Goal: Task Accomplishment & Management: Manage account settings

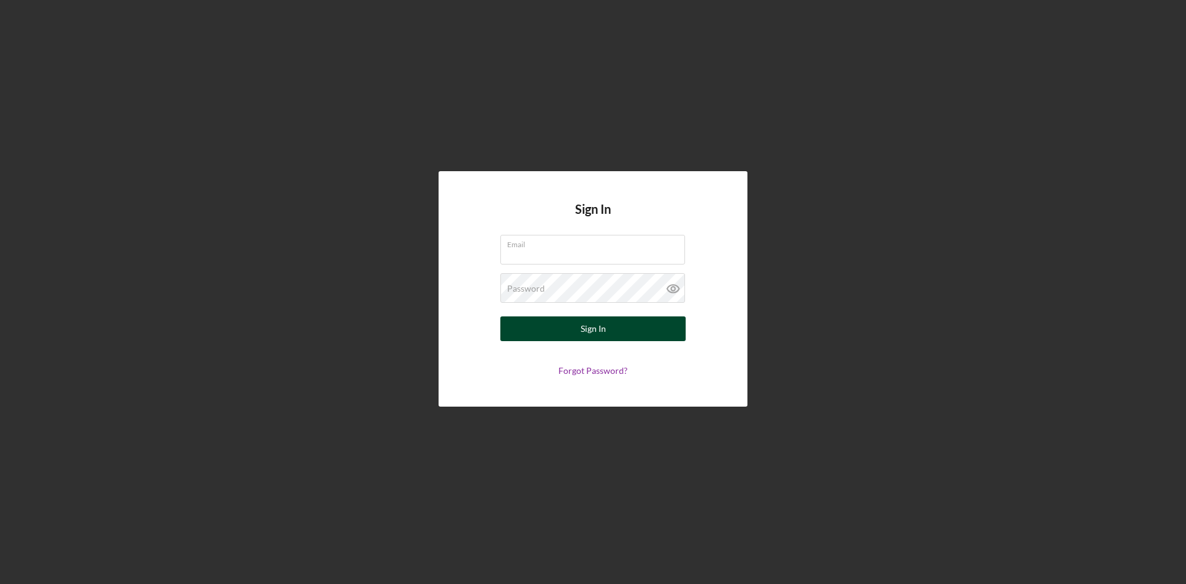
type input "[EMAIL_ADDRESS][DOMAIN_NAME]"
click at [609, 326] on button "Sign In" at bounding box center [592, 328] width 185 height 25
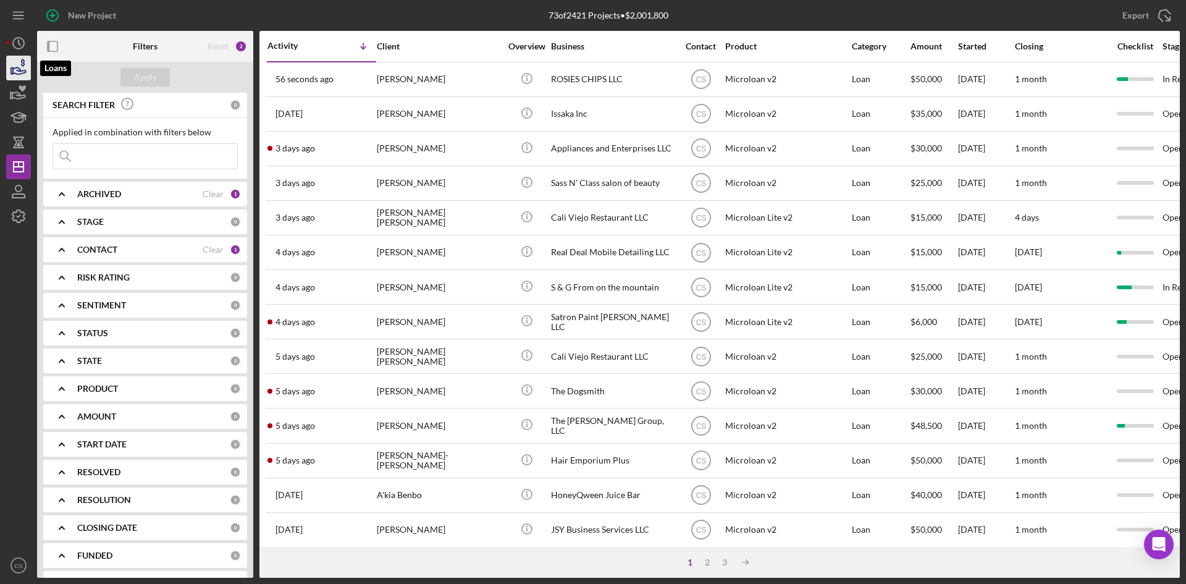
click at [21, 76] on icon "button" at bounding box center [18, 68] width 31 height 31
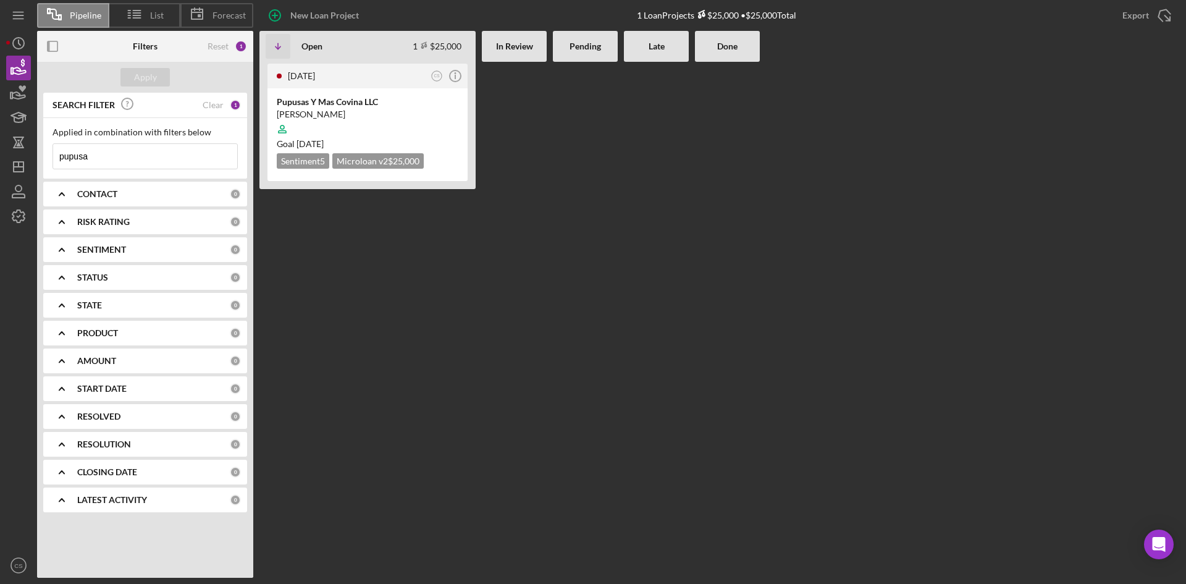
click at [105, 158] on input "pupusa" at bounding box center [145, 156] width 184 height 25
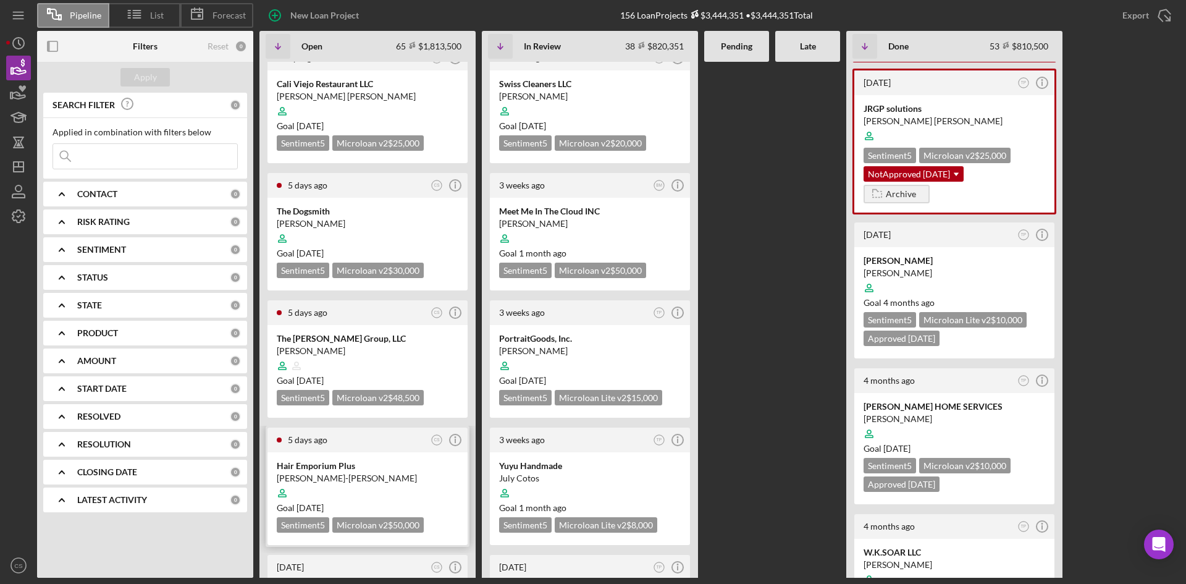
scroll to position [988, 0]
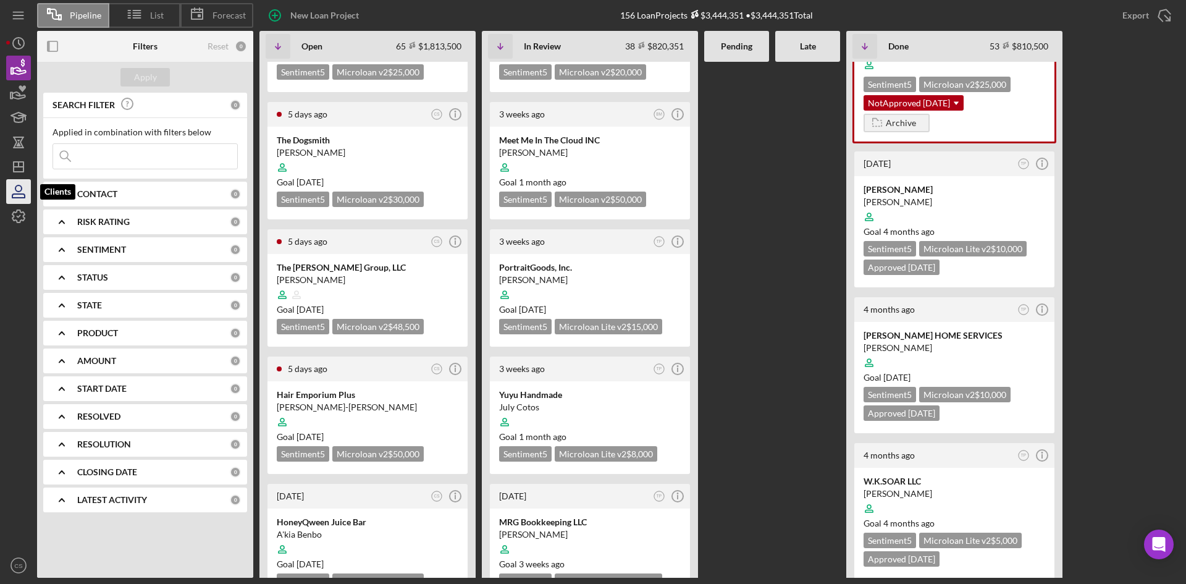
click at [14, 193] on icon "button" at bounding box center [18, 191] width 31 height 31
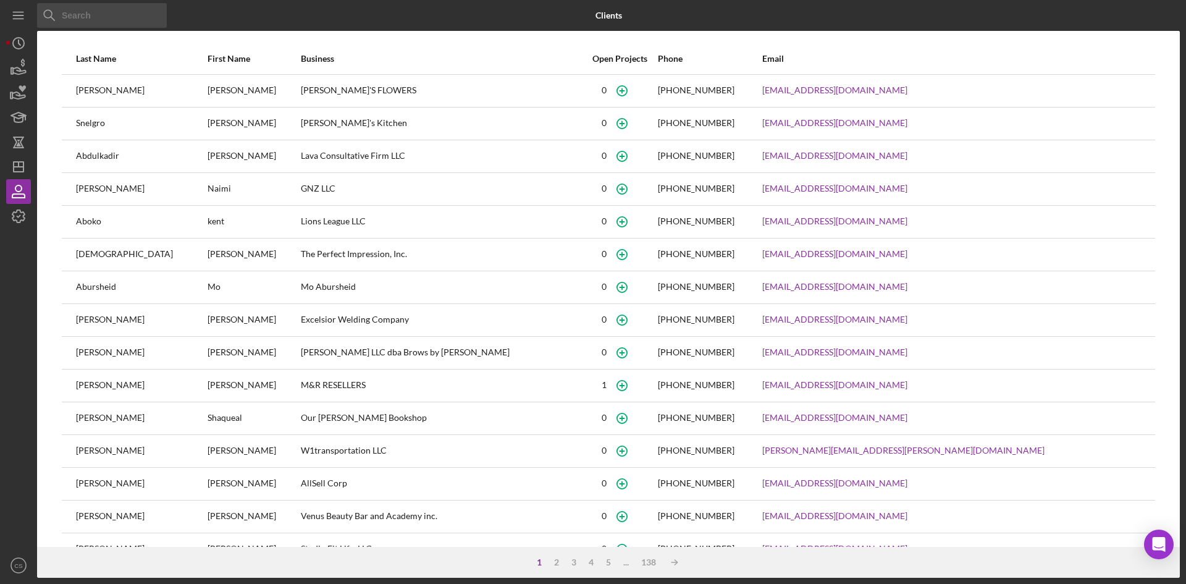
click at [85, 15] on input at bounding box center [102, 15] width 130 height 25
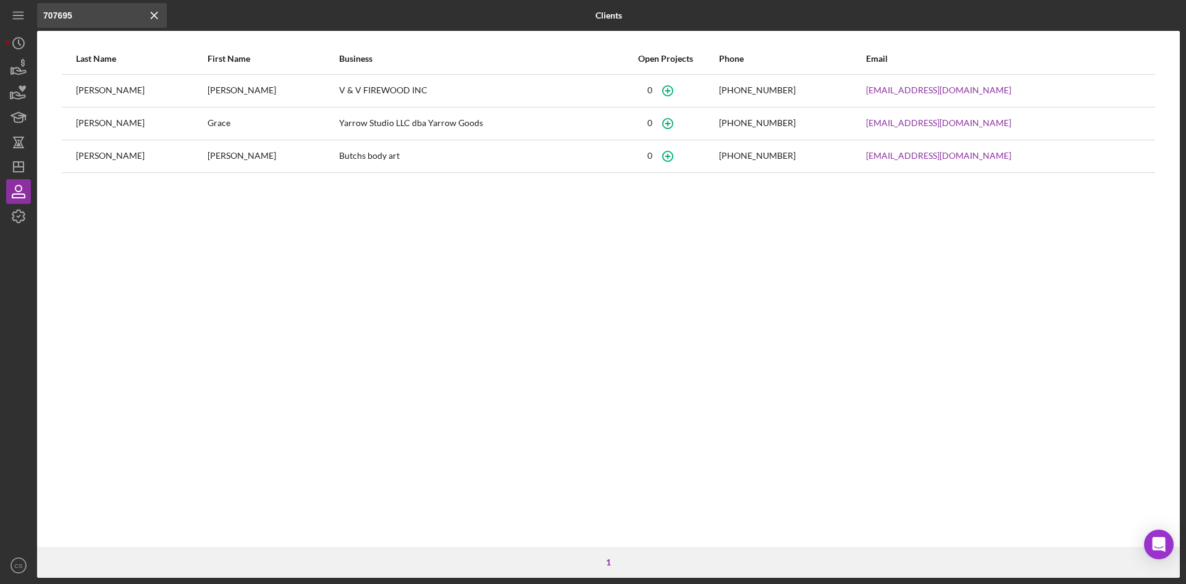
type input "707695"
click at [17, 62] on icon "button" at bounding box center [18, 68] width 31 height 31
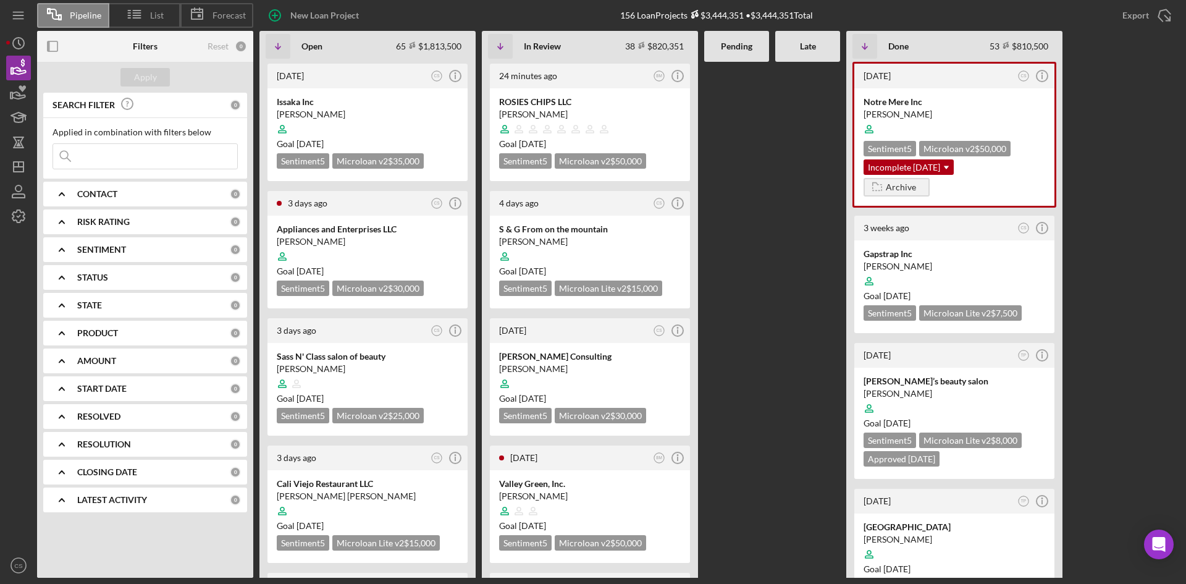
click at [130, 162] on input at bounding box center [145, 156] width 184 height 25
click at [132, 156] on input at bounding box center [145, 156] width 184 height 25
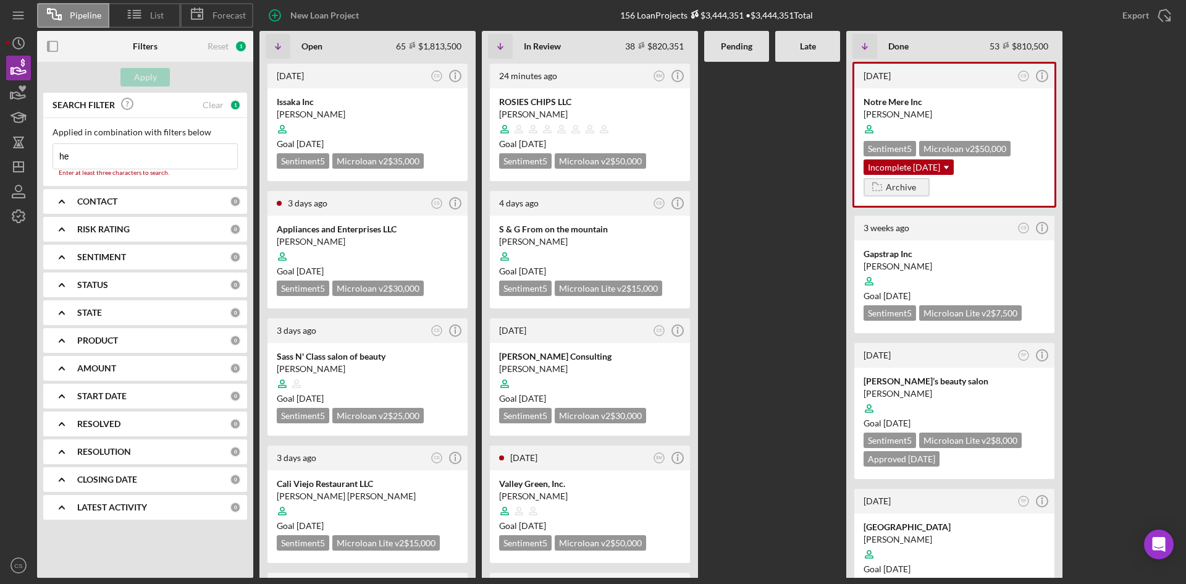
type input "h"
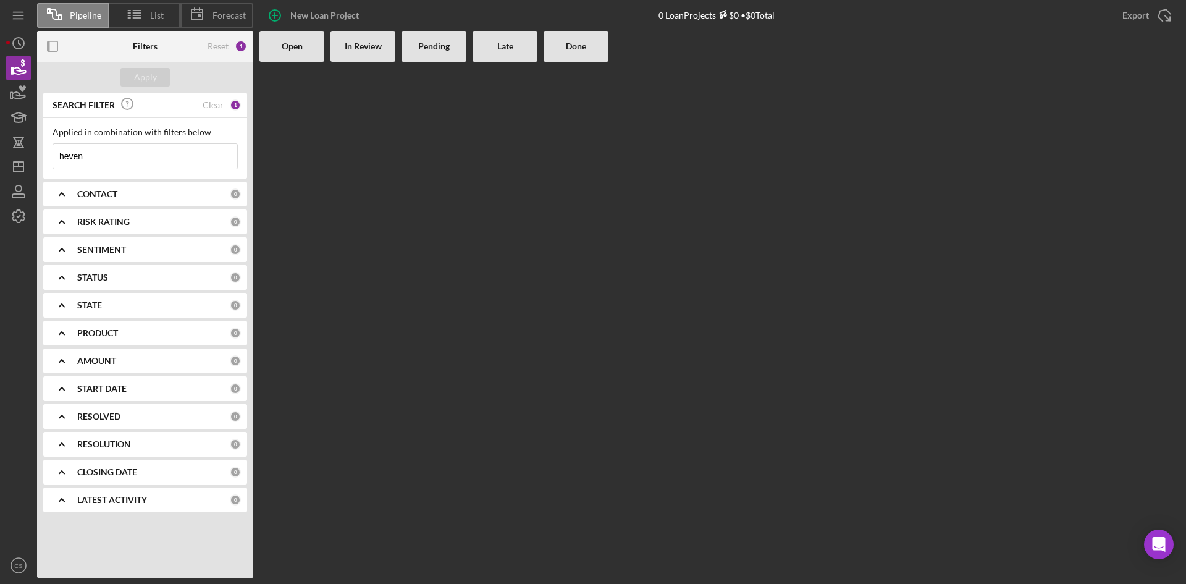
click at [191, 158] on input "heven" at bounding box center [145, 156] width 184 height 25
type input "hevan"
drag, startPoint x: 162, startPoint y: 159, endPoint x: 25, endPoint y: 154, distance: 137.8
click at [25, 154] on div "Pipeline List Forecast New Loan Project 0 Loan Projects $0 • $0 Total Export Ic…" at bounding box center [593, 289] width 1174 height 578
click at [131, 161] on input at bounding box center [145, 156] width 184 height 25
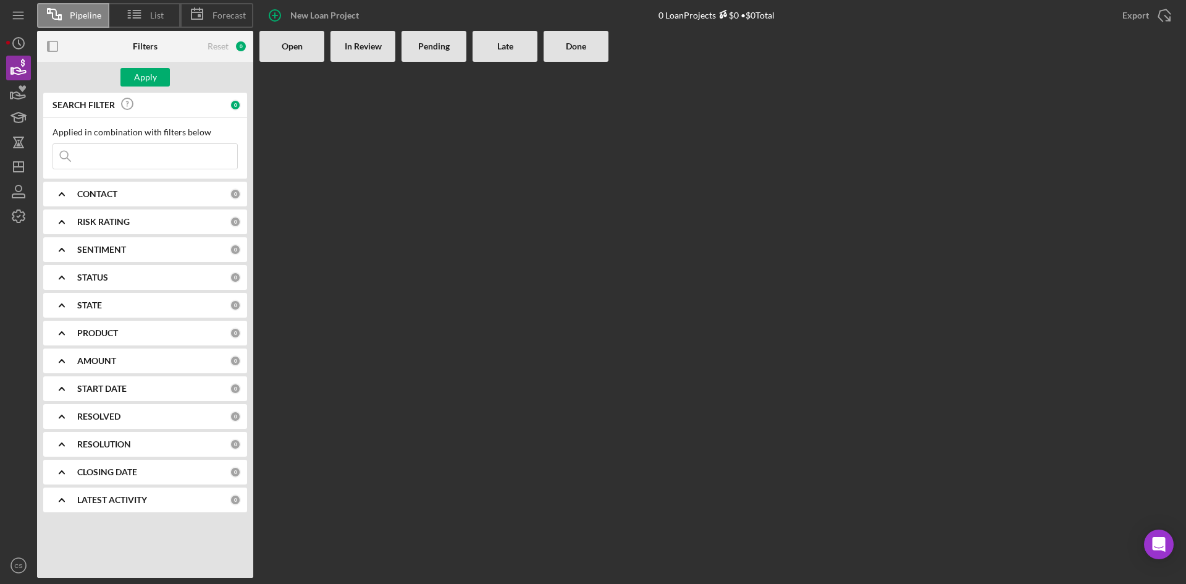
paste input "Heavenly Floors, INC"
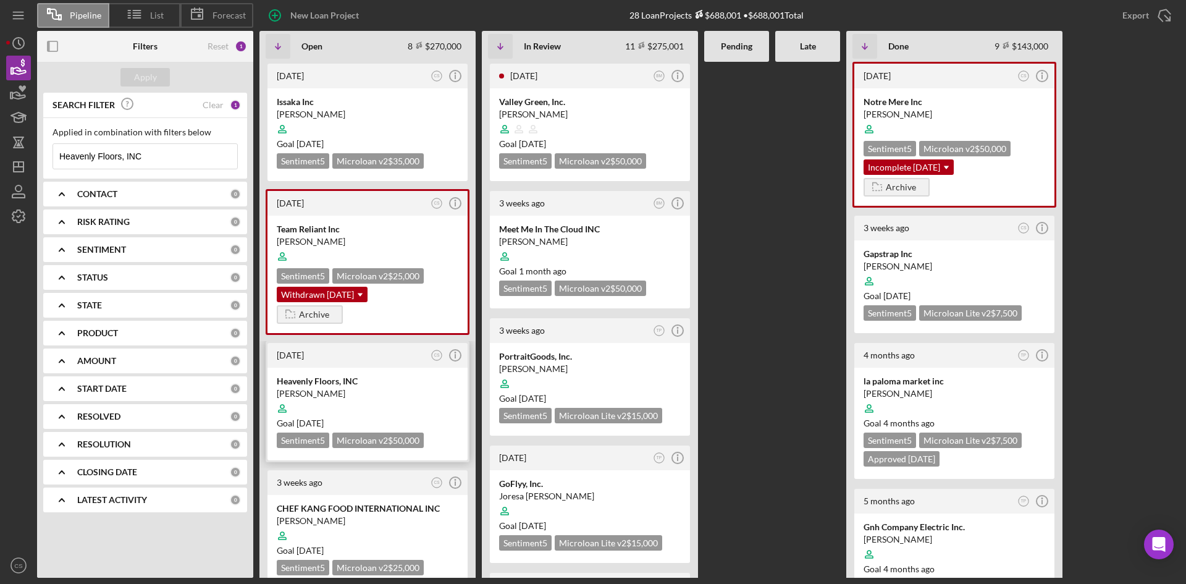
type input "Heavenly Floors, INC"
click at [388, 417] on div "Goal [DATE]" at bounding box center [368, 423] width 182 height 12
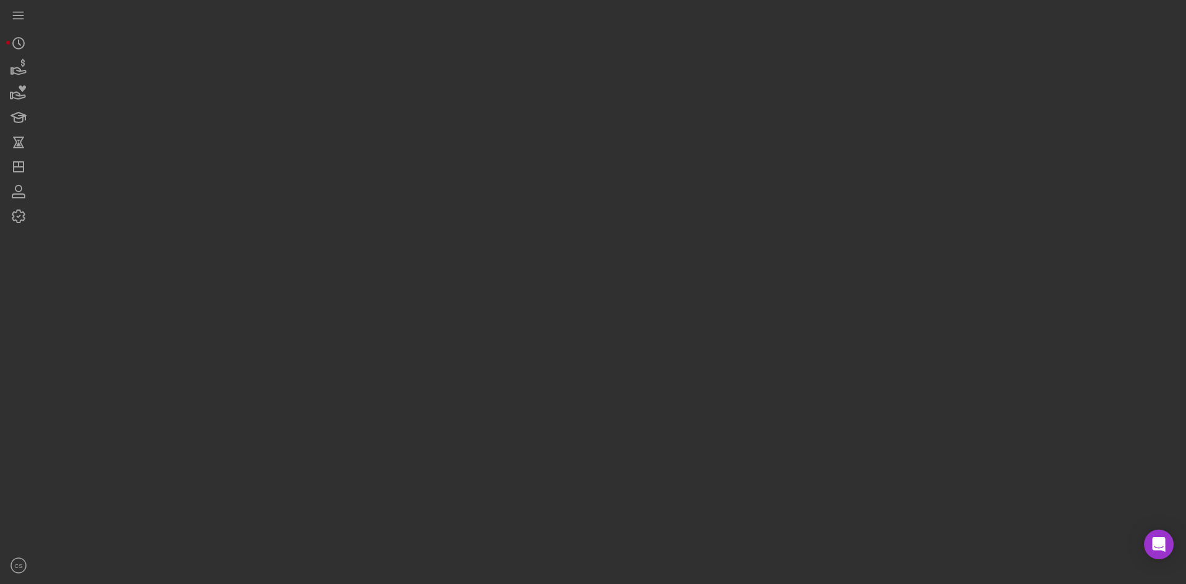
click at [388, 416] on div at bounding box center [608, 289] width 1143 height 578
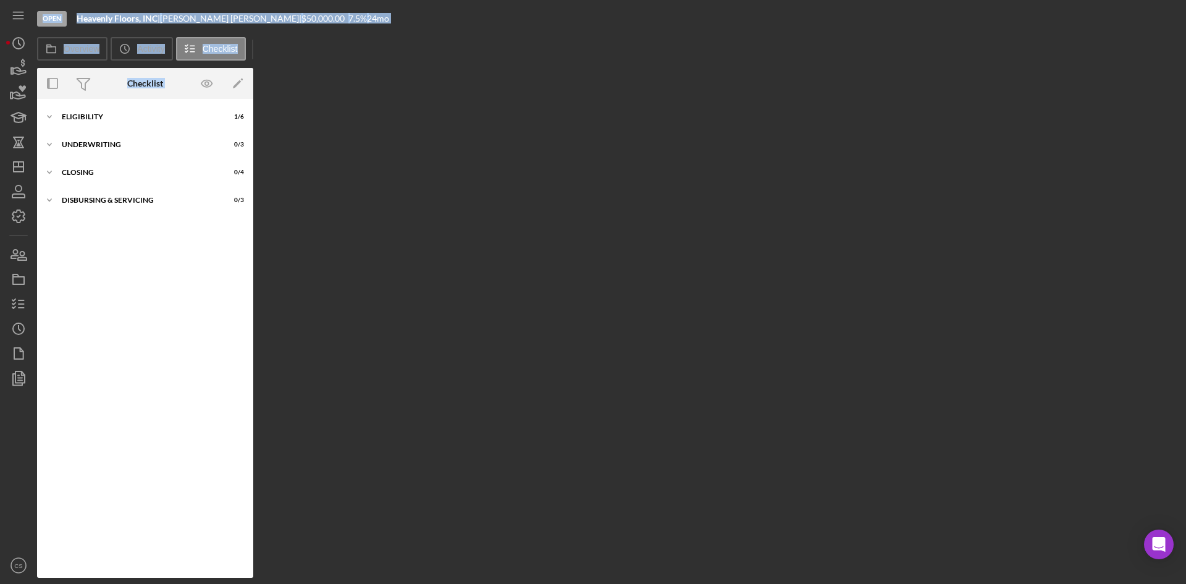
click at [366, 123] on div "Overview Internal Workflow Stage Open Icon/Dropdown Arrow Archive (can unarchiv…" at bounding box center [608, 323] width 1143 height 510
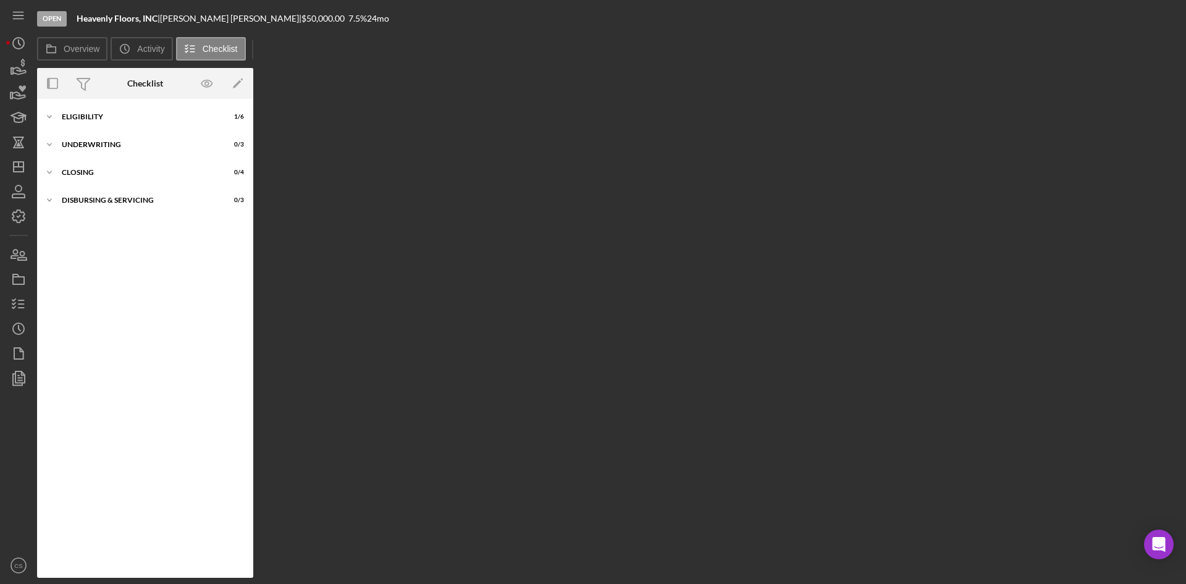
click at [73, 104] on div "Icon/Expander Eligibility 1 / 6 Icon/Expander Underwriting 0 / 3 Icon/Expander …" at bounding box center [145, 338] width 216 height 479
click at [117, 121] on div "Icon/Expander Eligibility 1 / 6" at bounding box center [145, 116] width 216 height 25
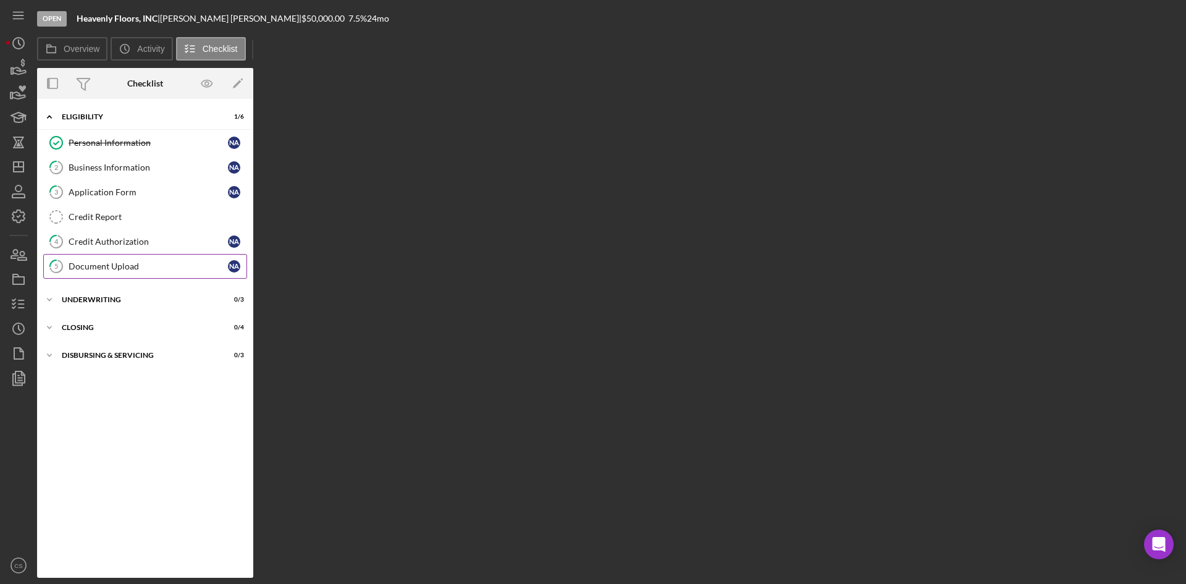
click at [128, 261] on div "Document Upload" at bounding box center [148, 266] width 159 height 10
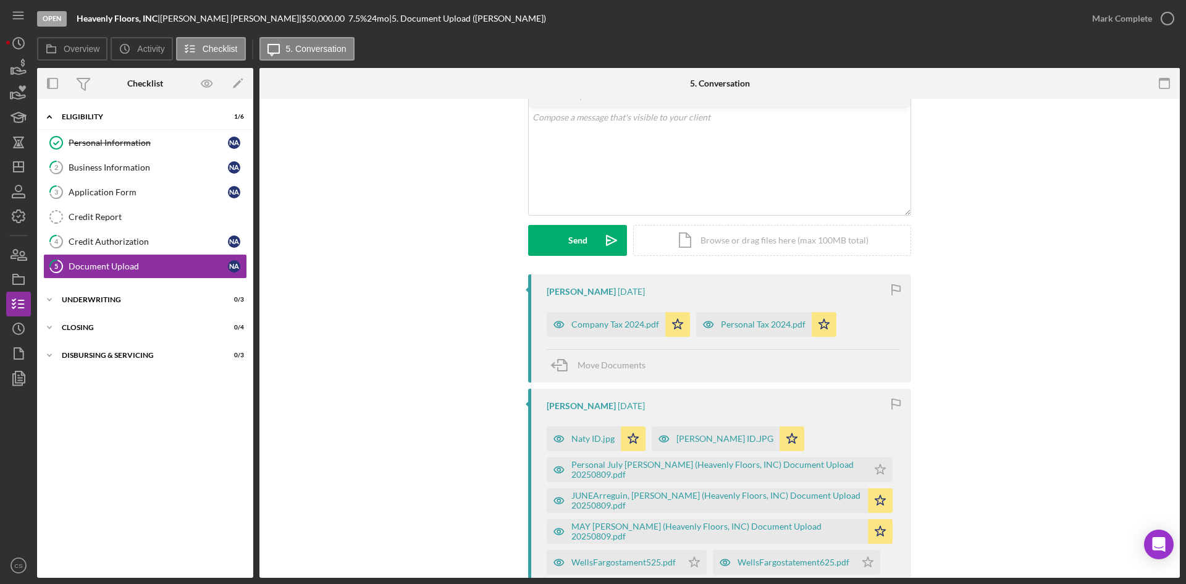
scroll to position [185, 0]
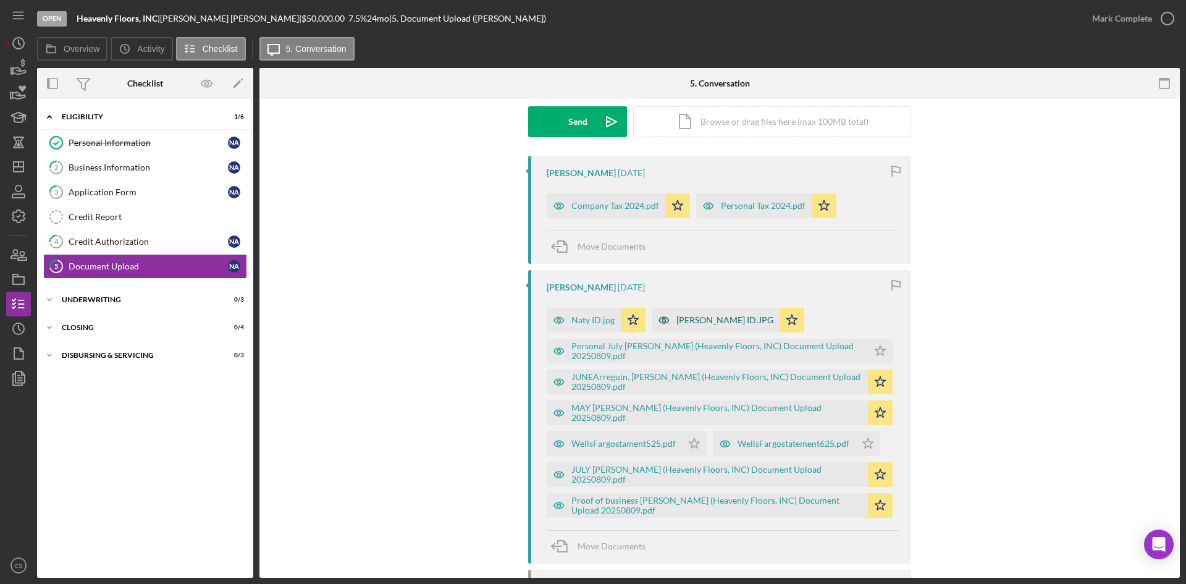
click at [700, 322] on div "[PERSON_NAME] ID.JPG" at bounding box center [724, 320] width 97 height 10
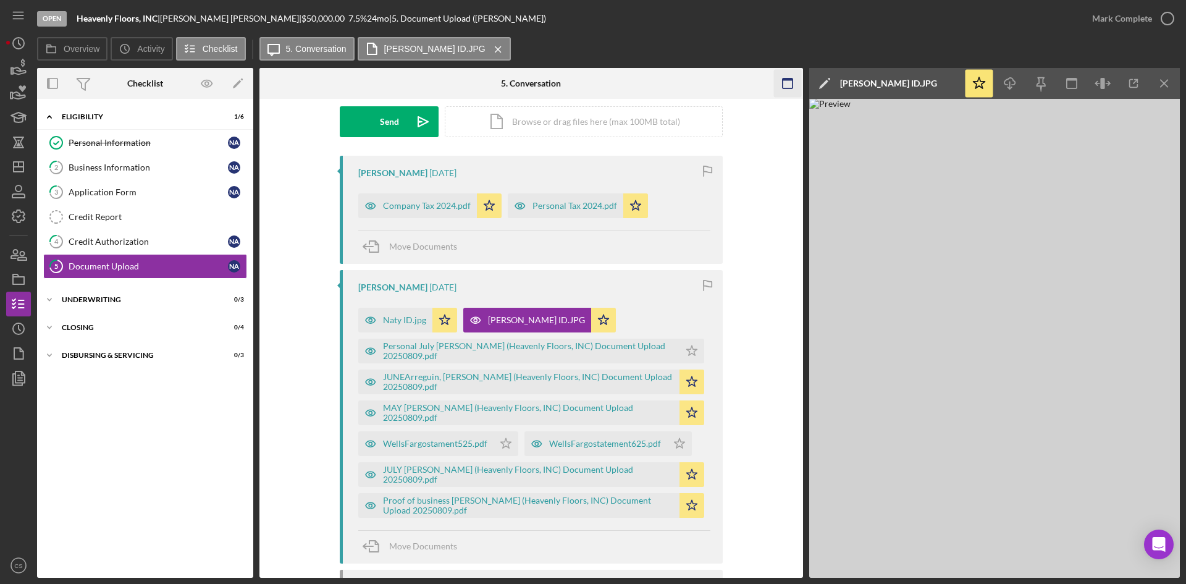
click at [1170, 80] on icon "Icon/Menu Close" at bounding box center [1165, 84] width 28 height 28
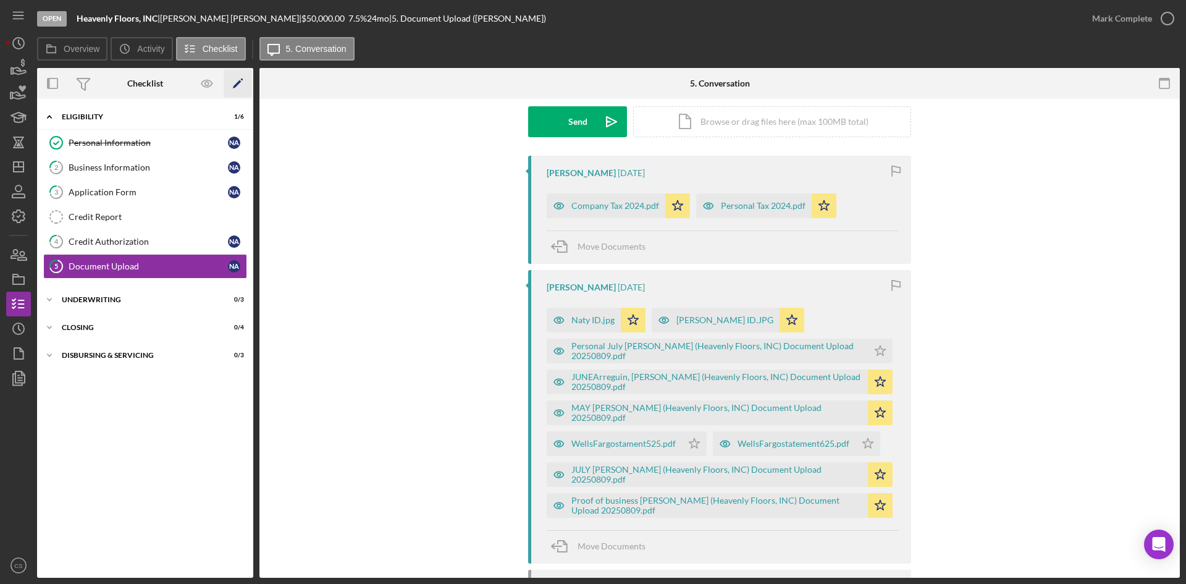
click at [239, 83] on polygon "button" at bounding box center [237, 84] width 9 height 9
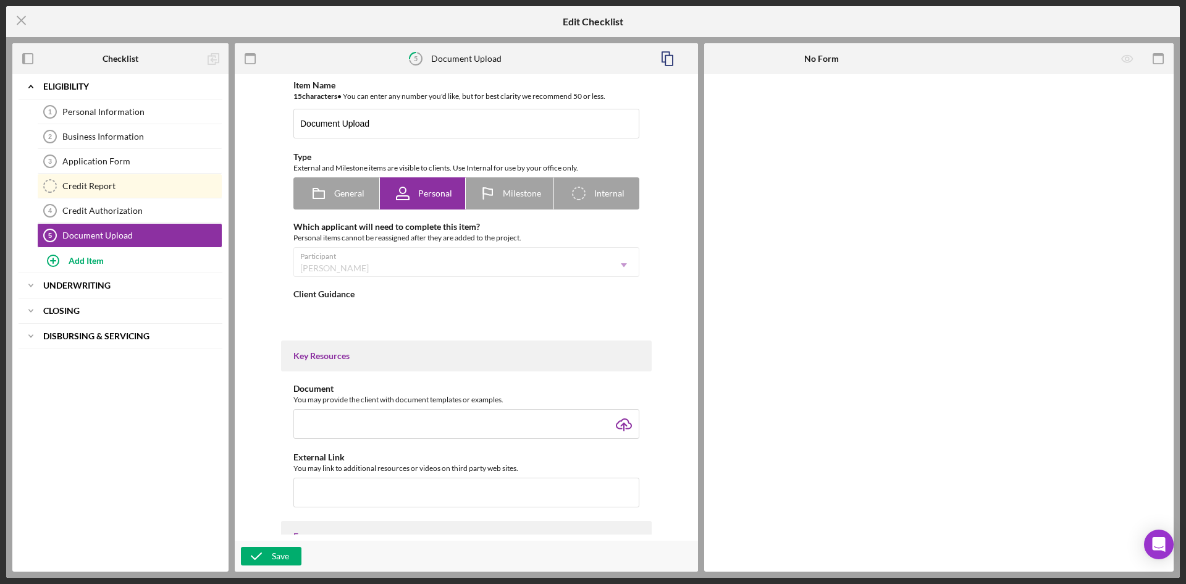
type textarea "<div><span style="text-decoration: underline;">Please upload:</span></div> <div…"
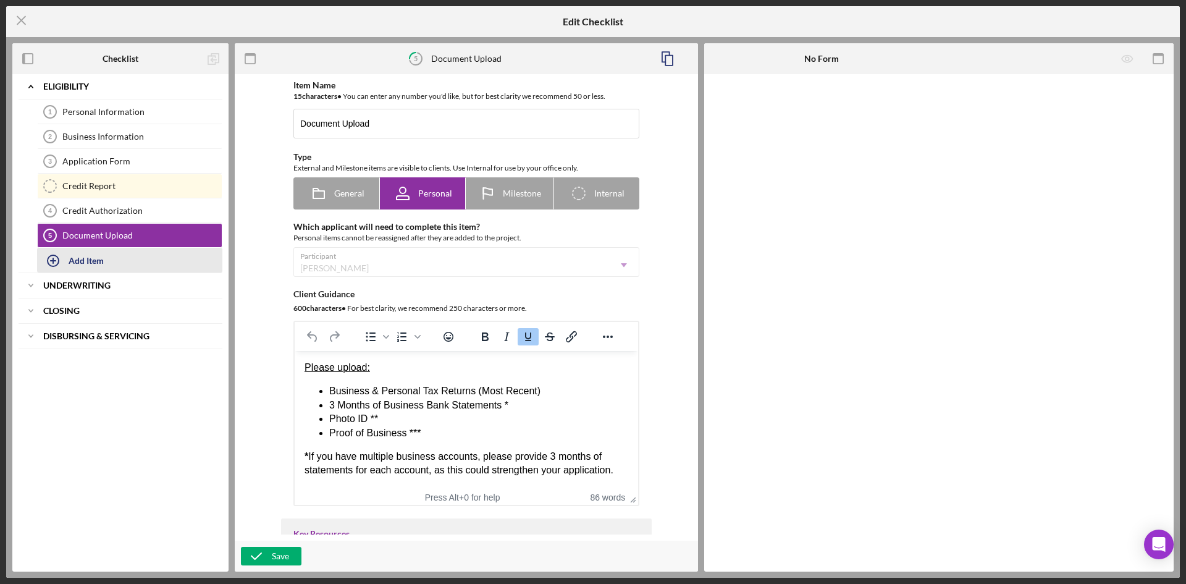
click at [86, 259] on div "Add Item" at bounding box center [86, 259] width 35 height 23
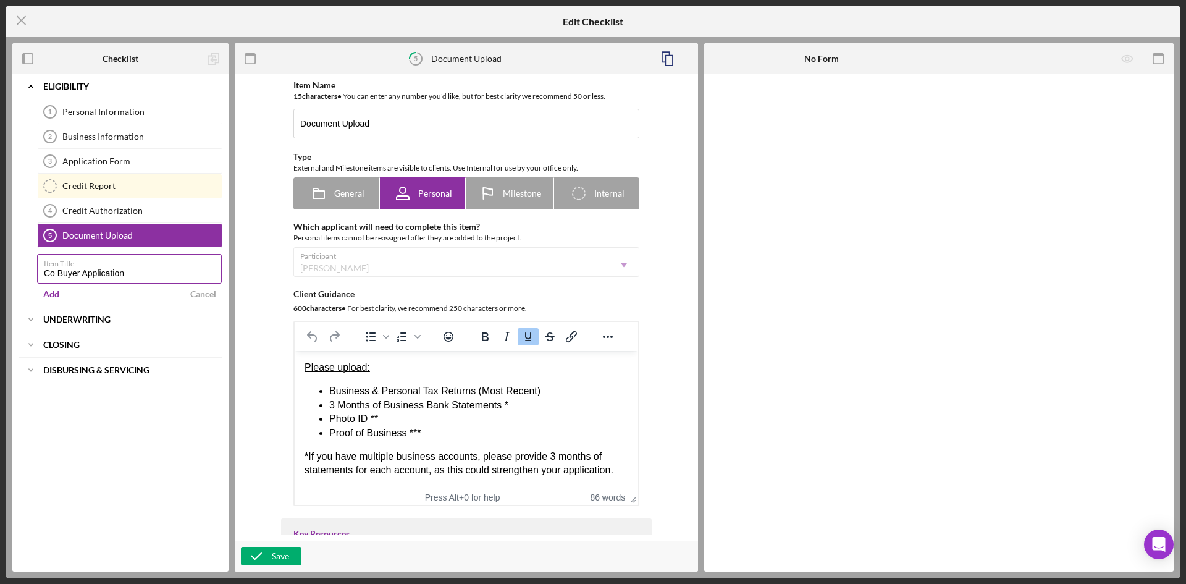
click at [80, 274] on input "Co Buyer Application" at bounding box center [129, 269] width 185 height 30
click at [169, 274] on input "Co Borrower Application" at bounding box center [129, 269] width 185 height 30
type input "Co Borrower Application"
click at [51, 293] on div "Add" at bounding box center [51, 294] width 16 height 19
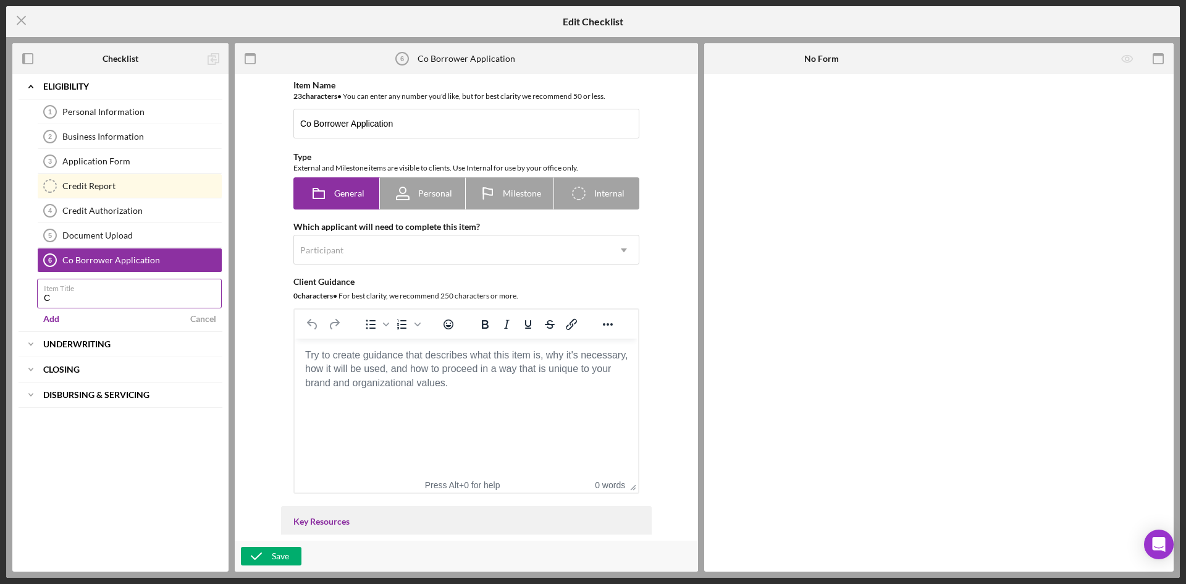
type input "Co Borrower Credit Authorization"
click at [54, 316] on div "Add" at bounding box center [51, 318] width 16 height 19
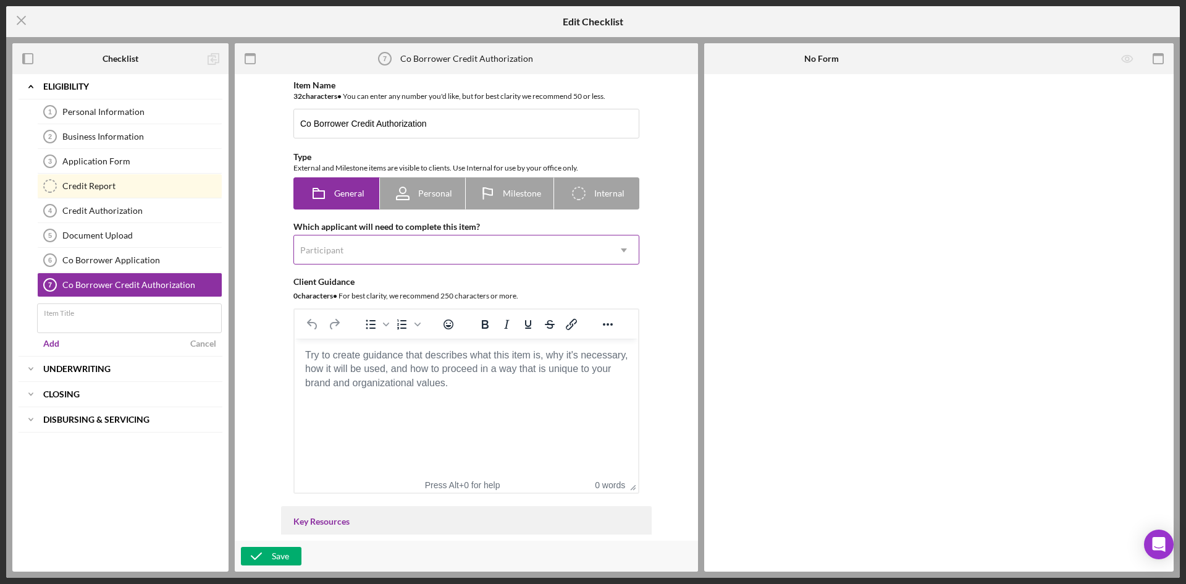
click at [510, 264] on div "Participant" at bounding box center [451, 250] width 315 height 28
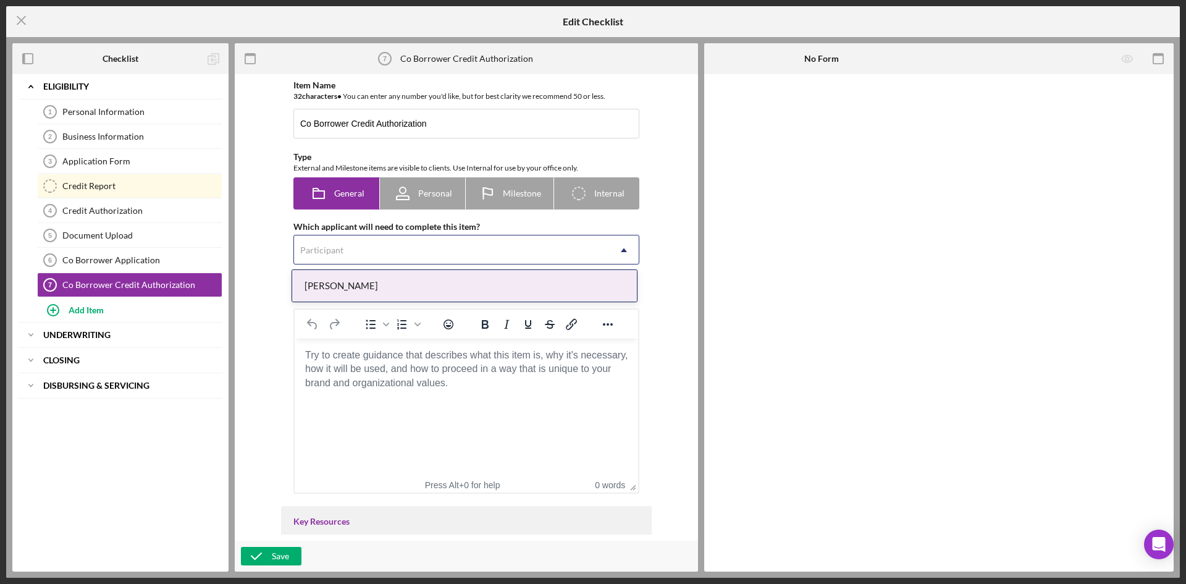
click at [486, 292] on div "[PERSON_NAME]" at bounding box center [464, 286] width 345 height 32
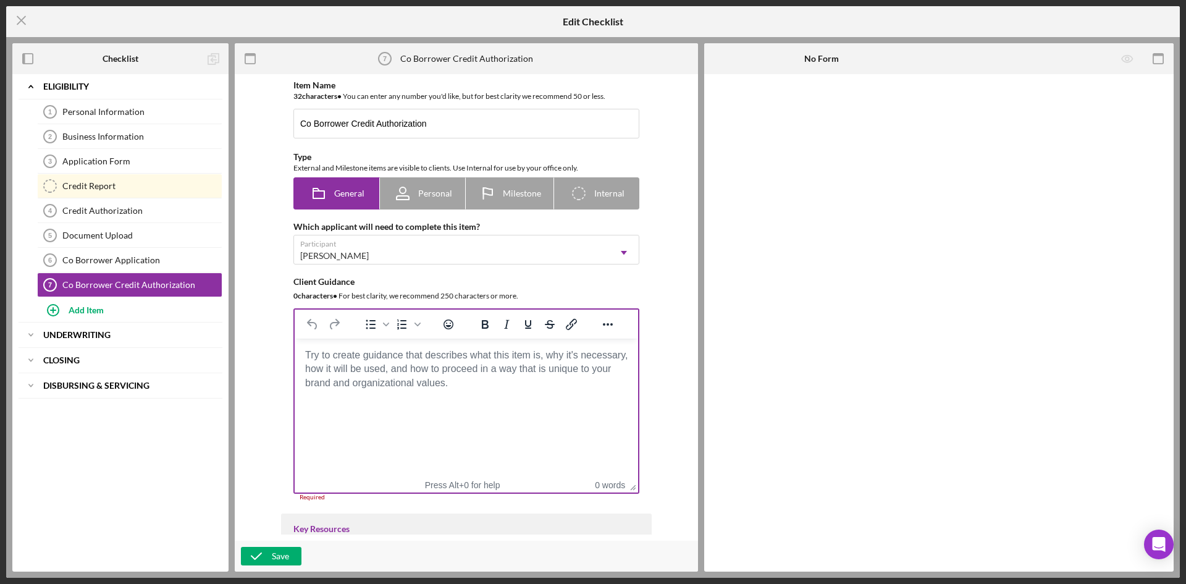
click at [424, 362] on body "Rich Text Area. Press ALT-0 for help." at bounding box center [467, 355] width 324 height 14
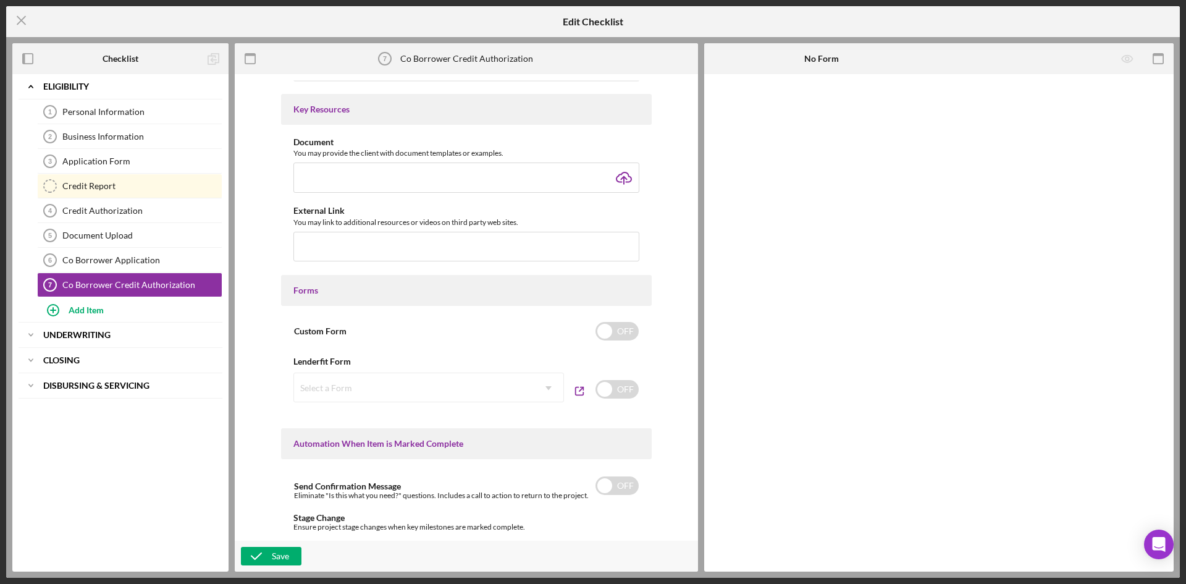
scroll to position [432, 0]
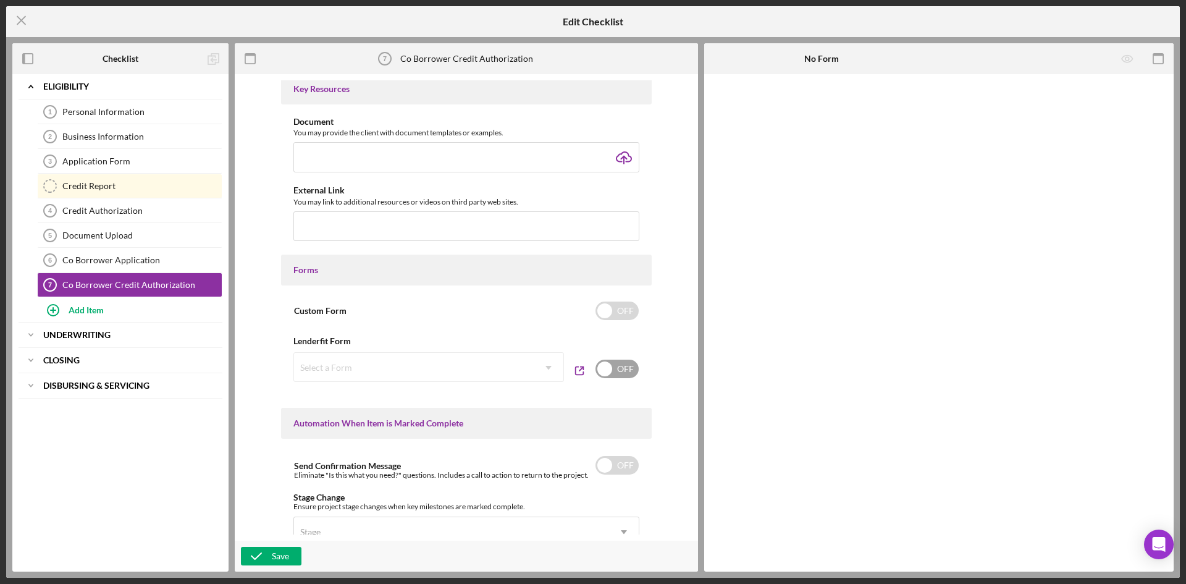
click at [613, 366] on input "checkbox" at bounding box center [616, 369] width 43 height 19
checkbox input "true"
click at [374, 372] on div "Select a Form" at bounding box center [414, 367] width 240 height 28
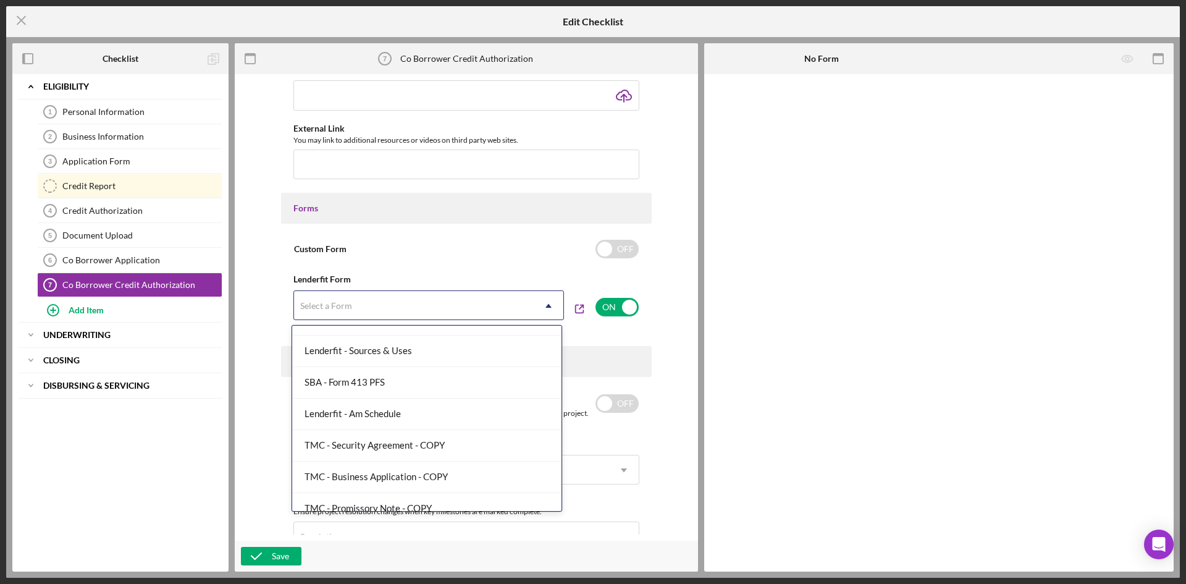
scroll to position [413, 0]
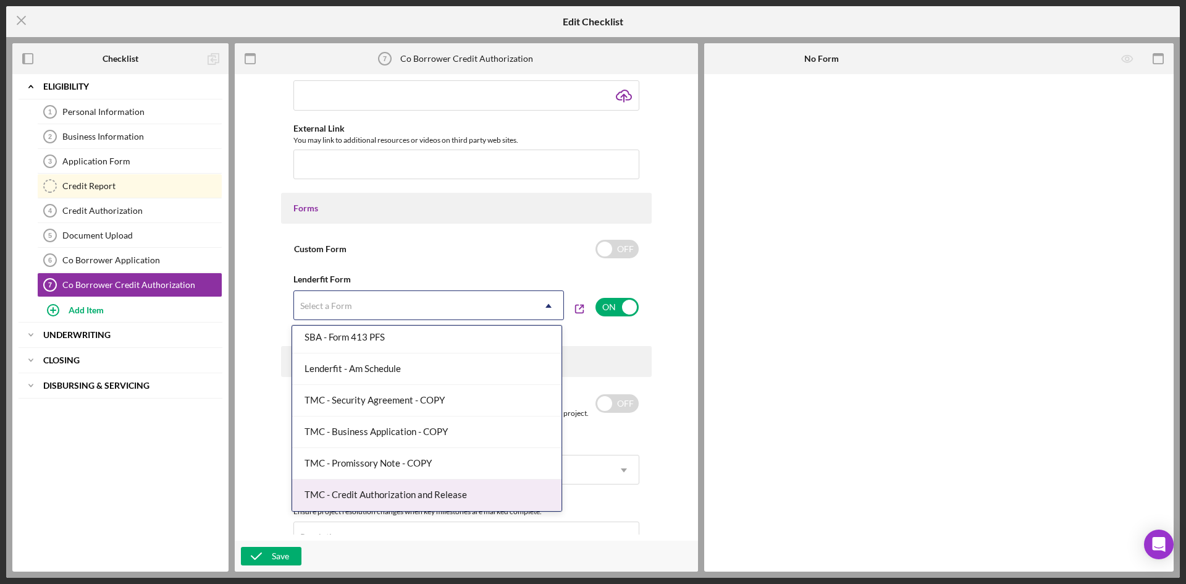
click at [420, 495] on div "TMC - Credit Authorization and Release" at bounding box center [426, 495] width 269 height 32
click at [420, 495] on div "Send Confirmation Message Eliminate "Is this what you need?" questions. Include…" at bounding box center [466, 495] width 371 height 212
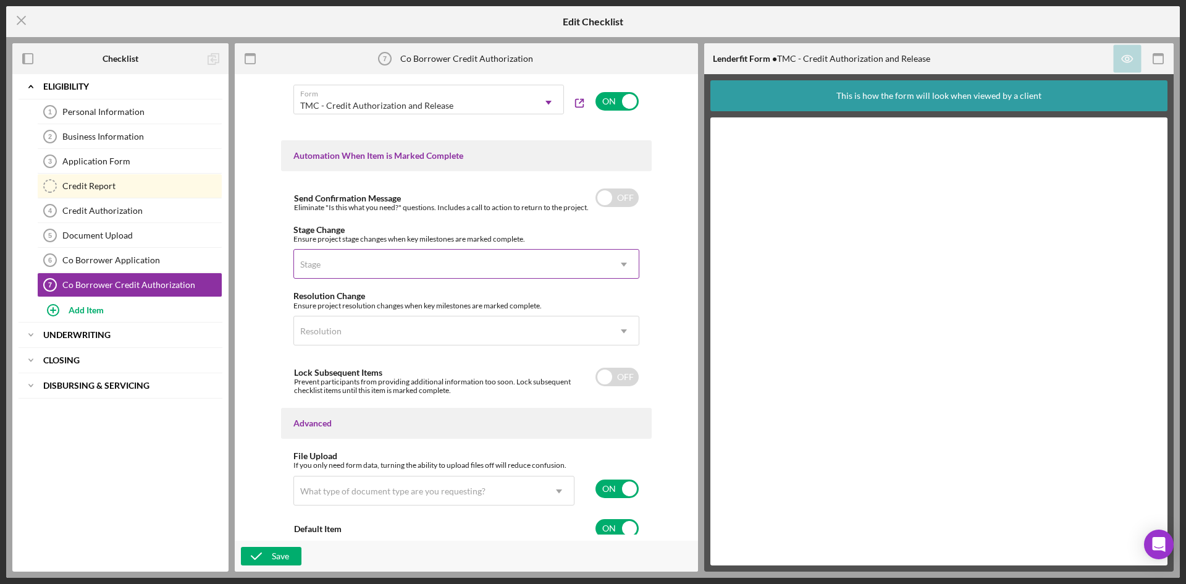
scroll to position [709, 0]
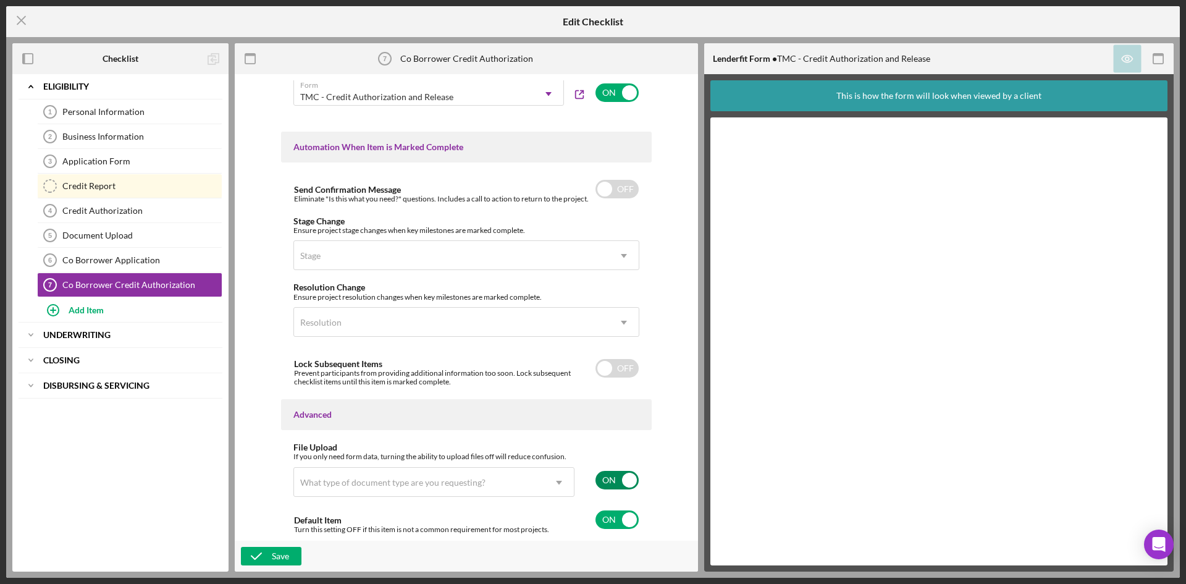
click at [616, 476] on input "checkbox" at bounding box center [616, 480] width 43 height 19
checkbox input "false"
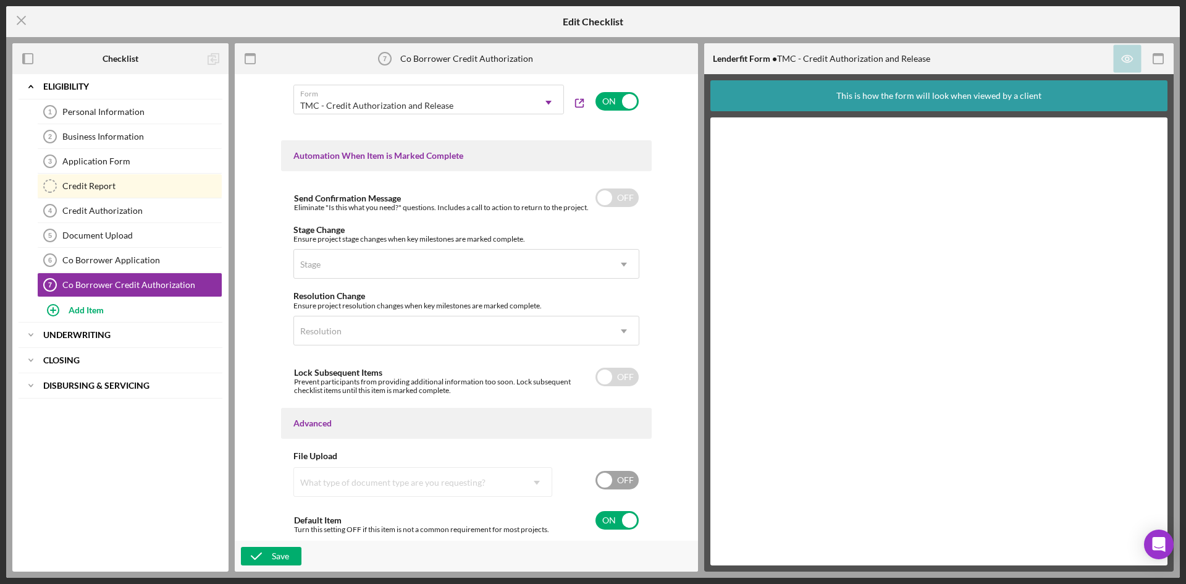
scroll to position [700, 0]
click at [292, 553] on button "Save" at bounding box center [271, 556] width 61 height 19
click at [141, 262] on div "Co Borrower Application" at bounding box center [141, 260] width 159 height 10
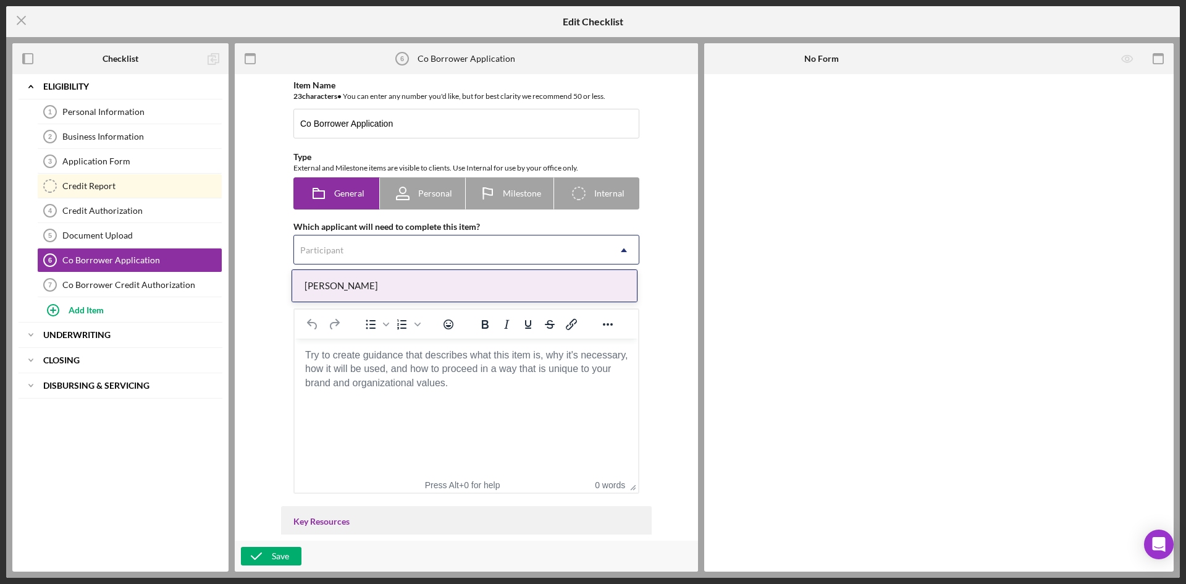
click at [368, 256] on div "Participant" at bounding box center [451, 250] width 315 height 28
click at [340, 269] on div "[PERSON_NAME]" at bounding box center [465, 285] width 346 height 33
click at [340, 277] on div "[PERSON_NAME]" at bounding box center [464, 286] width 345 height 32
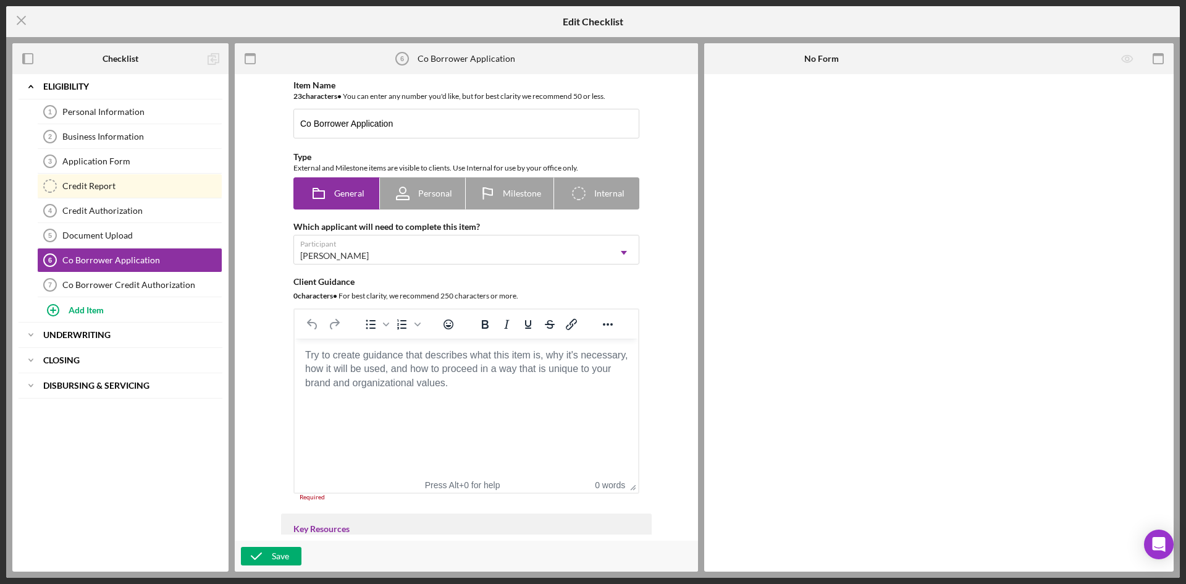
click at [475, 372] on html at bounding box center [466, 355] width 343 height 33
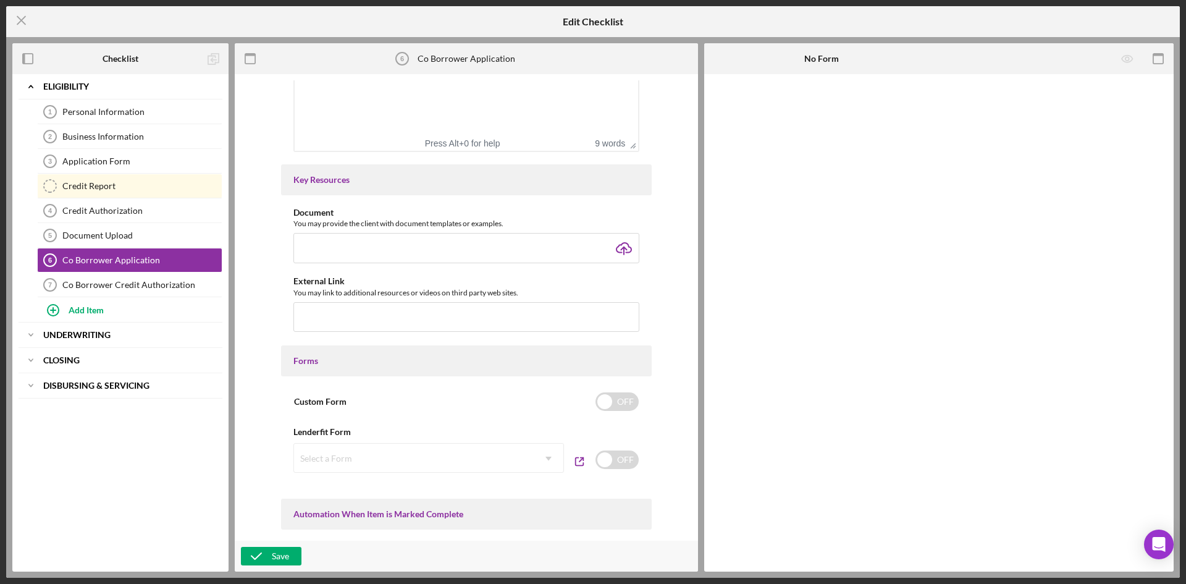
scroll to position [371, 0]
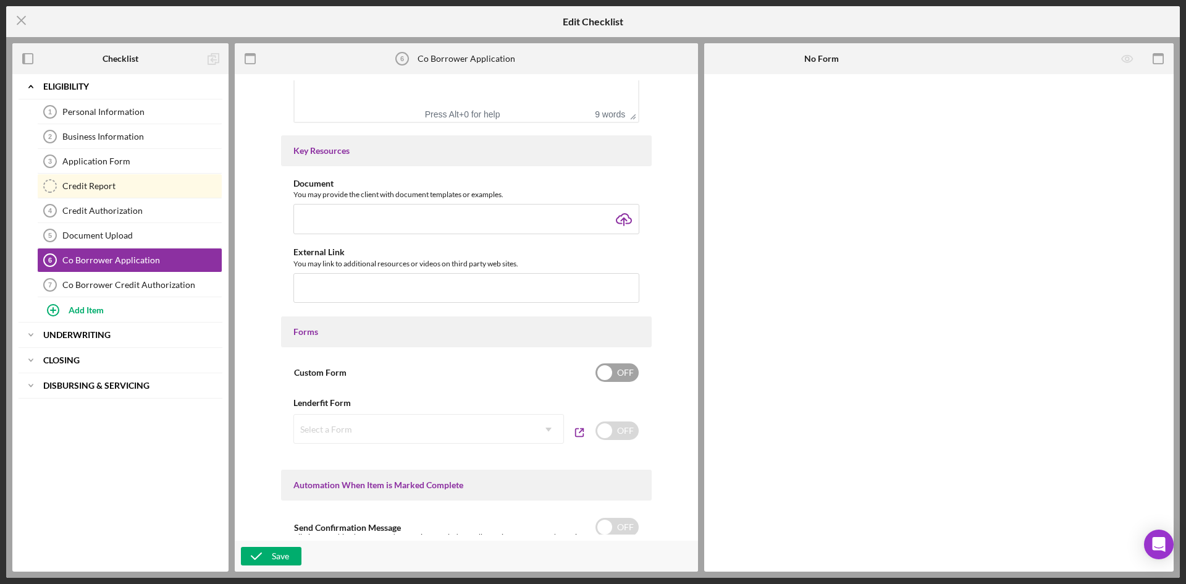
click at [600, 369] on input "checkbox" at bounding box center [616, 372] width 43 height 19
checkbox input "true"
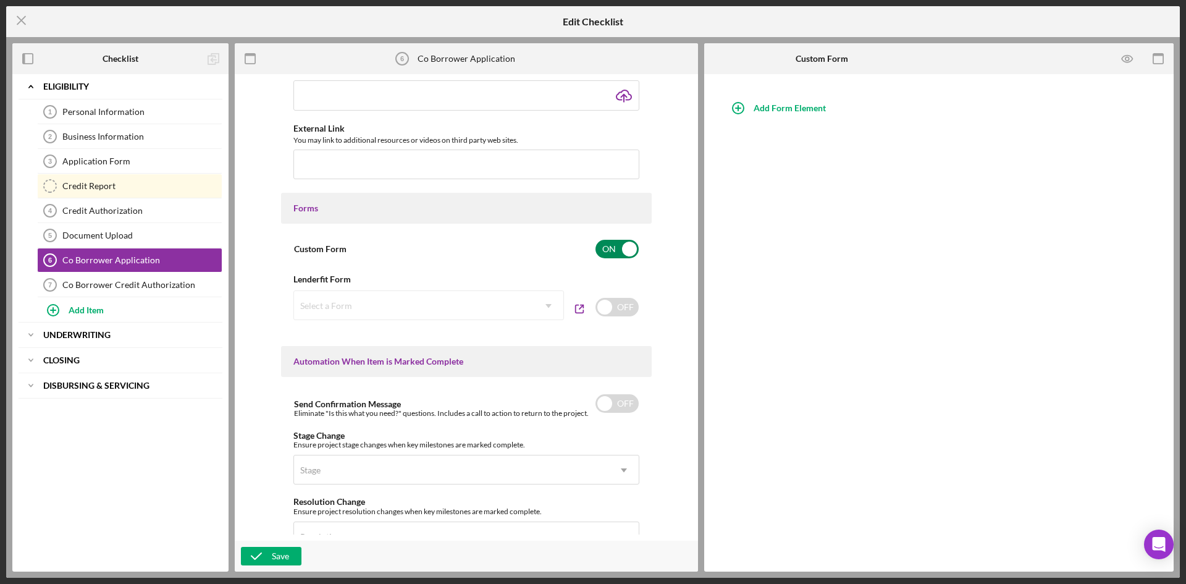
scroll to position [556, 0]
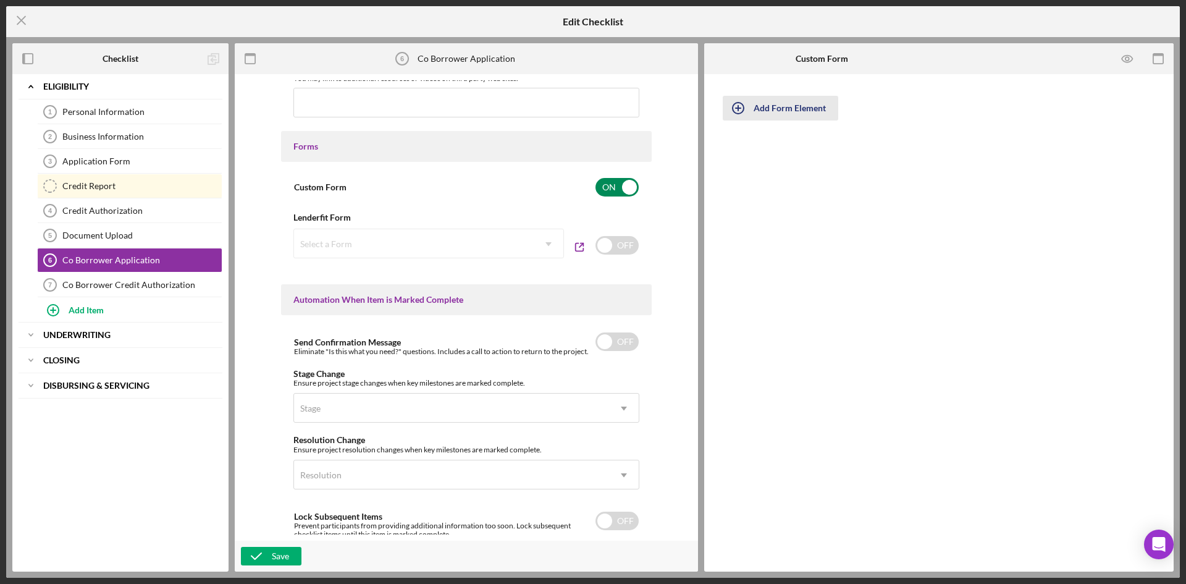
click at [804, 110] on div "Add Form Element" at bounding box center [790, 108] width 72 height 25
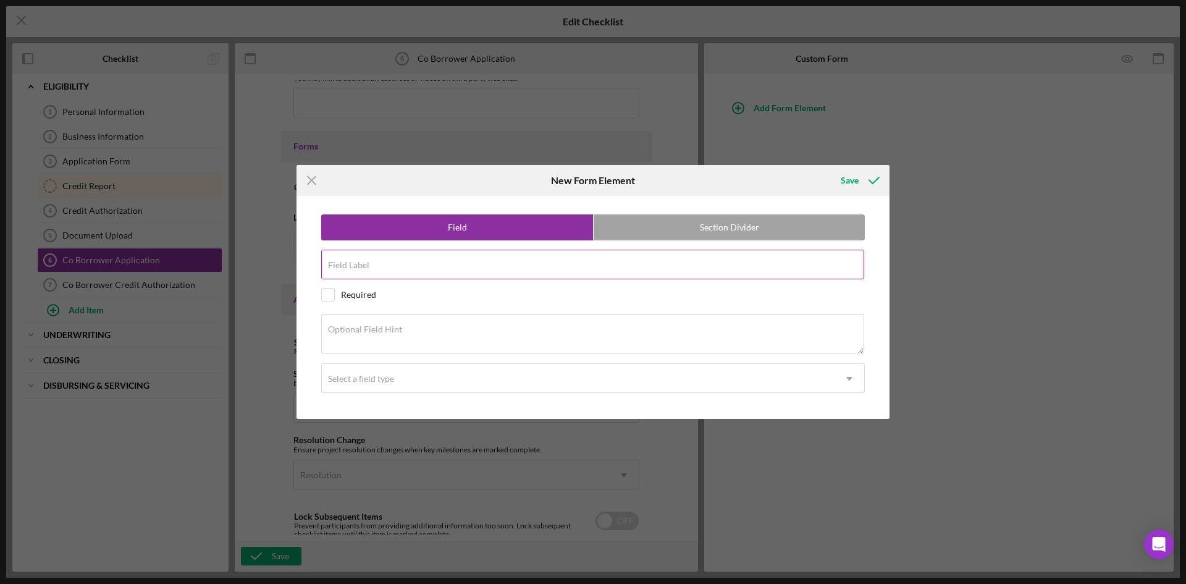
drag, startPoint x: 547, startPoint y: 261, endPoint x: 555, endPoint y: 271, distance: 12.7
click at [547, 261] on div "Field Label" at bounding box center [593, 265] width 544 height 31
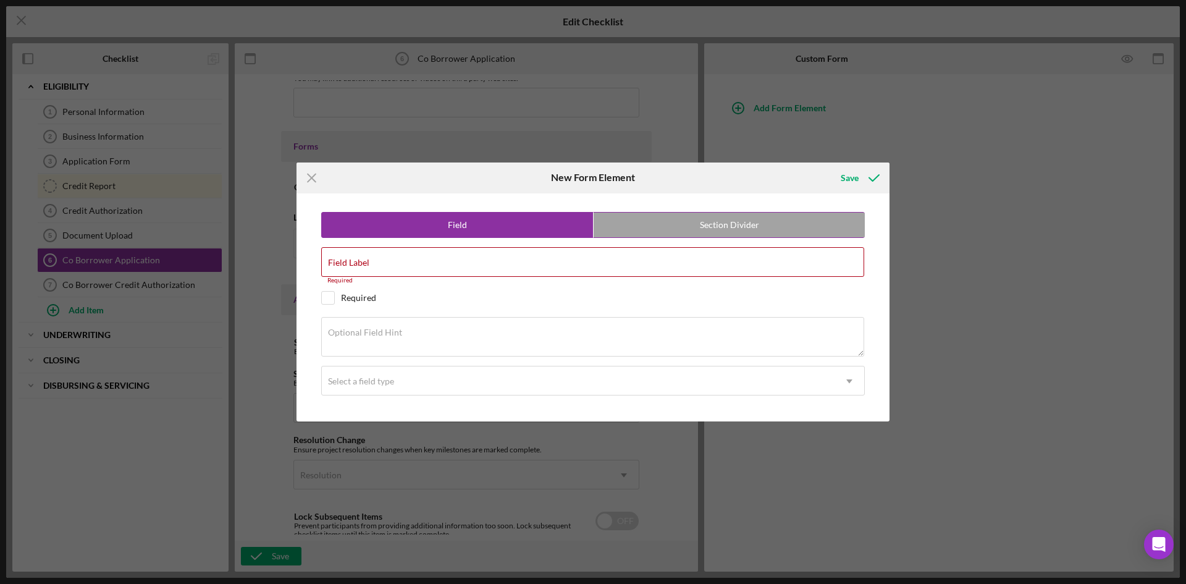
click at [672, 232] on label "Section Divider" at bounding box center [729, 224] width 271 height 25
radio input "false"
radio input "true"
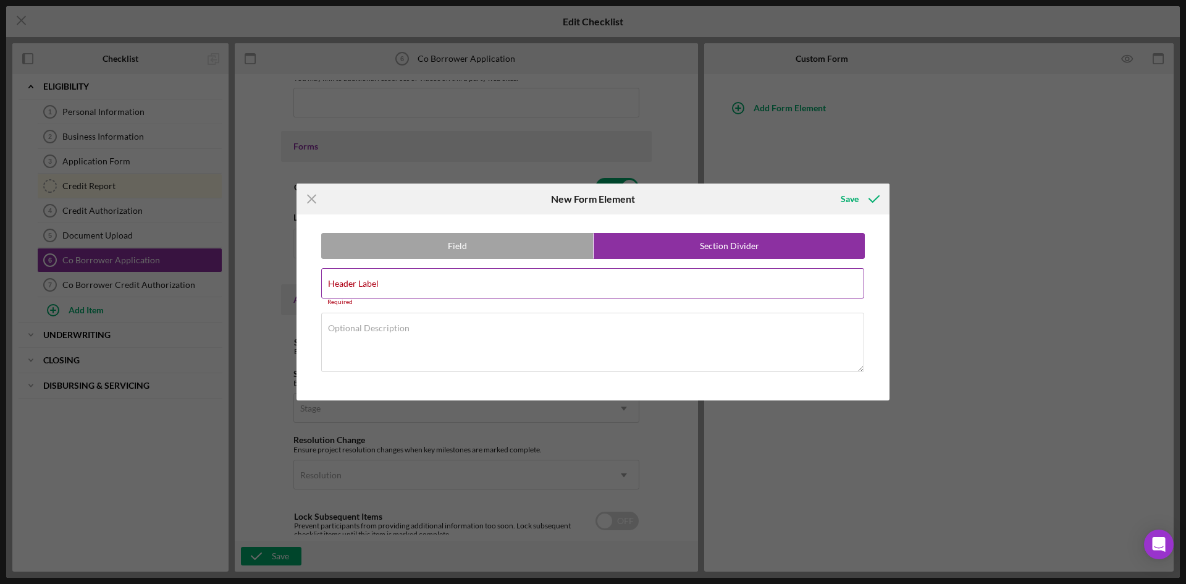
click at [562, 295] on input "Header Label" at bounding box center [592, 283] width 543 height 30
click at [421, 286] on input "Header Label" at bounding box center [592, 283] width 543 height 30
type input "Personal Information"
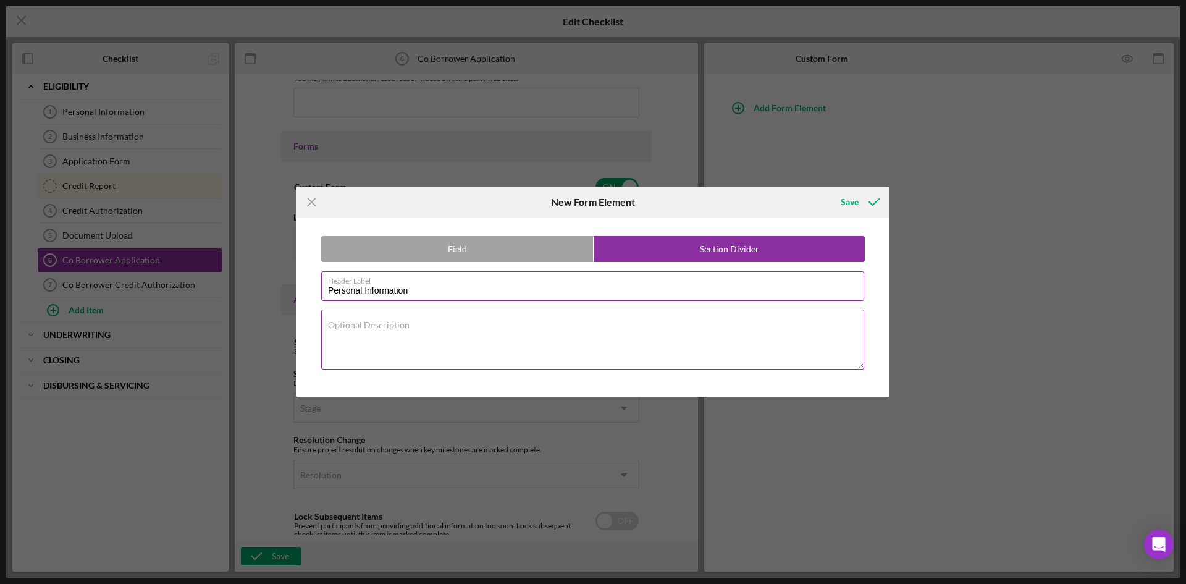
click at [511, 329] on textarea "Optional Description" at bounding box center [592, 338] width 543 height 59
click at [870, 201] on icon "submit" at bounding box center [874, 202] width 31 height 31
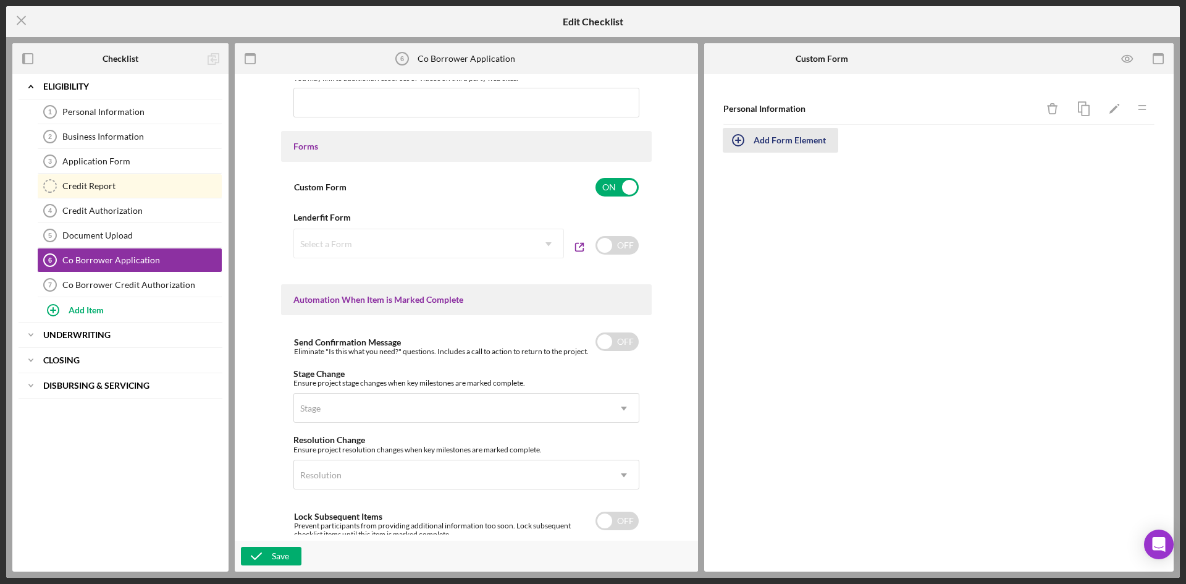
click at [772, 141] on div "Add Form Element" at bounding box center [790, 140] width 72 height 25
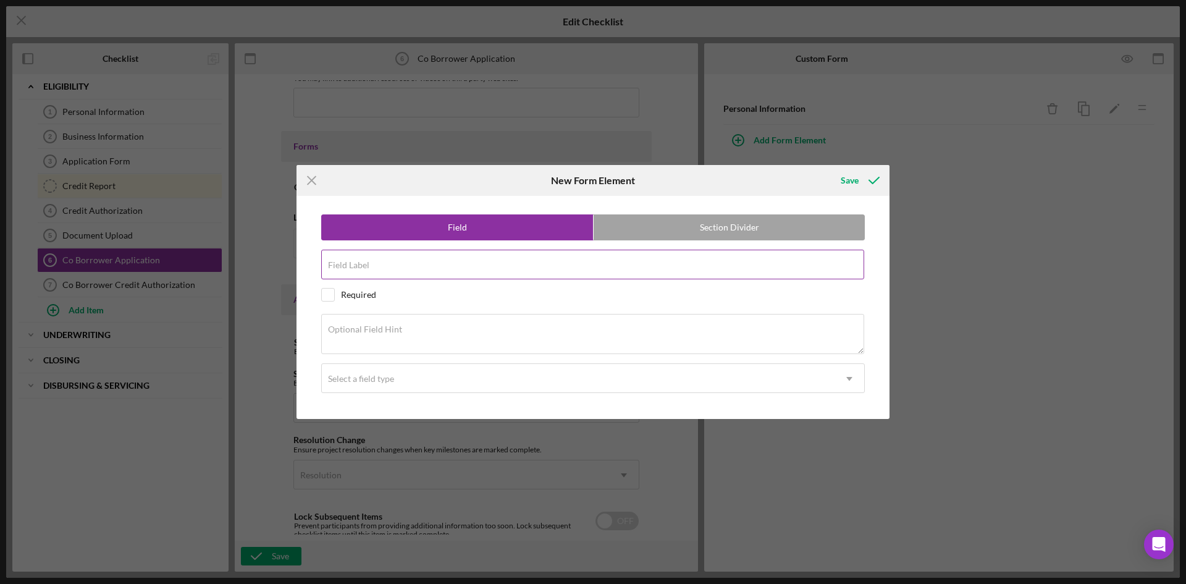
click at [480, 266] on input "Field Label" at bounding box center [592, 265] width 543 height 30
type input "Name"
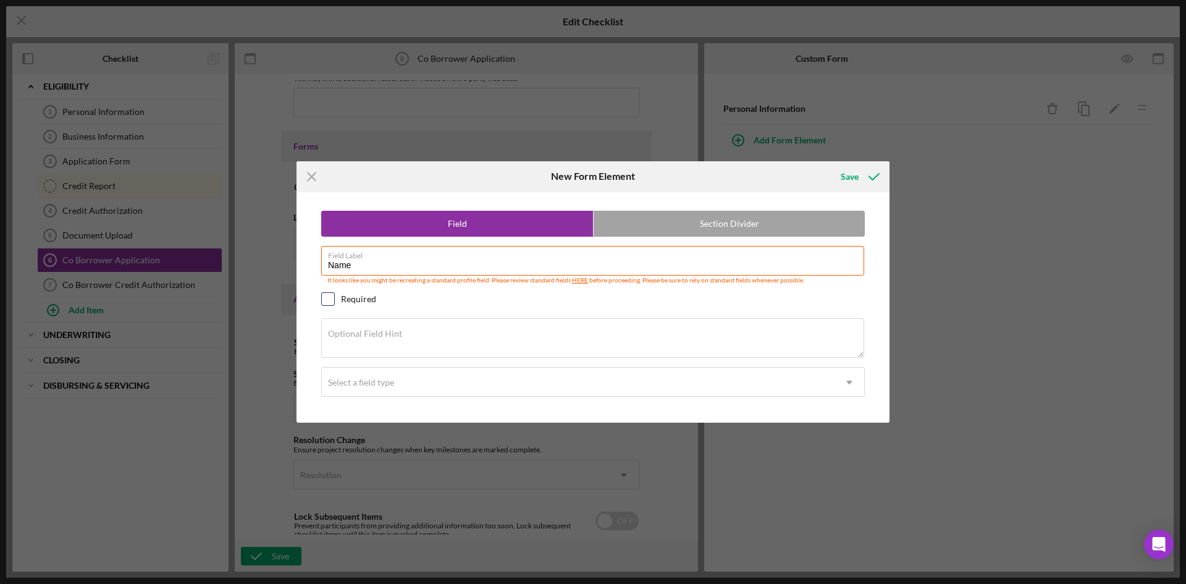
click at [333, 298] on input "checkbox" at bounding box center [328, 299] width 12 height 12
checkbox input "true"
click at [627, 384] on div "Select a field type" at bounding box center [578, 382] width 513 height 28
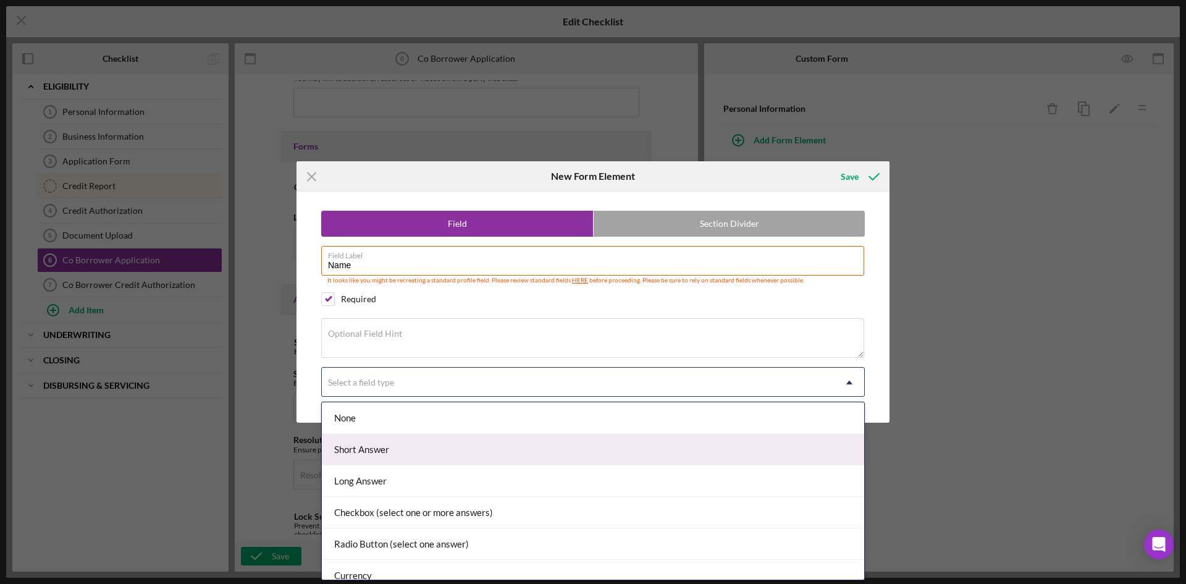
click at [469, 439] on div "Short Answer" at bounding box center [593, 450] width 542 height 32
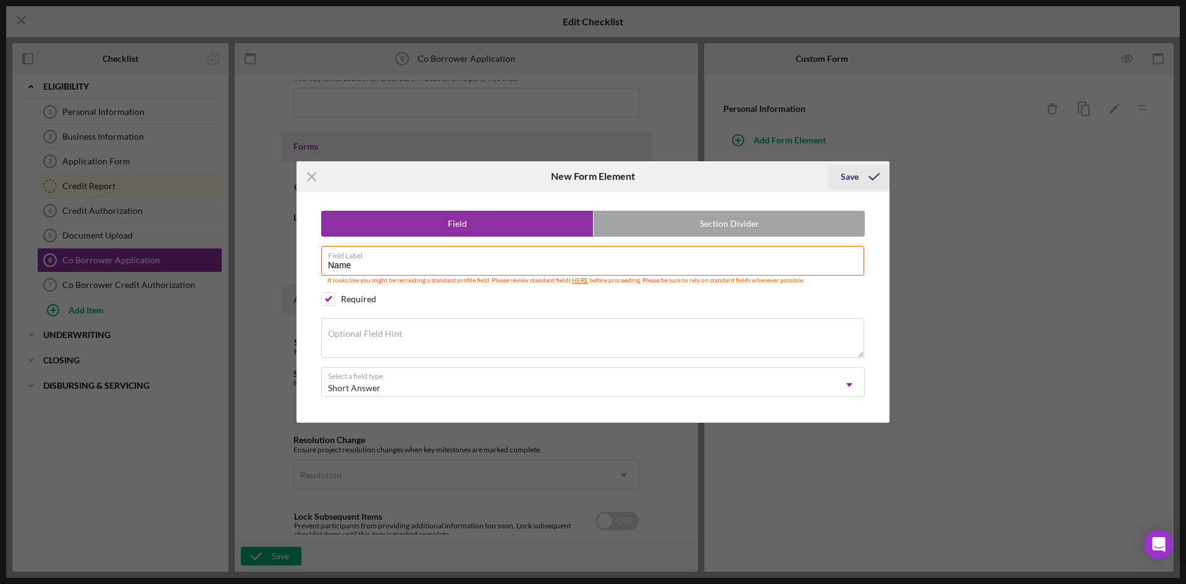
click at [854, 181] on div "Save" at bounding box center [850, 176] width 18 height 25
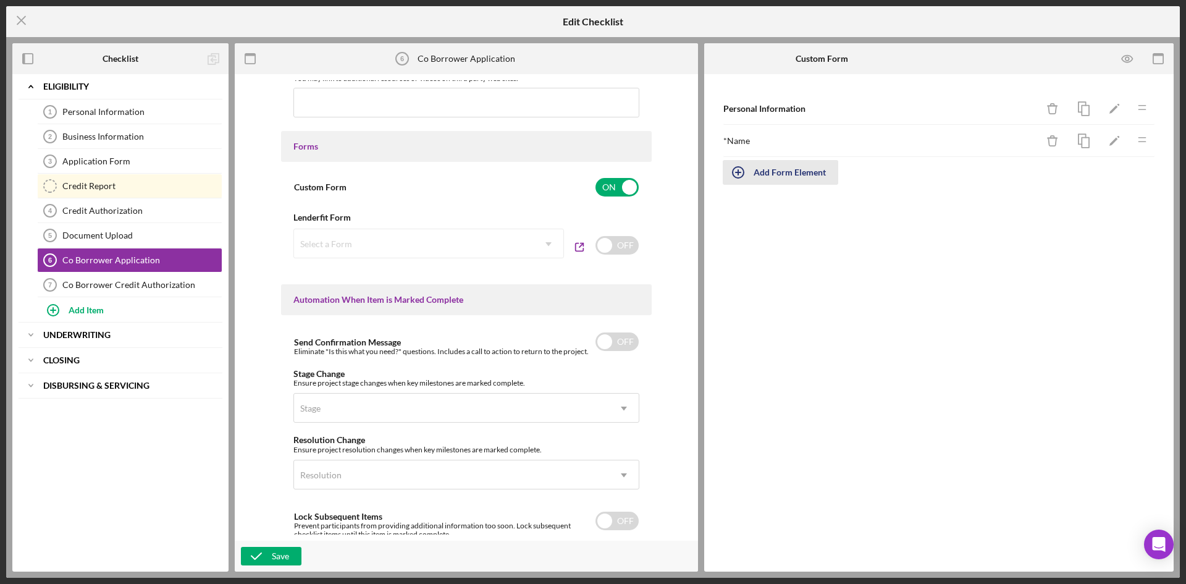
click at [769, 162] on div "Add Form Element" at bounding box center [790, 172] width 72 height 25
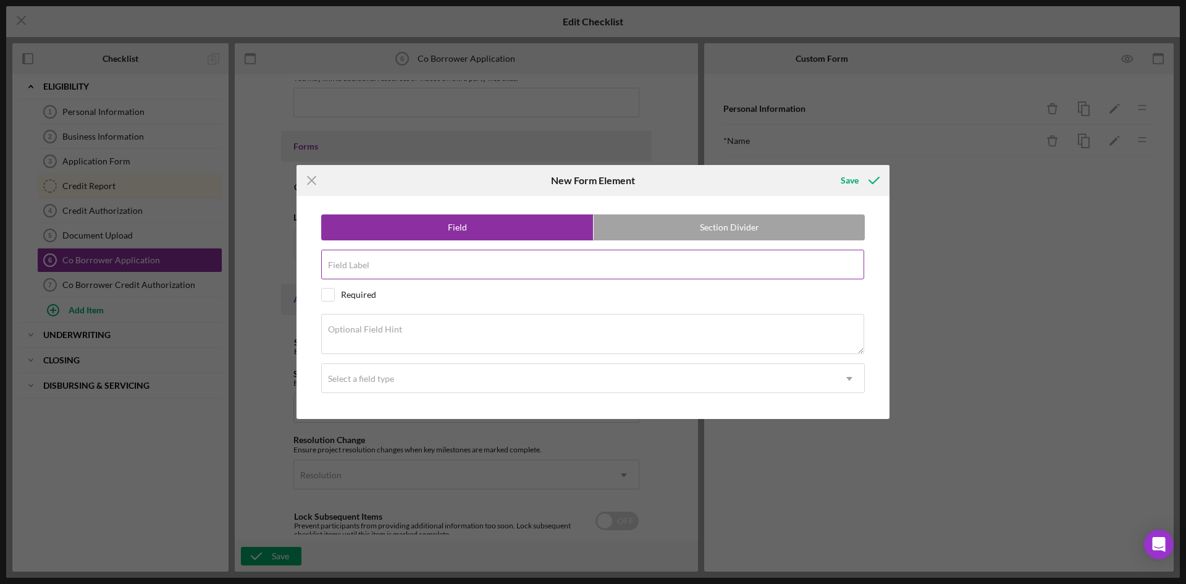
click at [424, 267] on input "Field Label" at bounding box center [592, 265] width 543 height 30
type input "Phone"
click at [332, 292] on input "checkbox" at bounding box center [328, 294] width 12 height 12
checkbox input "true"
click at [410, 387] on div "Select a field type" at bounding box center [578, 378] width 513 height 28
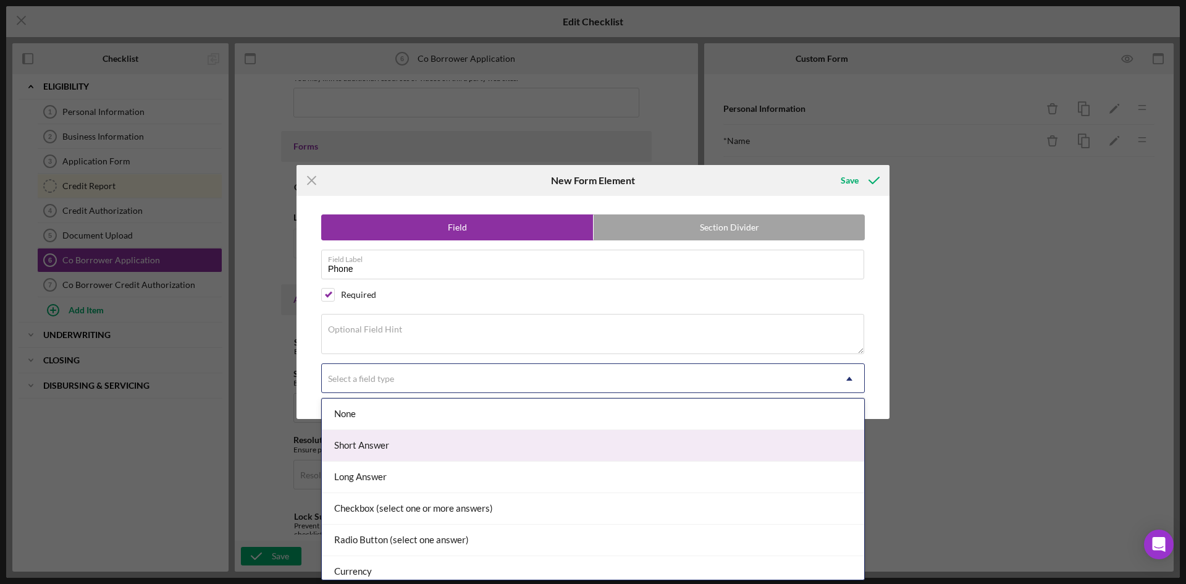
click at [418, 447] on div "Short Answer" at bounding box center [593, 446] width 542 height 32
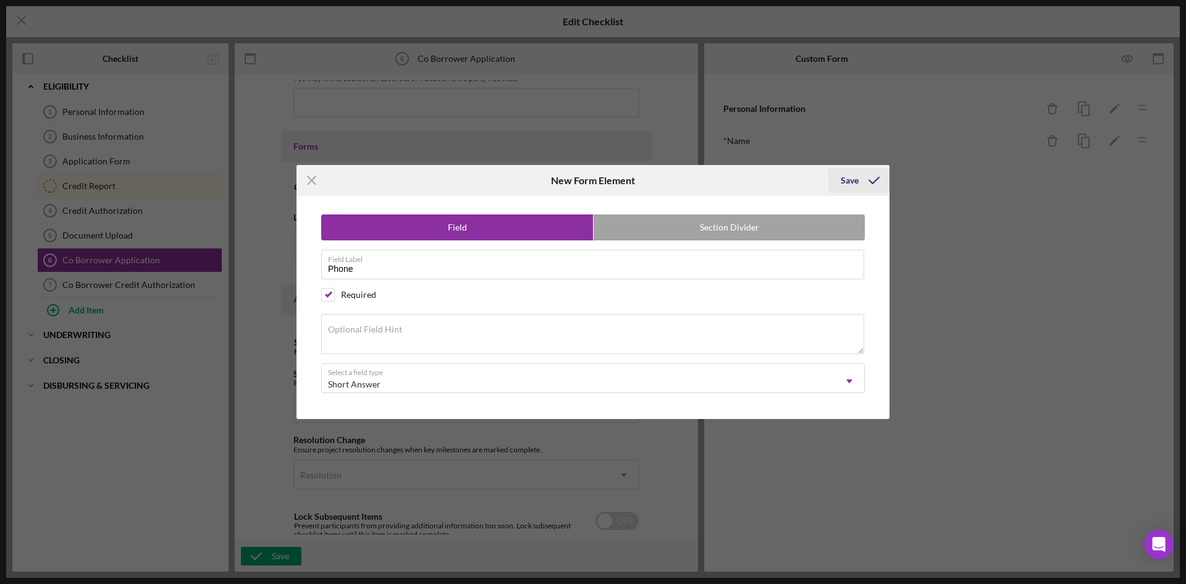
click at [879, 179] on icon "submit" at bounding box center [874, 180] width 31 height 31
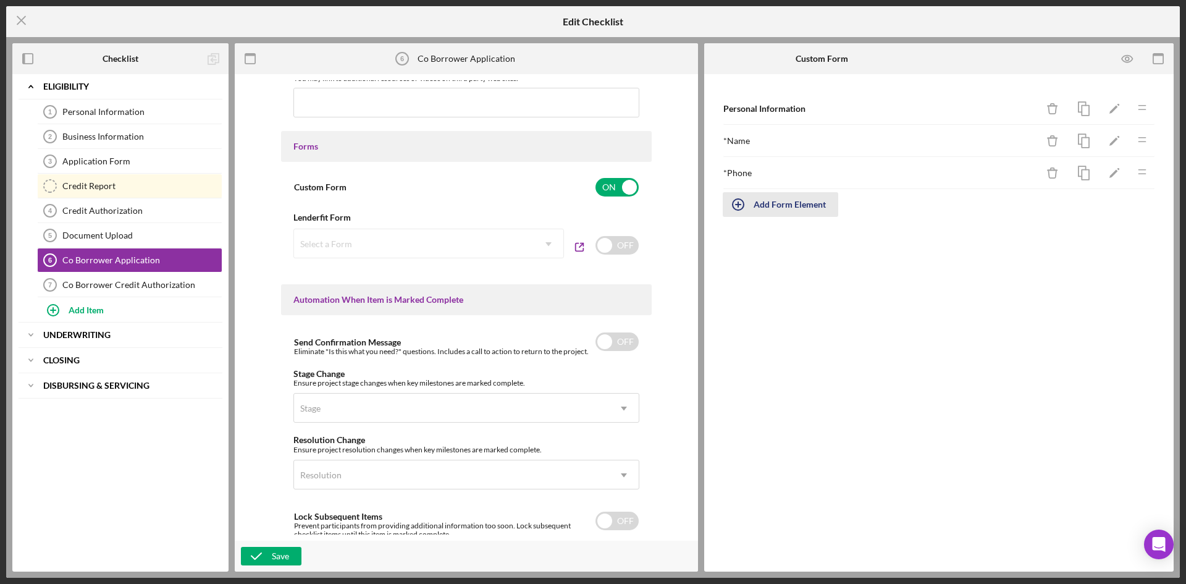
click at [763, 197] on div "Add Form Element" at bounding box center [790, 204] width 72 height 25
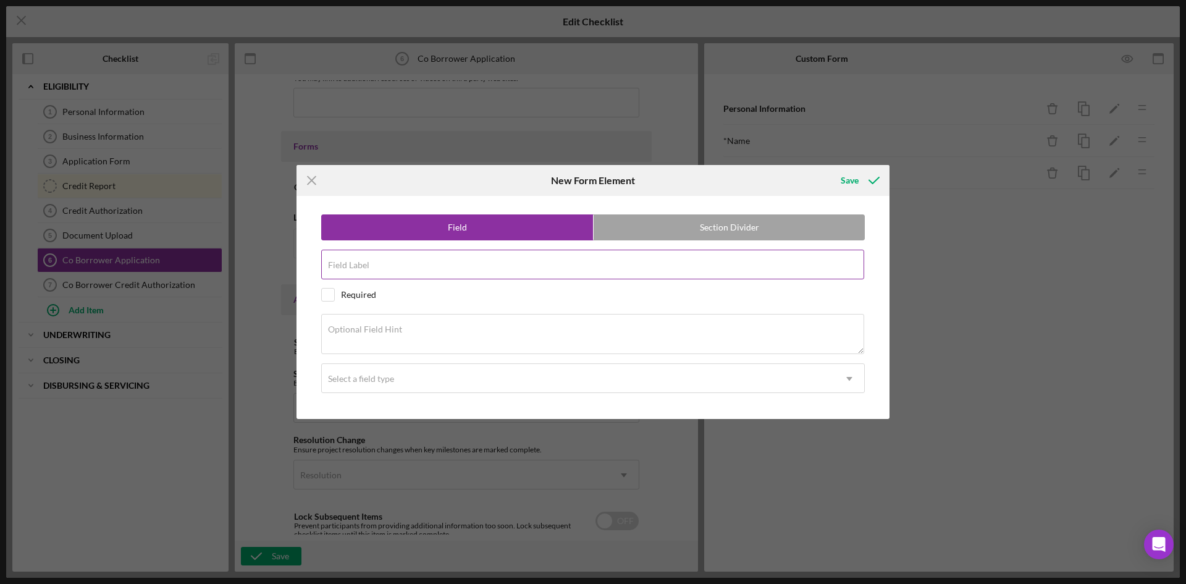
drag, startPoint x: 397, startPoint y: 270, endPoint x: 403, endPoint y: 279, distance: 11.0
click at [397, 270] on input "Field Label" at bounding box center [592, 265] width 543 height 30
click at [427, 272] on input "Phone" at bounding box center [592, 265] width 543 height 30
type input "P"
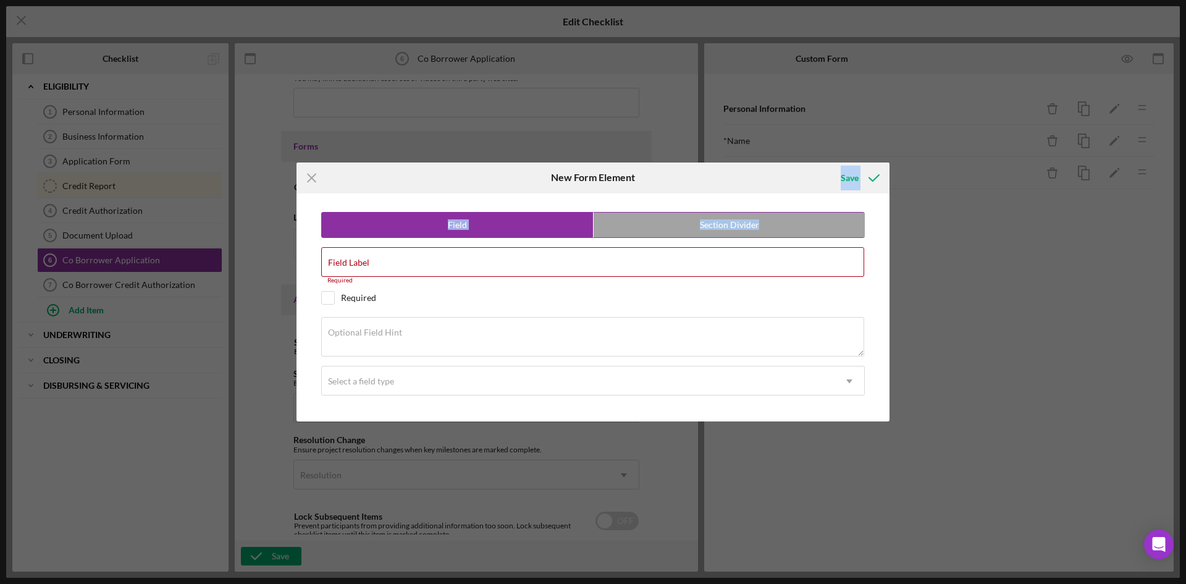
drag, startPoint x: 800, startPoint y: 171, endPoint x: 800, endPoint y: 233, distance: 61.8
click at [800, 233] on form "Icon/Menu Close New Form Element Save Field Section Divider Field Label Require…" at bounding box center [593, 291] width 593 height 259
drag, startPoint x: 401, startPoint y: 335, endPoint x: 401, endPoint y: 324, distance: 11.1
click at [401, 335] on div "Optional Field Hint" at bounding box center [593, 337] width 544 height 41
click at [408, 261] on div "Field Label Required" at bounding box center [593, 265] width 544 height 37
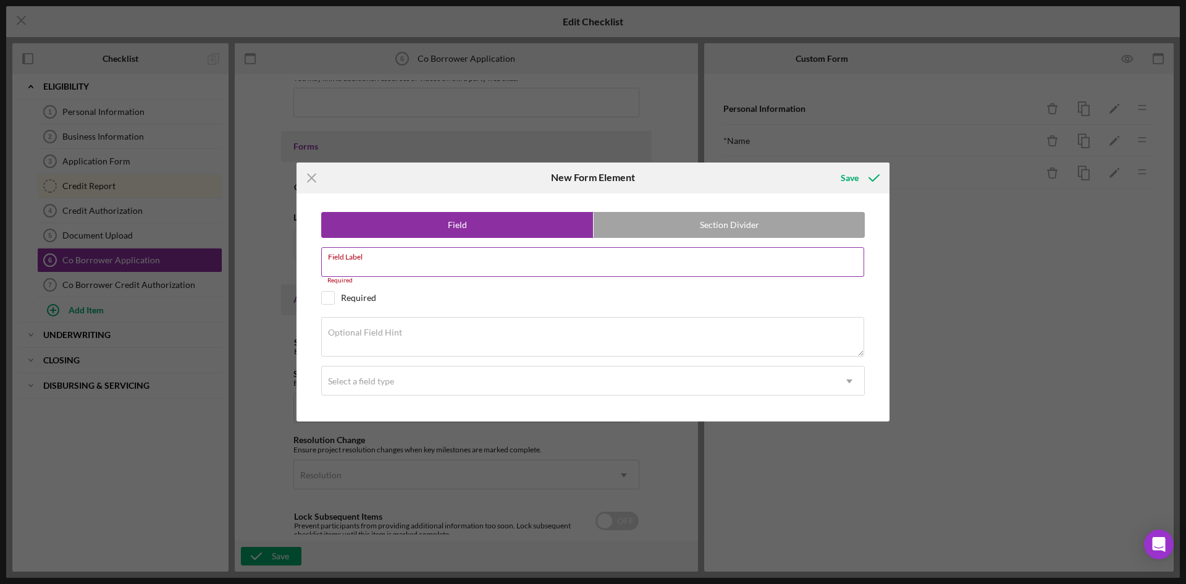
type input "Email"
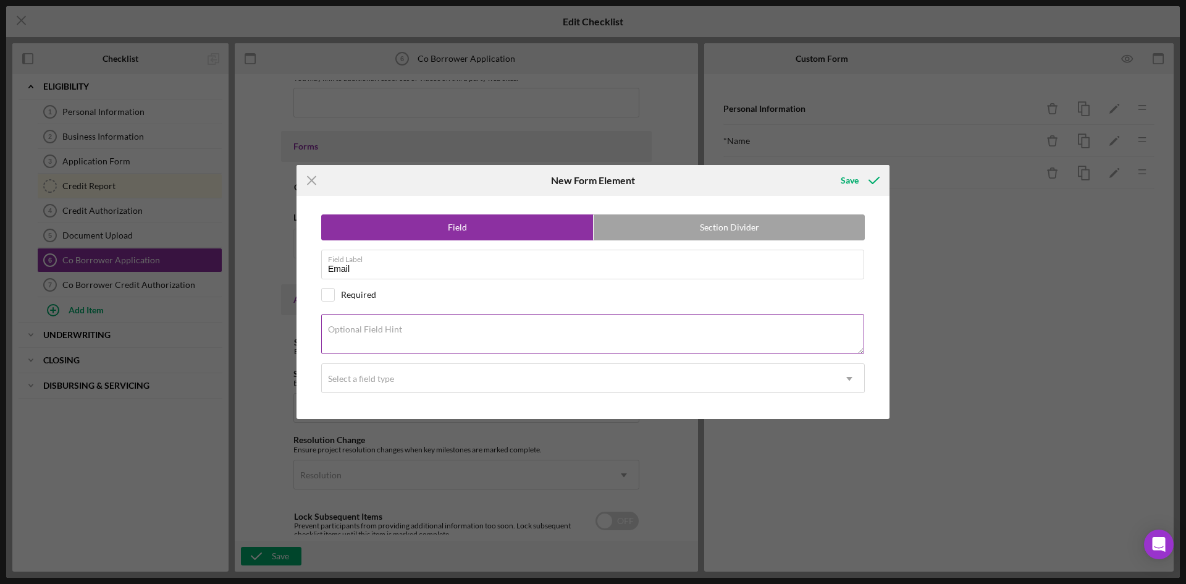
click at [377, 322] on div "Optional Field Hint" at bounding box center [593, 334] width 544 height 41
click at [385, 385] on div "Select a field type" at bounding box center [578, 378] width 513 height 28
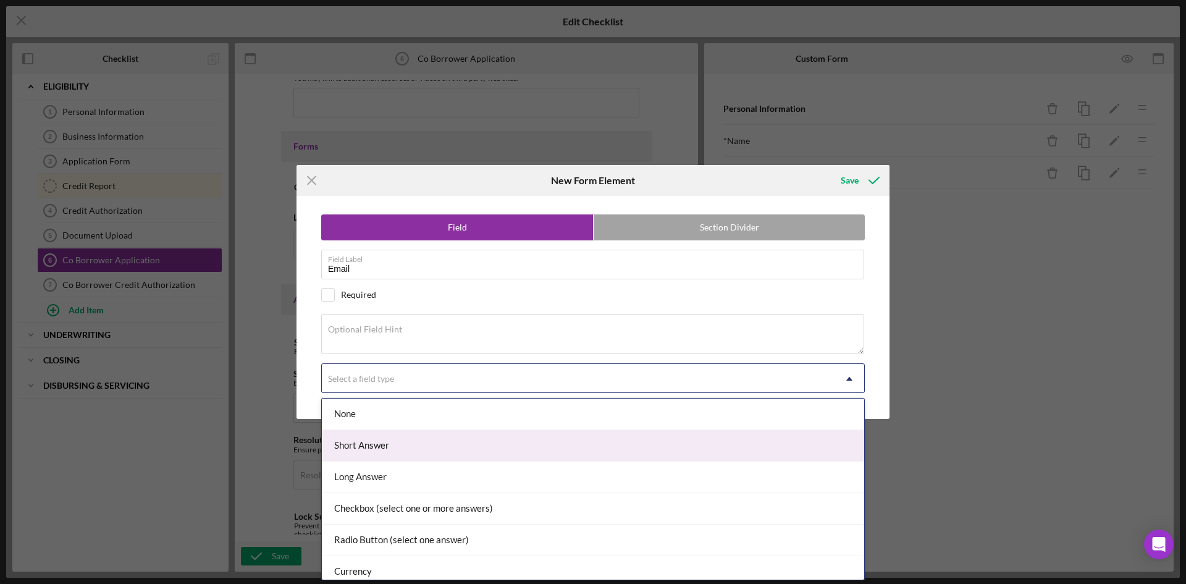
click at [395, 450] on div "Short Answer" at bounding box center [593, 446] width 542 height 32
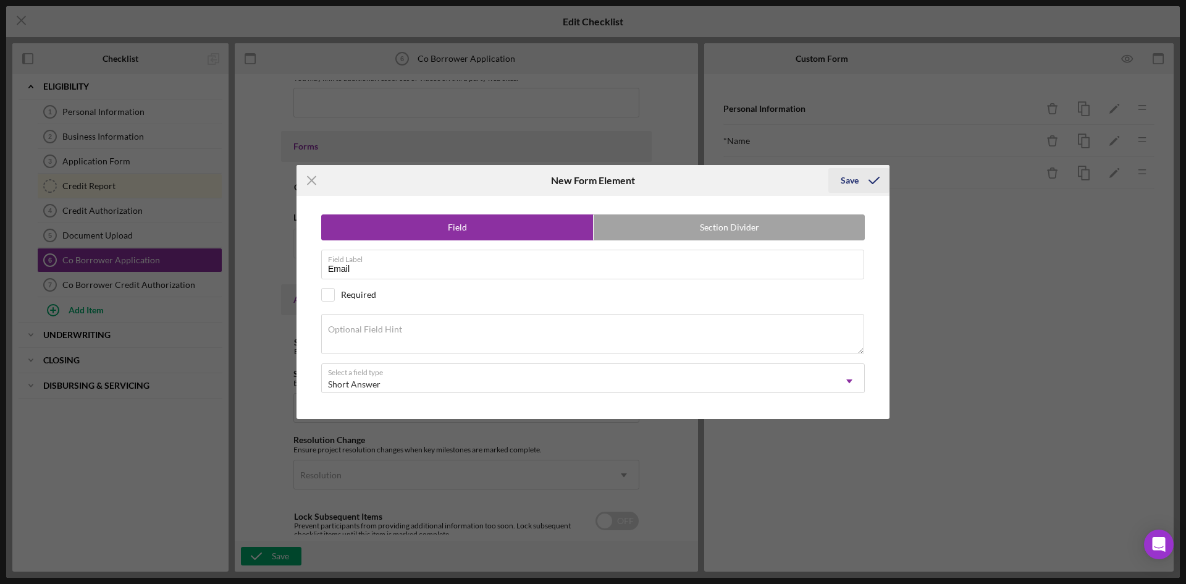
click at [847, 175] on div "Save" at bounding box center [850, 180] width 18 height 25
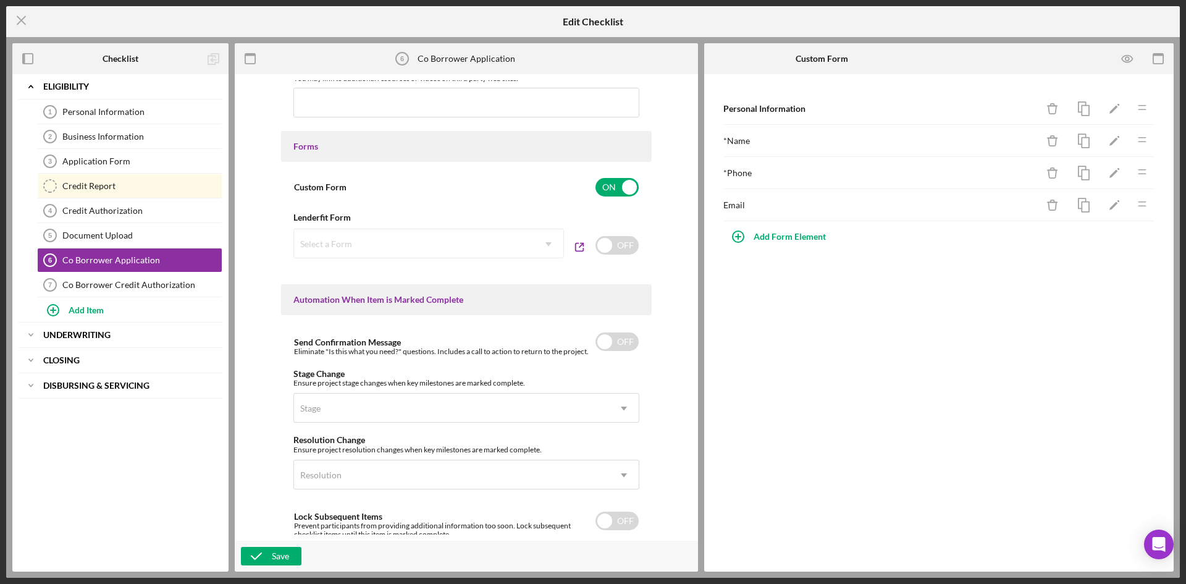
click at [1132, 205] on icon "Icon/Drag" at bounding box center [1142, 203] width 25 height 25
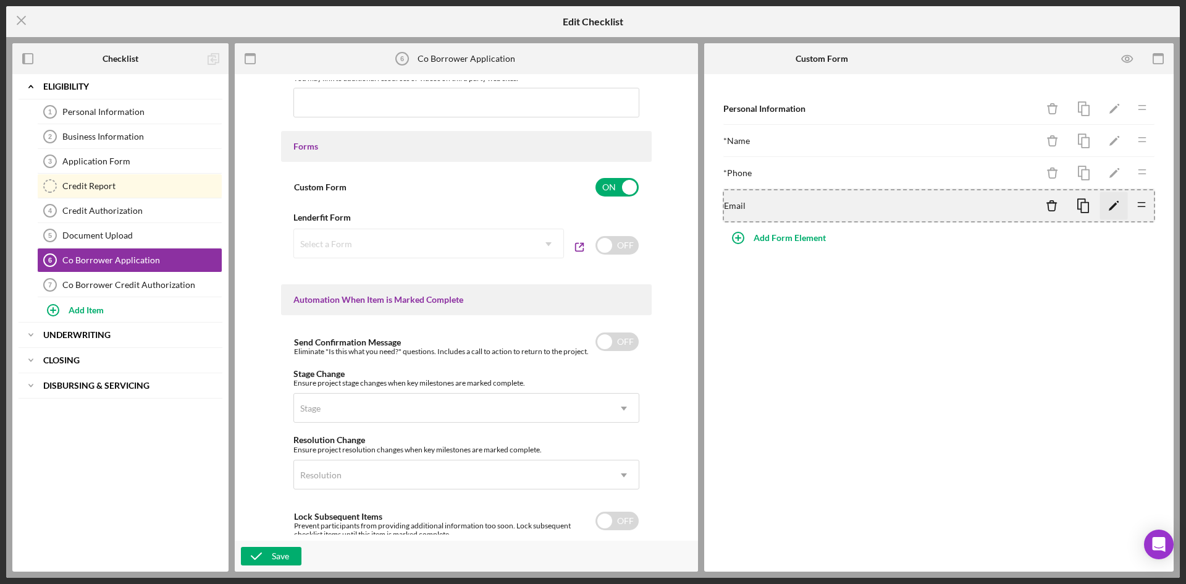
click at [1117, 206] on icon "Icon/Edit" at bounding box center [1114, 206] width 28 height 28
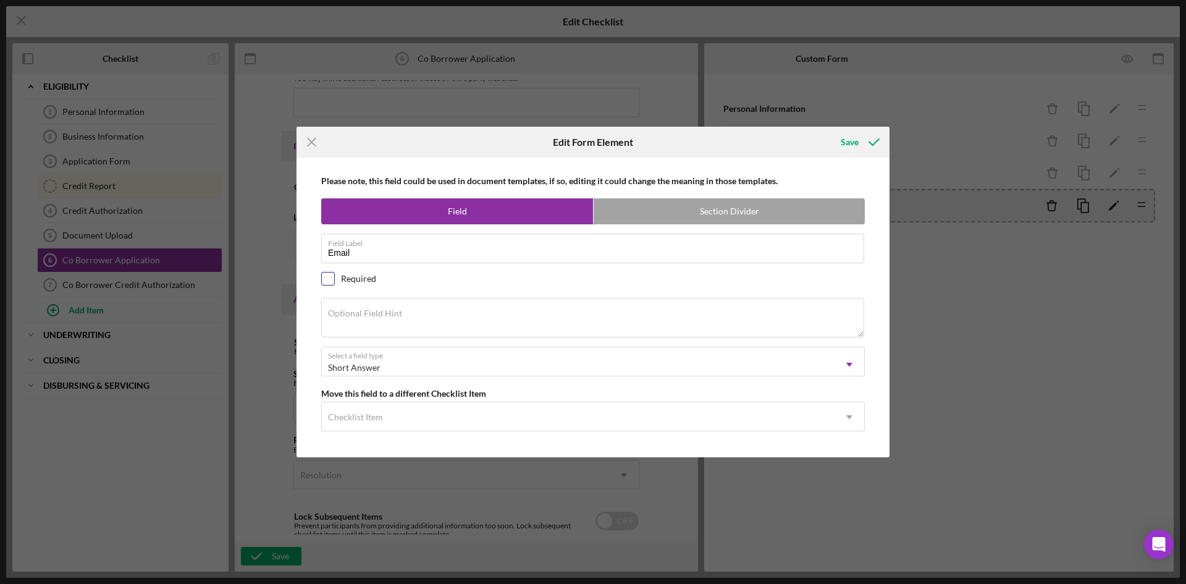
click at [329, 279] on input "checkbox" at bounding box center [328, 278] width 12 height 12
checkbox input "true"
click at [846, 141] on div "Save" at bounding box center [850, 142] width 18 height 25
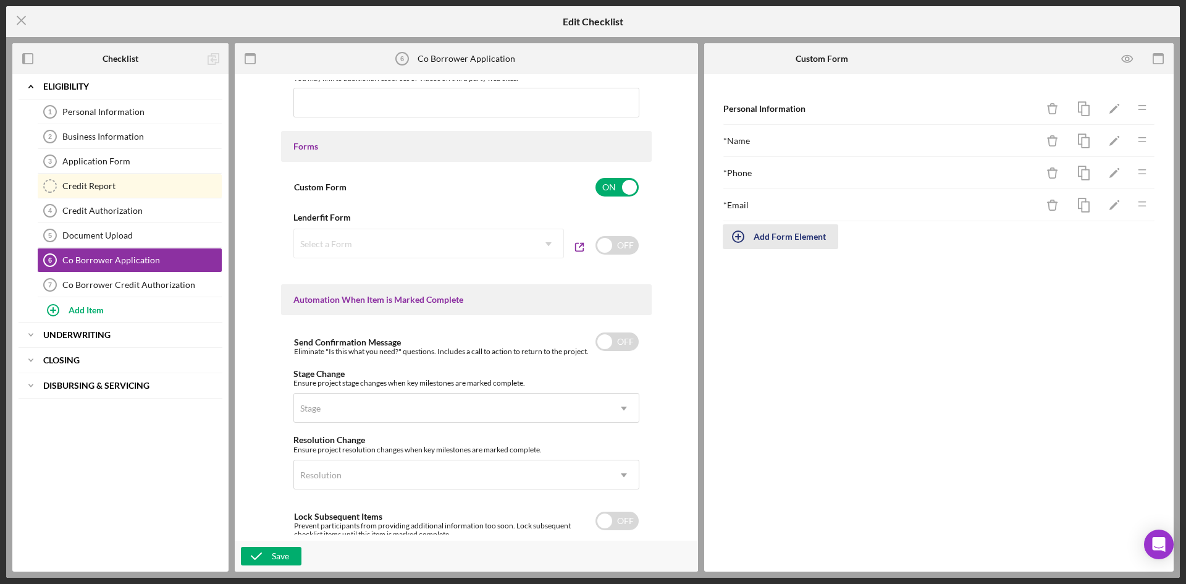
click at [793, 236] on div "Add Form Element" at bounding box center [790, 236] width 72 height 25
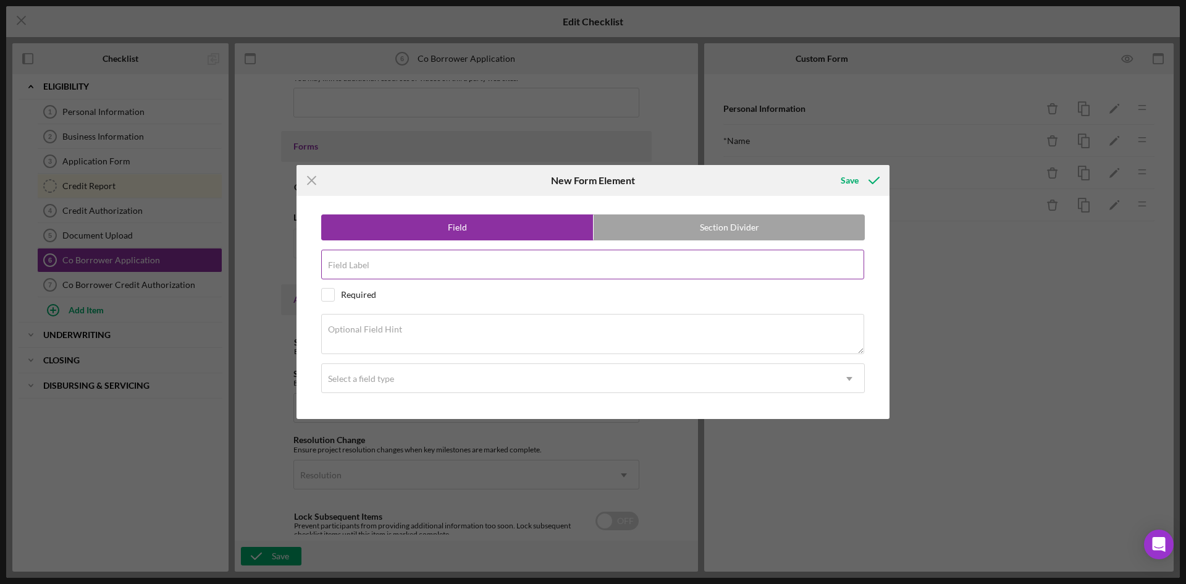
click at [495, 273] on input "Field Label" at bounding box center [592, 265] width 543 height 30
type input "Home Address"
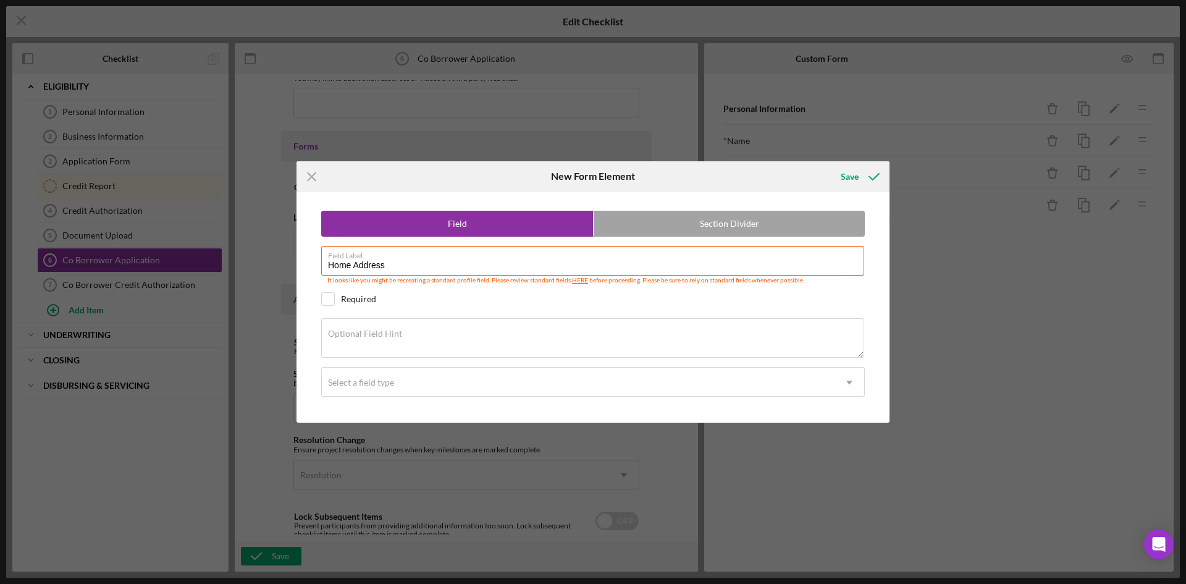
click at [335, 295] on div "Required" at bounding box center [593, 299] width 544 height 14
checkbox input "true"
click at [373, 385] on div "Select a field type" at bounding box center [361, 382] width 66 height 10
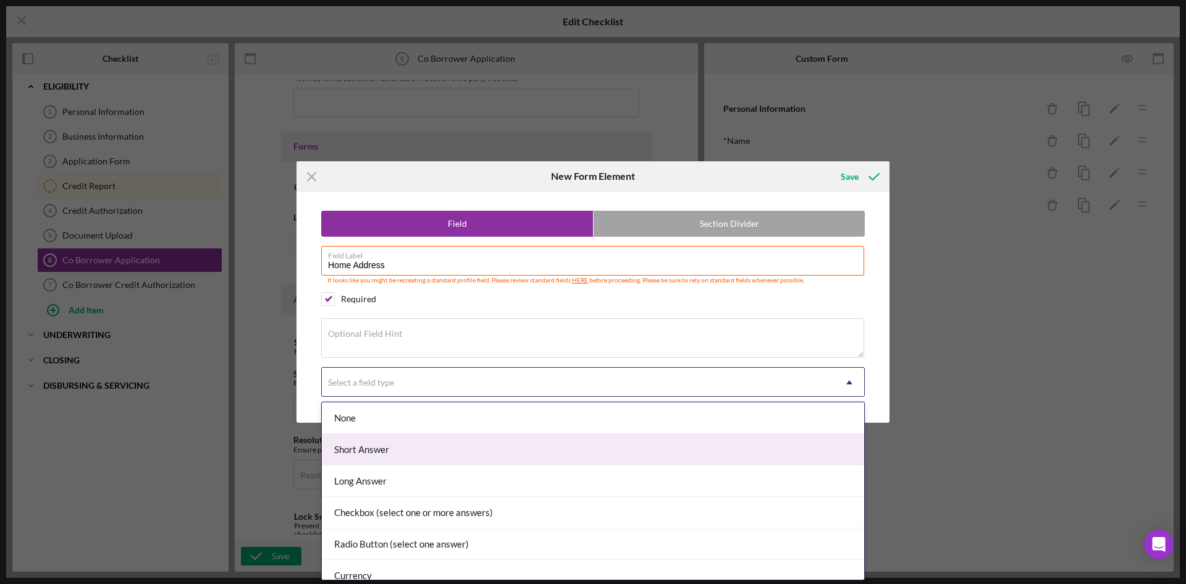
click at [389, 444] on div "Short Answer" at bounding box center [593, 450] width 542 height 32
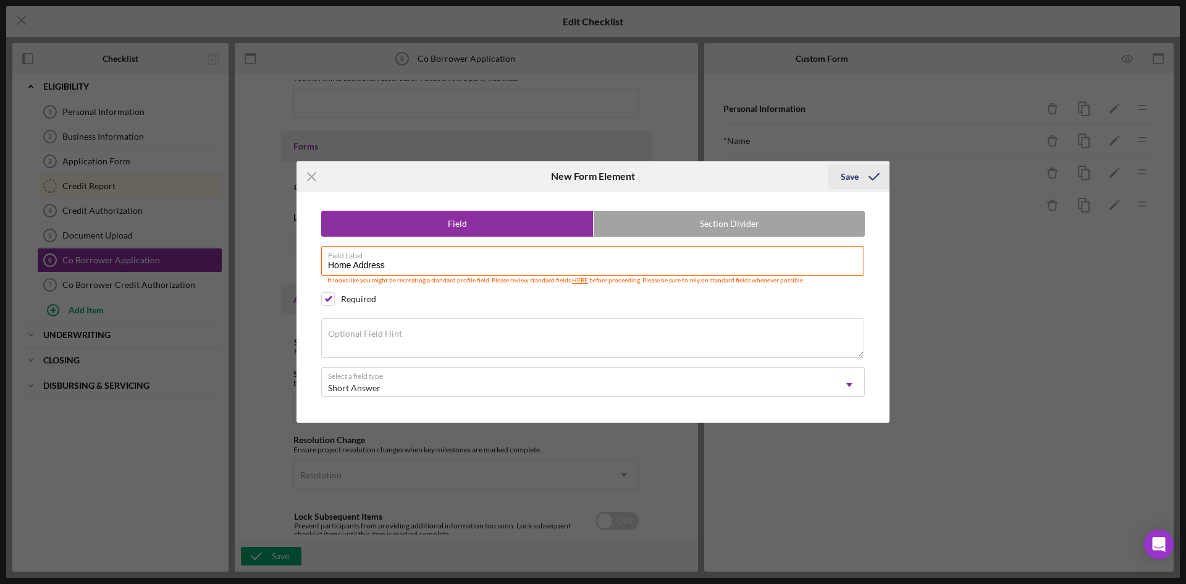
click at [858, 182] on div "Save" at bounding box center [850, 176] width 18 height 25
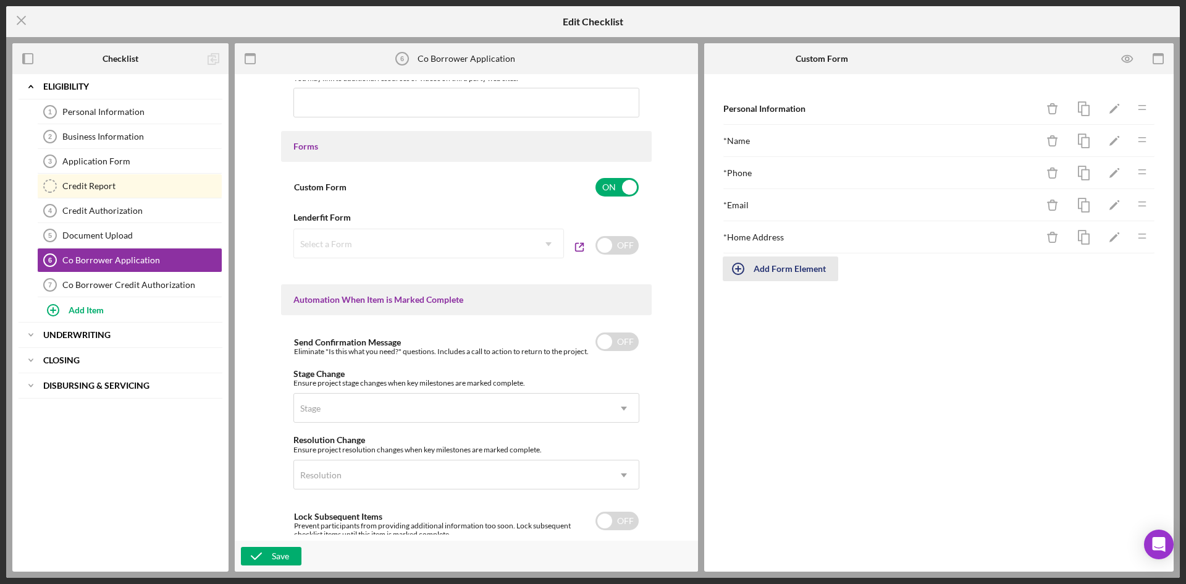
click at [781, 274] on div "Add Form Element" at bounding box center [790, 268] width 72 height 25
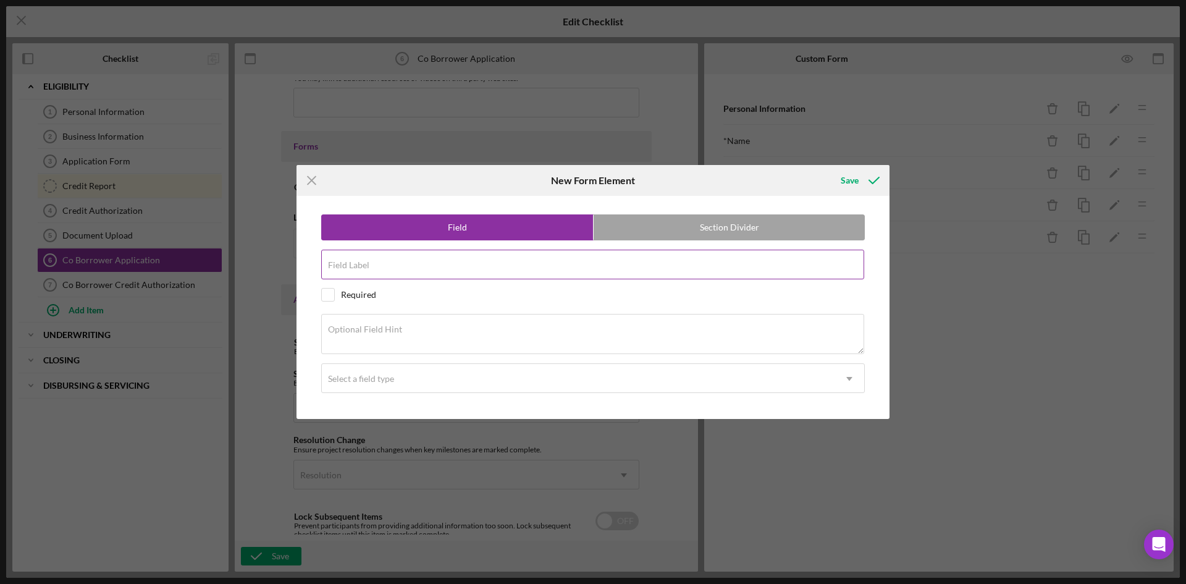
click at [384, 263] on div "Field Label" at bounding box center [593, 265] width 544 height 31
type input "Annual Household Income"
click at [372, 389] on div "Select a field type" at bounding box center [578, 378] width 513 height 28
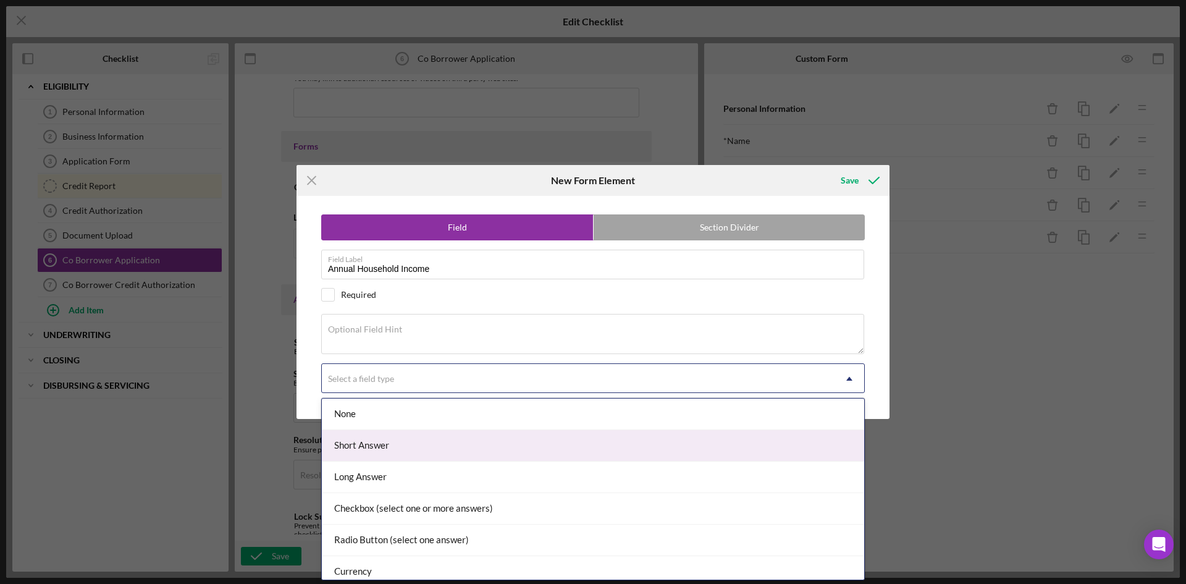
click at [385, 442] on div "Short Answer" at bounding box center [593, 446] width 542 height 32
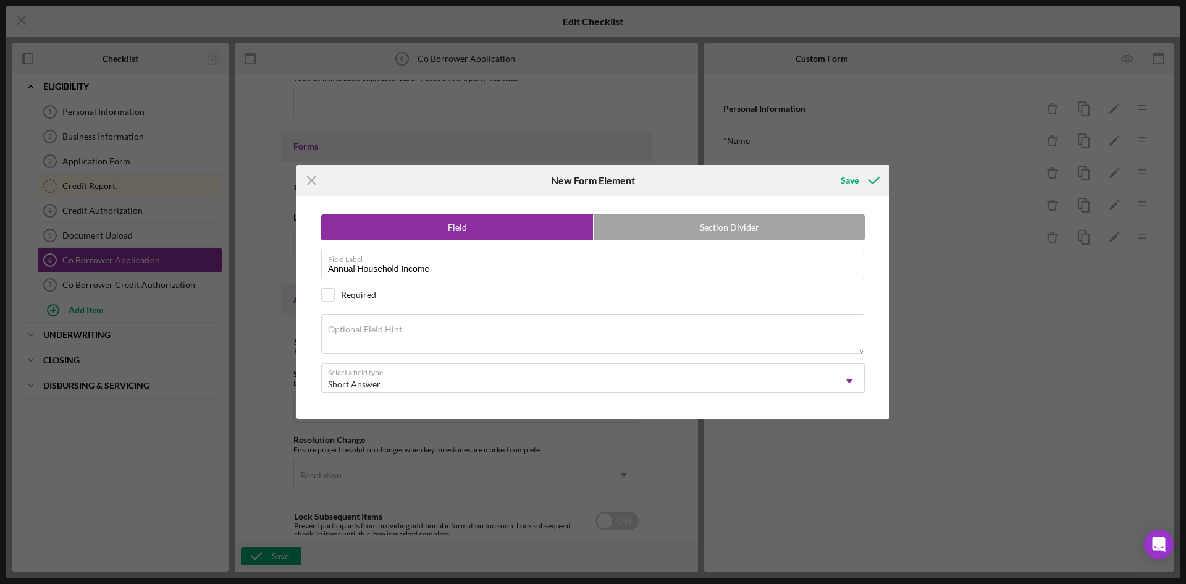
click at [335, 293] on div "Required" at bounding box center [593, 295] width 544 height 14
checkbox input "true"
click at [411, 347] on textarea "Optional Field Hint" at bounding box center [592, 334] width 543 height 40
click at [423, 379] on div "Short Answer" at bounding box center [578, 384] width 513 height 28
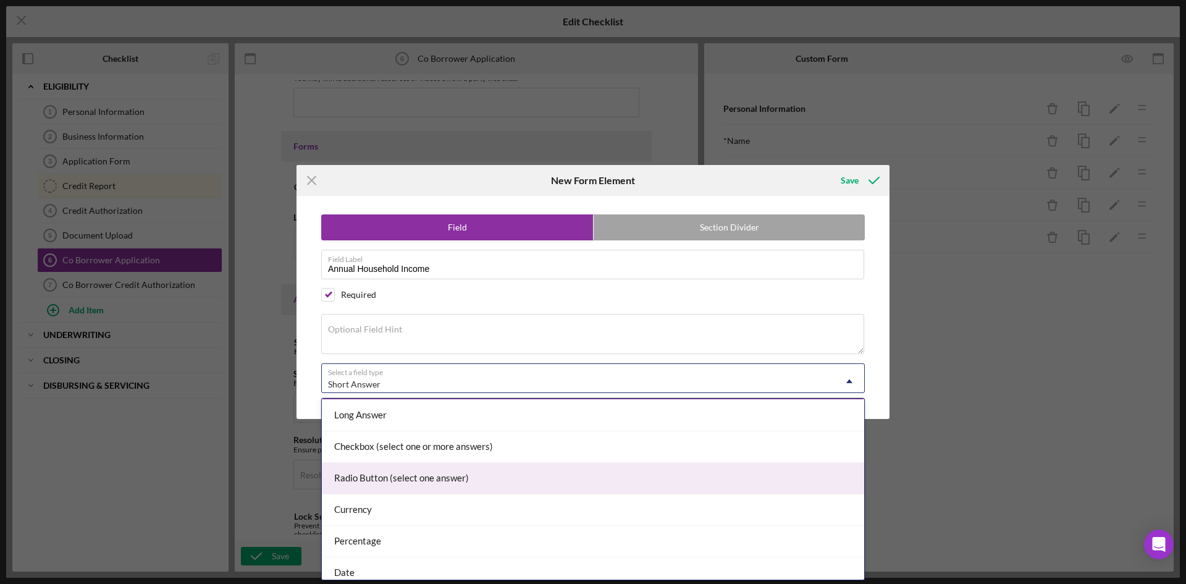
scroll to position [124, 0]
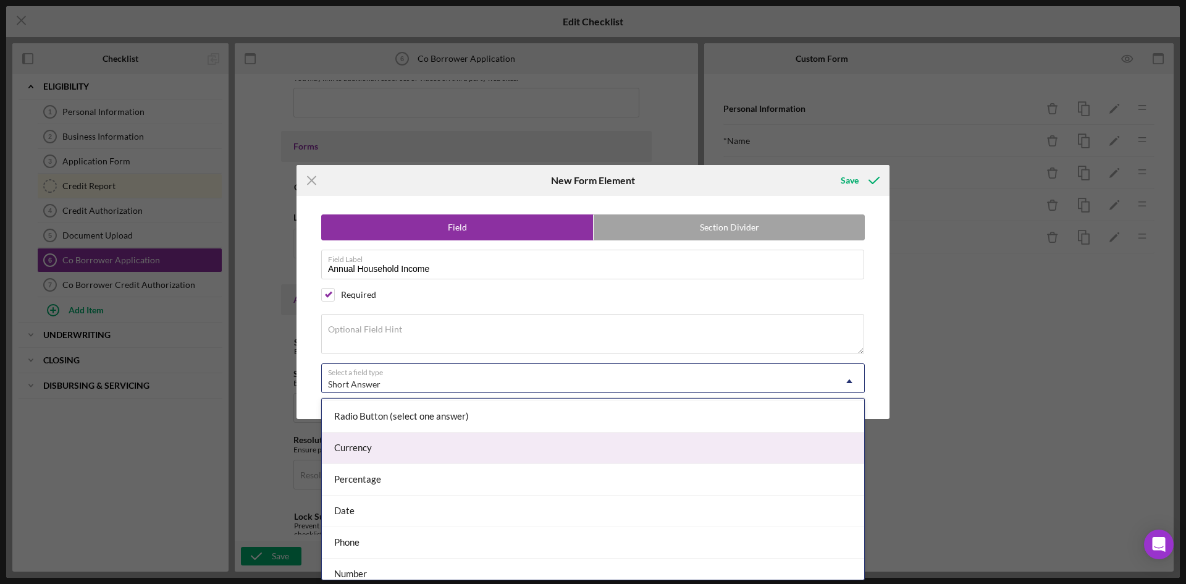
click at [421, 446] on div "Currency" at bounding box center [593, 448] width 542 height 32
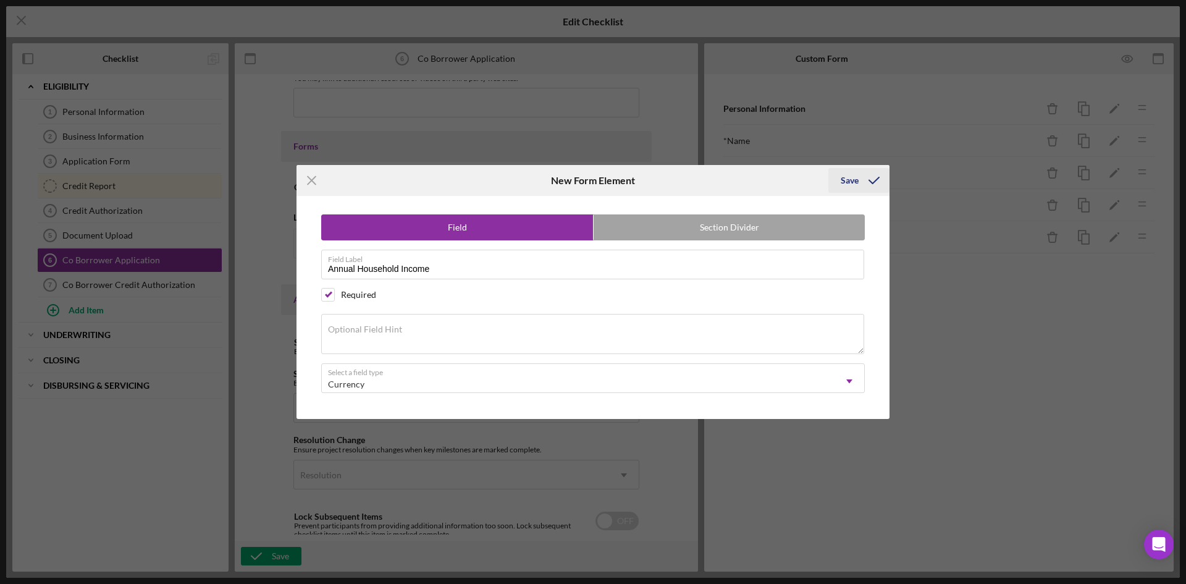
click at [859, 174] on icon "submit" at bounding box center [874, 180] width 31 height 31
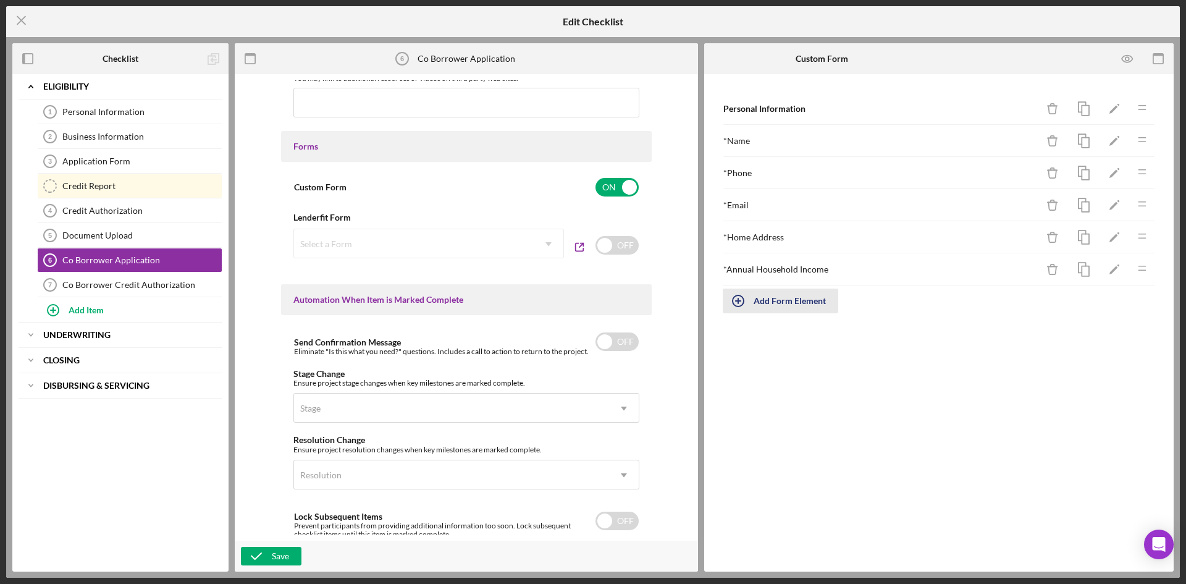
click at [809, 302] on div "Add Form Element" at bounding box center [790, 300] width 72 height 25
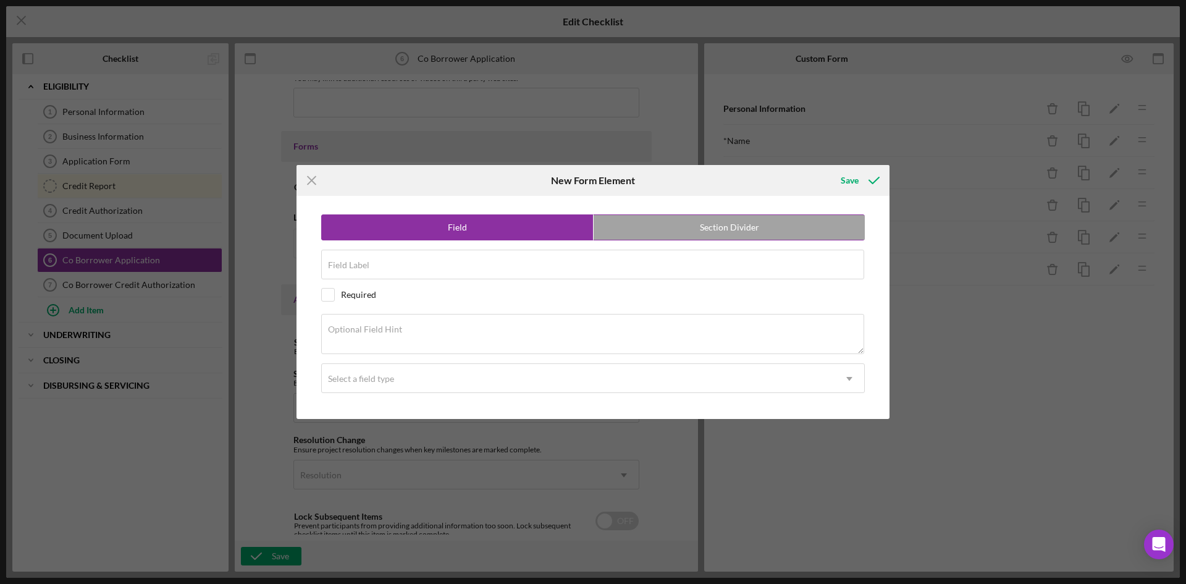
click at [686, 235] on label "Section Divider" at bounding box center [729, 227] width 271 height 25
radio input "false"
radio input "true"
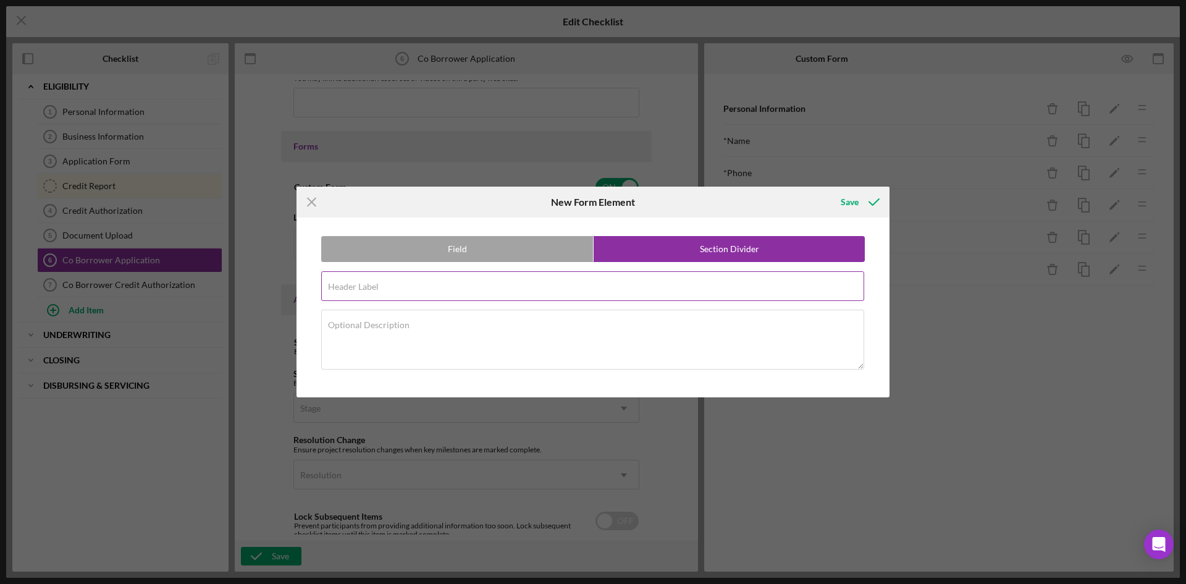
click at [549, 284] on div "Header Label Required" at bounding box center [593, 286] width 544 height 31
click at [511, 293] on input "Demographic Information" at bounding box center [592, 286] width 543 height 30
type input "Demographic Information"
click at [869, 208] on icon "submit" at bounding box center [874, 202] width 31 height 31
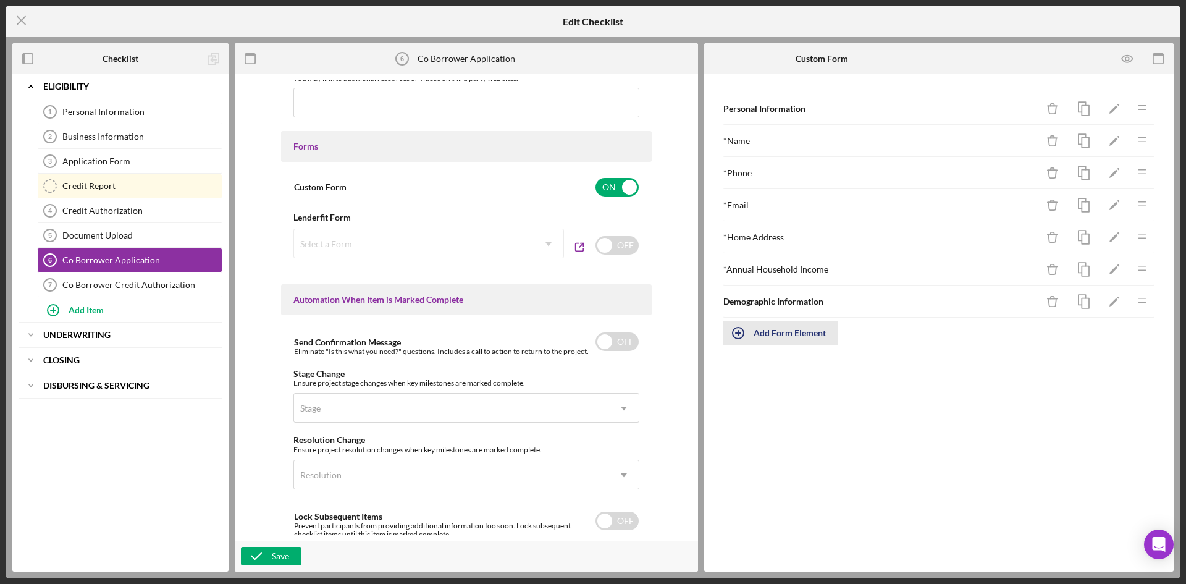
click at [788, 337] on div "Add Form Element" at bounding box center [790, 333] width 72 height 25
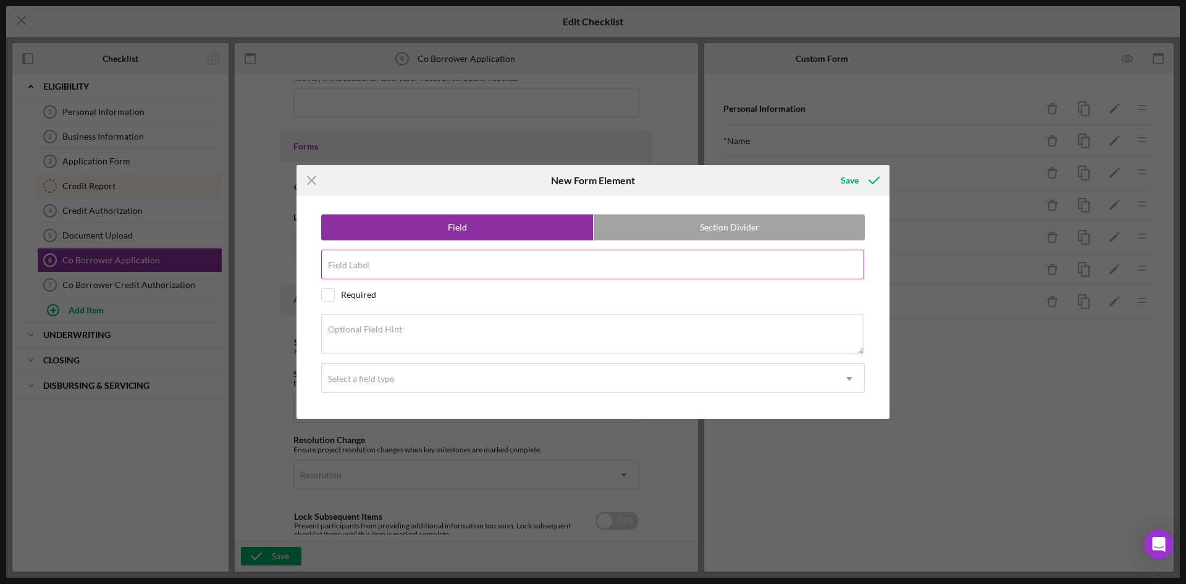
click at [402, 263] on div "Field Label" at bounding box center [593, 265] width 544 height 31
type input "Gender"
click at [389, 377] on div "Select a field type" at bounding box center [361, 379] width 66 height 10
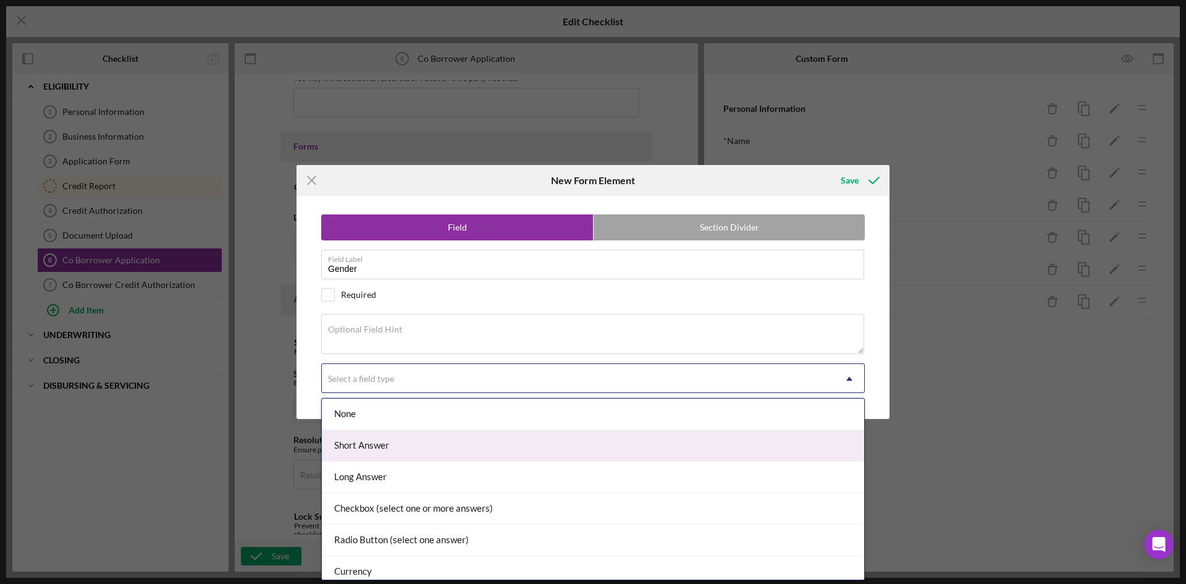
click at [402, 451] on div "Short Answer" at bounding box center [593, 446] width 542 height 32
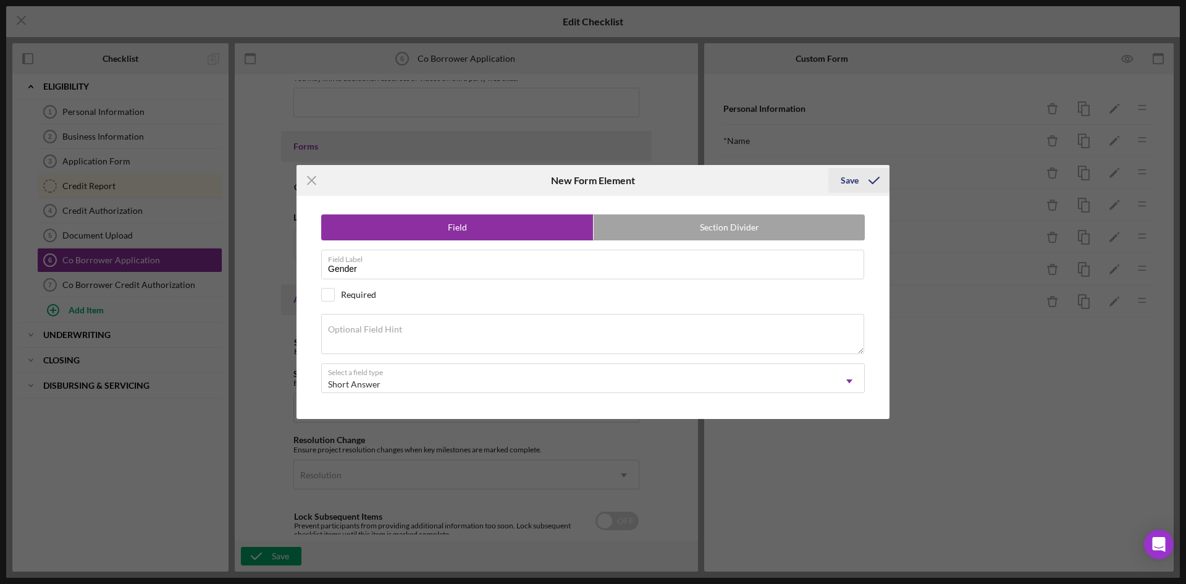
click at [849, 182] on div "Save" at bounding box center [850, 180] width 18 height 25
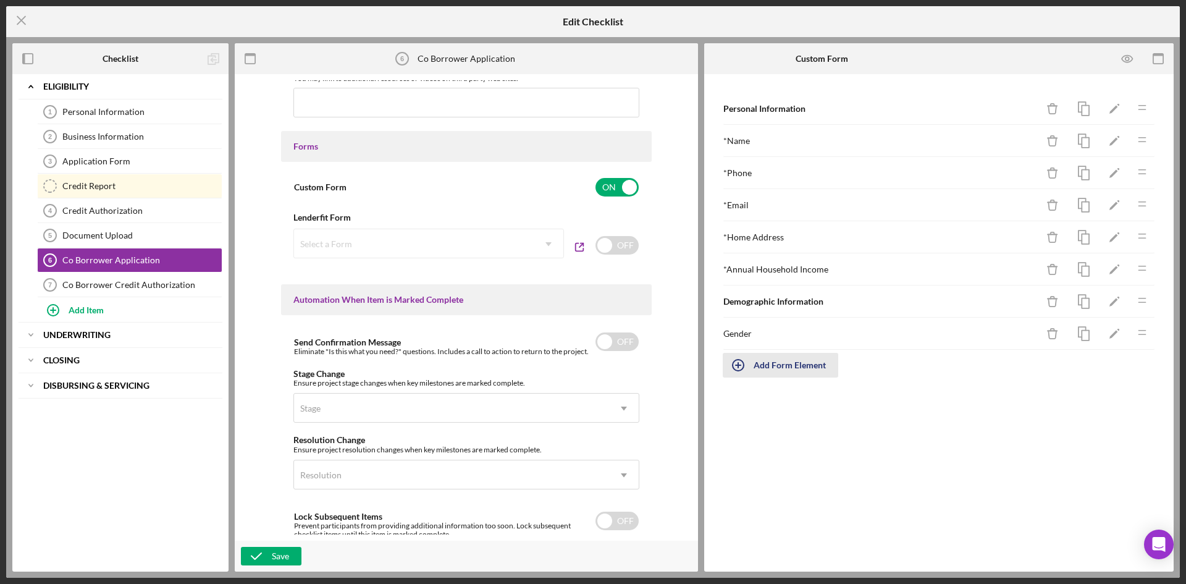
click at [772, 366] on div "Add Form Element" at bounding box center [790, 365] width 72 height 25
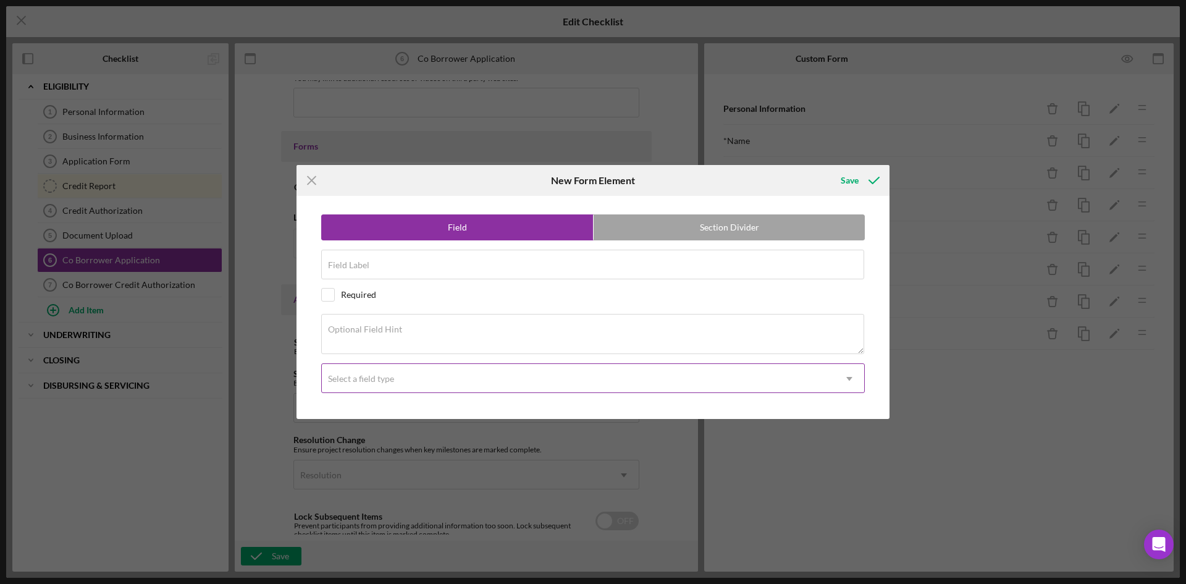
click at [476, 375] on div "Select a field type" at bounding box center [578, 378] width 513 height 28
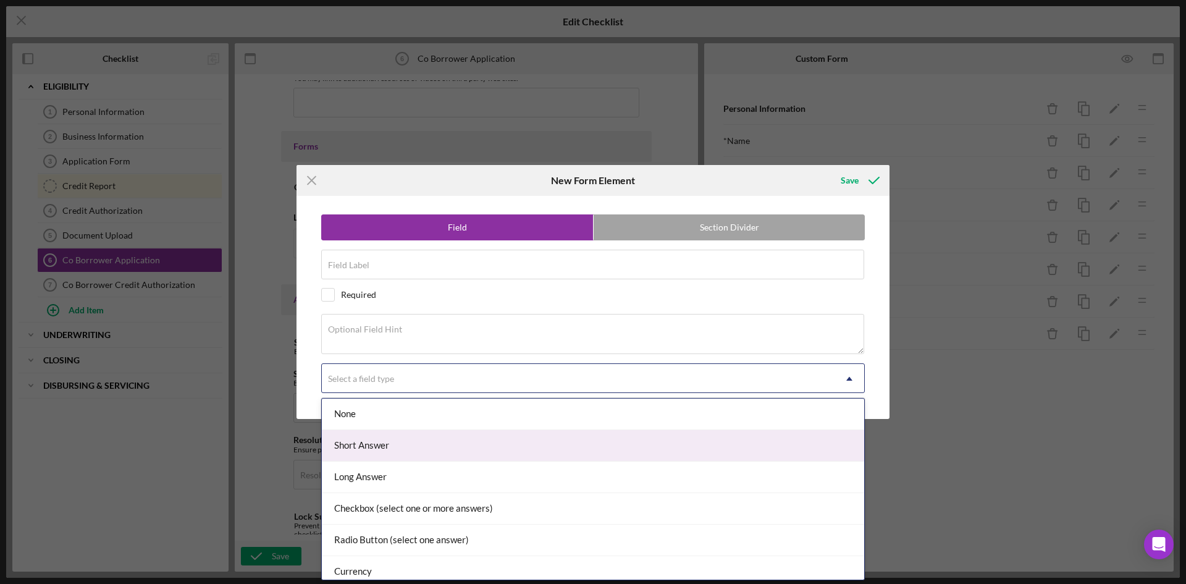
click at [450, 448] on div "Short Answer" at bounding box center [593, 446] width 542 height 32
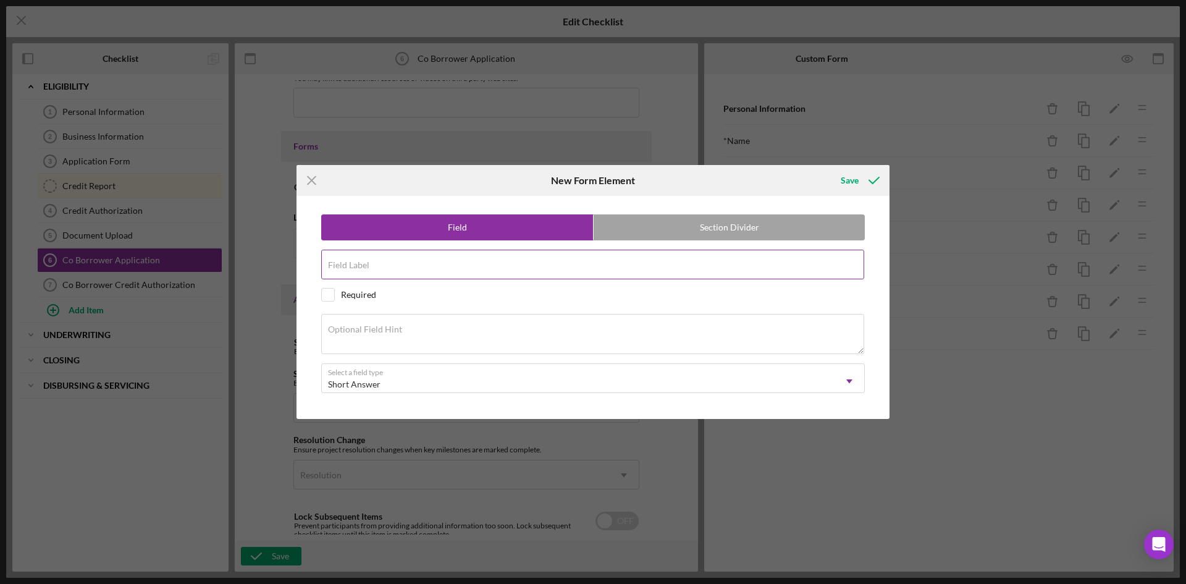
click at [395, 274] on input "Field Label" at bounding box center [592, 265] width 543 height 30
type input "Race"
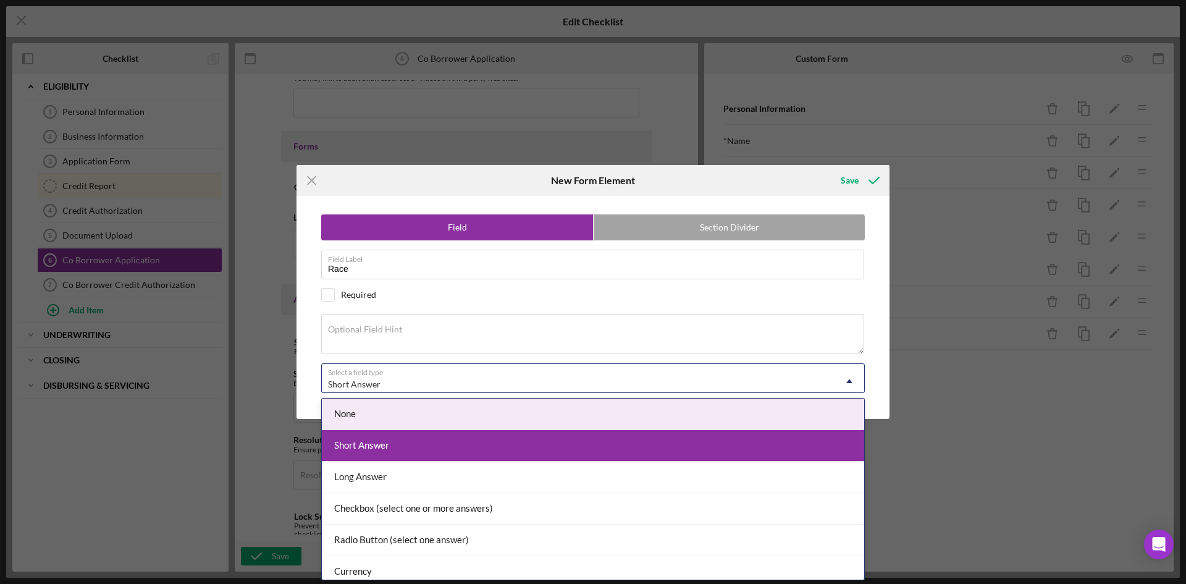
click at [434, 382] on div "Short Answer" at bounding box center [578, 384] width 513 height 28
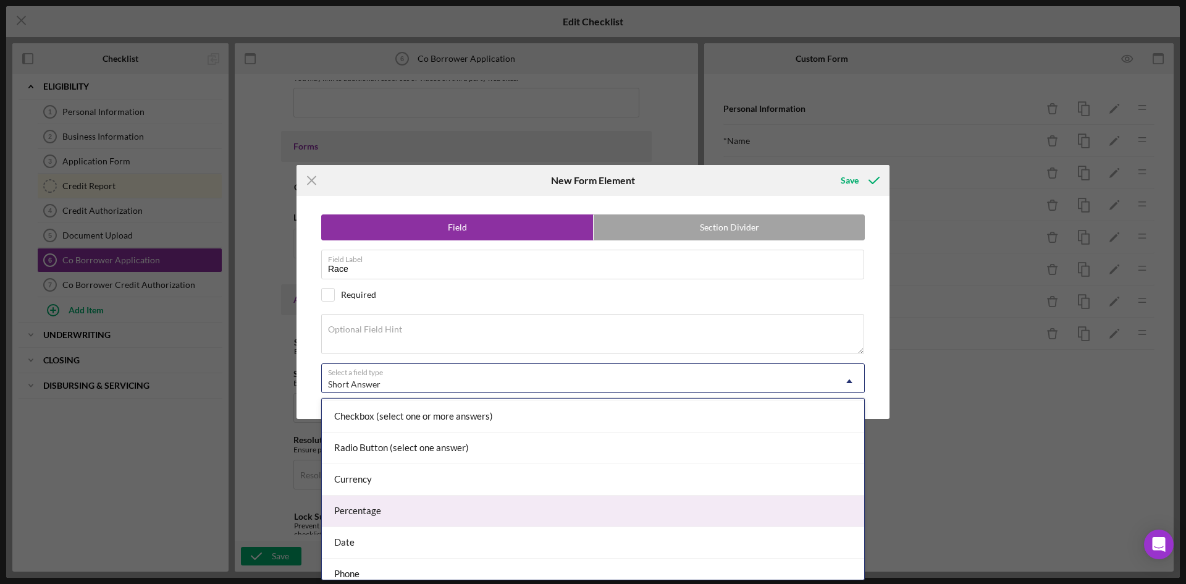
scroll to position [72, 0]
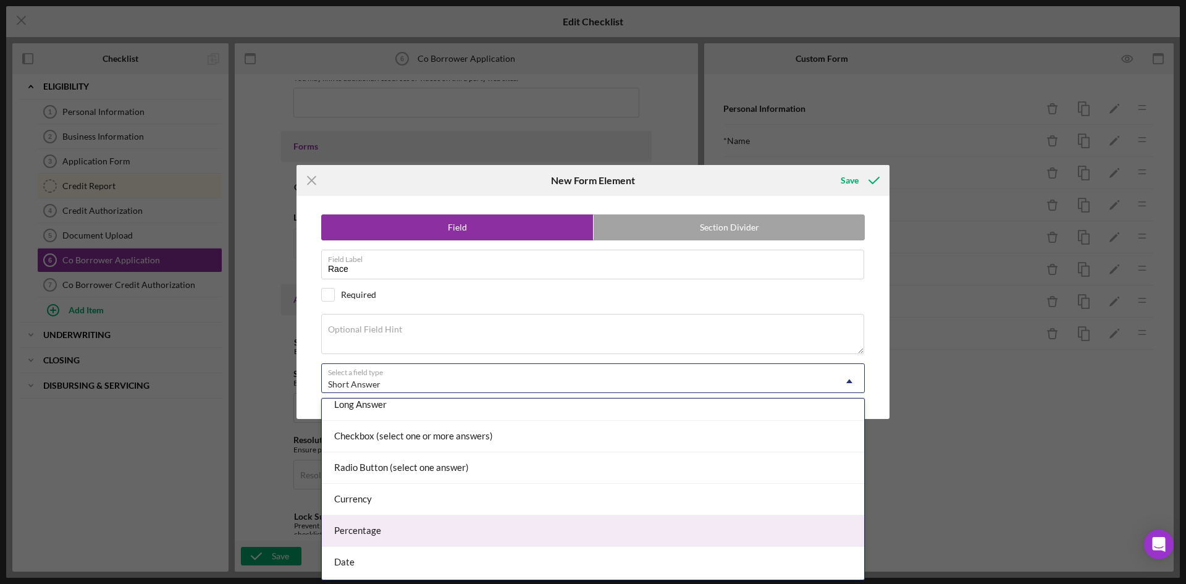
click at [441, 461] on div "Radio Button (select one answer)" at bounding box center [593, 468] width 542 height 32
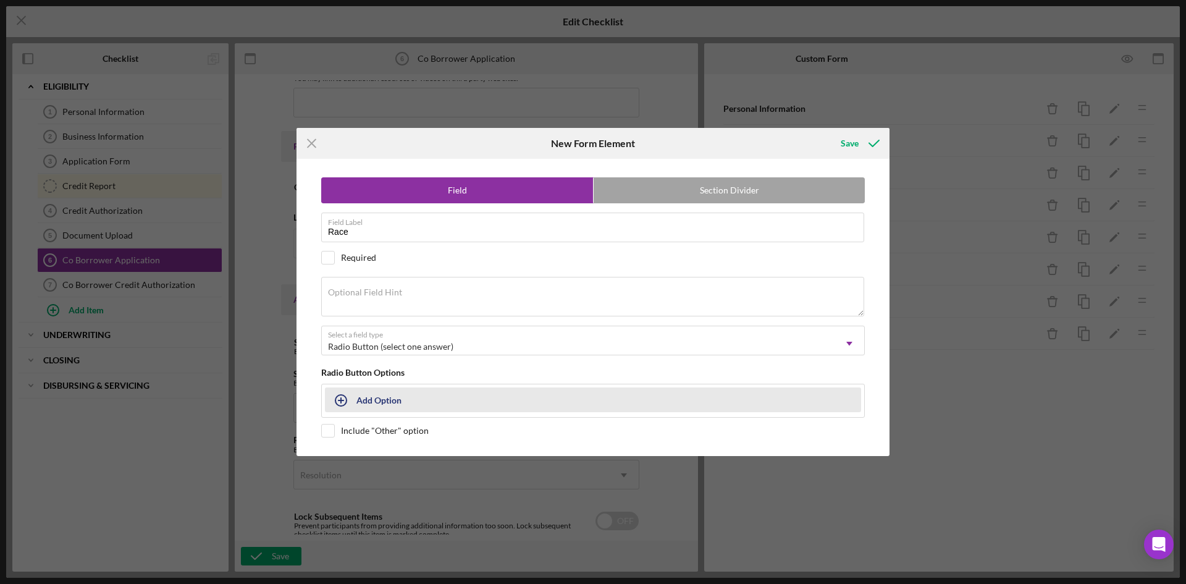
click at [387, 408] on div "Add Option" at bounding box center [378, 399] width 45 height 23
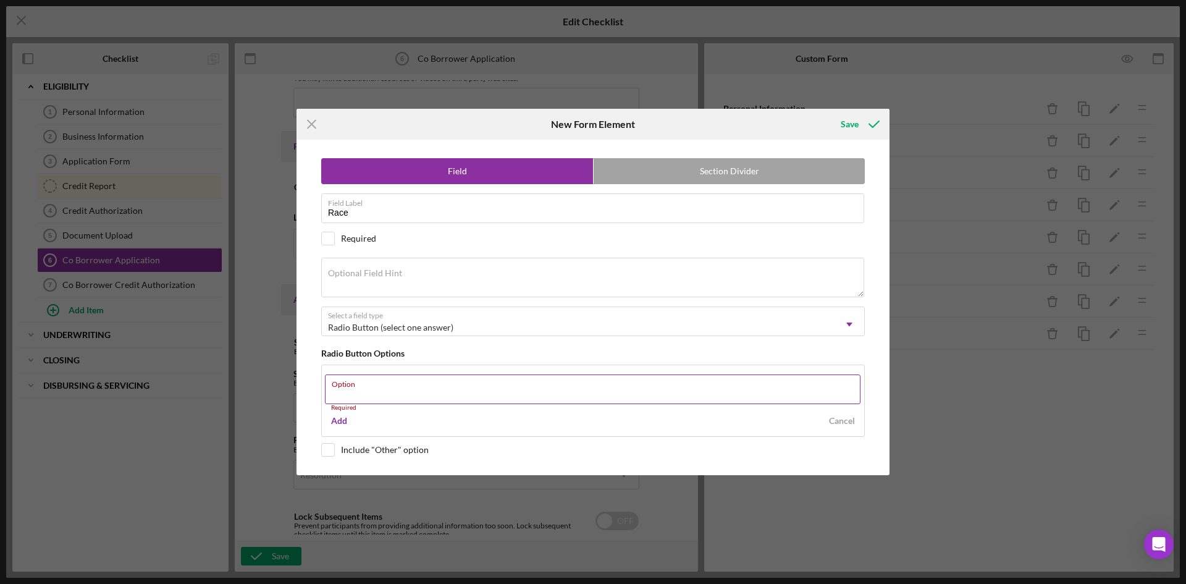
click at [384, 403] on input "Option" at bounding box center [593, 389] width 536 height 30
paste input "[DEMOGRAPHIC_DATA] or [US_STATE][DEMOGRAPHIC_DATA]"
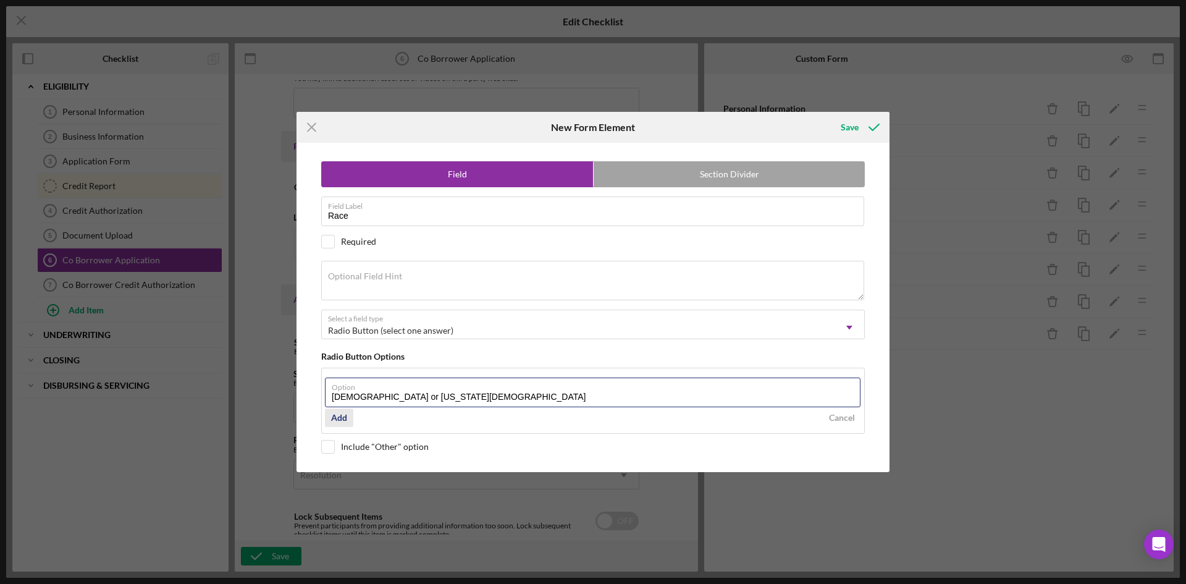
type input "[DEMOGRAPHIC_DATA] or [US_STATE][DEMOGRAPHIC_DATA]"
click at [344, 421] on div "Add" at bounding box center [339, 417] width 16 height 19
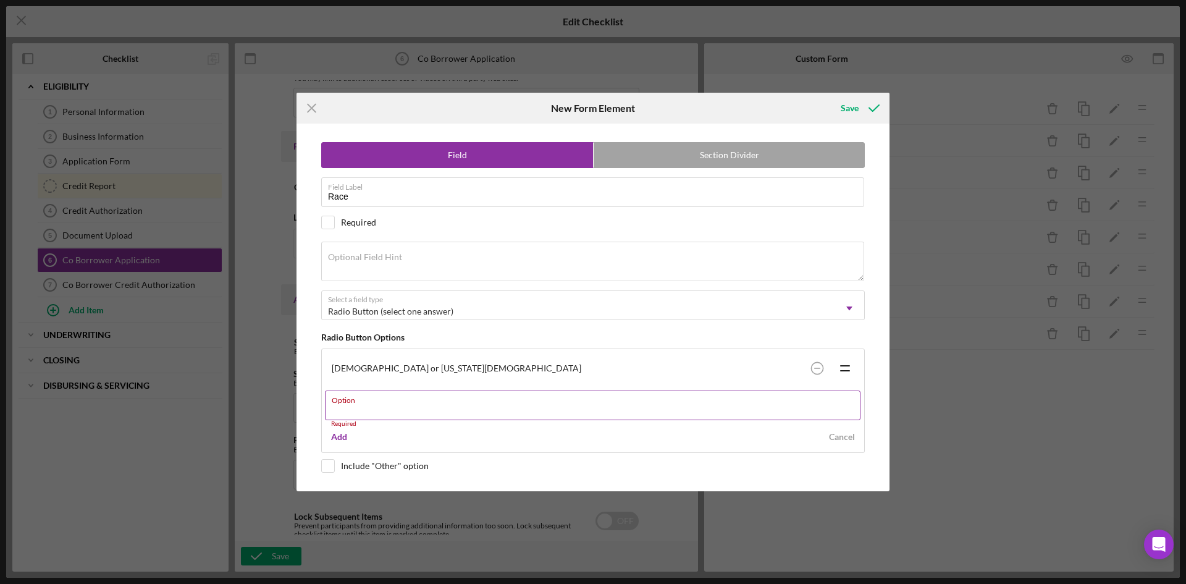
paste input "[DEMOGRAPHIC_DATA]"
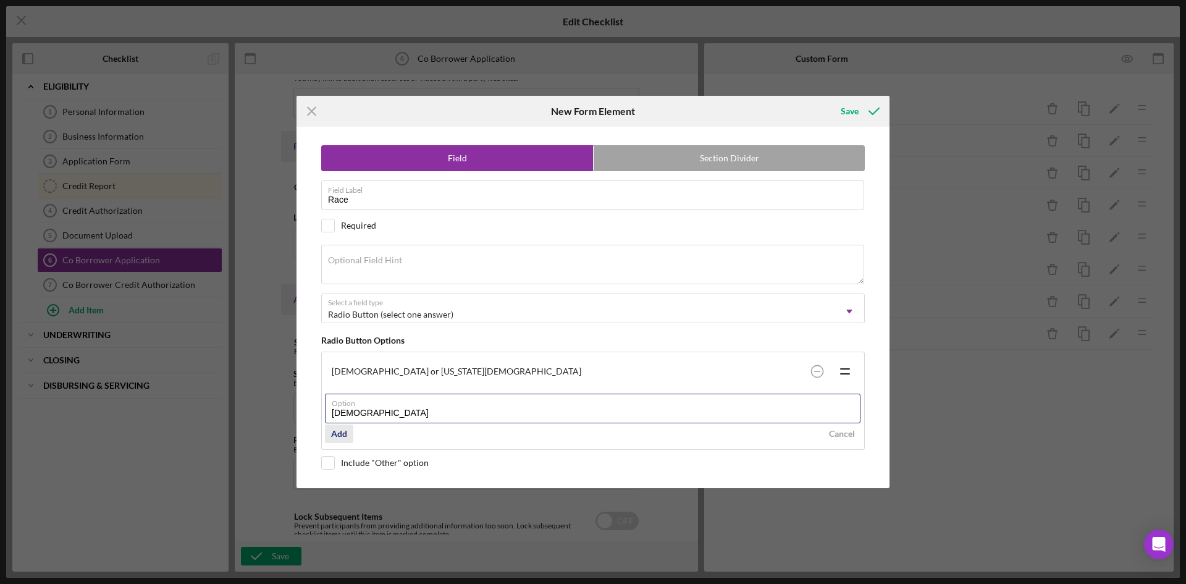
type input "[DEMOGRAPHIC_DATA]"
click at [344, 434] on div "Add" at bounding box center [339, 433] width 16 height 19
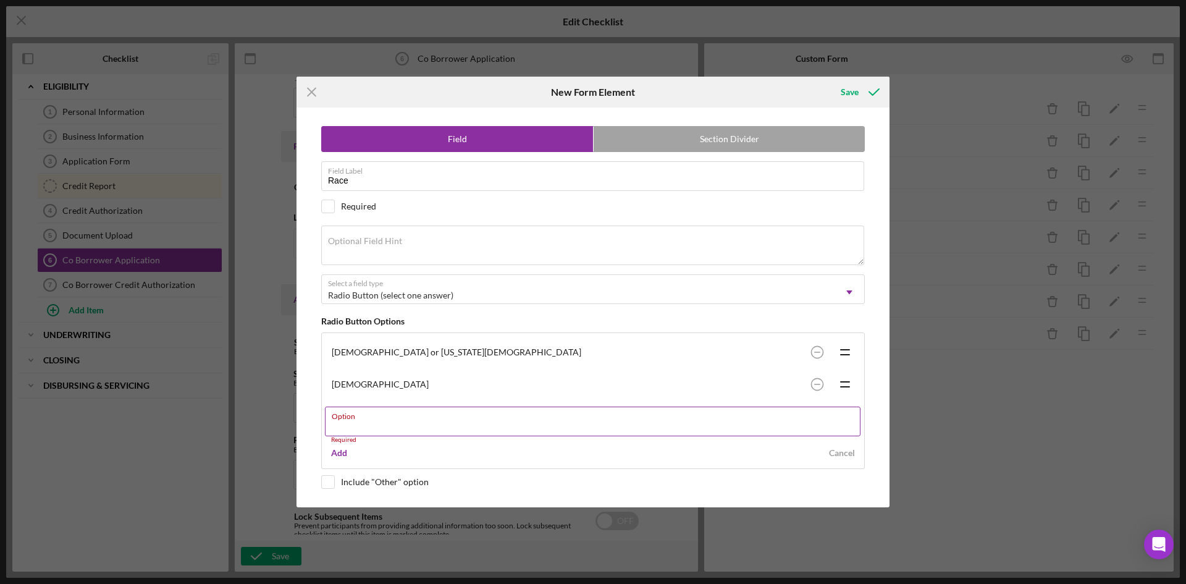
paste input "Black or [DEMOGRAPHIC_DATA]"
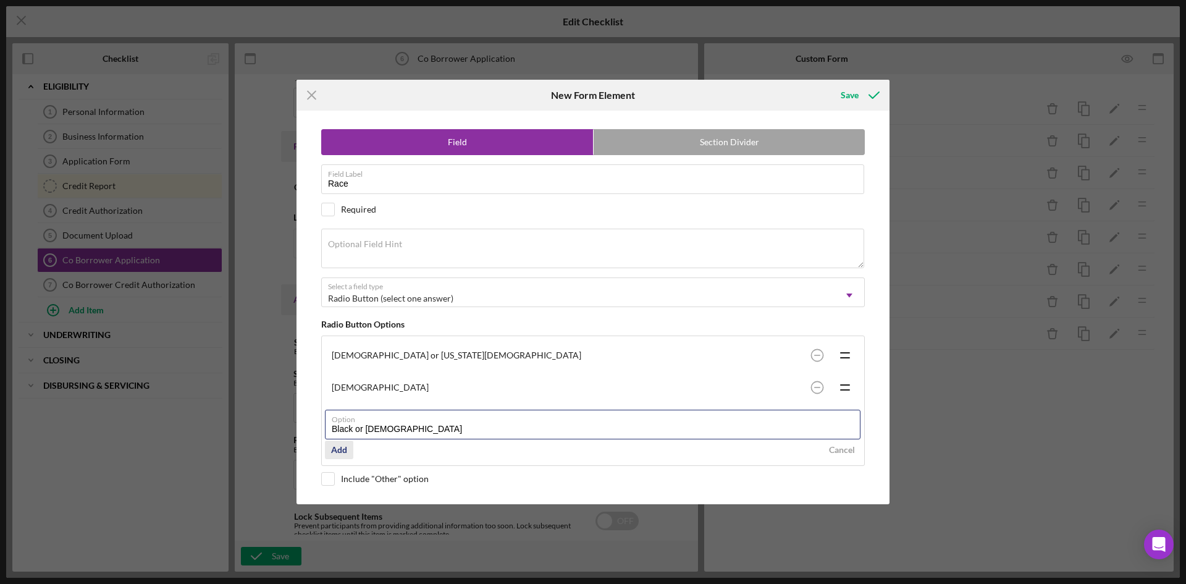
type input "Black or [DEMOGRAPHIC_DATA]"
click at [343, 453] on div "Add" at bounding box center [339, 449] width 16 height 19
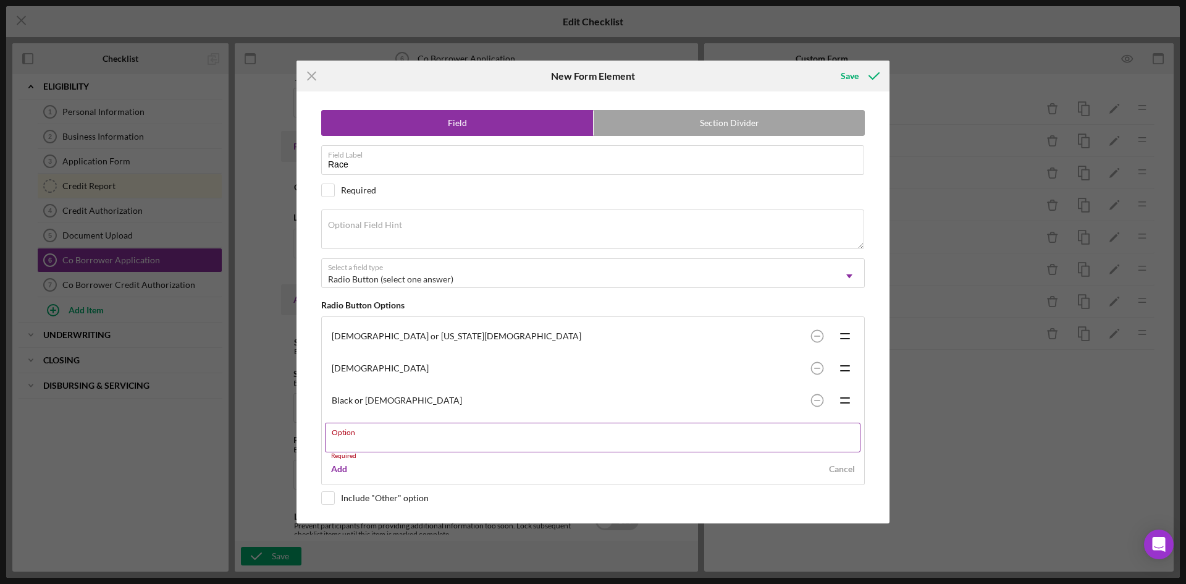
click at [394, 448] on input "Option" at bounding box center [593, 438] width 536 height 30
paste input "[DEMOGRAPHIC_DATA] or other Pacific Islander"
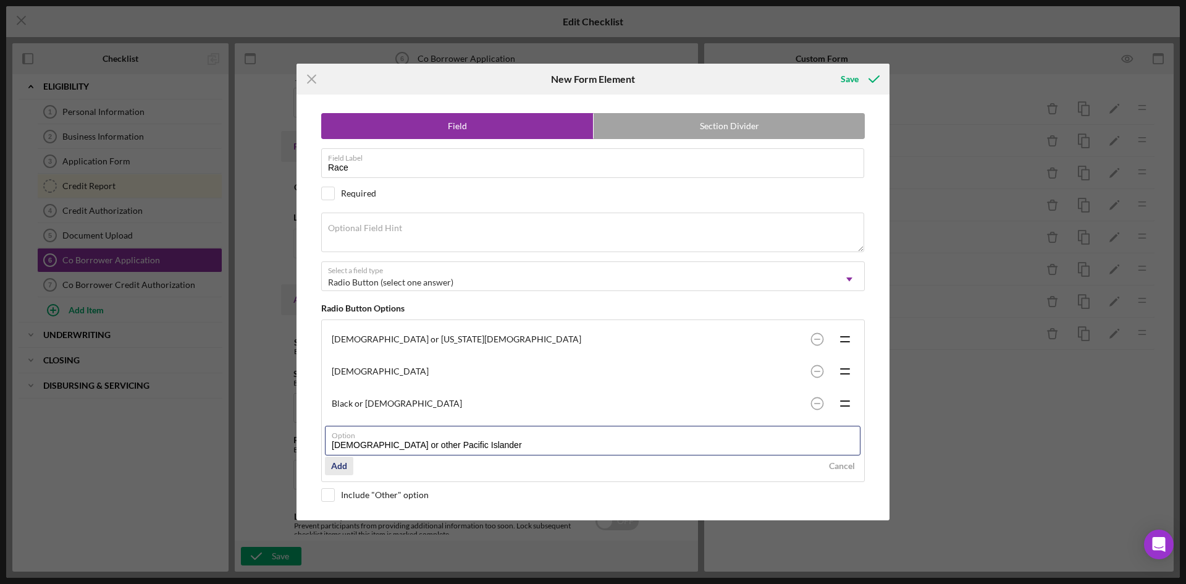
type input "[DEMOGRAPHIC_DATA] or other Pacific Islander"
click at [344, 466] on div "Add" at bounding box center [339, 465] width 16 height 19
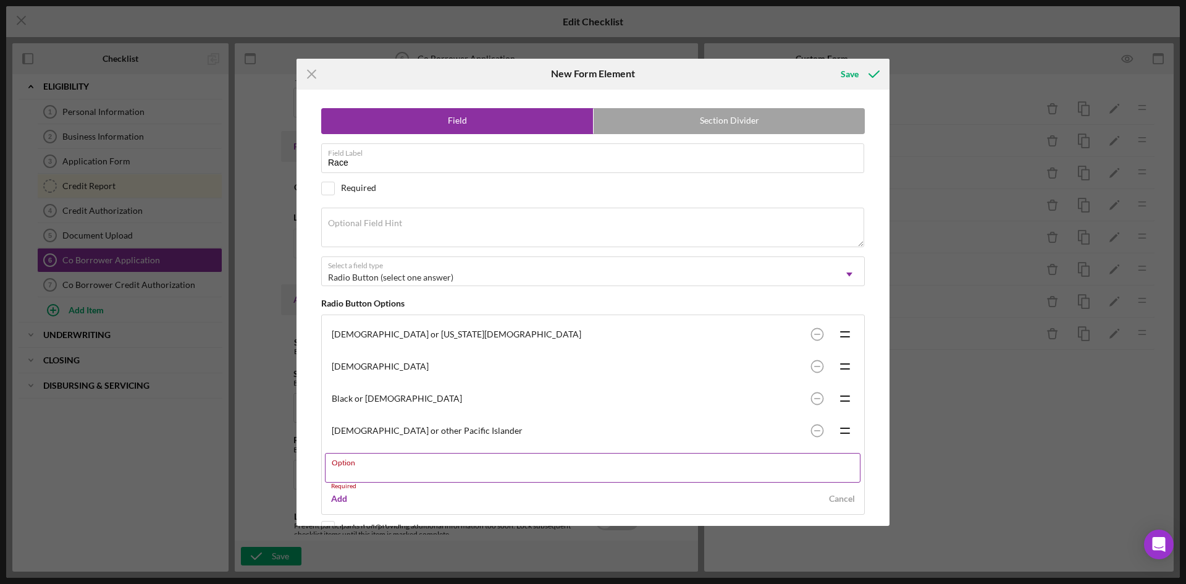
paste input "White"
type input "White"
click at [343, 494] on div "Add" at bounding box center [339, 493] width 16 height 19
paste input "Multi-Racial"
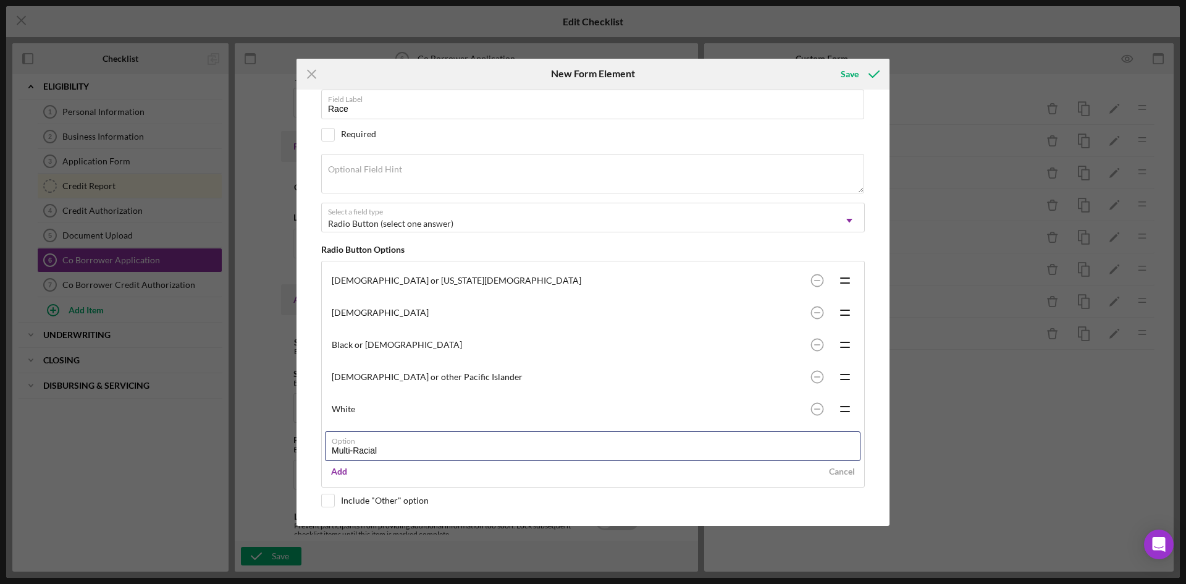
type input "Multi-Racial"
click at [345, 468] on div "Add" at bounding box center [339, 471] width 16 height 19
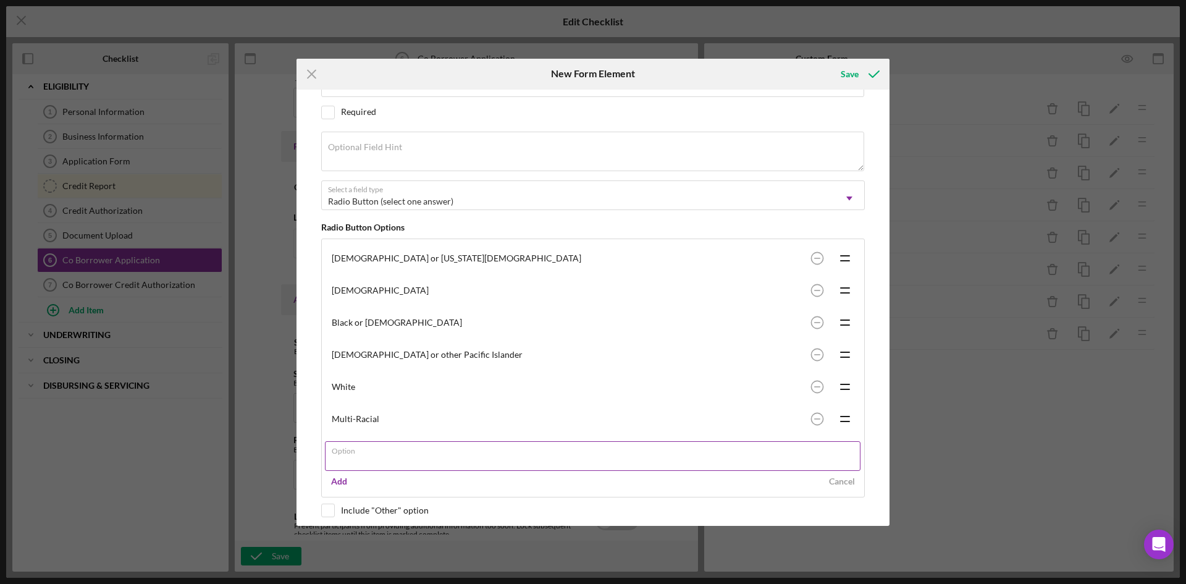
scroll to position [86, 0]
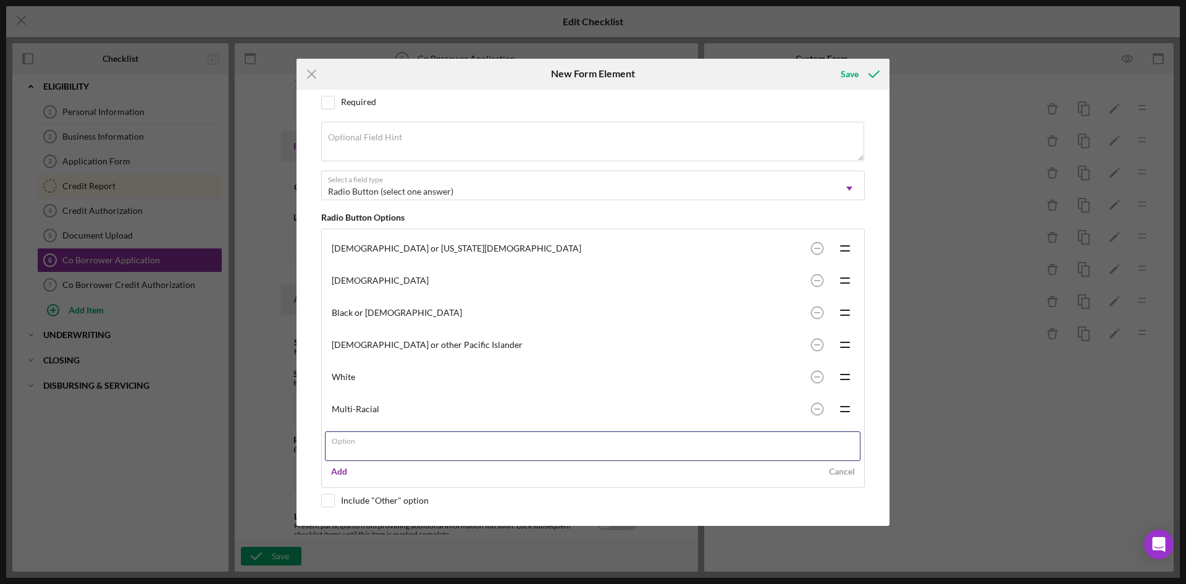
paste input "Other"
type input "Other"
click at [846, 79] on div "Save" at bounding box center [850, 74] width 18 height 25
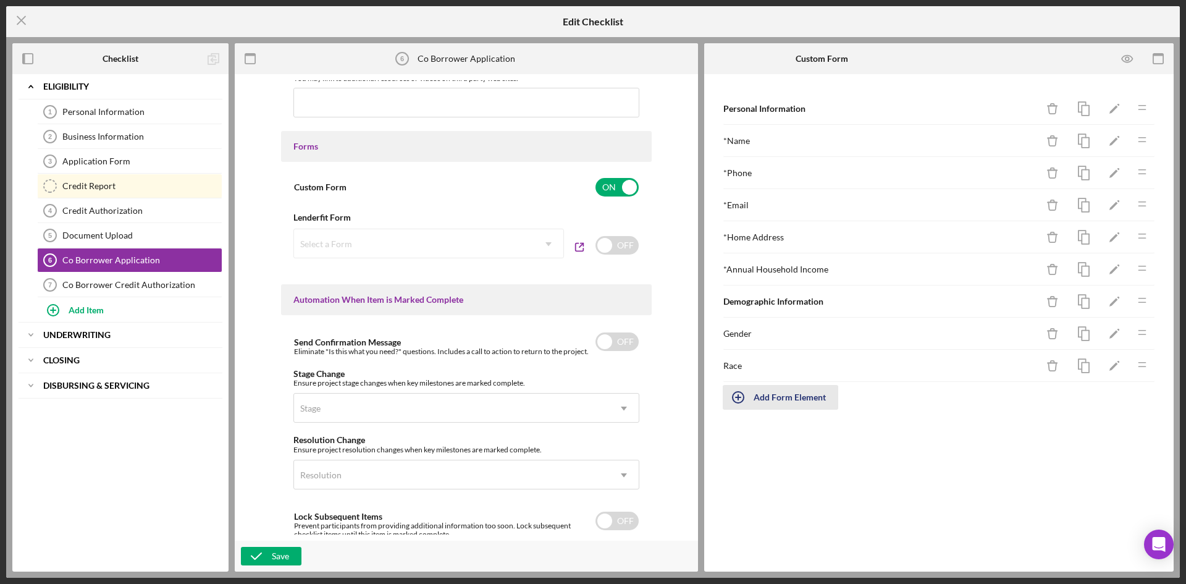
click at [780, 393] on div "Add Form Element" at bounding box center [790, 397] width 72 height 25
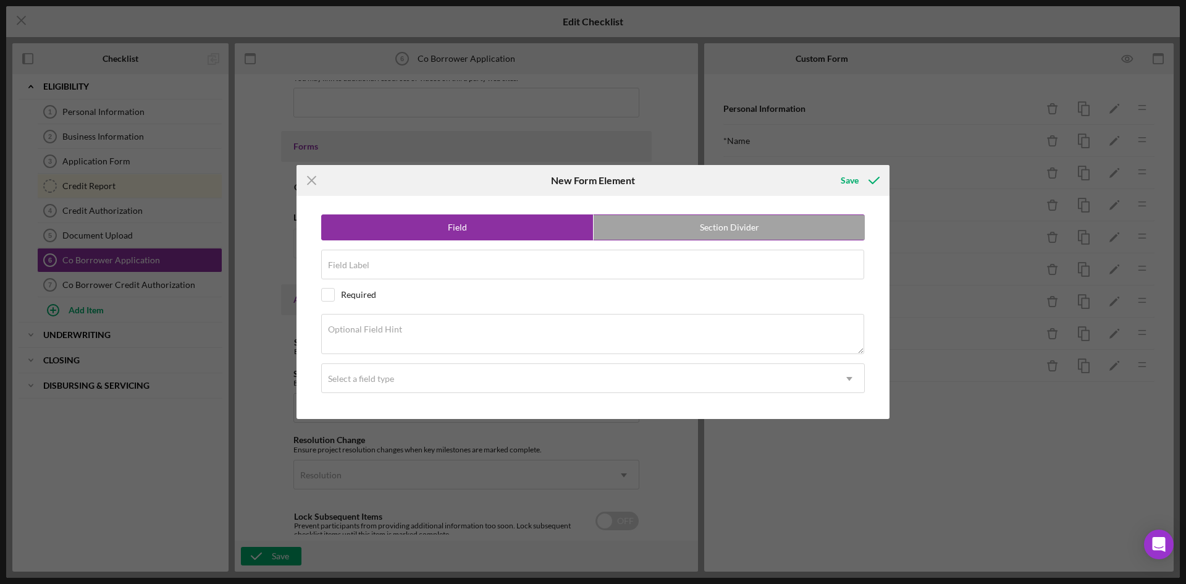
click at [718, 230] on label "Section Divider" at bounding box center [729, 227] width 271 height 25
radio input "false"
radio input "true"
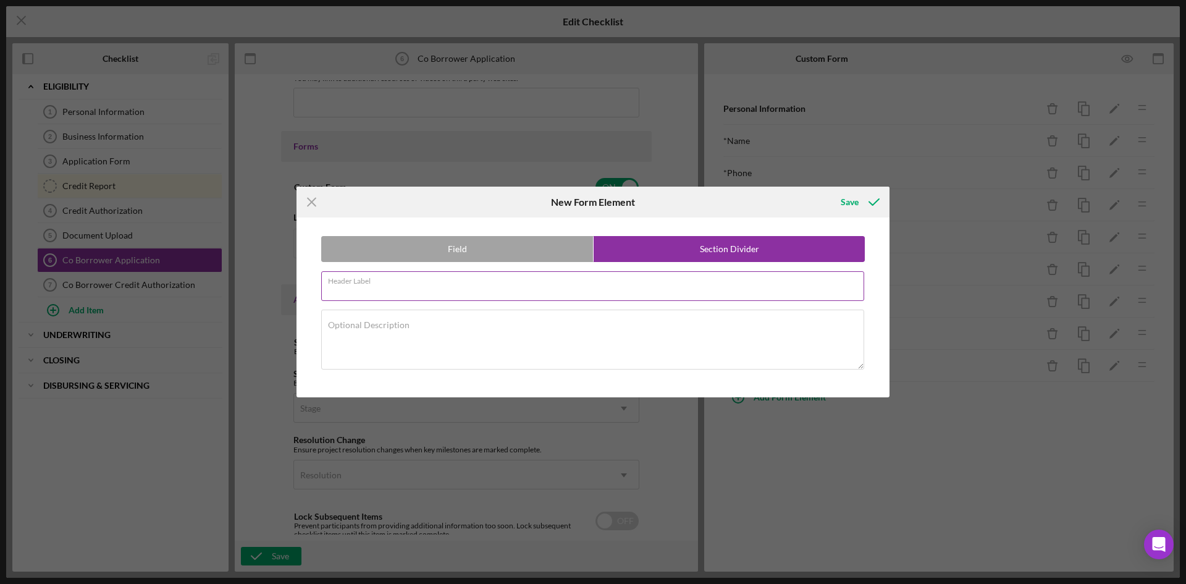
click at [411, 300] on input "Header Label" at bounding box center [592, 286] width 543 height 30
type input "Ethnicity"
click at [432, 352] on textarea "Optional Description" at bounding box center [592, 338] width 543 height 59
click at [495, 231] on div "Field Section Divider Header Label Ethnicity Optional Description" at bounding box center [593, 306] width 581 height 179
click at [496, 247] on label "Field" at bounding box center [457, 249] width 271 height 25
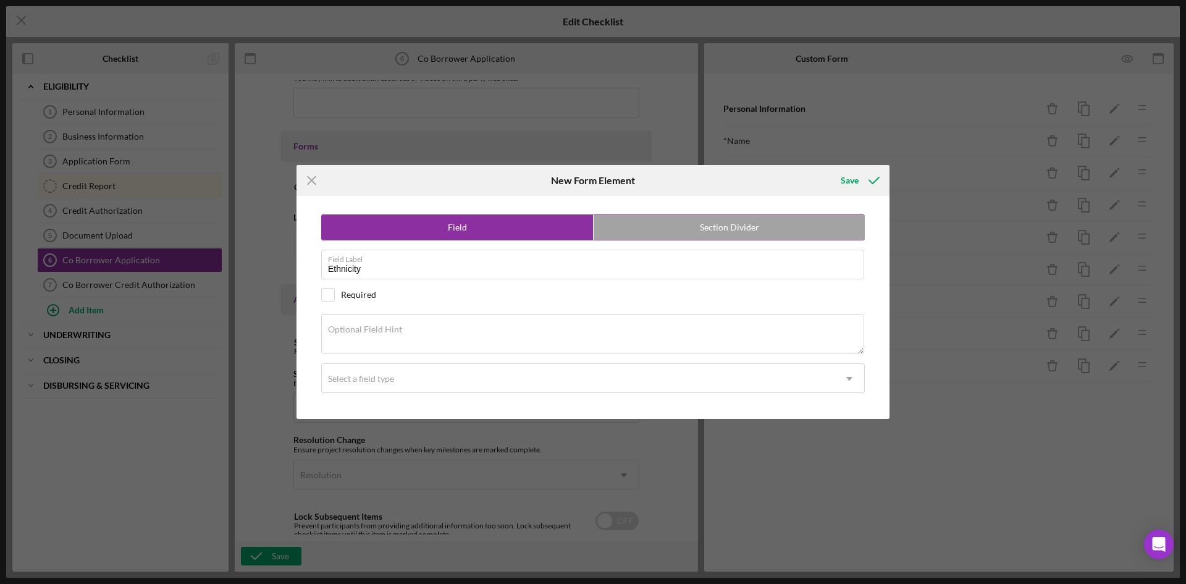
click at [733, 235] on label "Section Divider" at bounding box center [729, 227] width 271 height 25
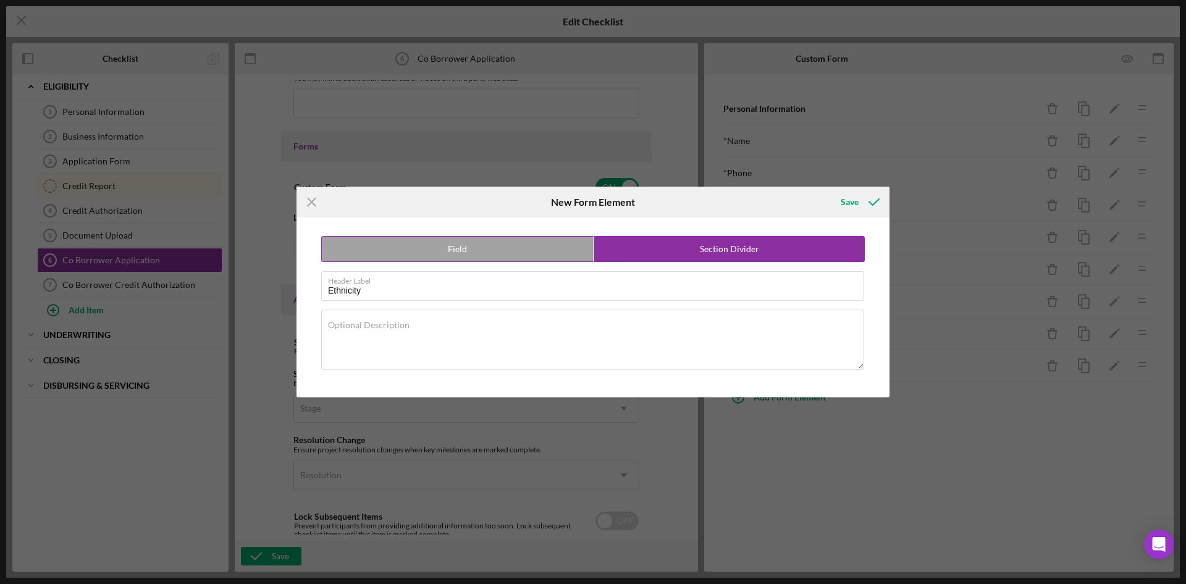
radio input "false"
radio input "true"
click at [495, 257] on label "Field" at bounding box center [457, 249] width 271 height 25
radio input "true"
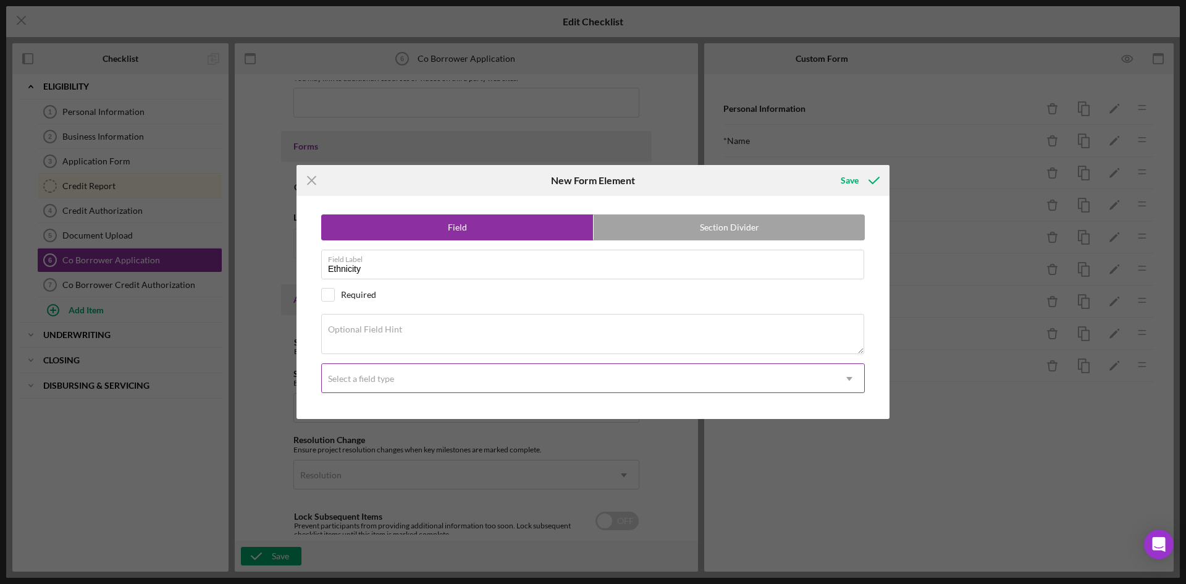
click at [360, 378] on div "Select a field type" at bounding box center [361, 379] width 66 height 10
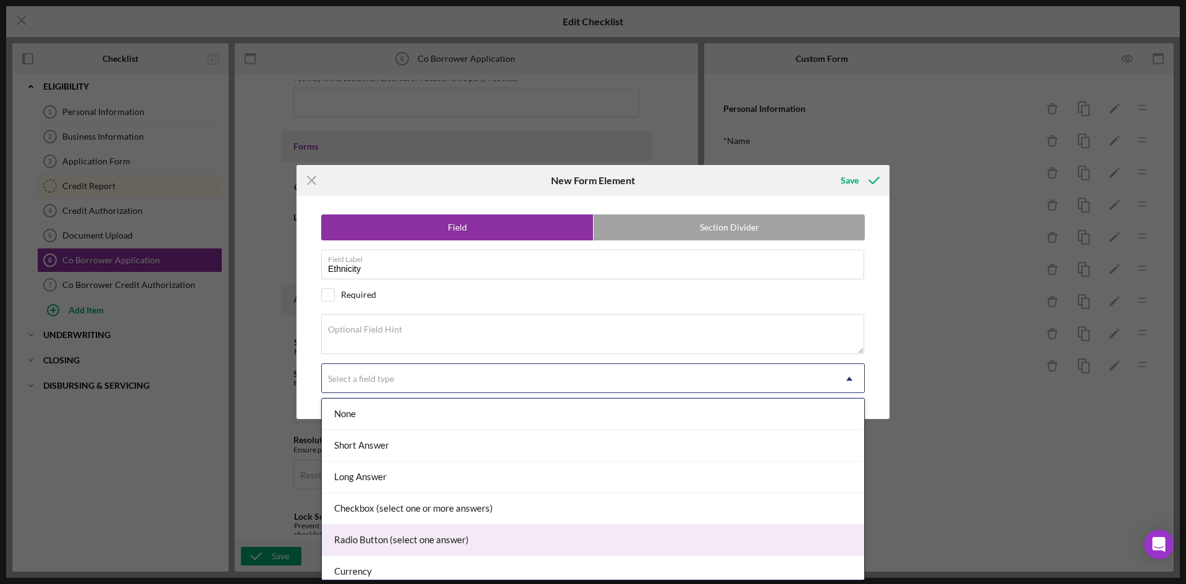
click at [445, 546] on div "Radio Button (select one answer)" at bounding box center [593, 540] width 542 height 32
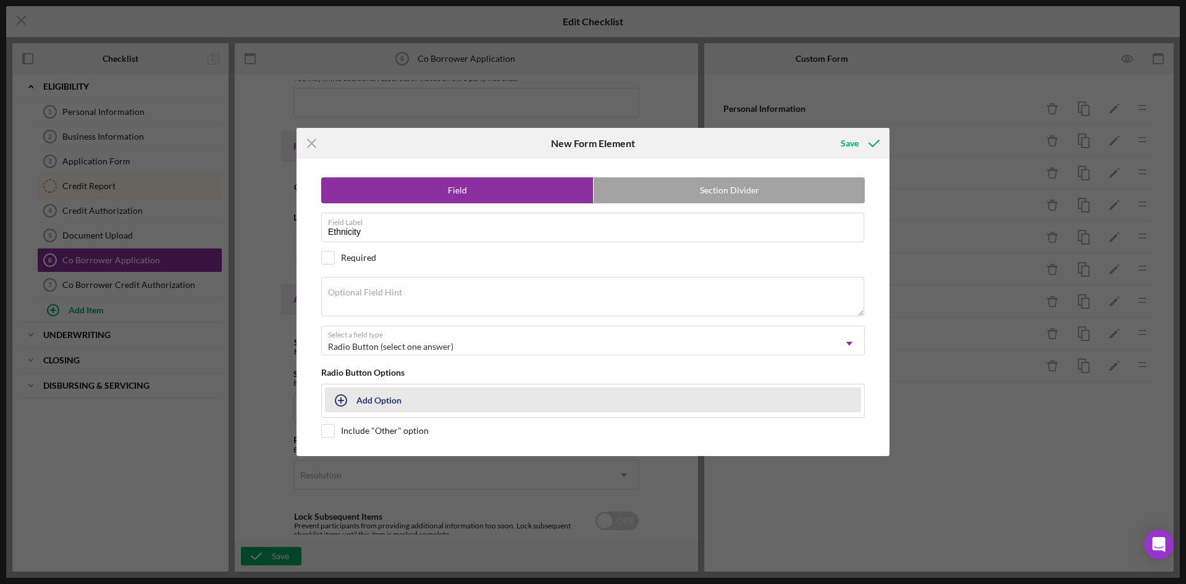
click at [357, 401] on button "Add Option" at bounding box center [593, 399] width 536 height 25
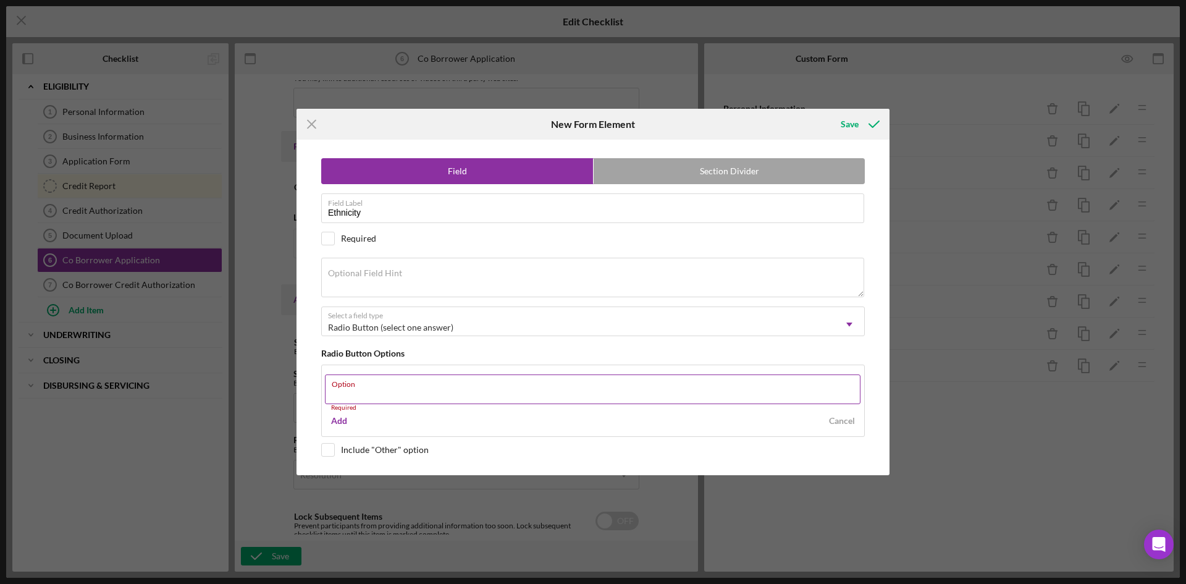
paste input "[DEMOGRAPHIC_DATA] or [DEMOGRAPHIC_DATA]"
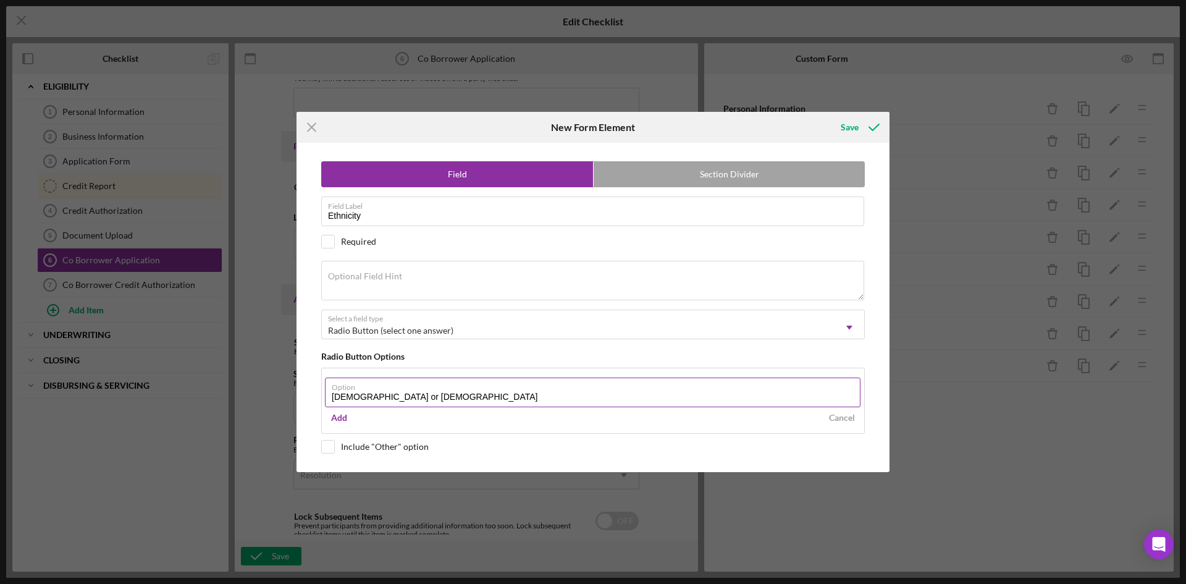
type input "[DEMOGRAPHIC_DATA] or [DEMOGRAPHIC_DATA]"
click at [343, 418] on div "Add" at bounding box center [339, 417] width 16 height 19
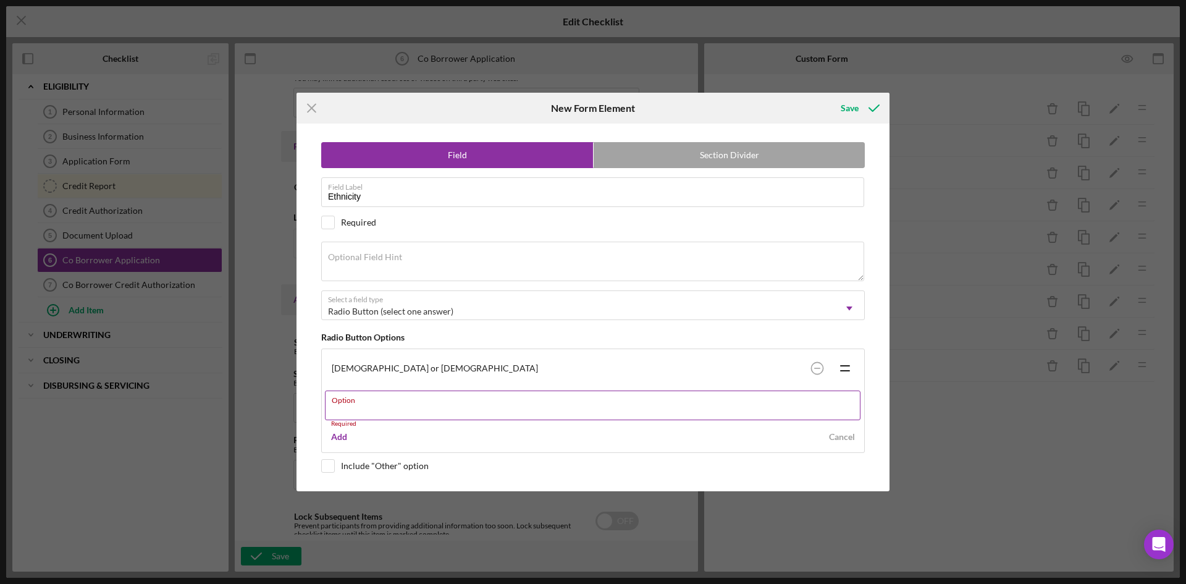
paste input "Not [DEMOGRAPHIC_DATA] or [DEMOGRAPHIC_DATA]"
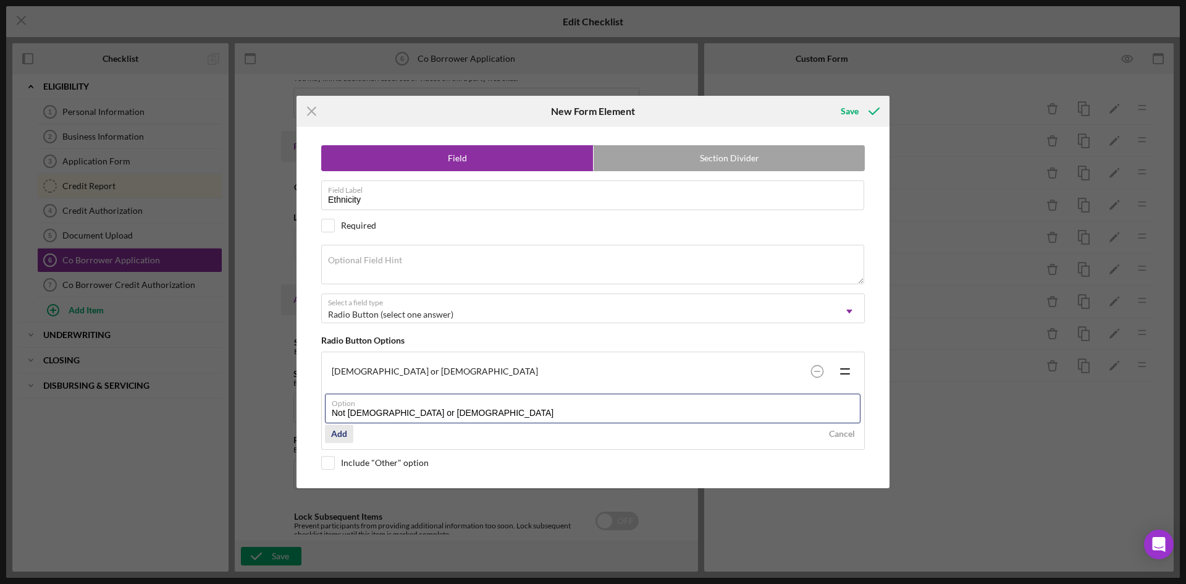
type input "Not [DEMOGRAPHIC_DATA] or [DEMOGRAPHIC_DATA]"
click at [342, 434] on div "Add" at bounding box center [339, 433] width 16 height 19
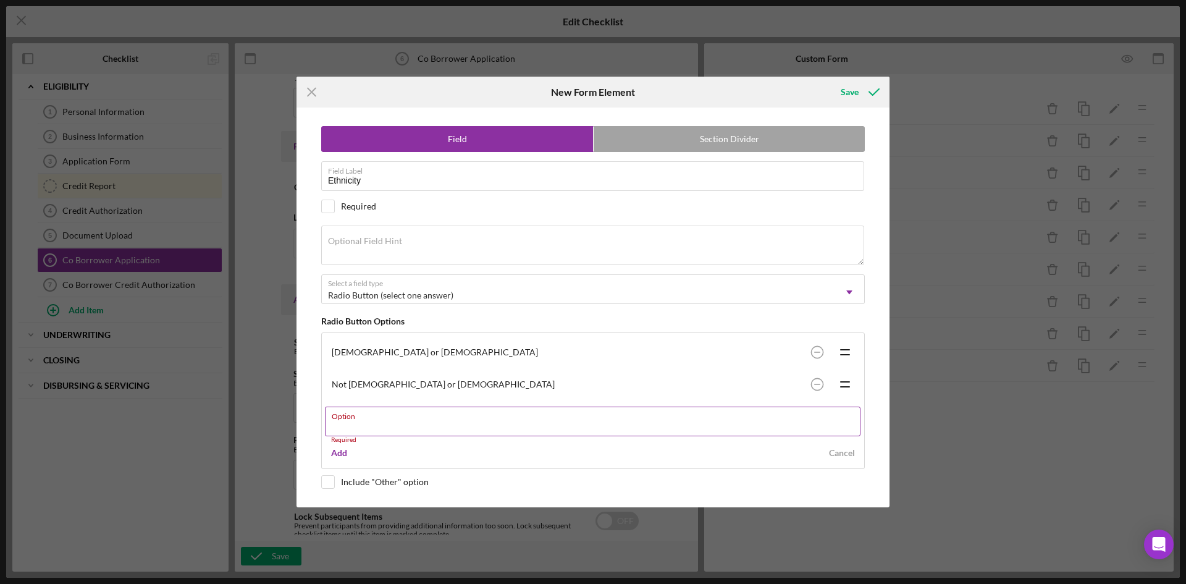
paste input "Other"
type input "Other"
click at [666, 457] on div "Add Cancel" at bounding box center [593, 453] width 536 height 19
click at [578, 376] on div "[DEMOGRAPHIC_DATA] or [DEMOGRAPHIC_DATA] Icon/Drag Not [DEMOGRAPHIC_DATA] or [D…" at bounding box center [593, 368] width 536 height 64
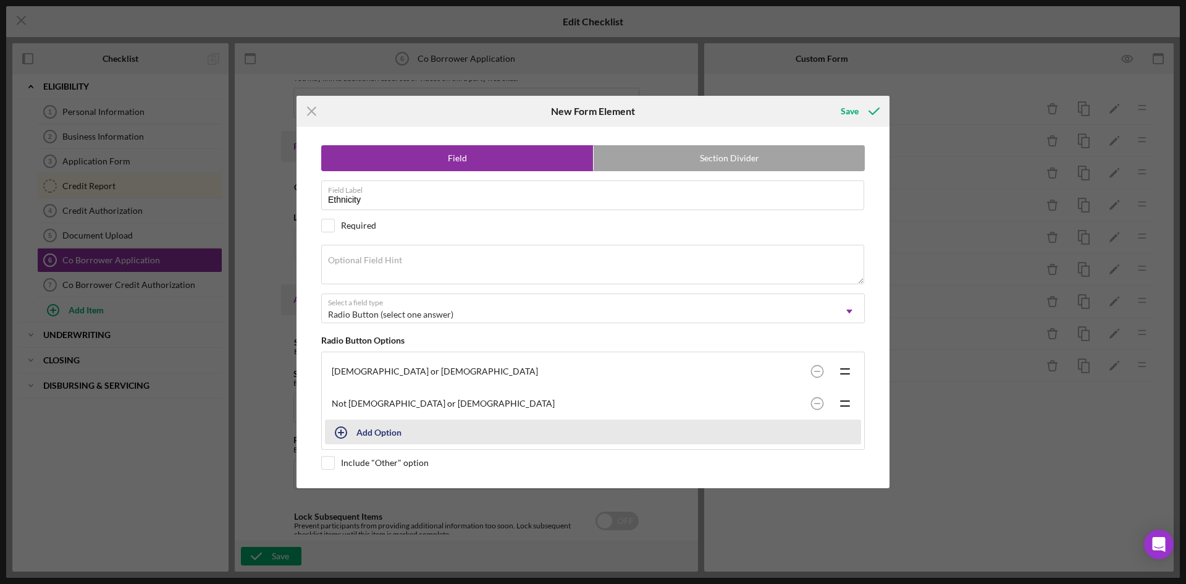
click at [335, 431] on div "[DEMOGRAPHIC_DATA] or [DEMOGRAPHIC_DATA] Icon/Drag Not [DEMOGRAPHIC_DATA] or [D…" at bounding box center [593, 400] width 544 height 98
click at [342, 429] on icon "button" at bounding box center [341, 432] width 31 height 31
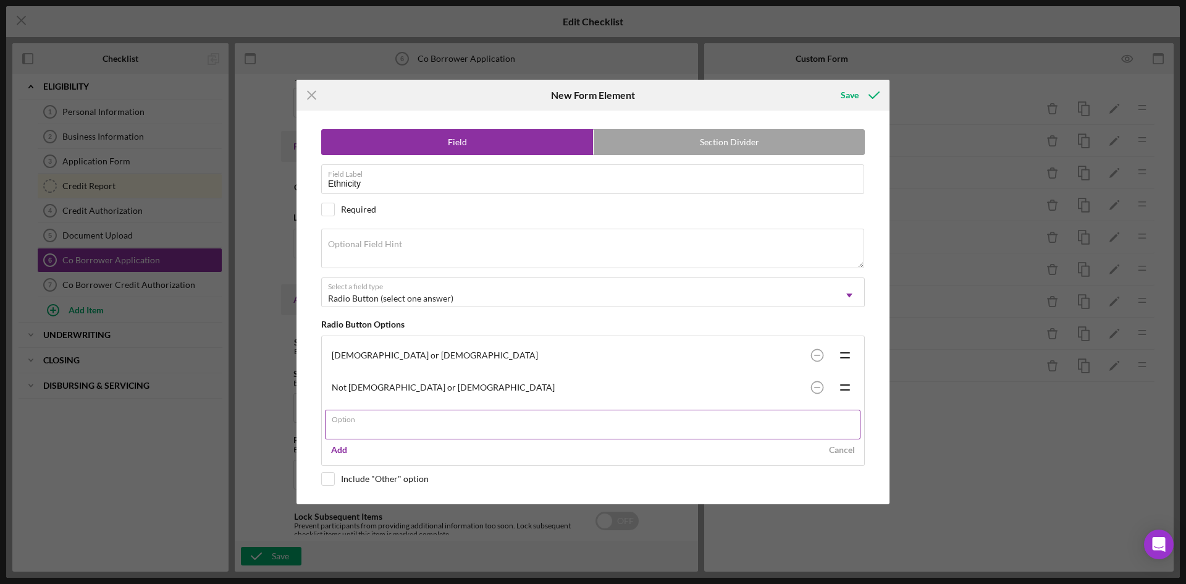
type input "Other"
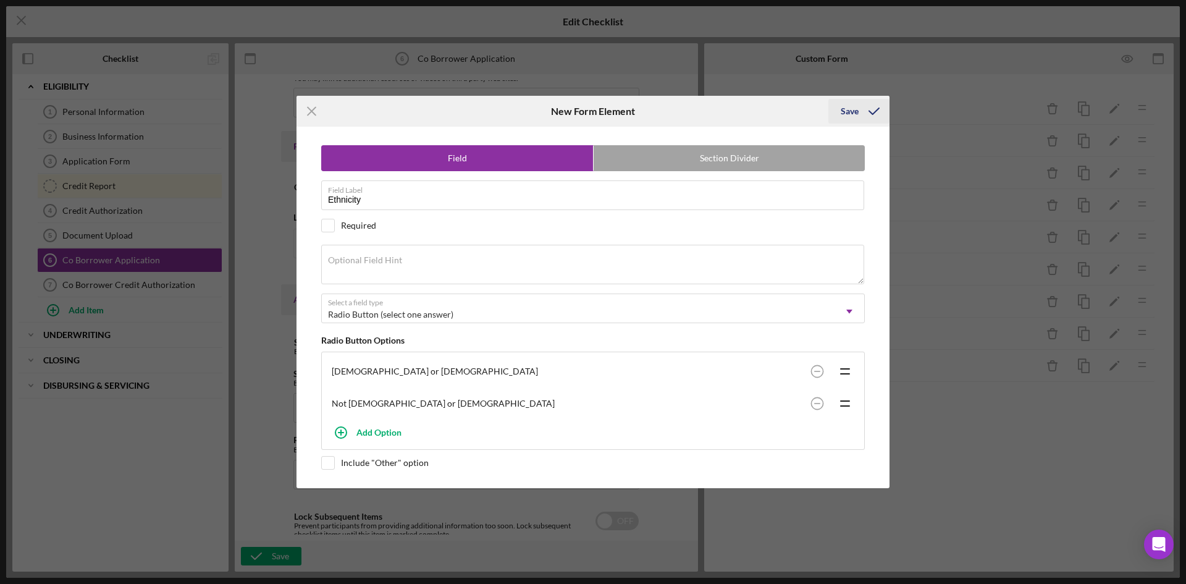
click at [844, 96] on div "Save" at bounding box center [858, 111] width 61 height 31
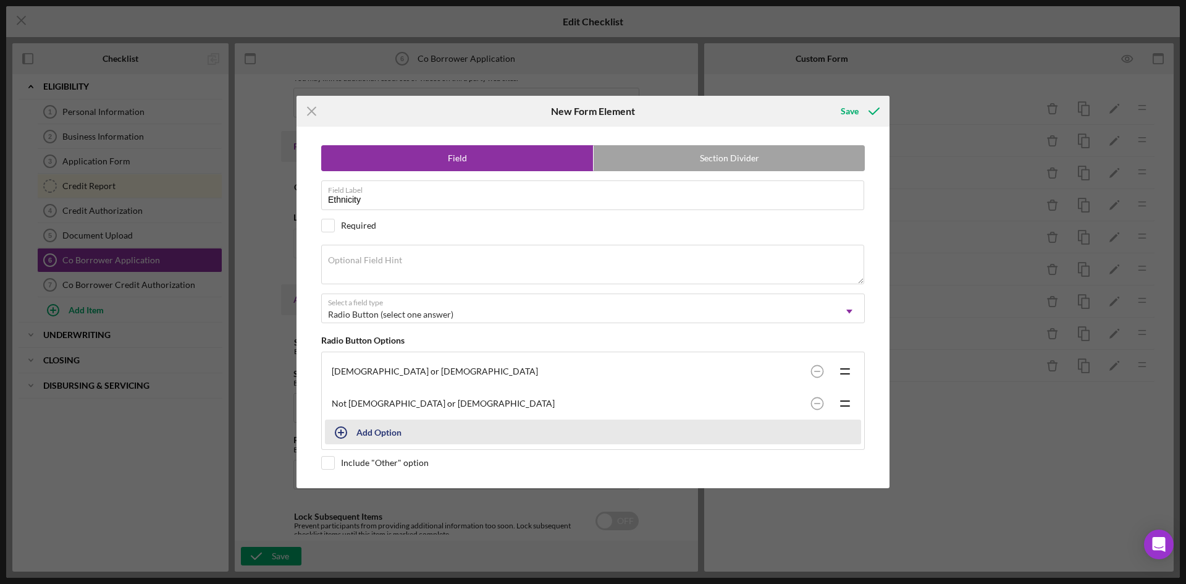
click at [337, 433] on icon "button" at bounding box center [341, 432] width 31 height 31
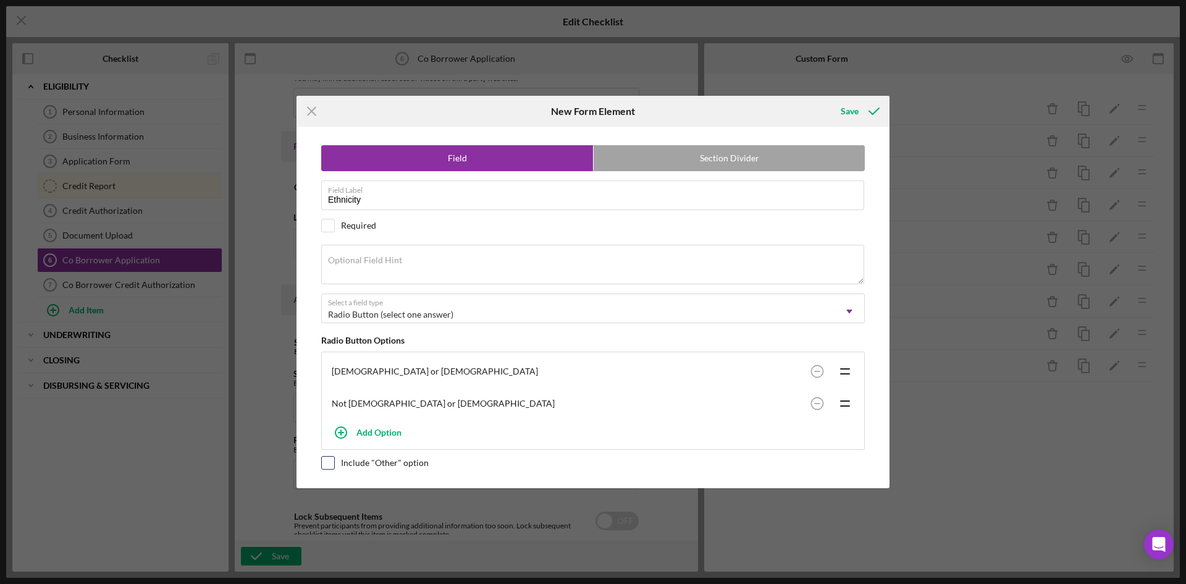
click at [333, 478] on div "Field Section Divider Field Label Ethnicity Required Optional Field Hint Select…" at bounding box center [593, 307] width 581 height 361
click at [326, 464] on input "checkbox" at bounding box center [328, 462] width 12 height 12
click at [332, 461] on input "checkbox" at bounding box center [328, 462] width 12 height 12
checkbox input "false"
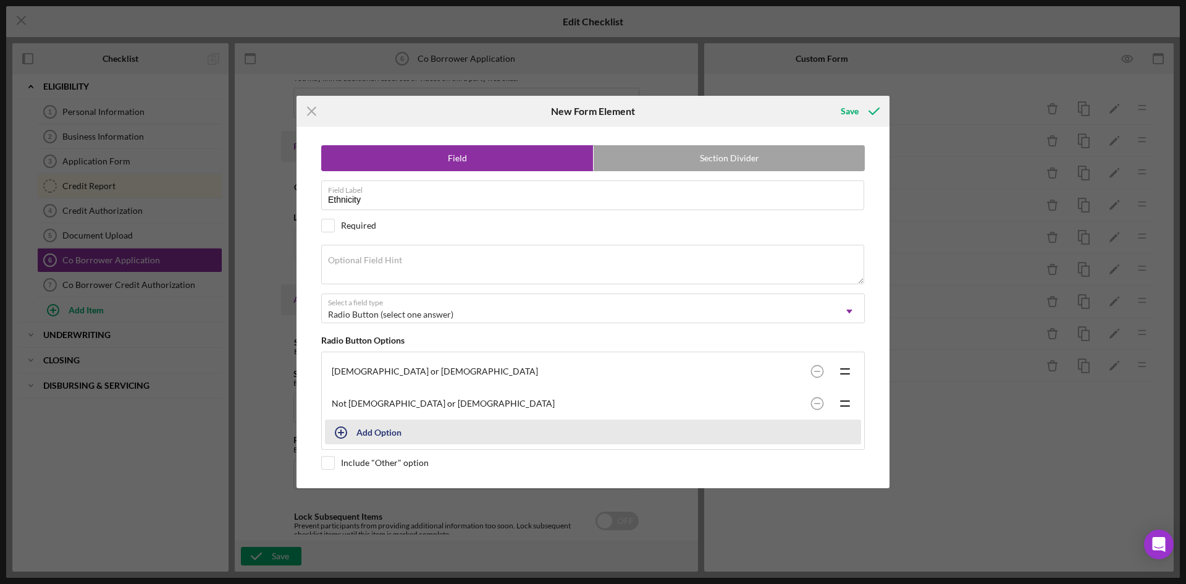
click at [342, 432] on icon "button" at bounding box center [341, 432] width 31 height 31
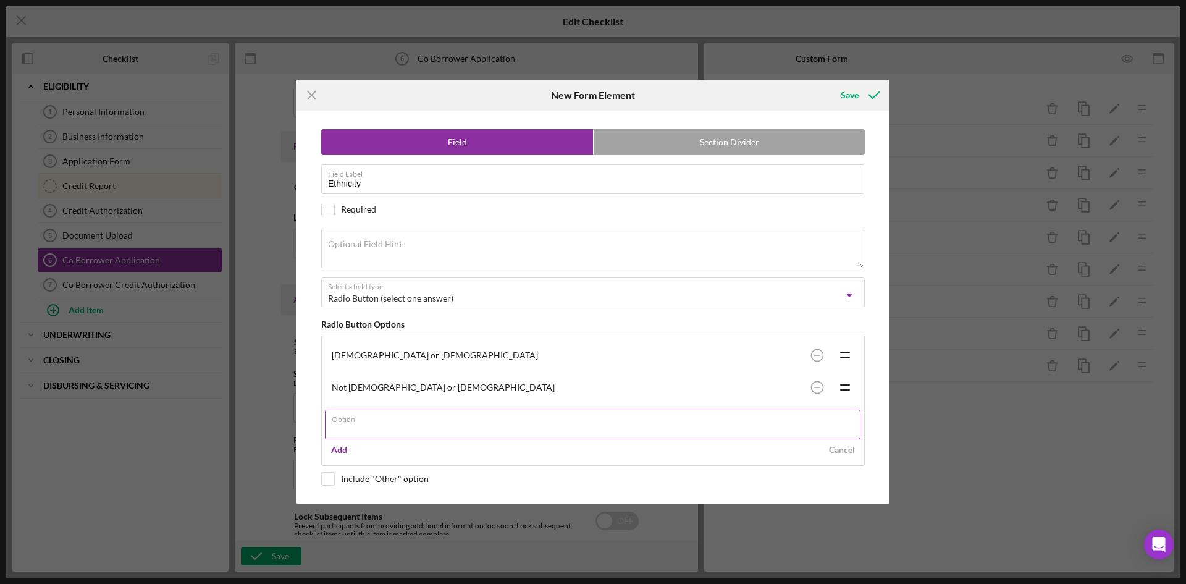
type input "o"
click at [331, 480] on div "Field Section Divider Field Label Ethnicity Required Optional Field Hint Select…" at bounding box center [593, 307] width 581 height 393
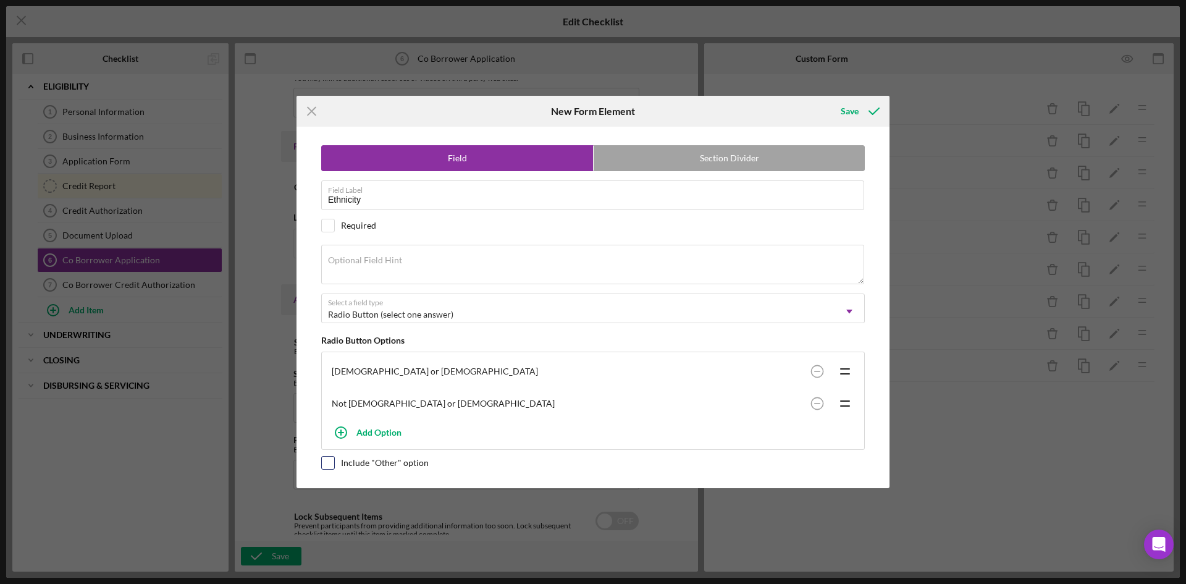
click at [327, 465] on input "checkbox" at bounding box center [328, 462] width 12 height 12
checkbox input "true"
click at [843, 111] on div "Save" at bounding box center [850, 111] width 18 height 25
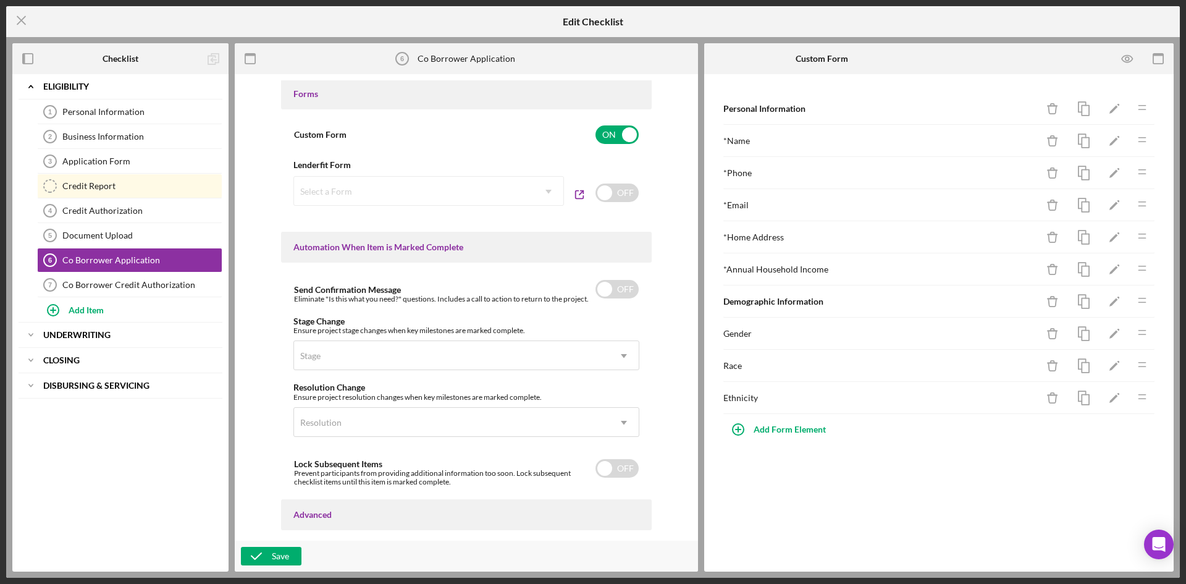
scroll to position [709, 0]
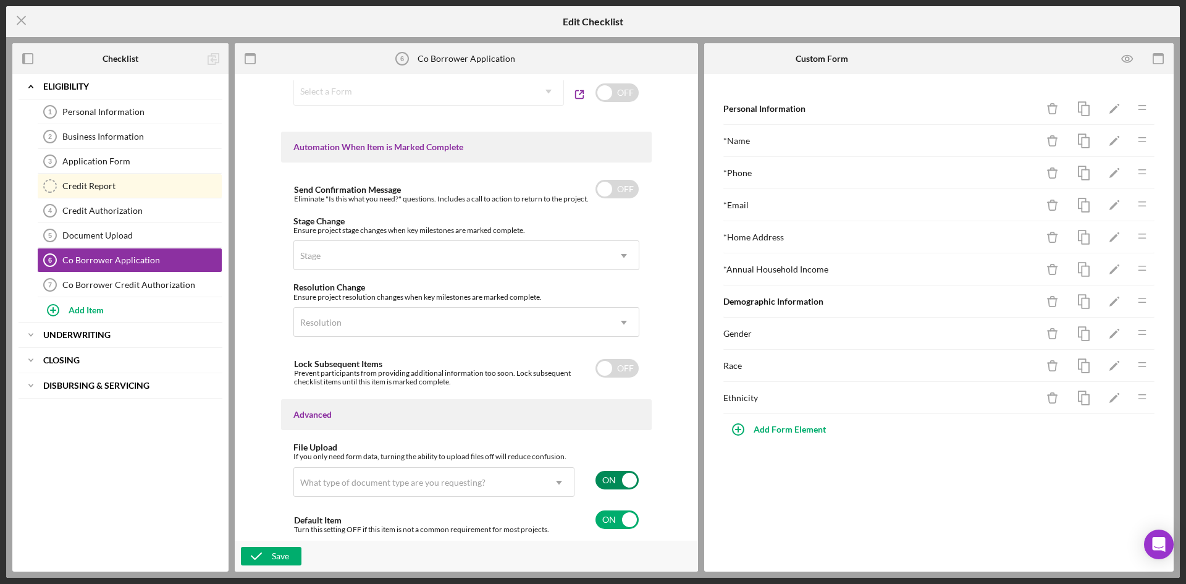
click at [628, 486] on input "checkbox" at bounding box center [616, 480] width 43 height 19
checkbox input "false"
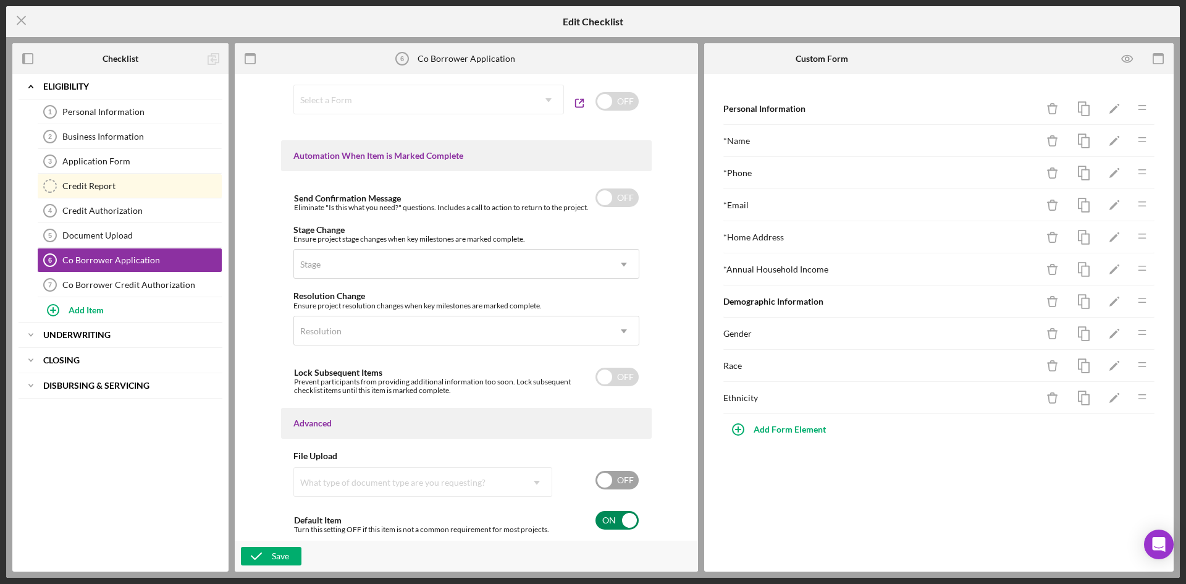
scroll to position [700, 0]
click at [280, 555] on div "Save" at bounding box center [280, 556] width 17 height 19
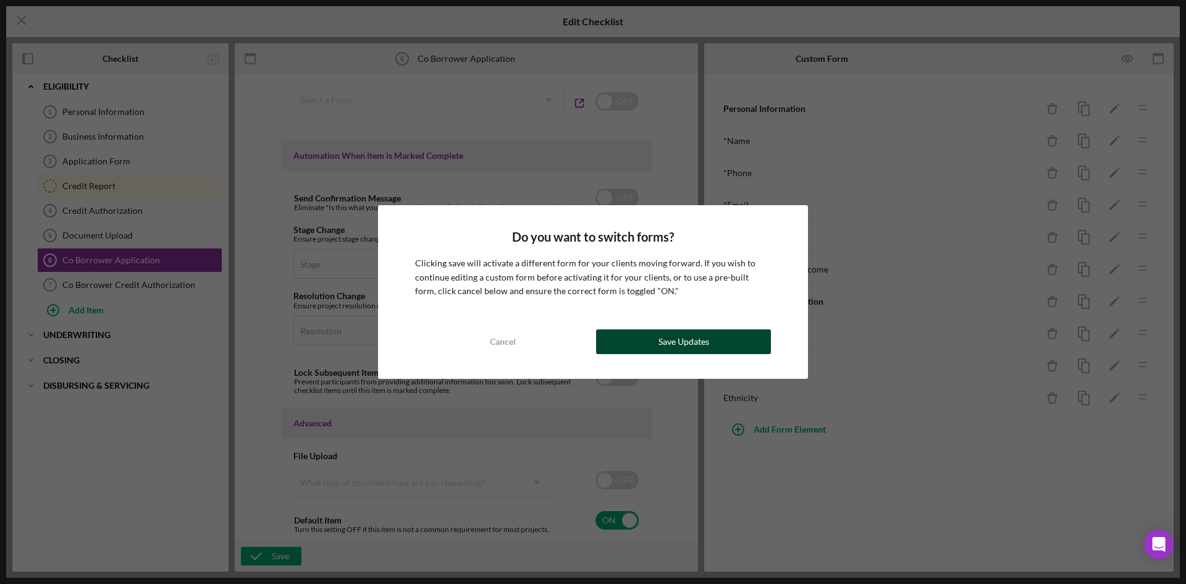
click at [620, 351] on button "Save Updates" at bounding box center [683, 341] width 175 height 25
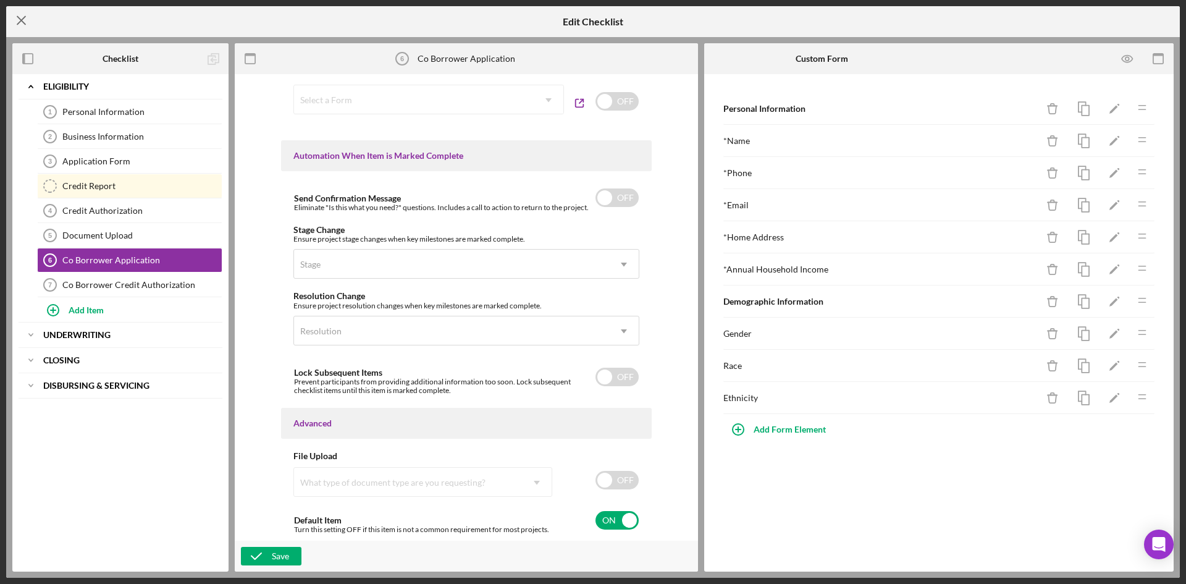
click at [16, 24] on icon "Icon/Menu Close" at bounding box center [21, 20] width 31 height 31
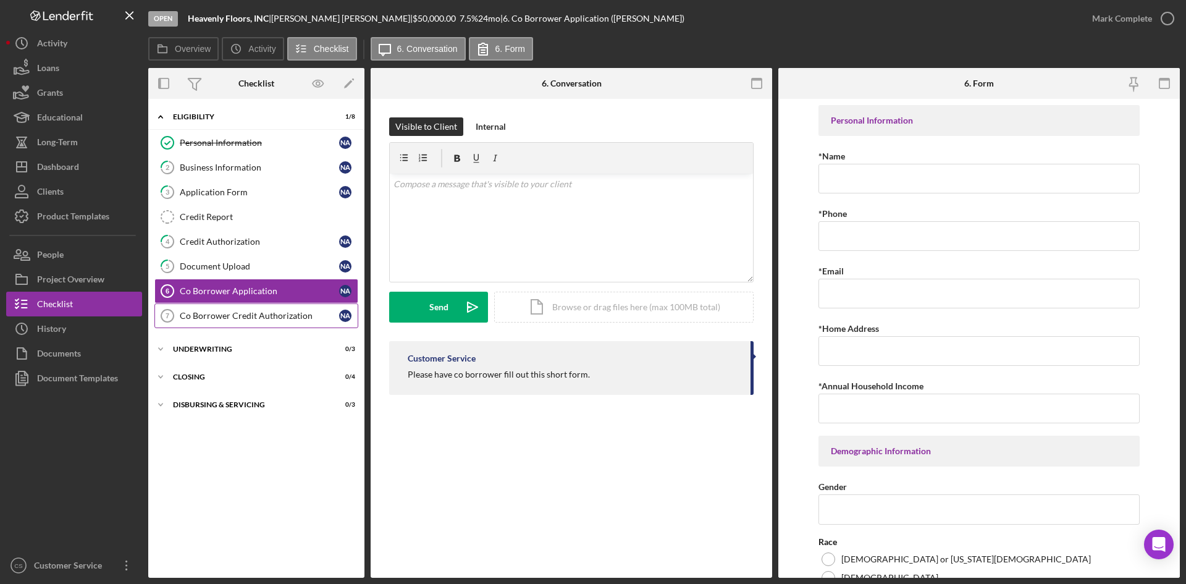
click at [238, 319] on div "Co Borrower Credit Authorization" at bounding box center [259, 316] width 159 height 10
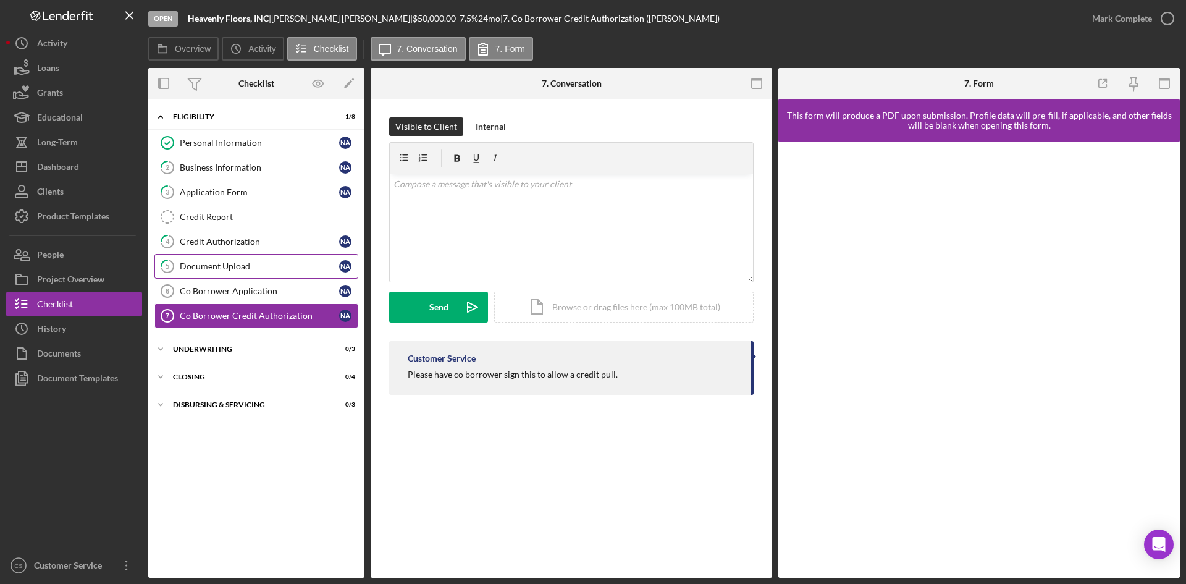
click at [240, 268] on div "Document Upload" at bounding box center [259, 266] width 159 height 10
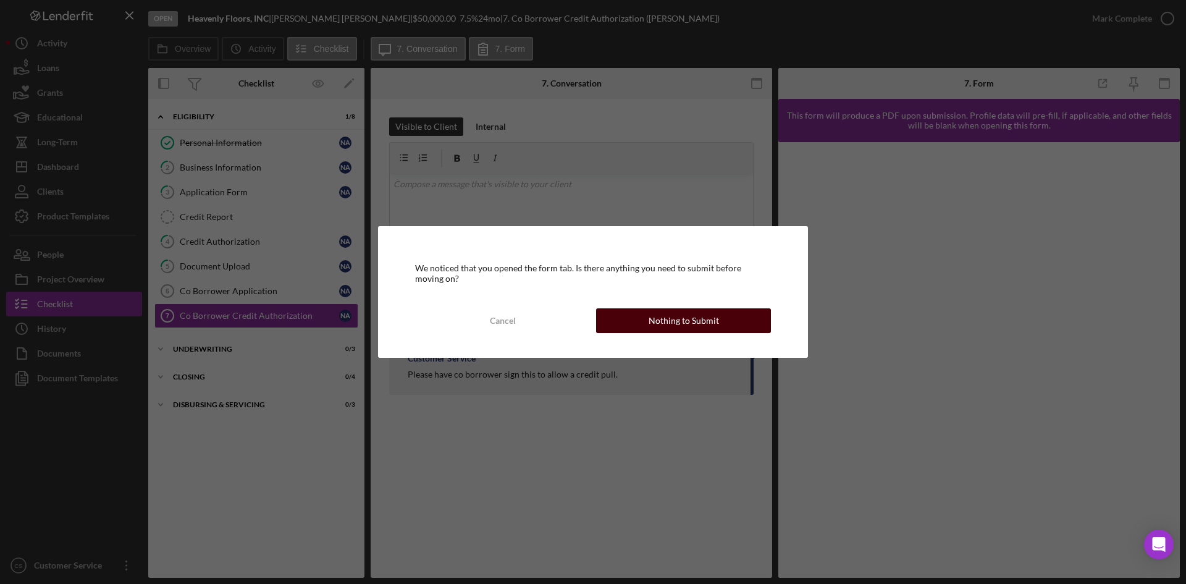
click at [715, 331] on div "Nothing to Submit" at bounding box center [684, 320] width 70 height 25
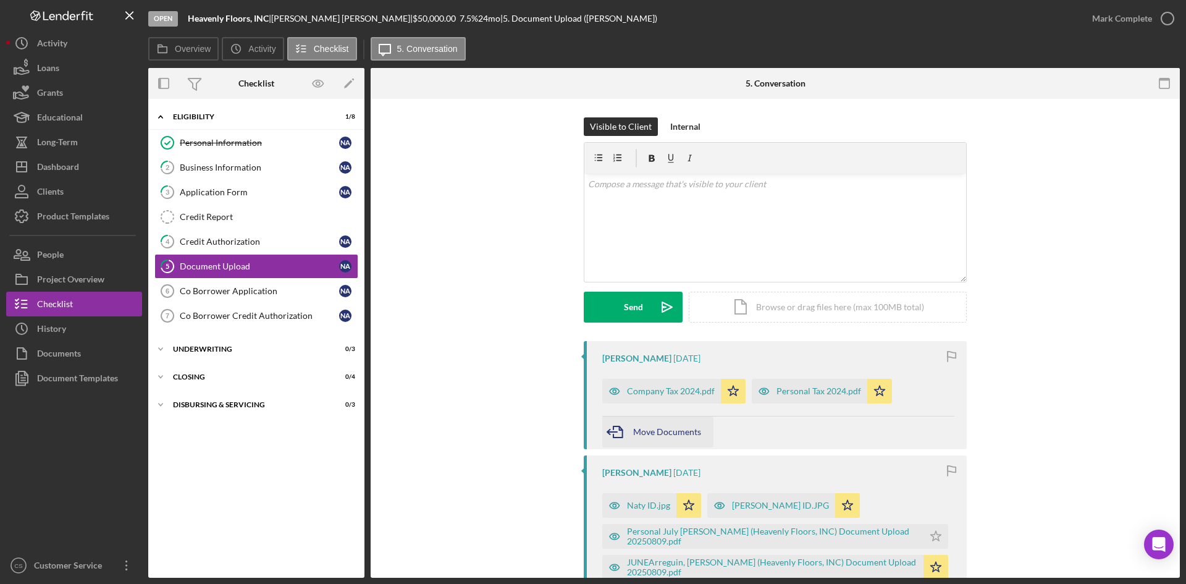
scroll to position [62, 0]
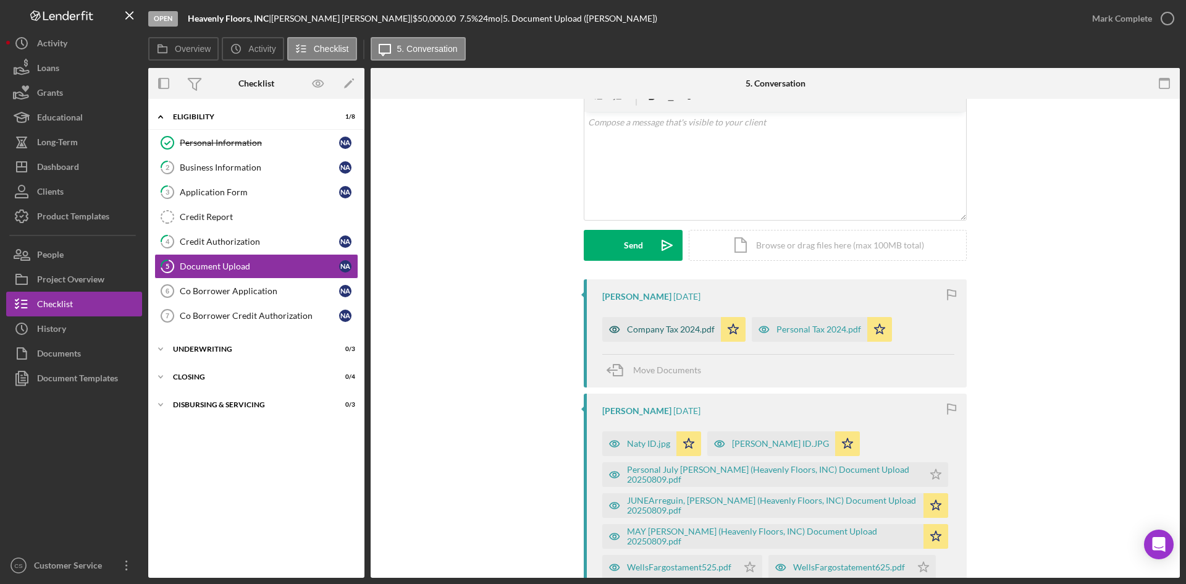
click at [660, 334] on div "Company Tax 2024.pdf" at bounding box center [671, 329] width 88 height 10
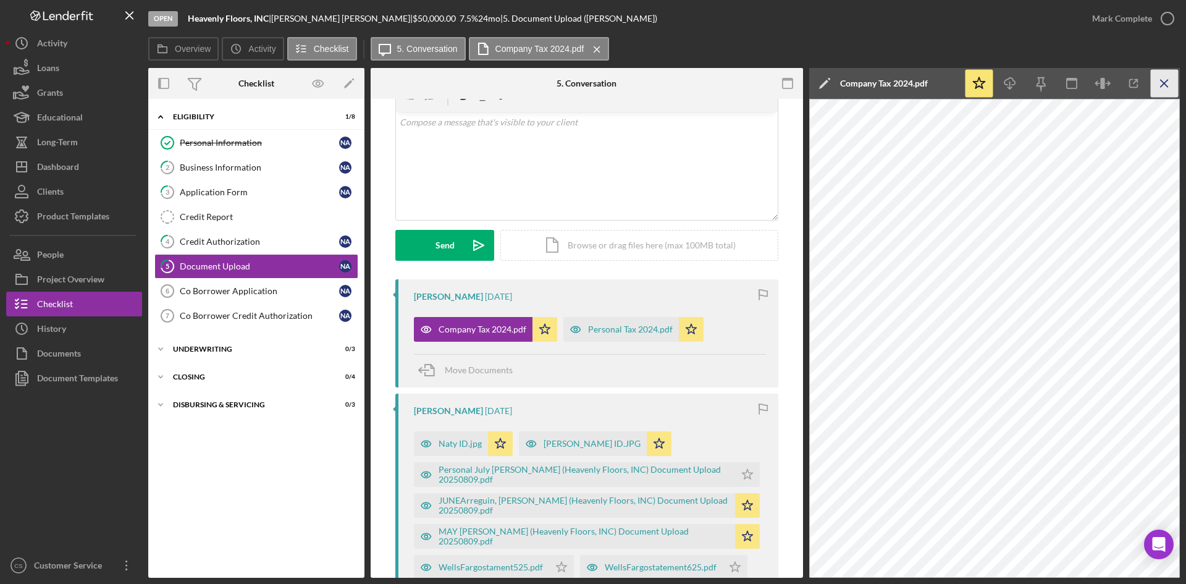
click at [1159, 80] on icon "Icon/Menu Close" at bounding box center [1165, 84] width 28 height 28
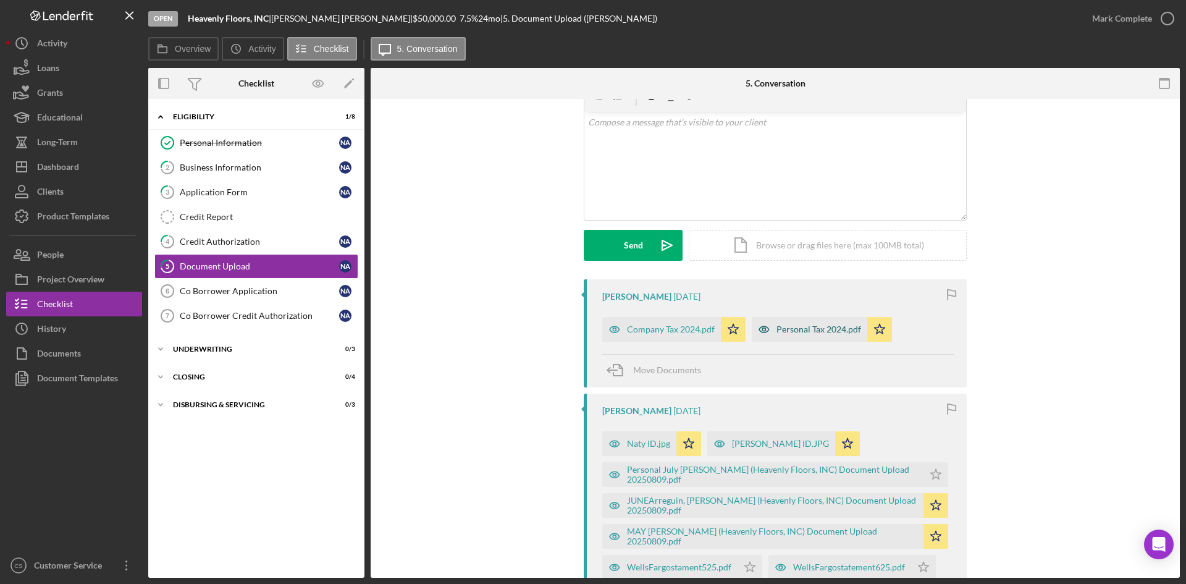
click at [818, 328] on div "Personal Tax 2024.pdf" at bounding box center [818, 329] width 85 height 10
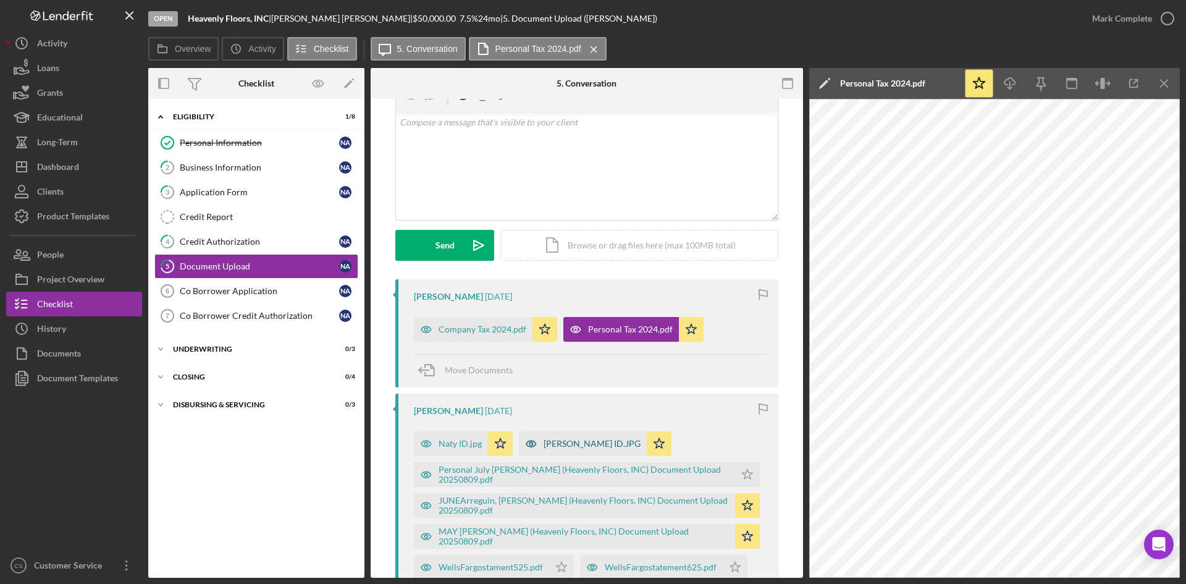
click at [558, 441] on div "[PERSON_NAME] ID.JPG" at bounding box center [592, 444] width 97 height 10
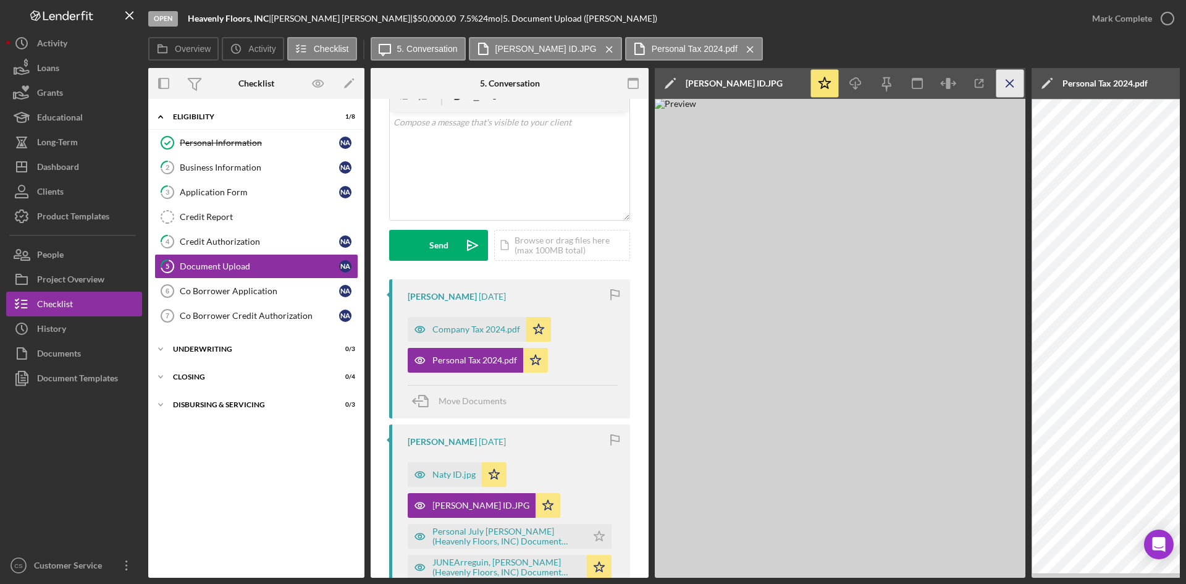
click at [999, 78] on icon "Icon/Menu Close" at bounding box center [1010, 84] width 28 height 28
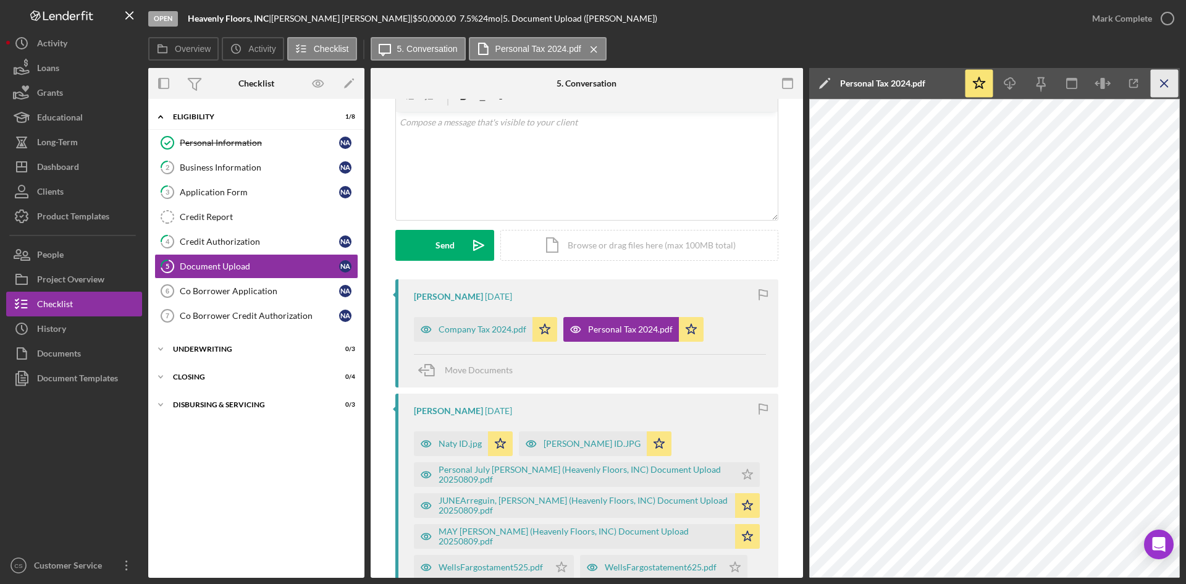
click at [1154, 83] on icon "Icon/Menu Close" at bounding box center [1165, 84] width 28 height 28
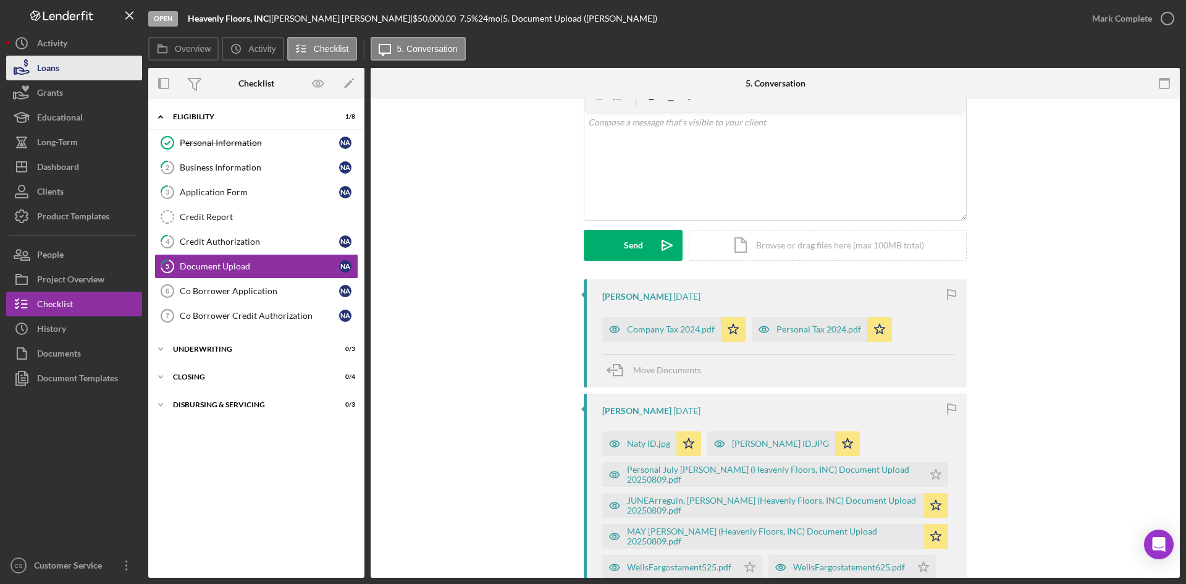
click at [89, 77] on button "Loans" at bounding box center [74, 68] width 136 height 25
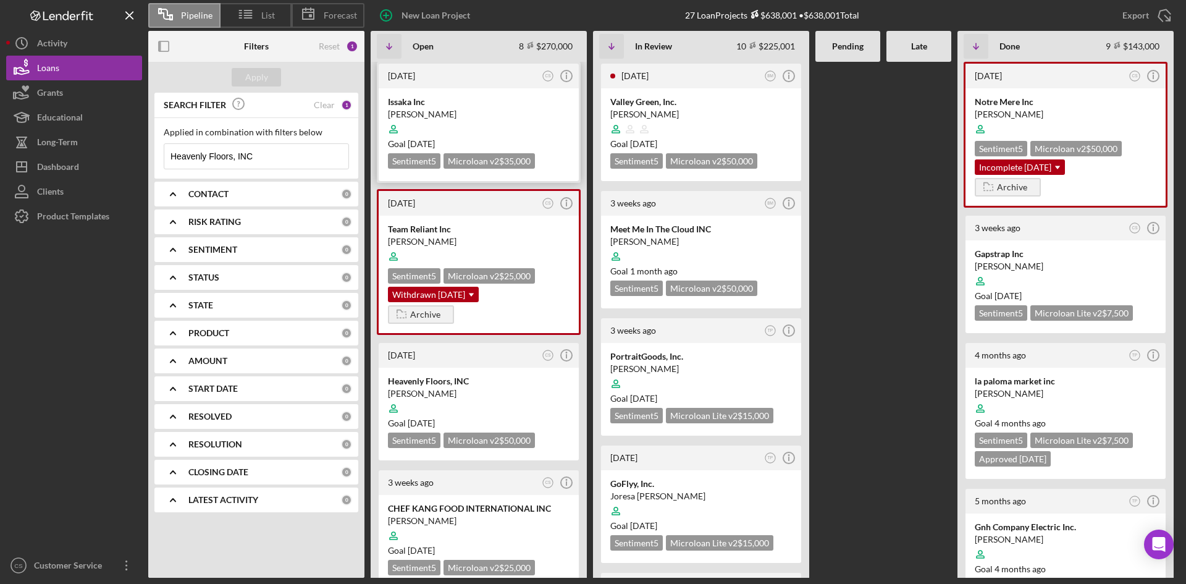
click at [484, 119] on div at bounding box center [479, 128] width 182 height 23
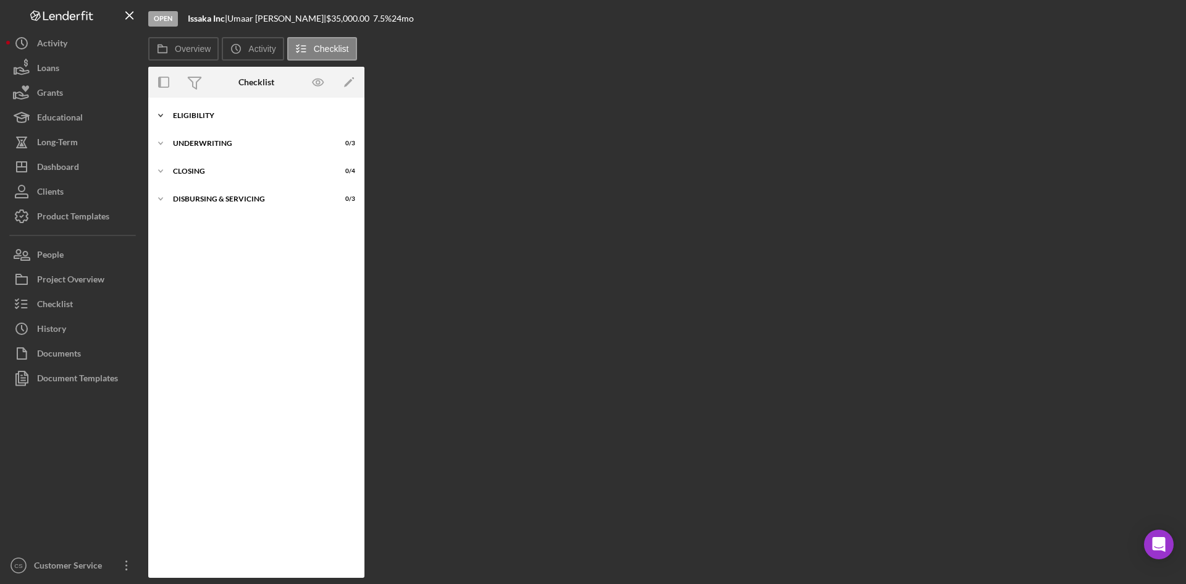
click at [219, 113] on div "Eligibility" at bounding box center [261, 115] width 176 height 7
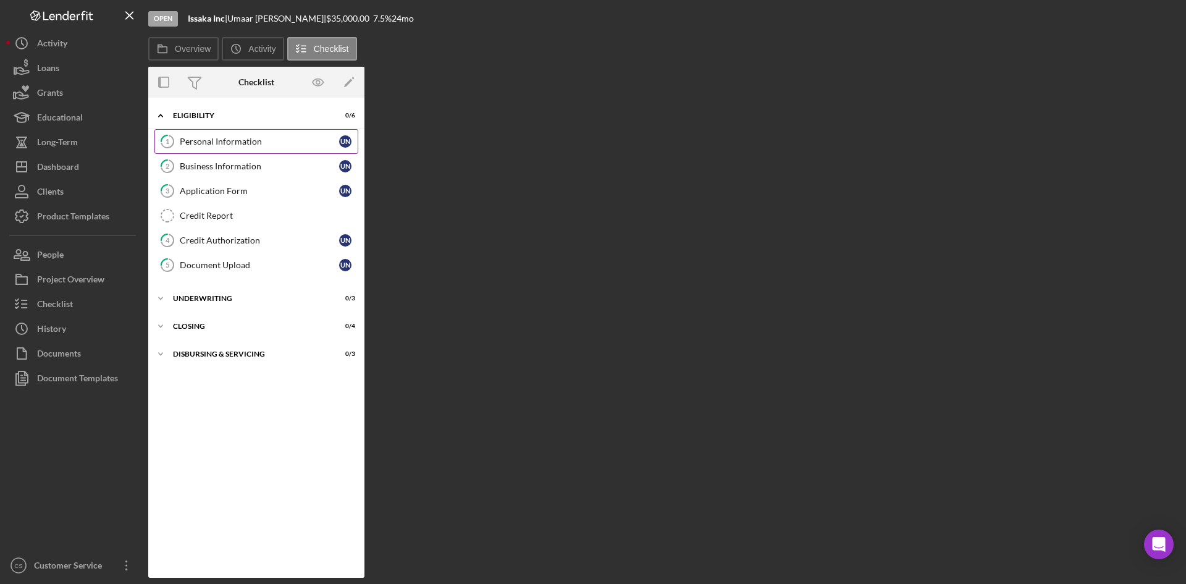
click at [254, 143] on div "Personal Information" at bounding box center [259, 142] width 159 height 10
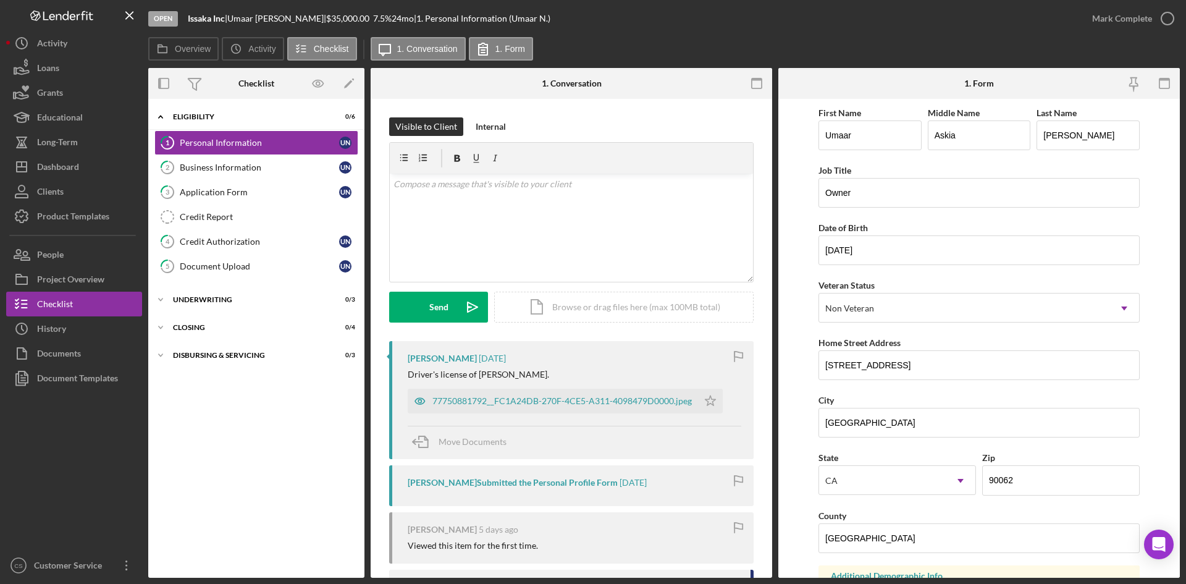
scroll to position [124, 0]
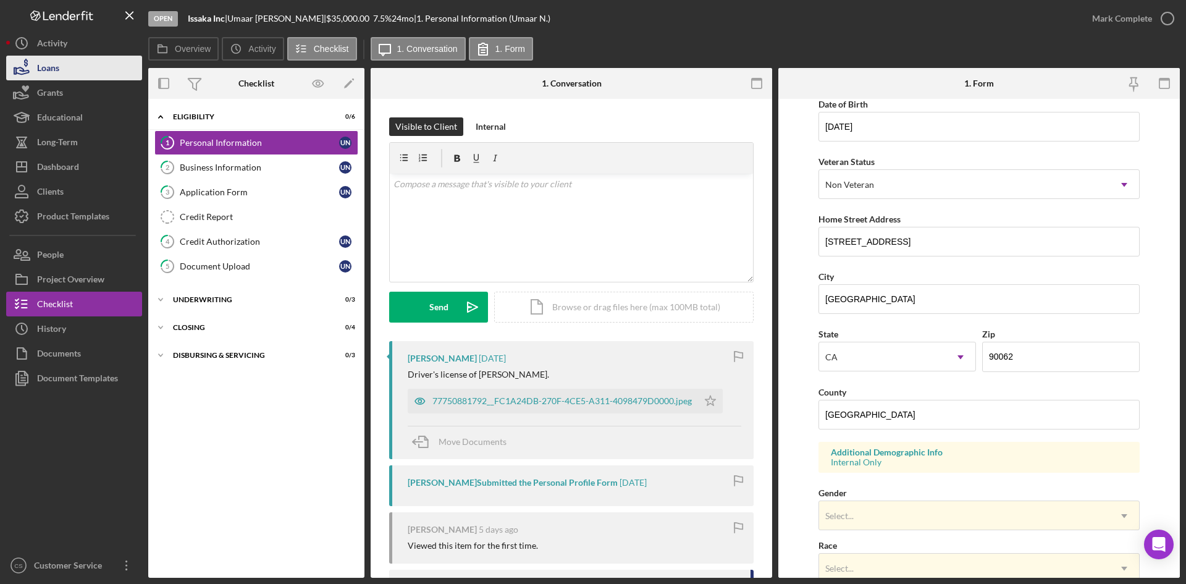
click at [64, 62] on button "Loans" at bounding box center [74, 68] width 136 height 25
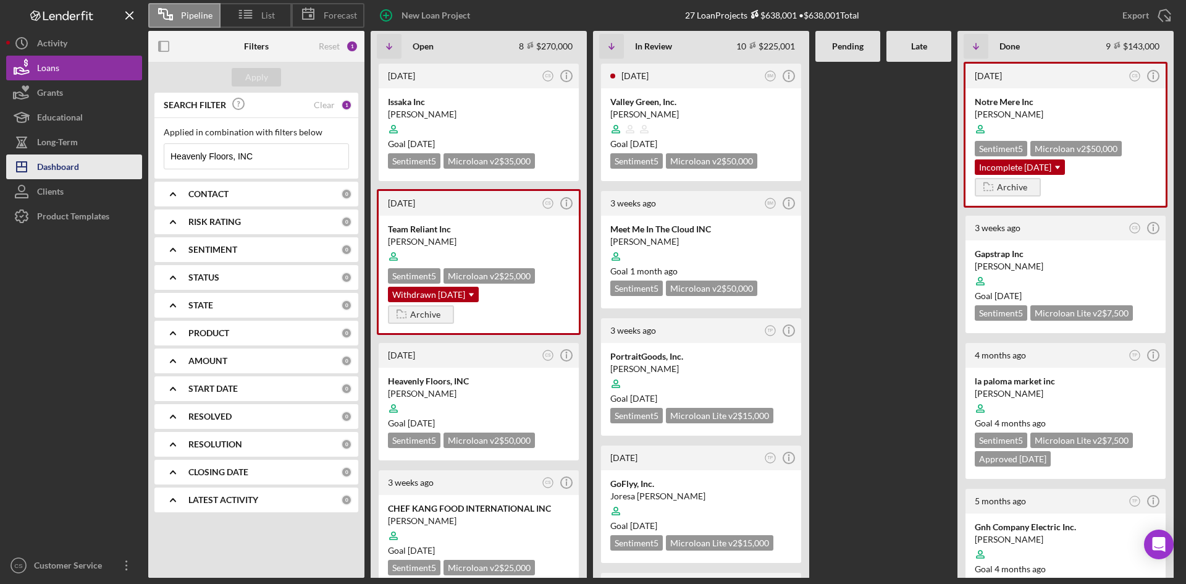
drag, startPoint x: 253, startPoint y: 164, endPoint x: 65, endPoint y: 173, distance: 188.6
click at [65, 173] on div "Pipeline List Forecast New Loan Project 27 Loan Projects $638,001 • $638,001 To…" at bounding box center [593, 289] width 1174 height 578
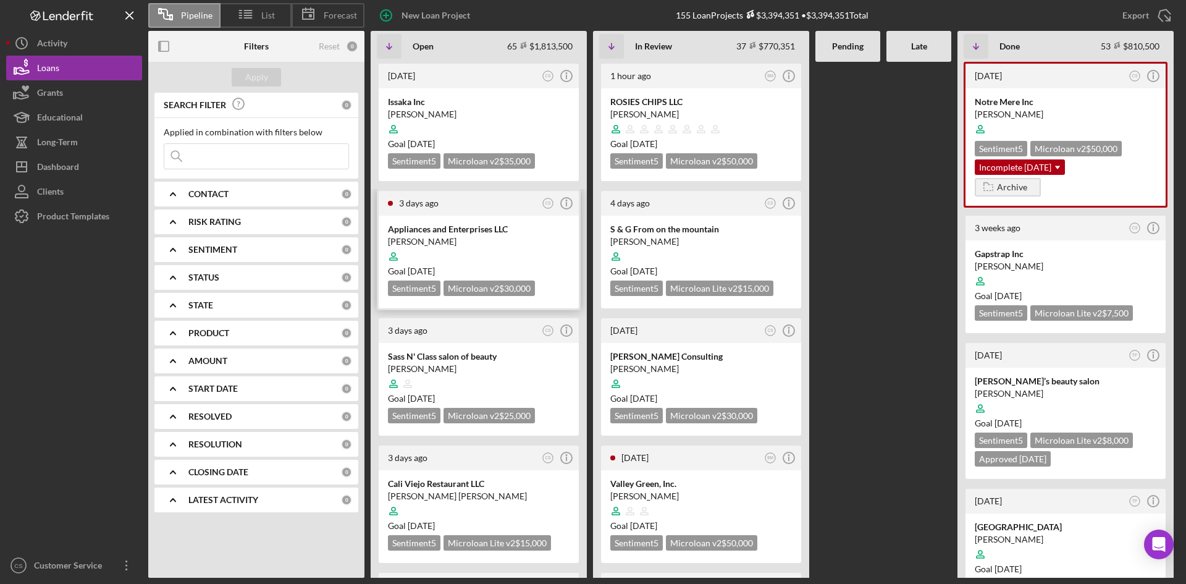
click at [464, 250] on div at bounding box center [479, 256] width 182 height 23
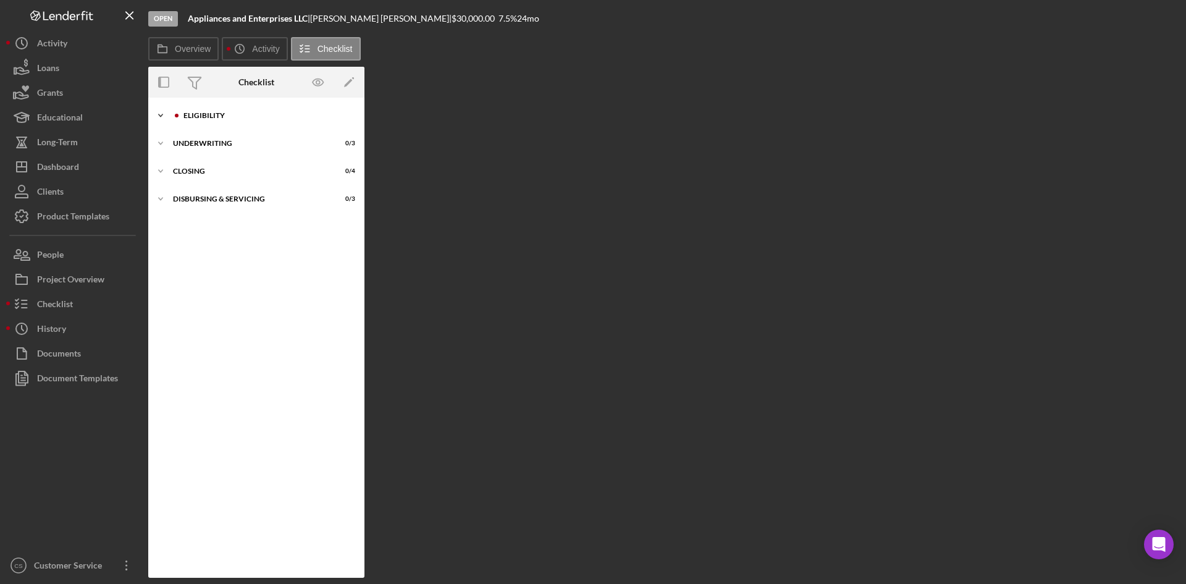
click at [190, 123] on div "Icon/Expander Eligibility 0 / 6" at bounding box center [256, 115] width 216 height 25
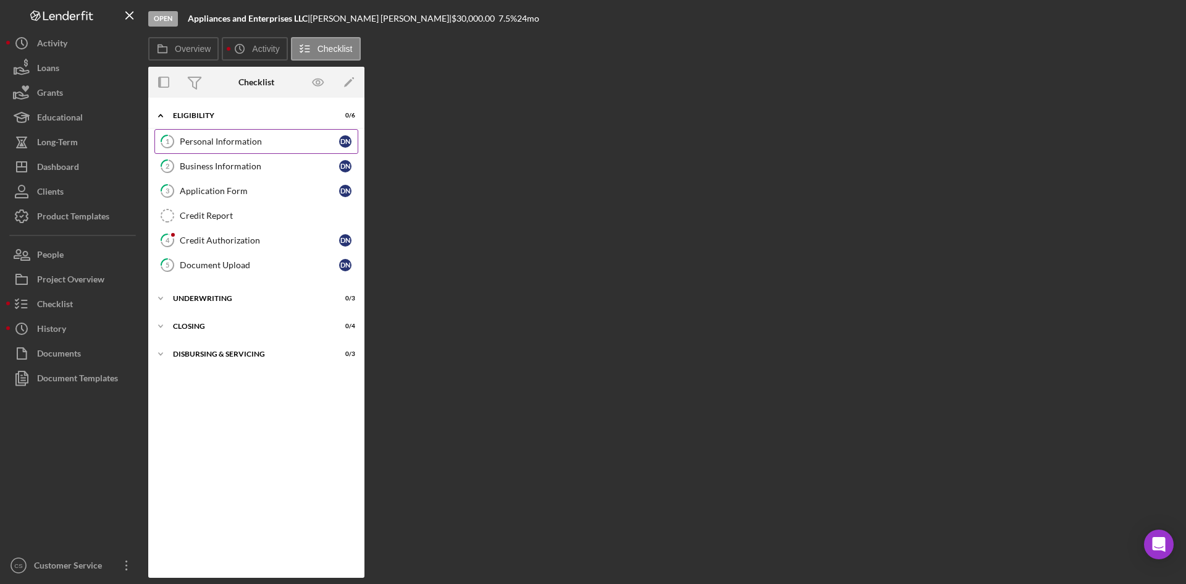
click at [231, 150] on link "1 Personal Information D N" at bounding box center [256, 141] width 204 height 25
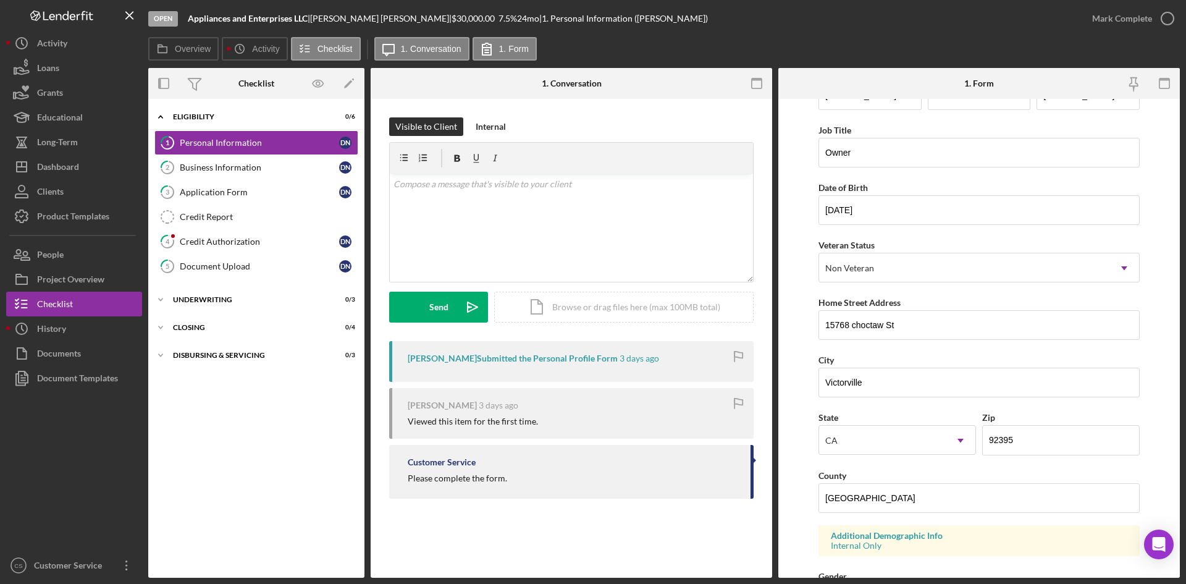
scroll to position [62, 0]
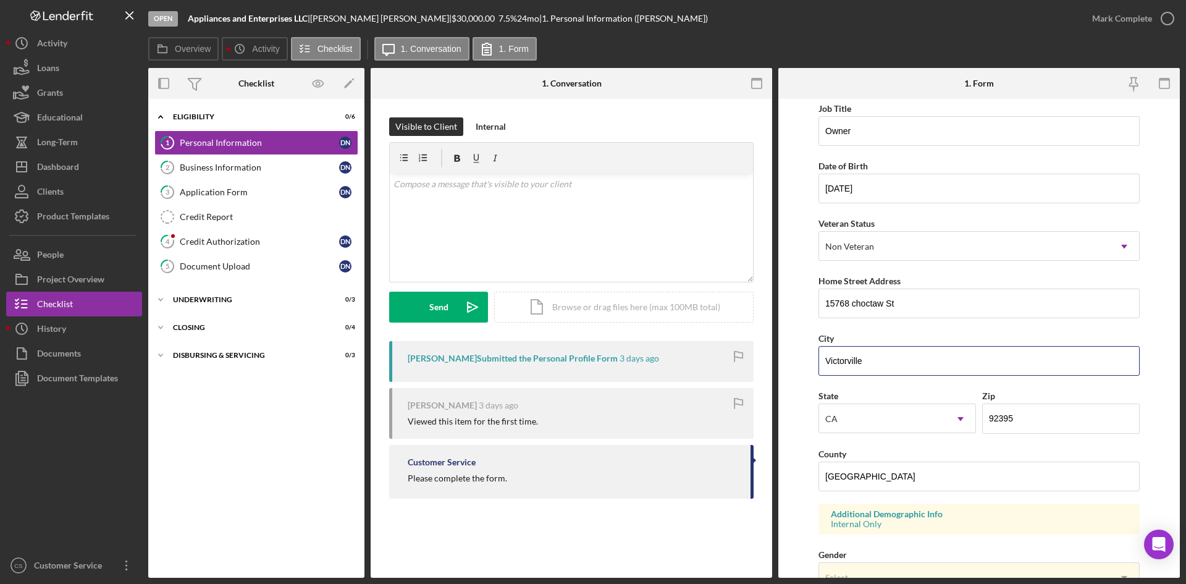
drag, startPoint x: 908, startPoint y: 368, endPoint x: 778, endPoint y: 364, distance: 129.8
click at [782, 363] on form "First Name [PERSON_NAME] Middle Name Last Name [PERSON_NAME] Job Title Owner Da…" at bounding box center [979, 338] width 402 height 479
click at [62, 67] on button "Loans" at bounding box center [74, 68] width 136 height 25
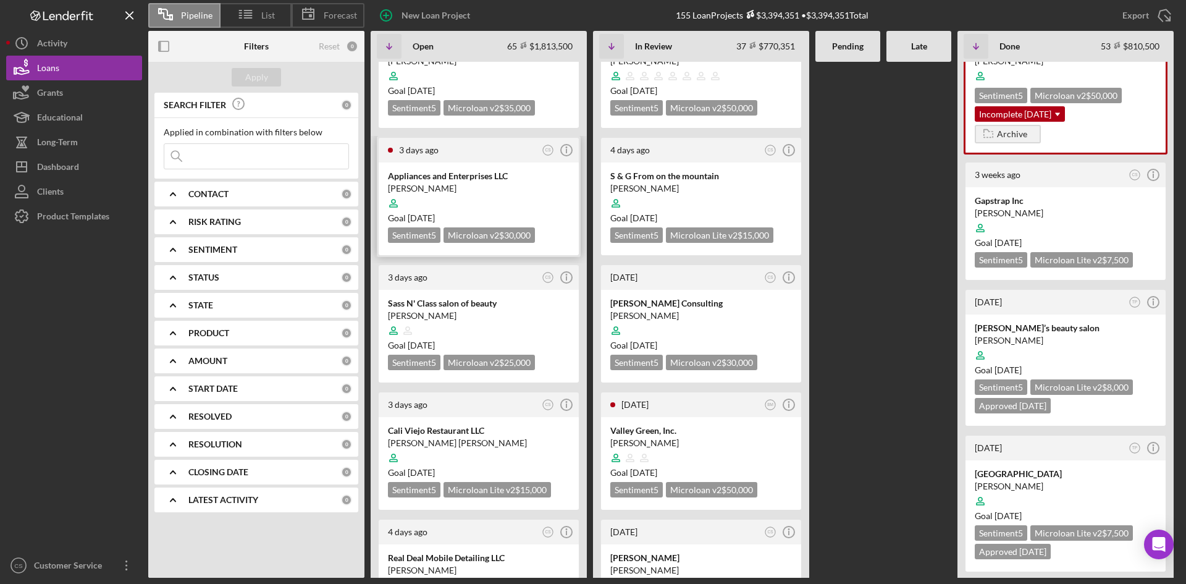
scroll to position [124, 0]
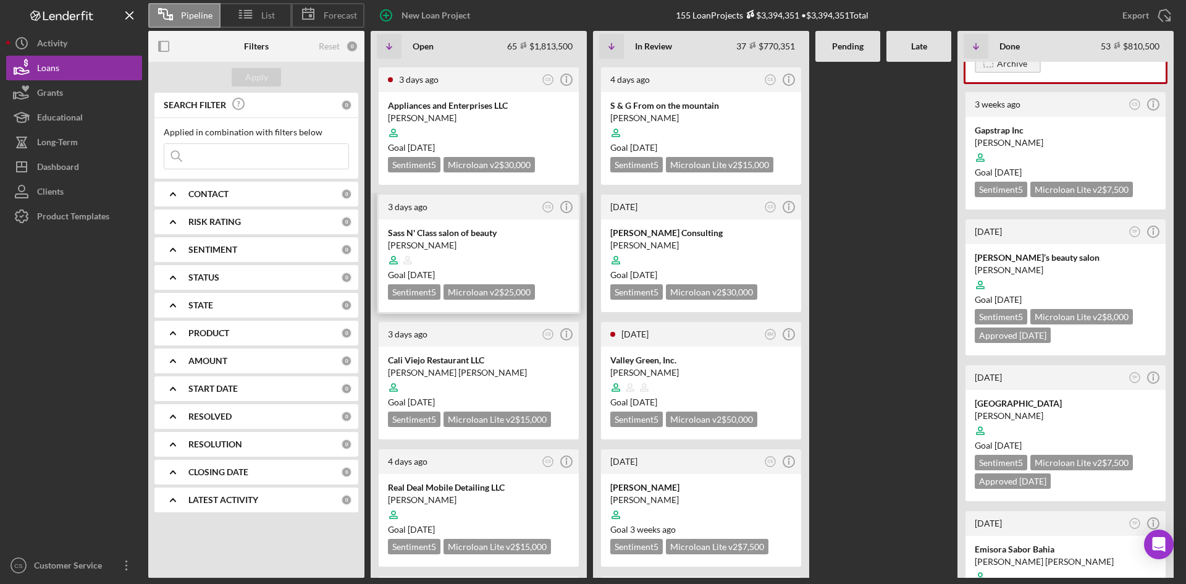
click at [463, 240] on div "[PERSON_NAME]" at bounding box center [479, 245] width 182 height 12
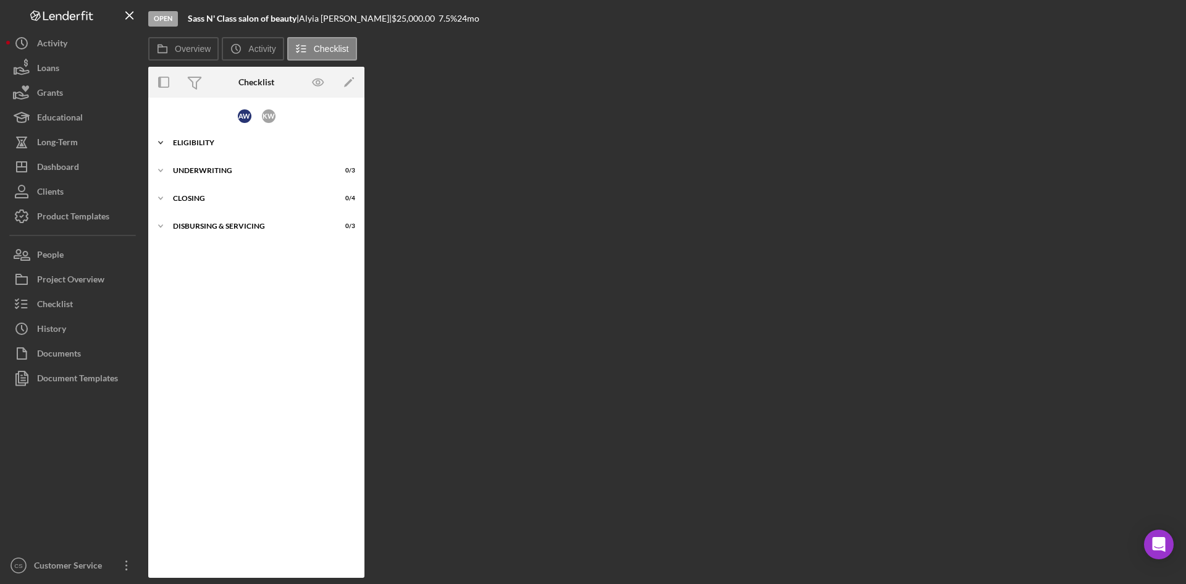
click at [220, 133] on div "Icon/Expander Eligibility 0 / 6" at bounding box center [256, 142] width 216 height 25
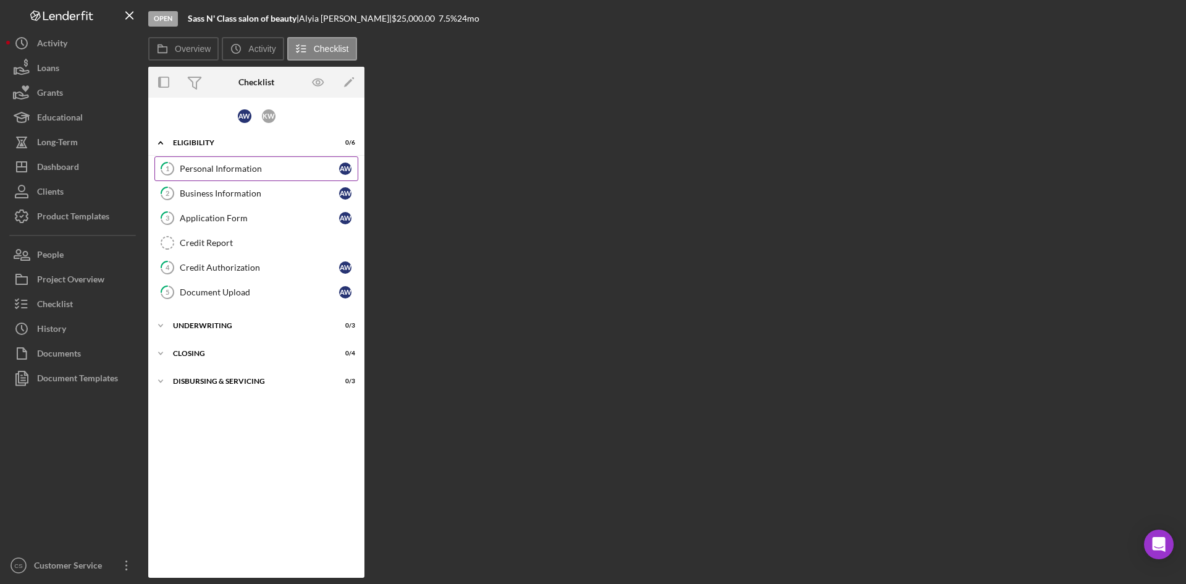
click at [238, 164] on div "Personal Information" at bounding box center [259, 169] width 159 height 10
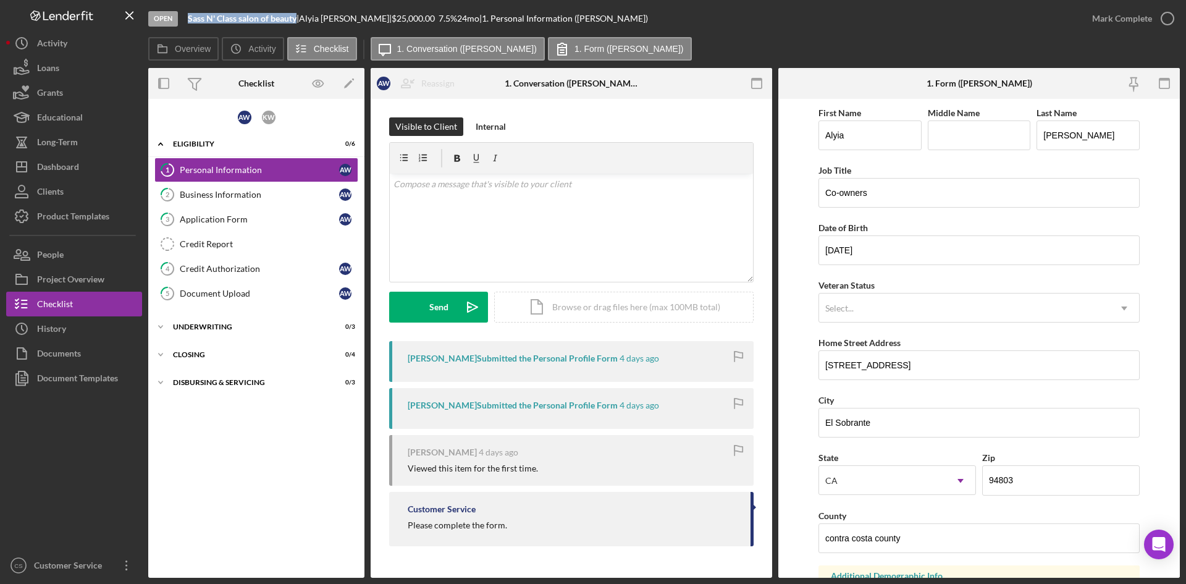
drag, startPoint x: 188, startPoint y: 15, endPoint x: 297, endPoint y: 27, distance: 109.3
click at [297, 27] on div "Open Sass N' Class salon of beauty | [PERSON_NAME] | $25,000.00 7.5 % 24 mo | 1…" at bounding box center [614, 18] width 932 height 37
copy b "Sass N' Class salon of beauty"
click at [1163, 28] on icon "button" at bounding box center [1167, 18] width 31 height 31
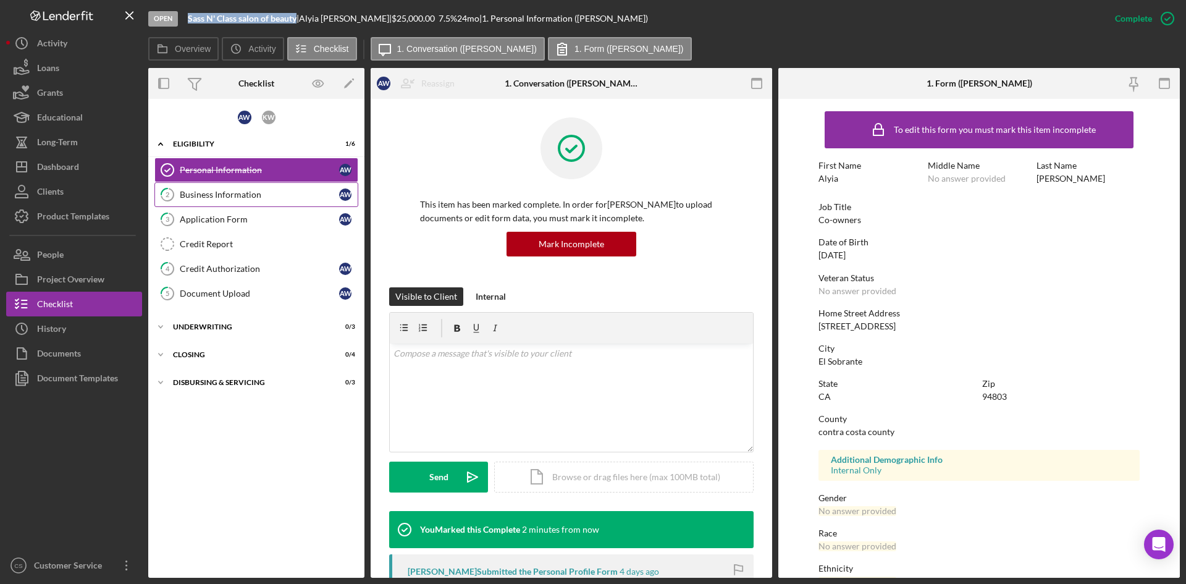
click at [271, 190] on div "Business Information" at bounding box center [259, 195] width 159 height 10
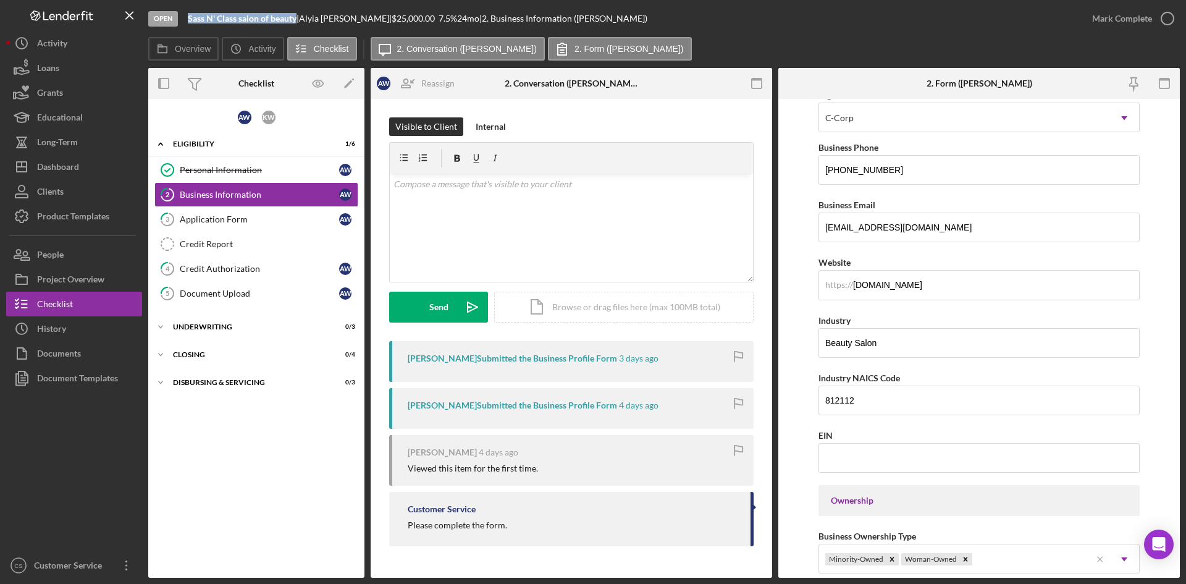
scroll to position [5, 0]
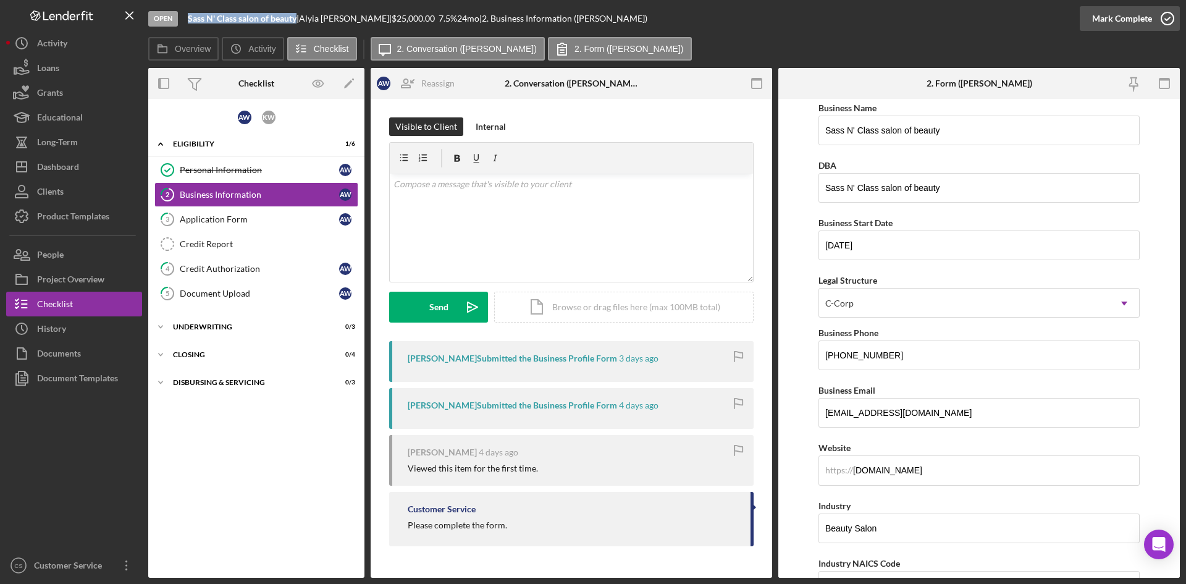
click at [1161, 23] on icon "button" at bounding box center [1167, 18] width 31 height 31
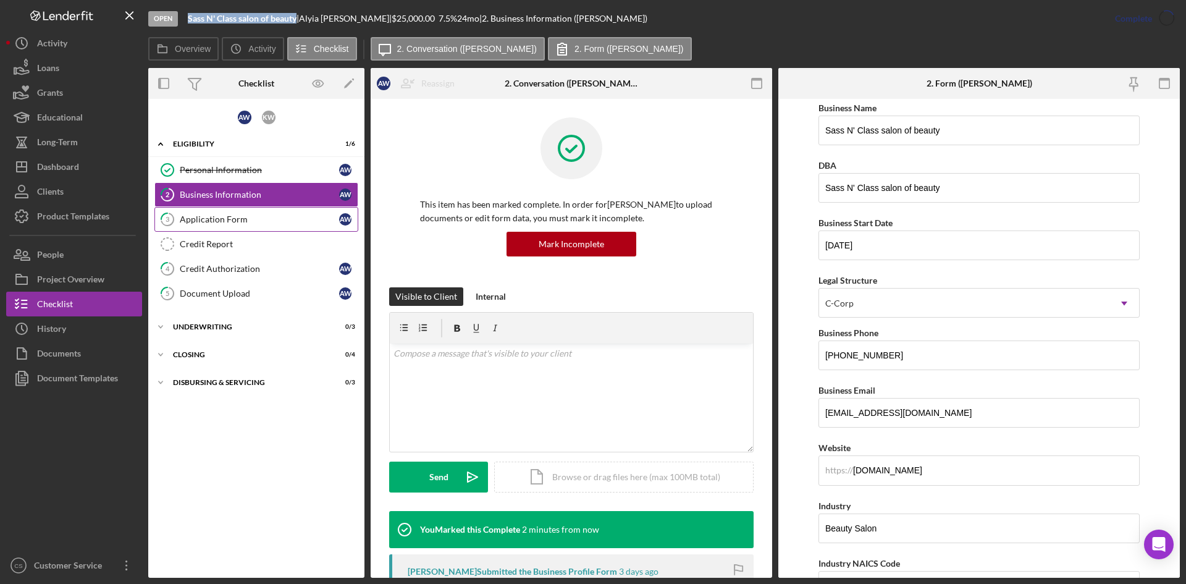
click at [252, 223] on div "Application Form" at bounding box center [259, 219] width 159 height 10
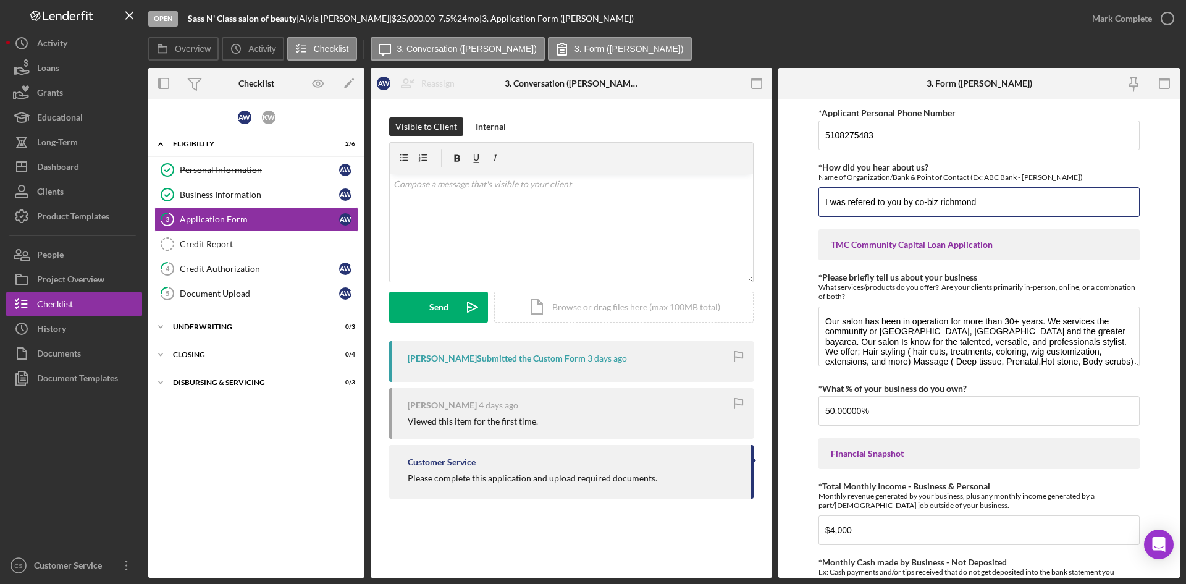
drag, startPoint x: 1003, startPoint y: 202, endPoint x: 786, endPoint y: 205, distance: 217.5
click at [786, 205] on form "*Applicant Personal Phone Number [PHONE_NUMBER] *How did you hear about us? Nam…" at bounding box center [979, 338] width 402 height 479
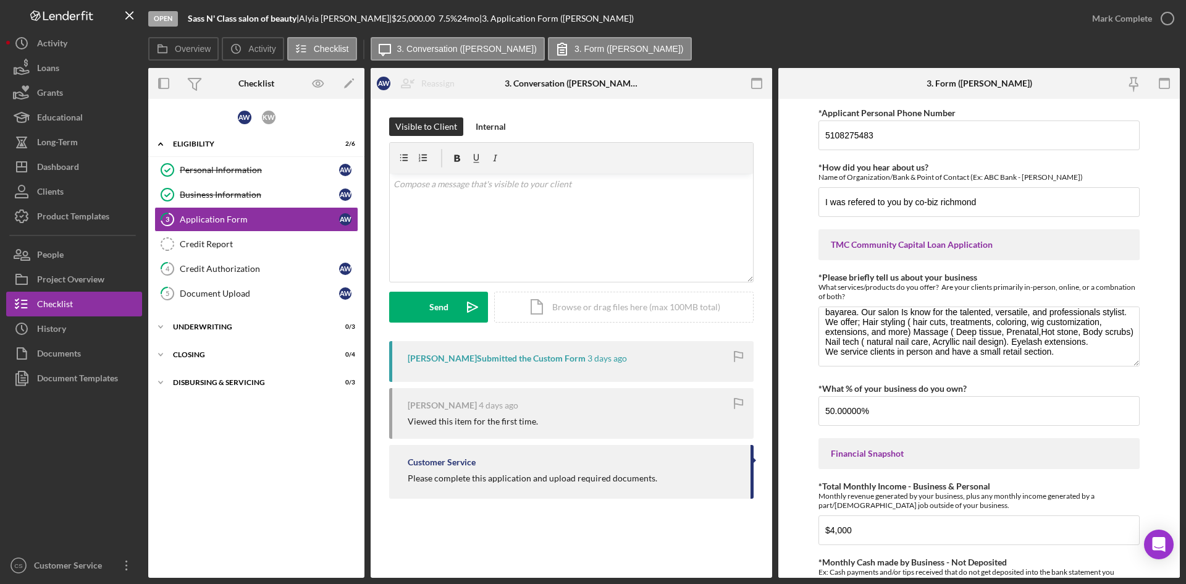
drag, startPoint x: 304, startPoint y: 16, endPoint x: 347, endPoint y: 17, distance: 42.6
click at [347, 17] on div "Sass N' Class salon of beauty | [PERSON_NAME] | $25,000.00 7.5 % 24 mo | 3. App…" at bounding box center [411, 19] width 446 height 10
click at [347, 17] on div "[PERSON_NAME] |" at bounding box center [345, 19] width 93 height 10
drag, startPoint x: 366, startPoint y: 17, endPoint x: 308, endPoint y: 20, distance: 58.2
click at [308, 20] on div "[PERSON_NAME] |" at bounding box center [345, 19] width 93 height 10
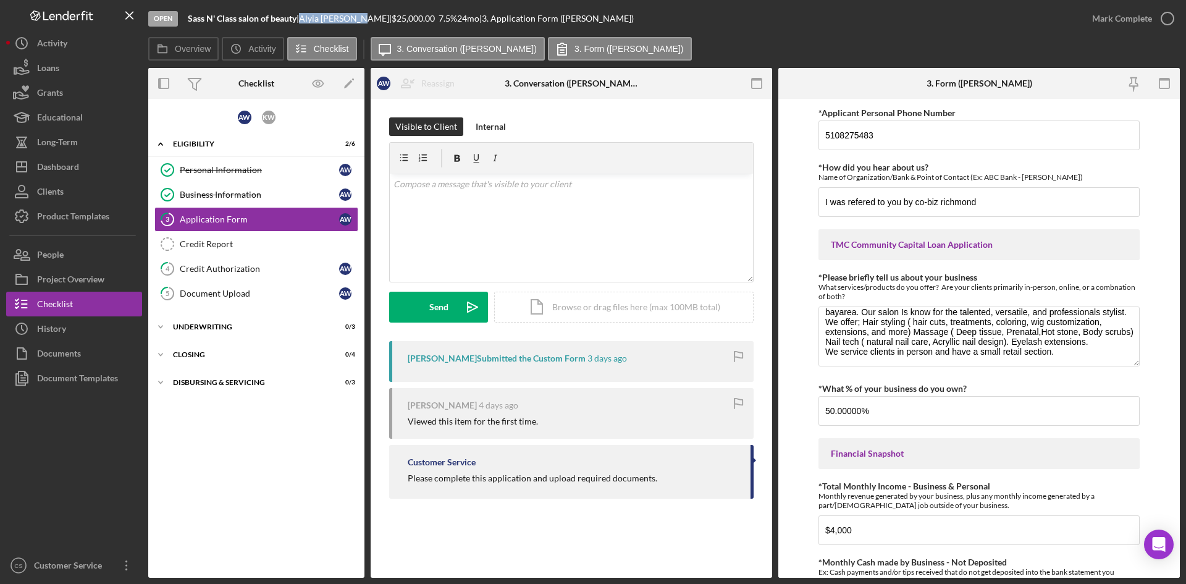
copy div "[PERSON_NAME]"
click at [48, 65] on div "Loans" at bounding box center [48, 70] width 22 height 28
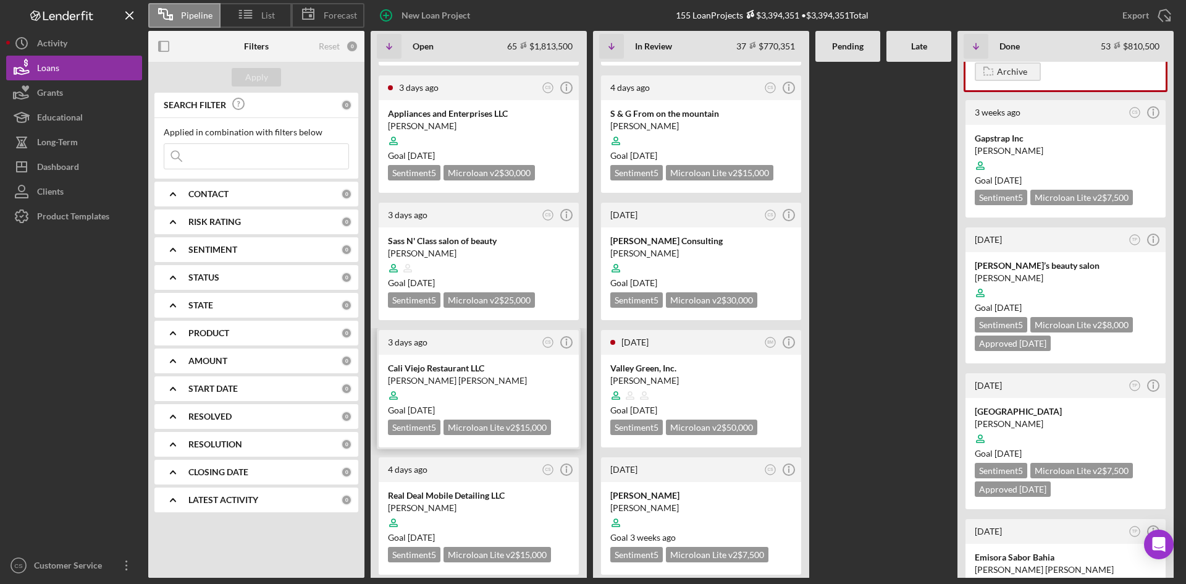
scroll to position [185, 0]
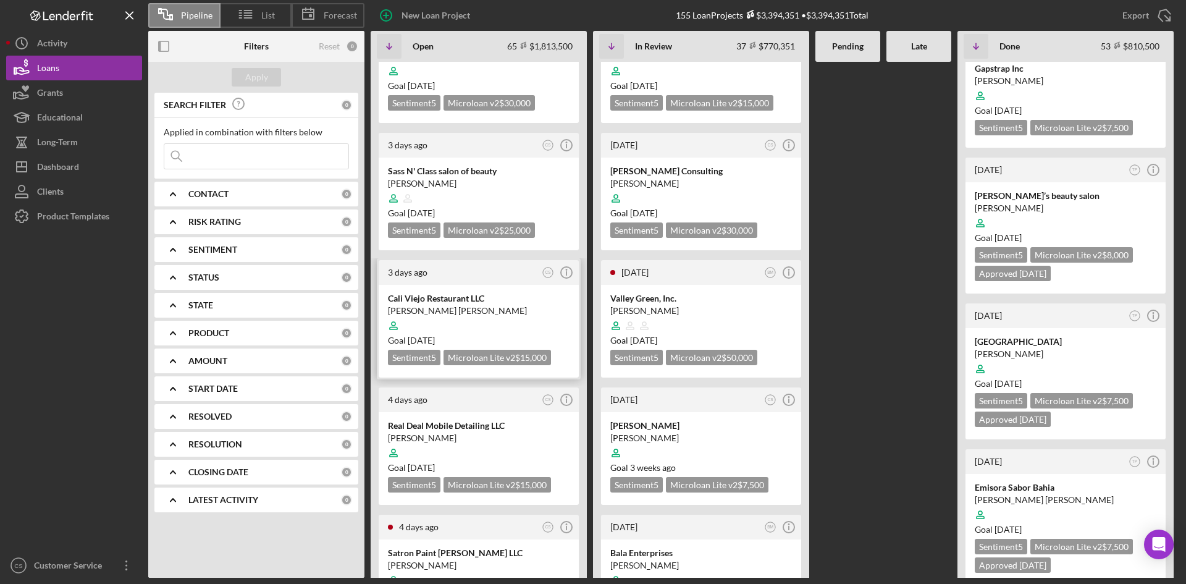
click at [450, 306] on div "[PERSON_NAME] [PERSON_NAME]" at bounding box center [479, 311] width 182 height 12
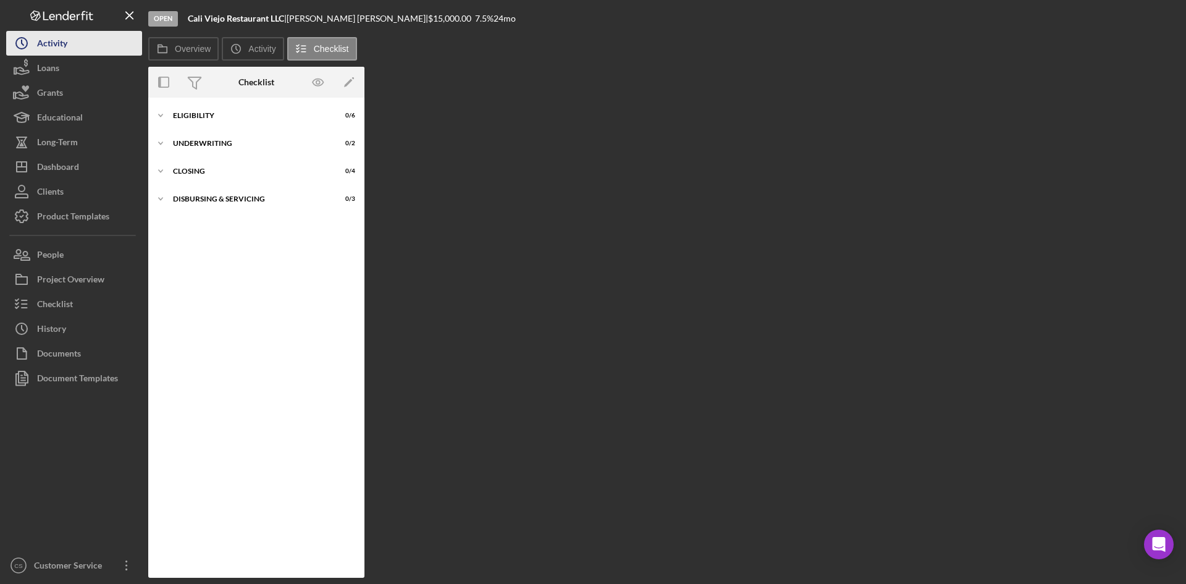
click at [83, 46] on button "Icon/History Activity" at bounding box center [74, 43] width 136 height 25
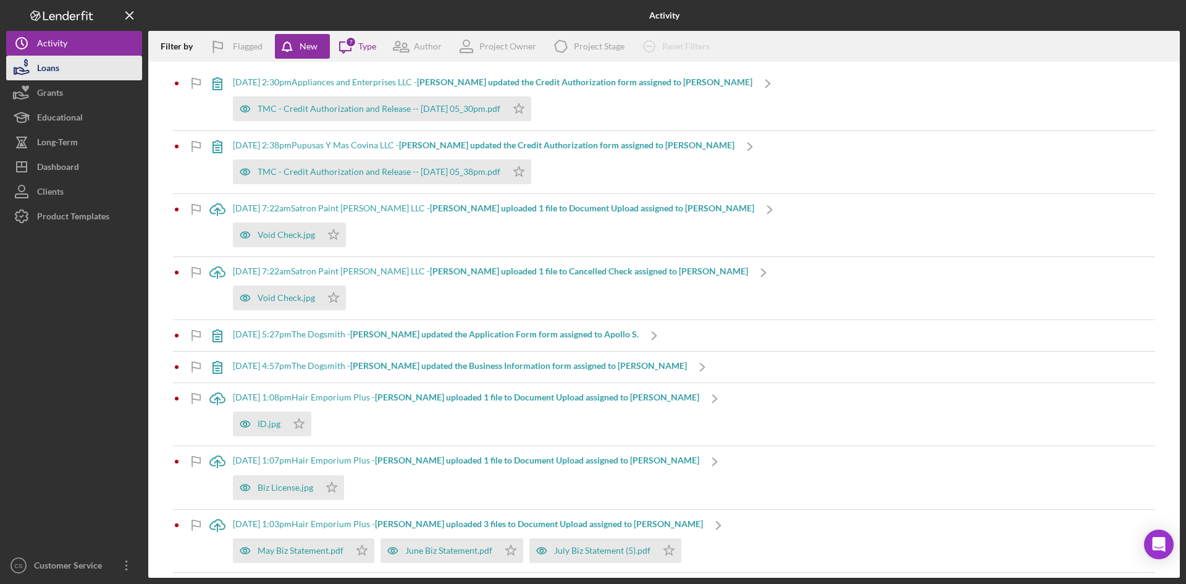
click at [74, 65] on button "Loans" at bounding box center [74, 68] width 136 height 25
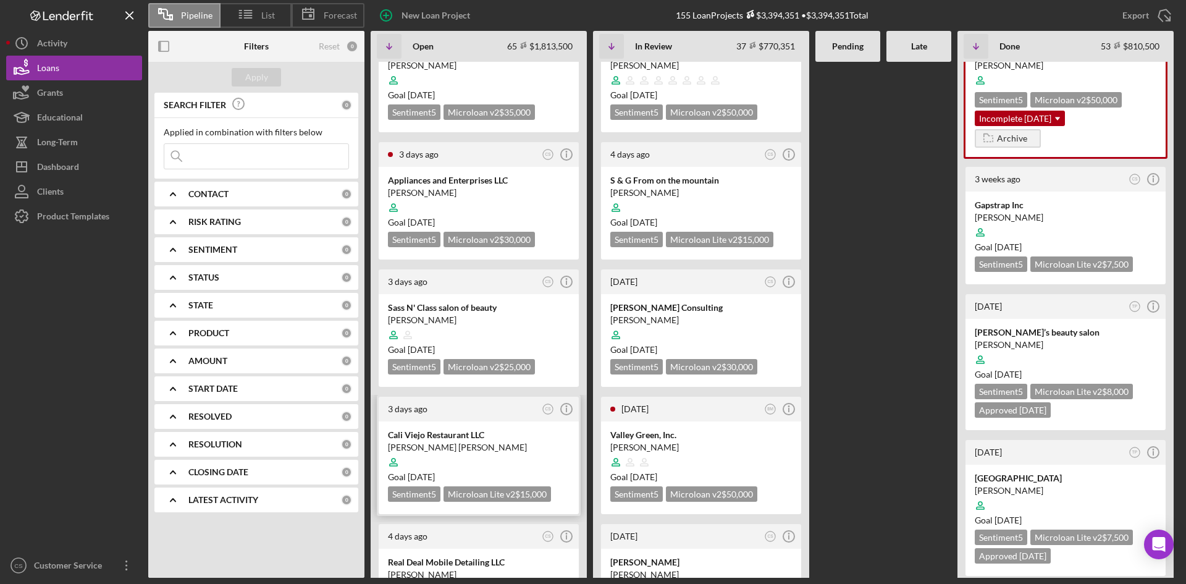
scroll to position [124, 0]
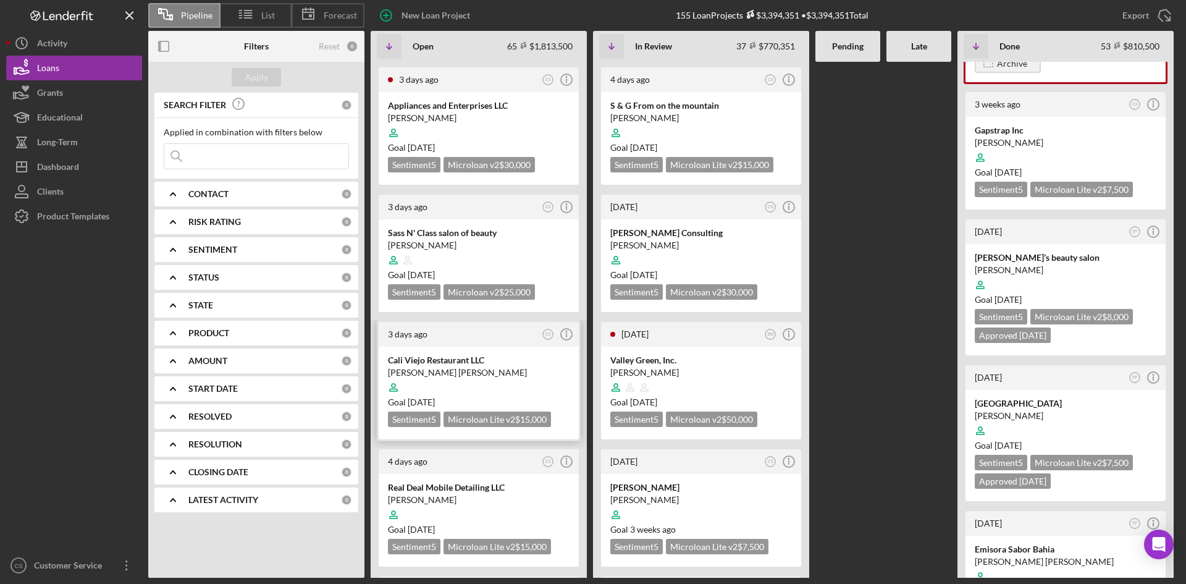
click at [463, 371] on div "[PERSON_NAME] [PERSON_NAME]" at bounding box center [479, 372] width 182 height 12
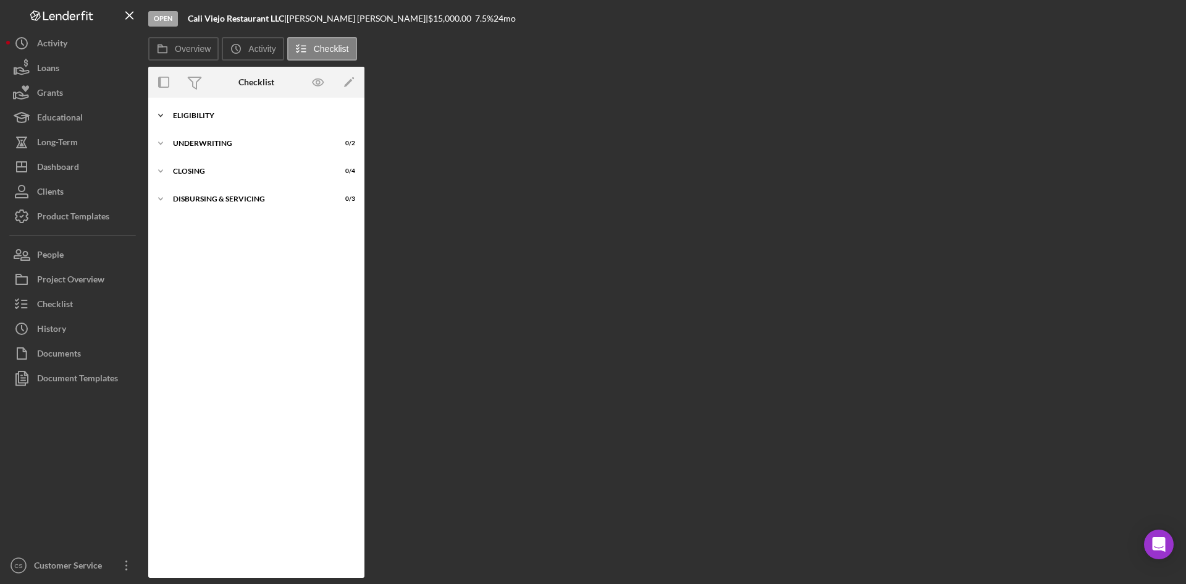
click at [227, 107] on div "Icon/Expander Eligibility 0 / 6" at bounding box center [256, 115] width 216 height 25
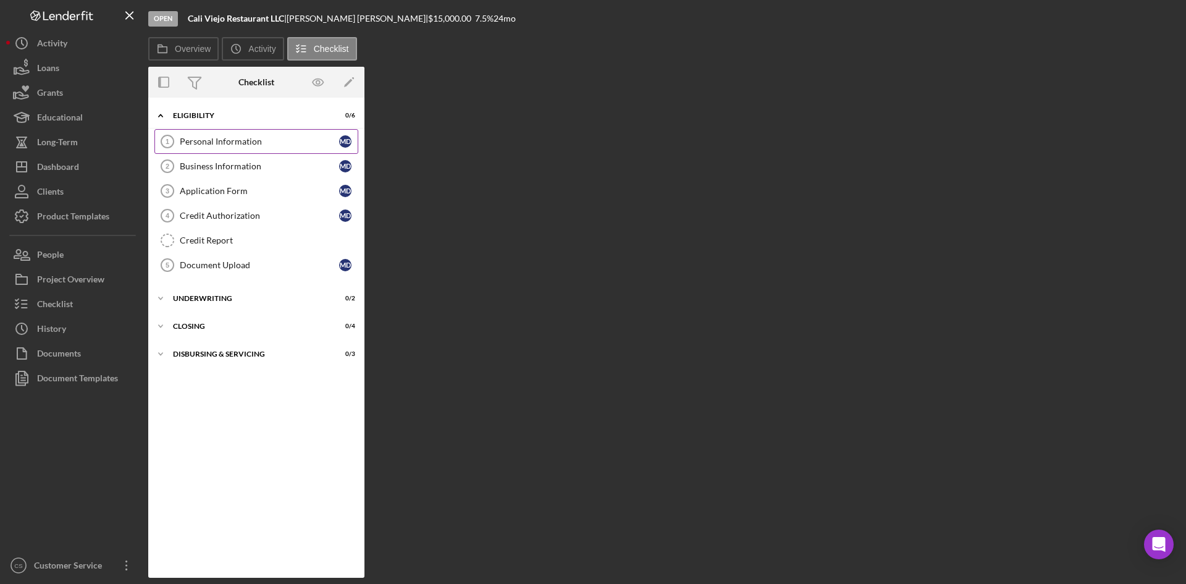
click at [212, 144] on div "Personal Information" at bounding box center [259, 142] width 159 height 10
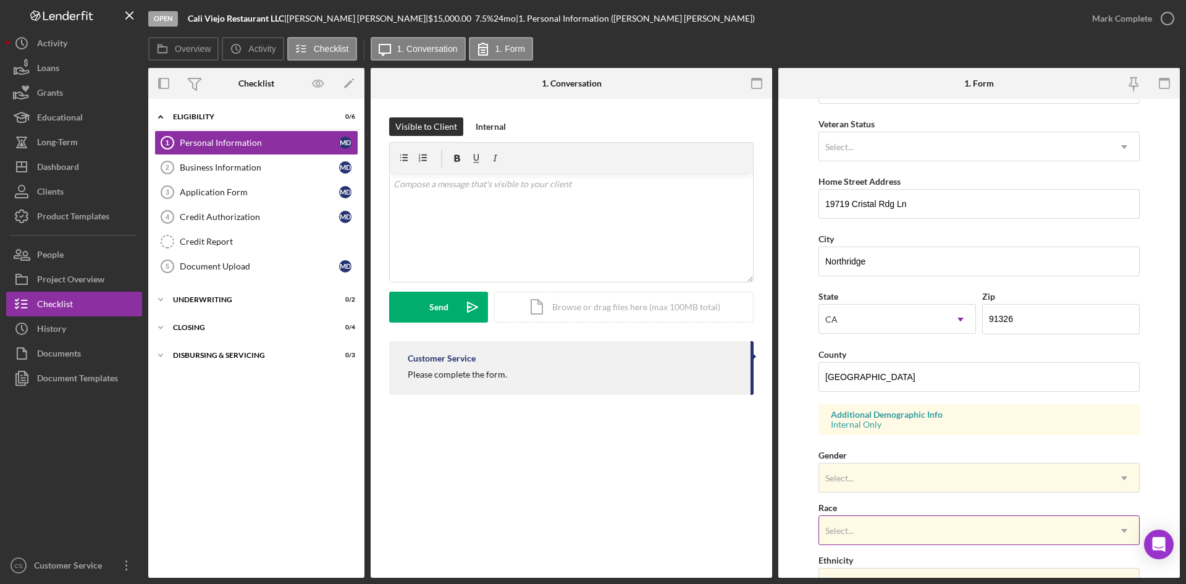
scroll to position [161, 0]
click at [62, 65] on button "Loans" at bounding box center [74, 68] width 136 height 25
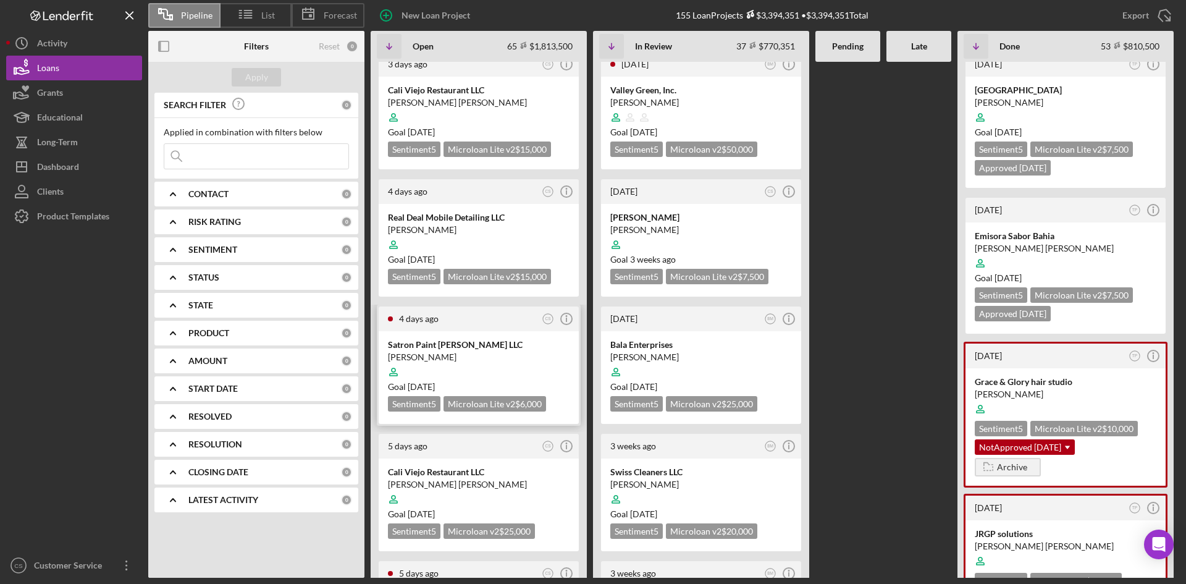
scroll to position [494, 0]
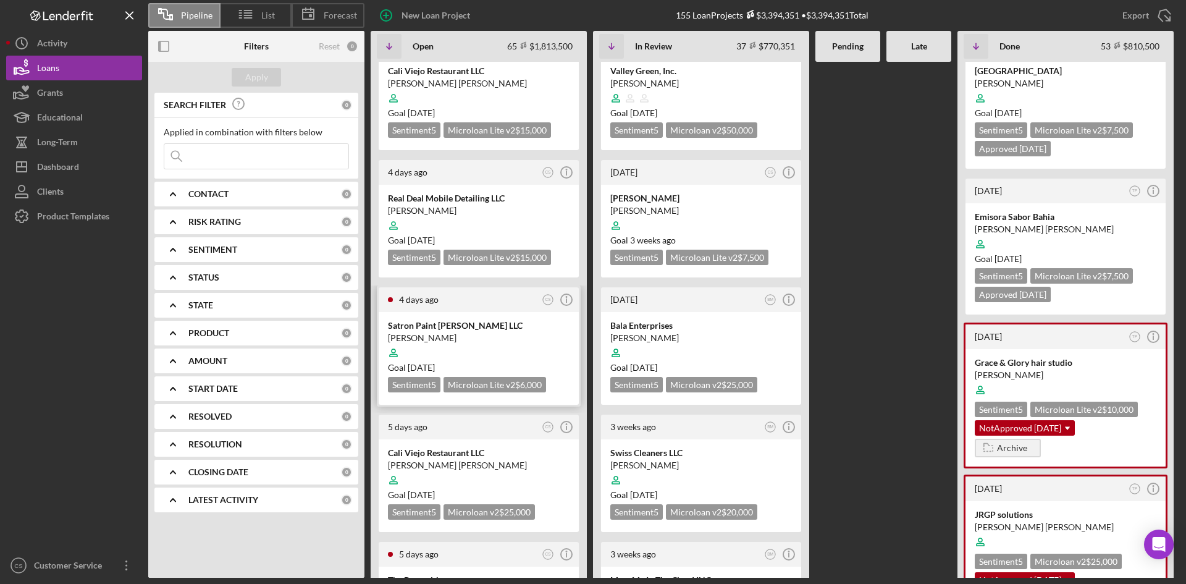
click at [458, 319] on div "Satron Paint [PERSON_NAME] LLC" at bounding box center [479, 325] width 182 height 12
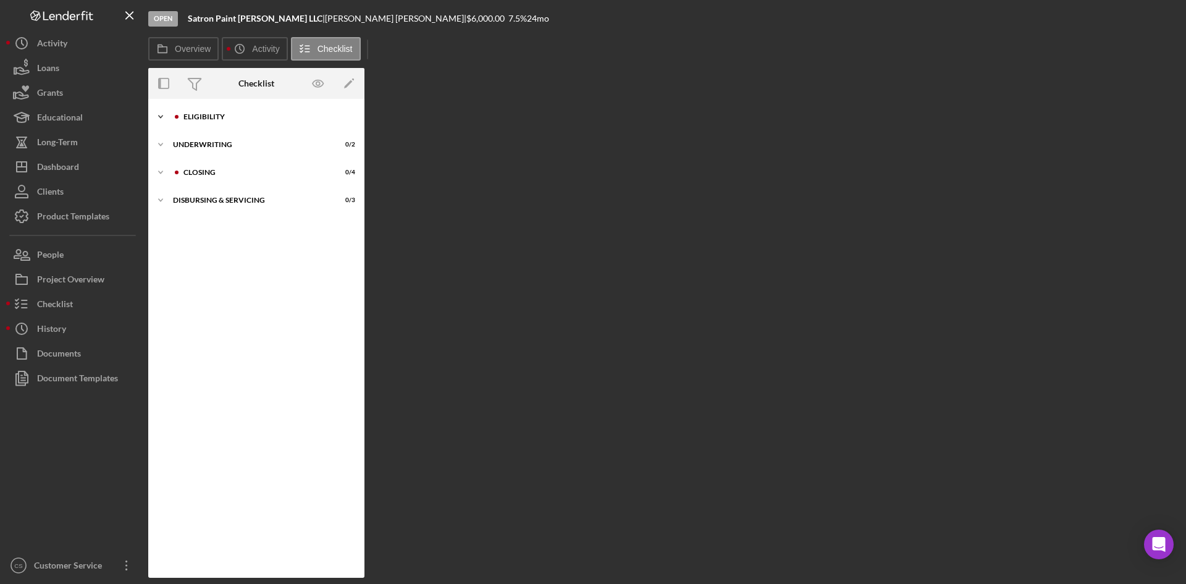
click at [221, 121] on div "Icon/Expander Eligibility 4 / 6" at bounding box center [256, 116] width 216 height 25
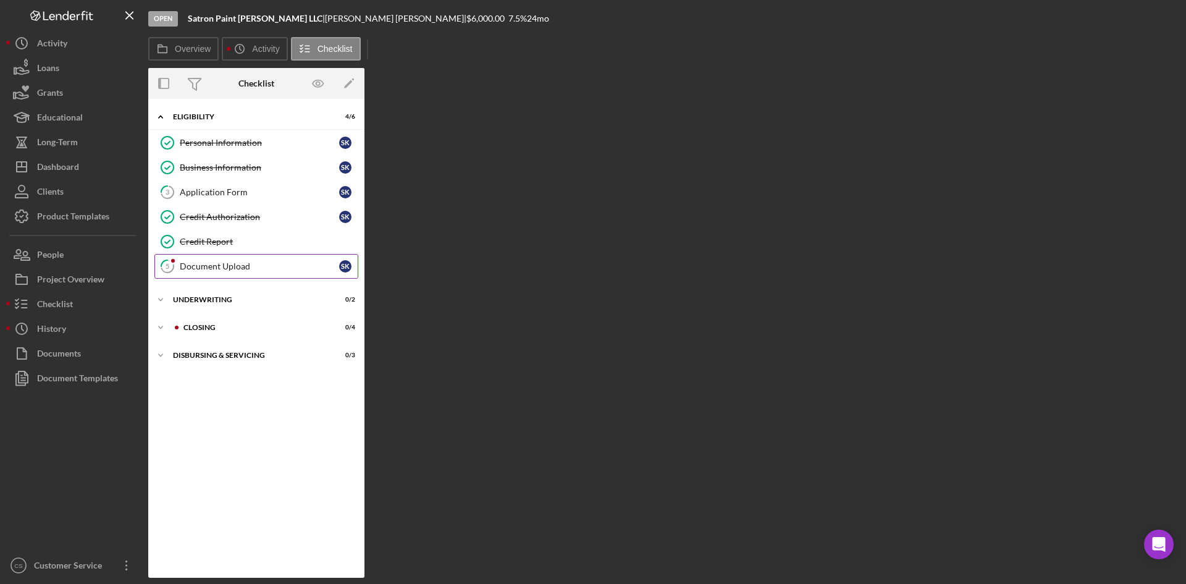
click at [199, 267] on div "Document Upload" at bounding box center [259, 266] width 159 height 10
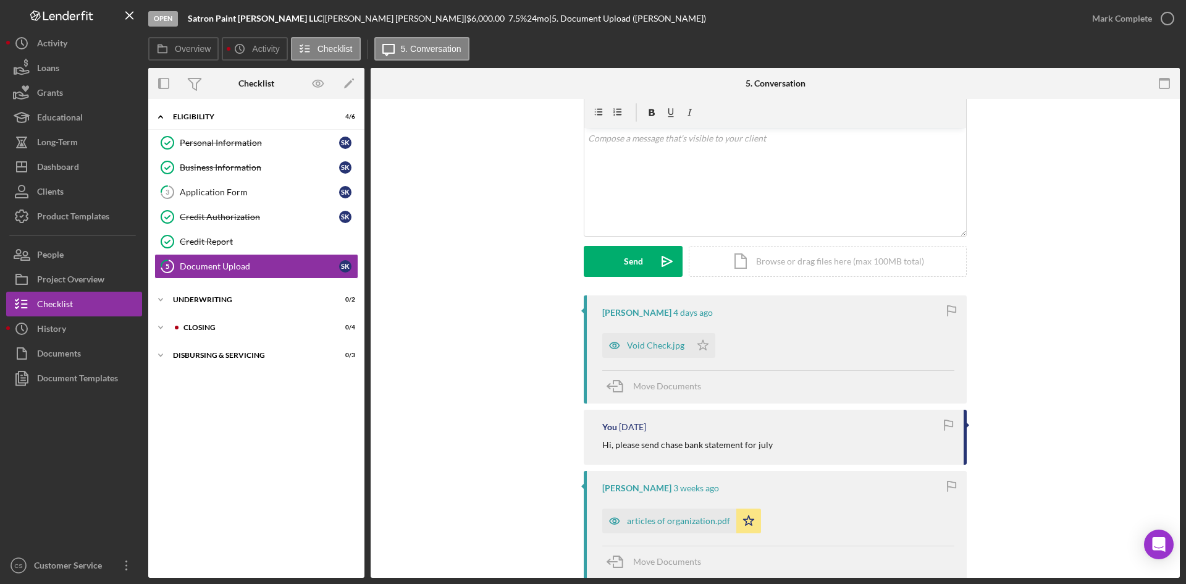
scroll to position [124, 0]
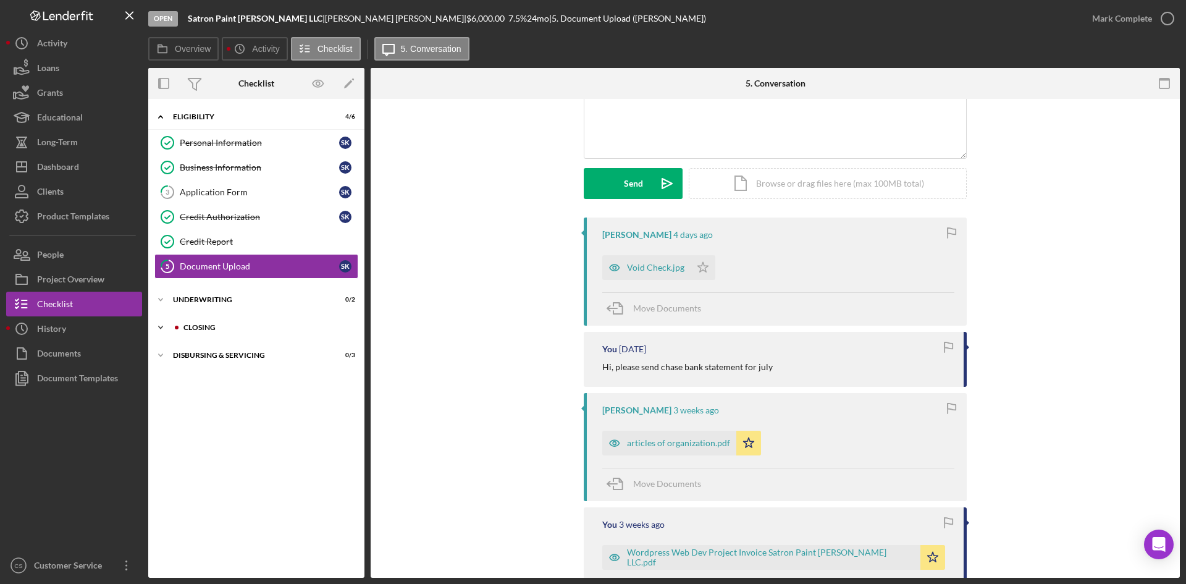
click at [233, 324] on div "Closing" at bounding box center [266, 327] width 166 height 7
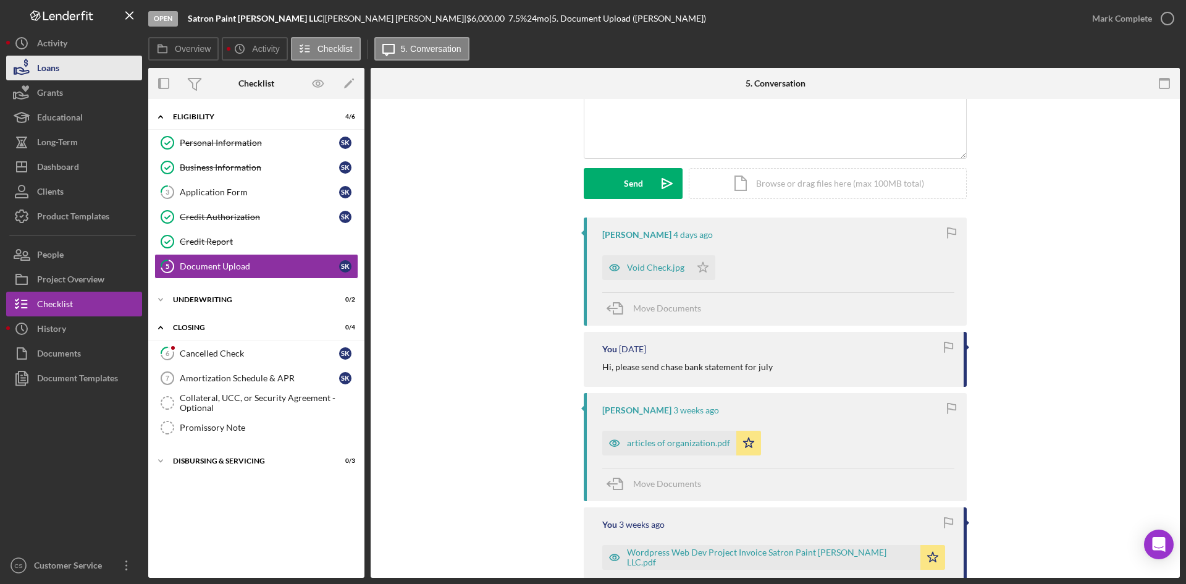
click at [74, 75] on button "Loans" at bounding box center [74, 68] width 136 height 25
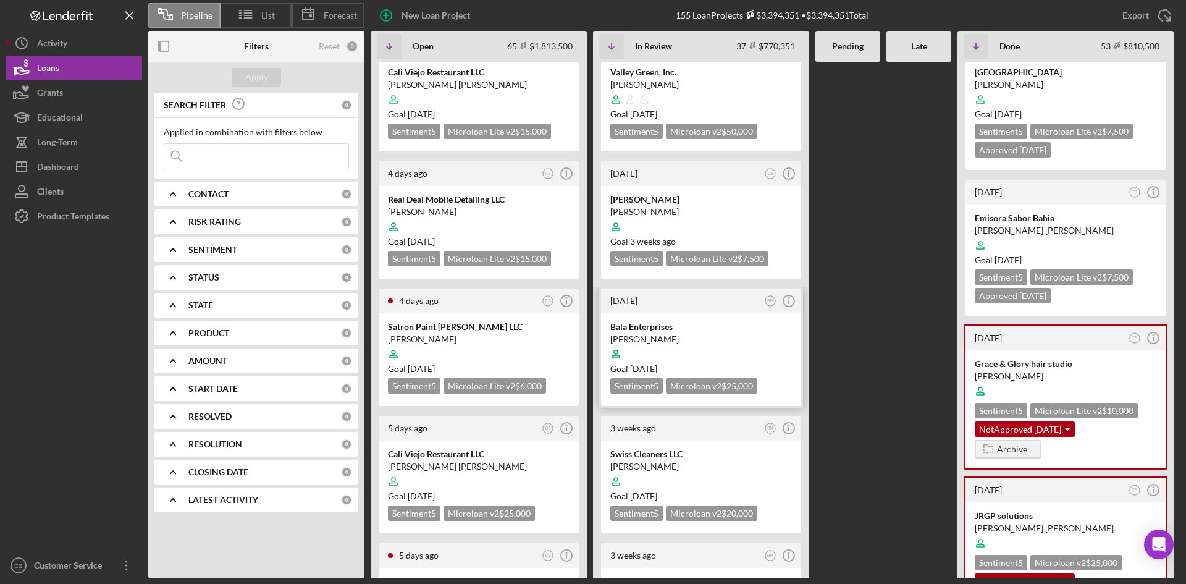
scroll to position [432, 0]
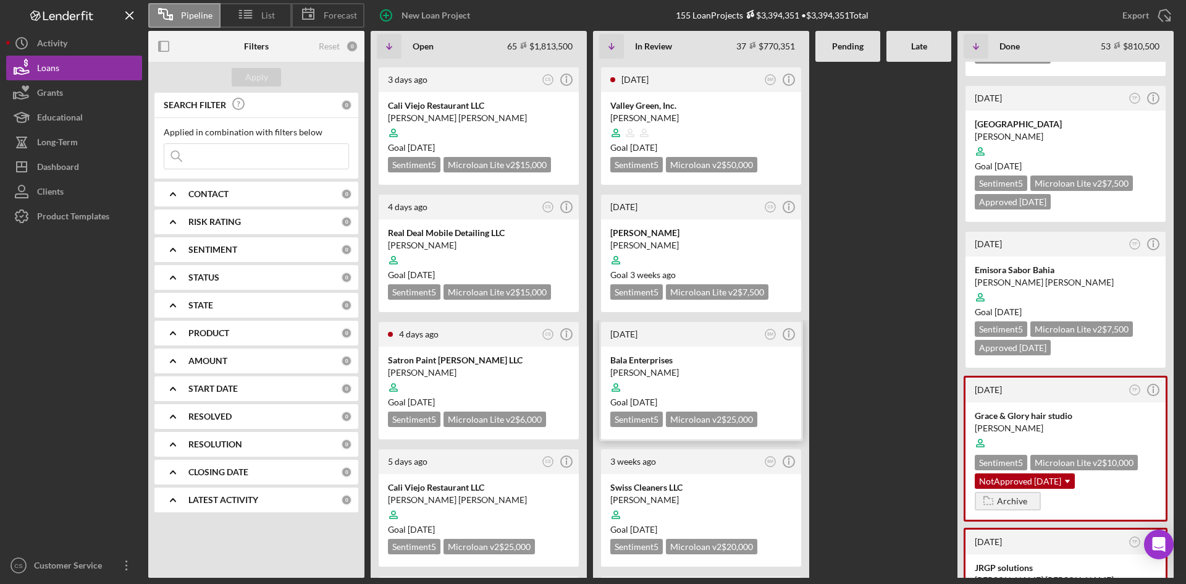
click at [669, 366] on div "[PERSON_NAME]" at bounding box center [701, 372] width 182 height 12
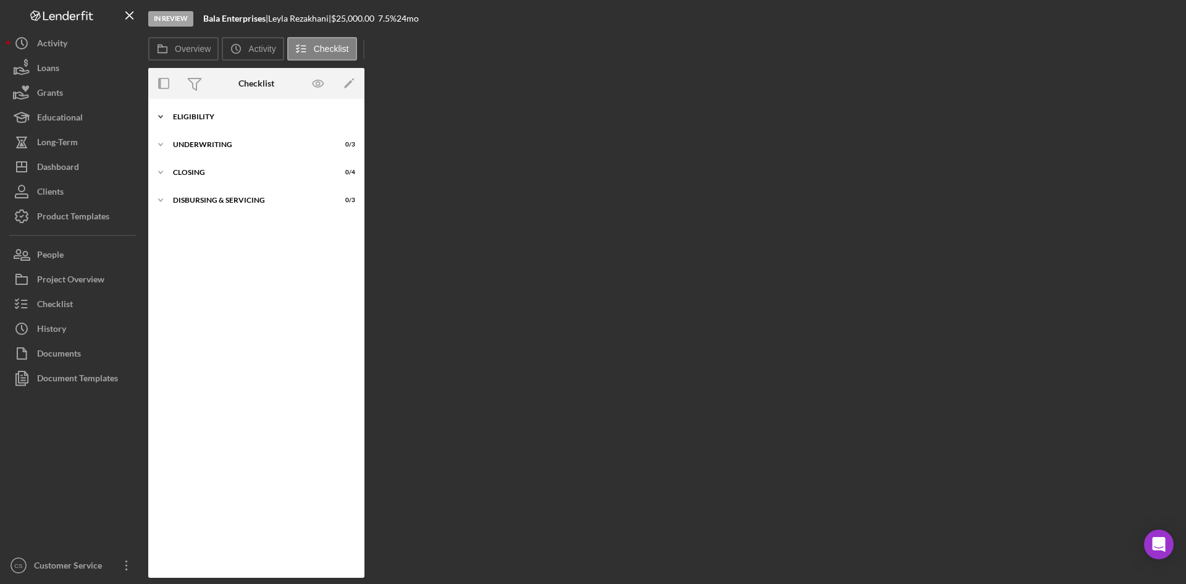
click at [206, 109] on div "Icon/Expander Eligibility 6 / 6" at bounding box center [256, 116] width 216 height 25
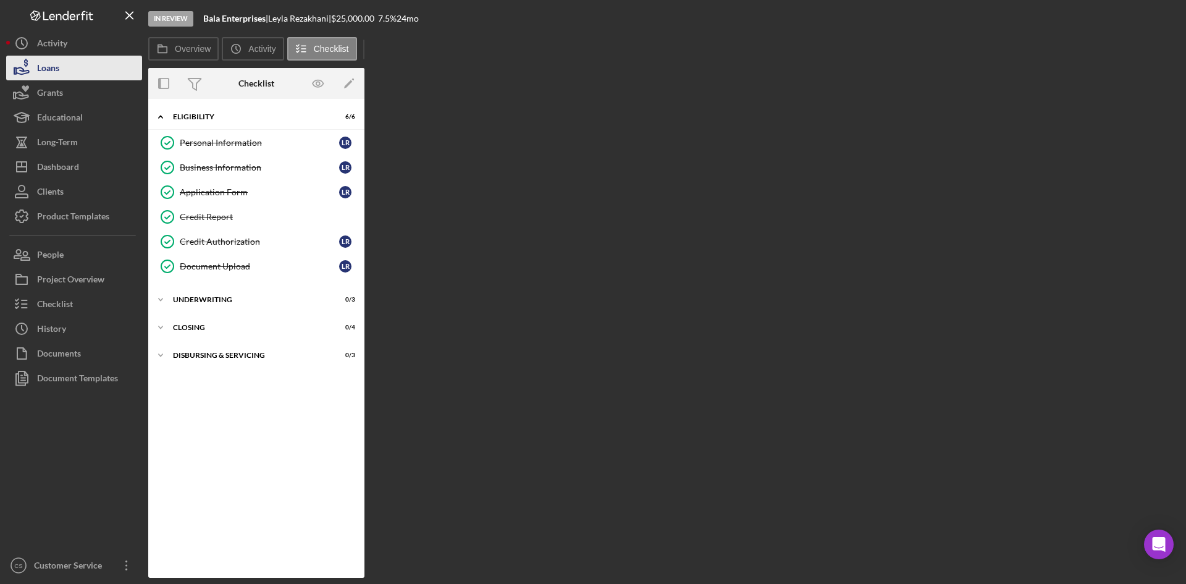
click at [57, 73] on div "Loans" at bounding box center [48, 70] width 22 height 28
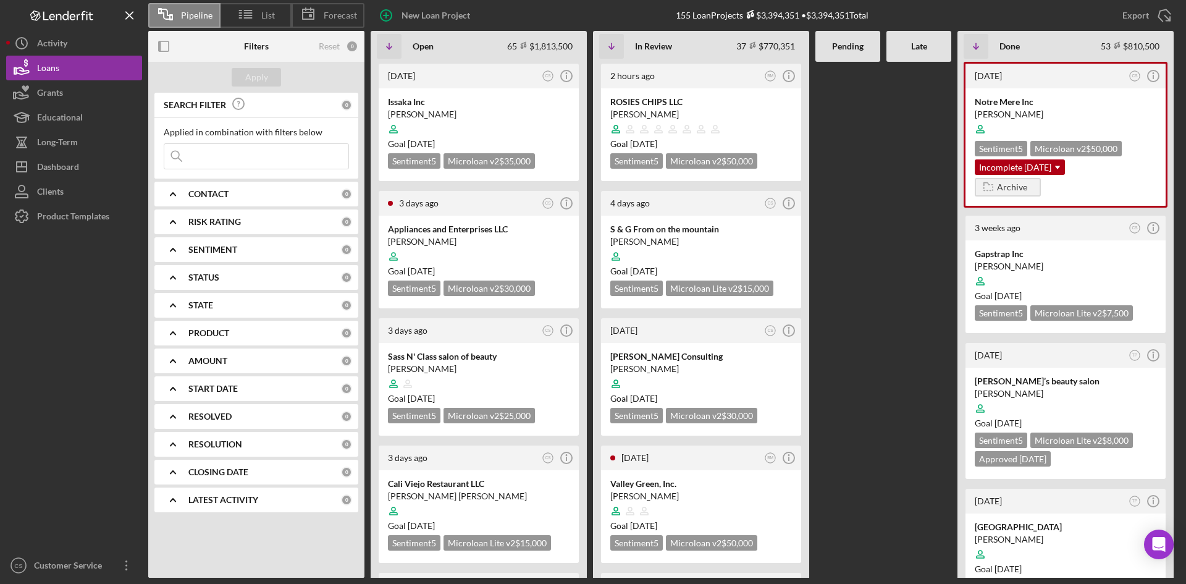
click at [214, 155] on input at bounding box center [256, 156] width 184 height 25
type input "[PERSON_NAME]"
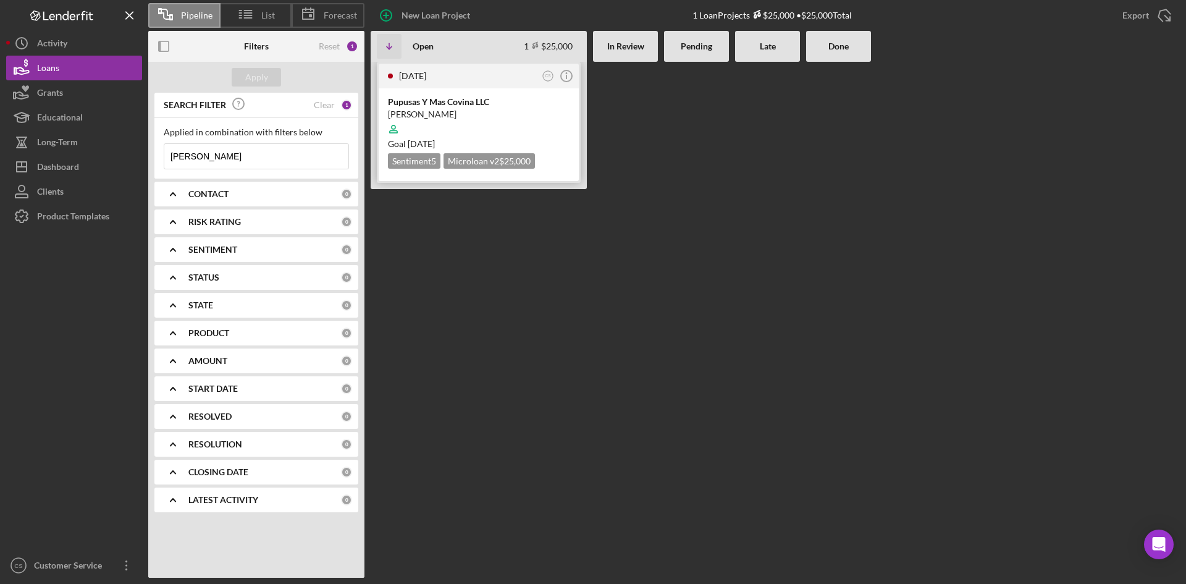
click at [514, 76] on div "[DATE]" at bounding box center [469, 76] width 140 height 10
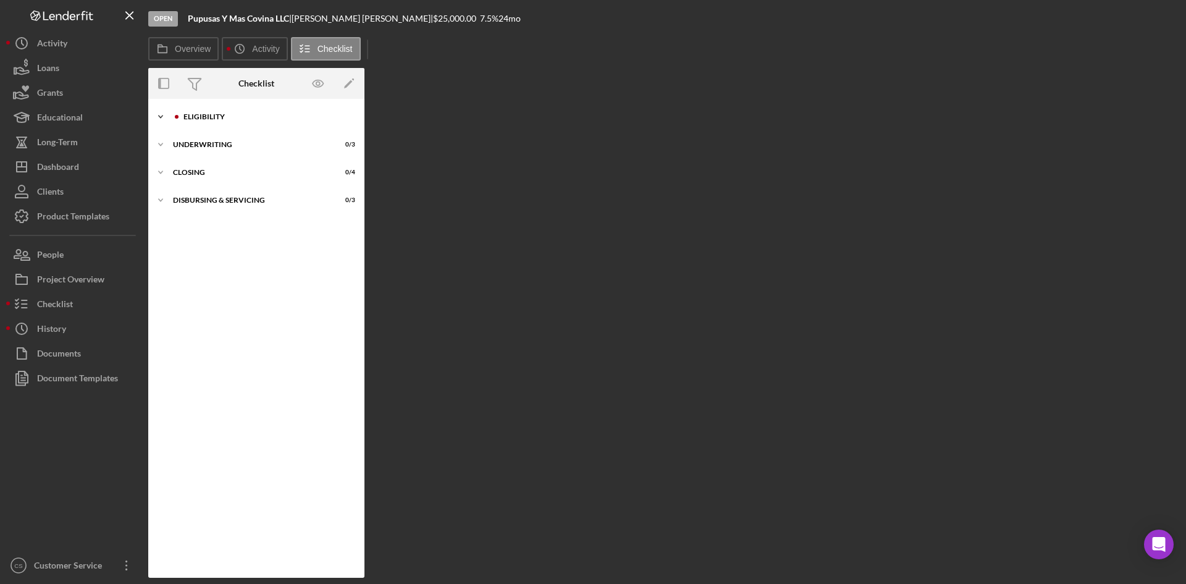
click at [242, 123] on div "Icon/Expander Eligibility 3 / 6" at bounding box center [256, 116] width 216 height 25
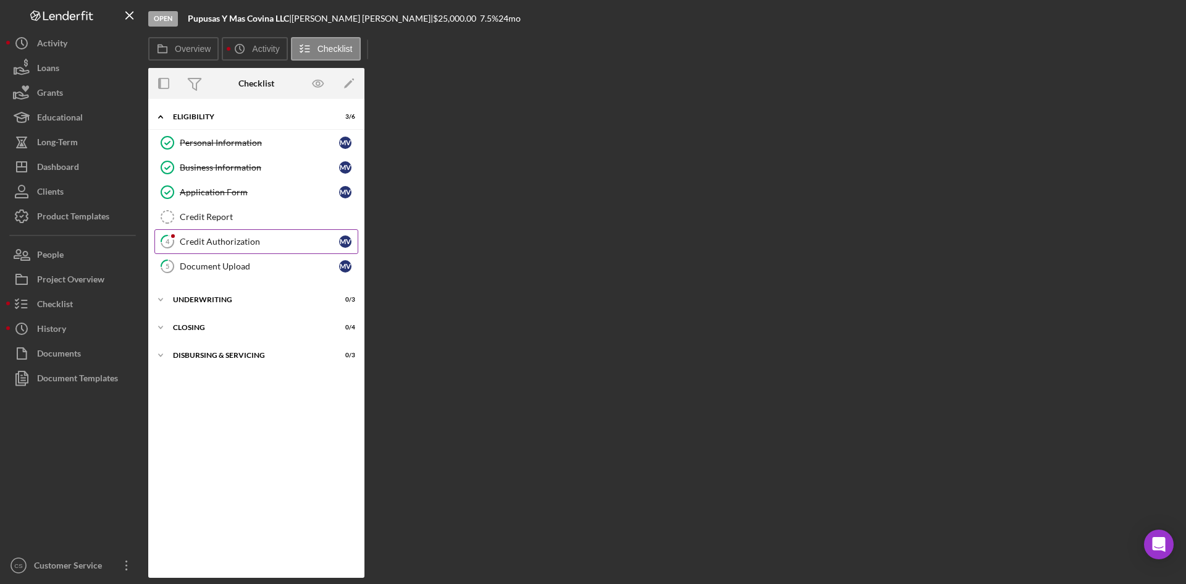
click at [220, 231] on link "4 Credit Authorization M V" at bounding box center [256, 241] width 204 height 25
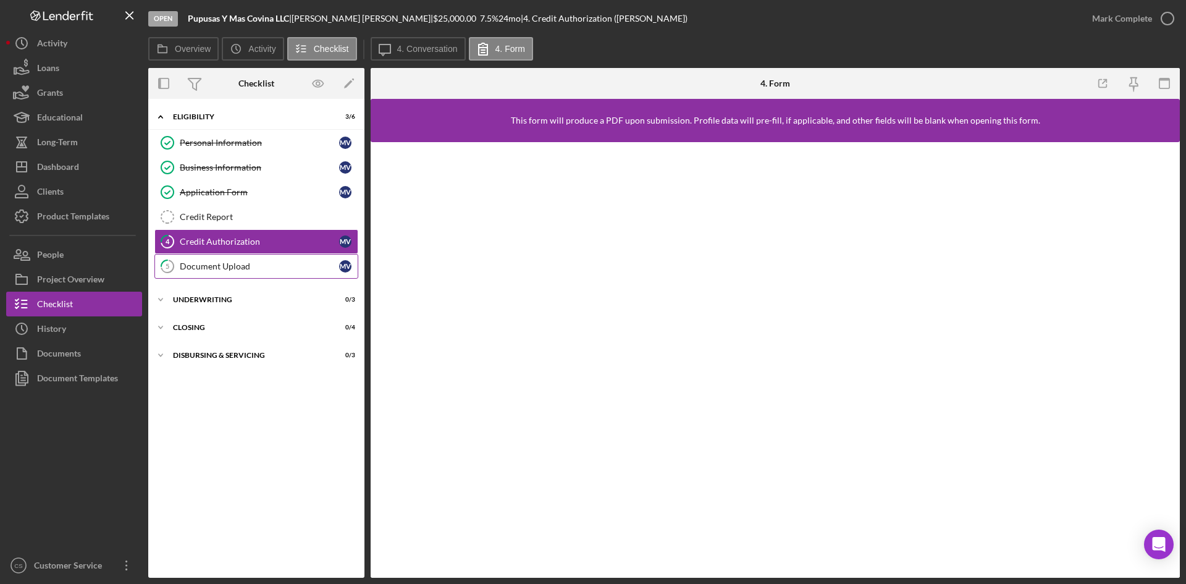
click at [199, 271] on div "Document Upload" at bounding box center [259, 266] width 159 height 10
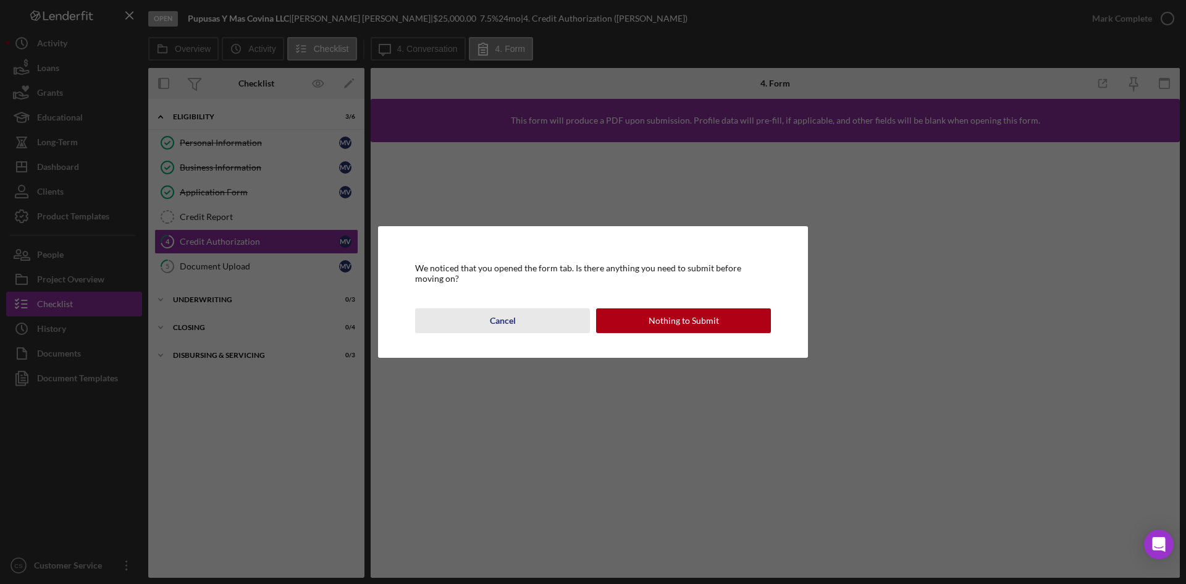
click at [492, 308] on div "Cancel Nothing to Submit" at bounding box center [593, 320] width 356 height 25
click at [536, 330] on button "Cancel" at bounding box center [502, 320] width 175 height 25
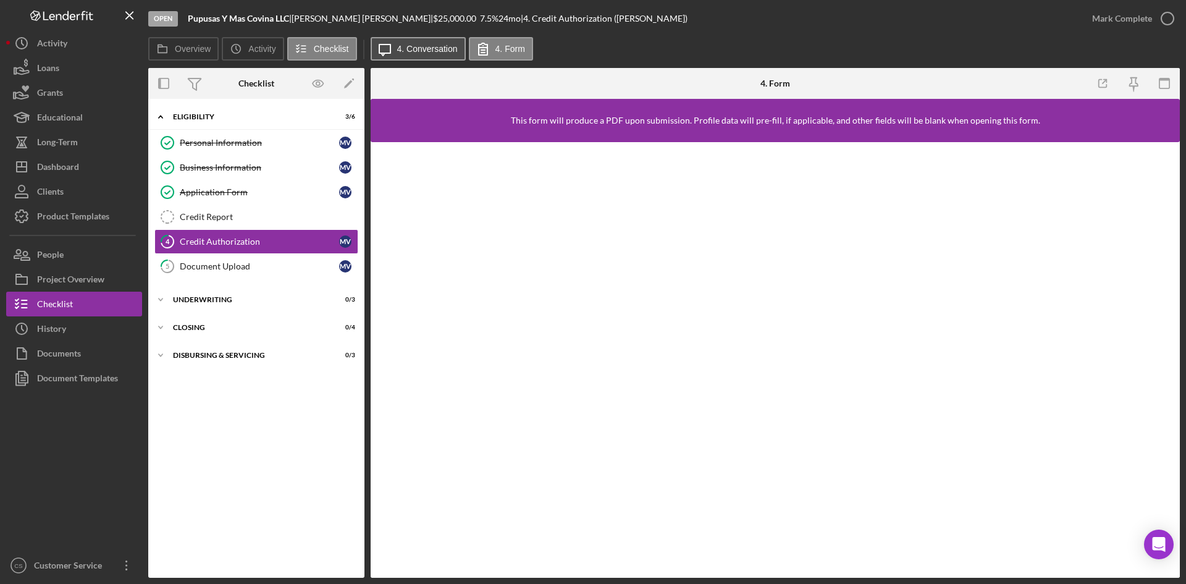
click at [416, 48] on label "4. Conversation" at bounding box center [427, 49] width 61 height 10
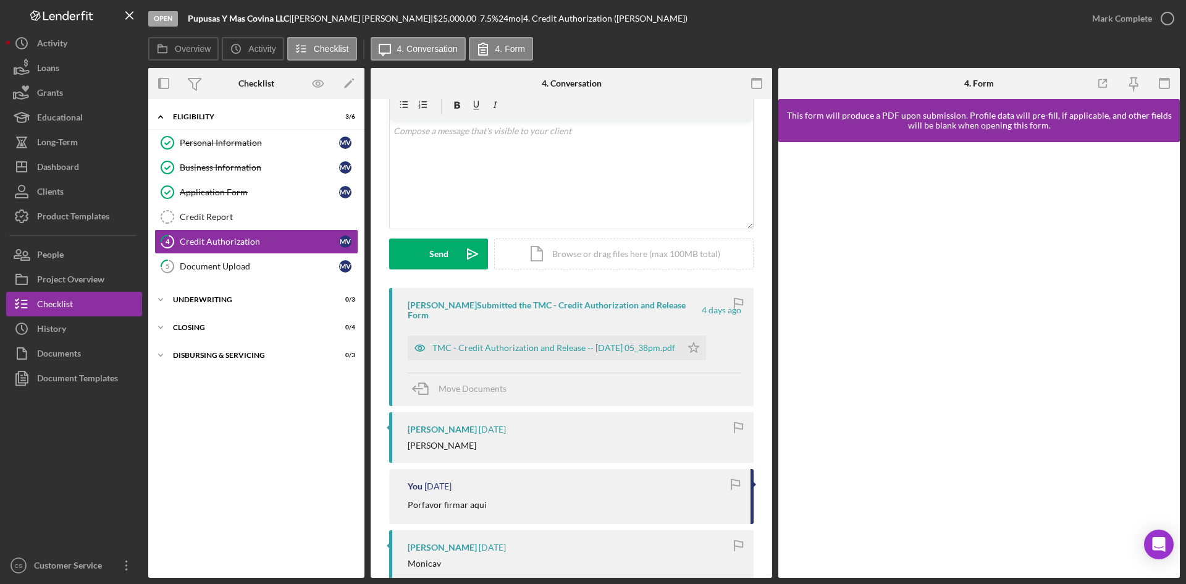
scroll to position [124, 0]
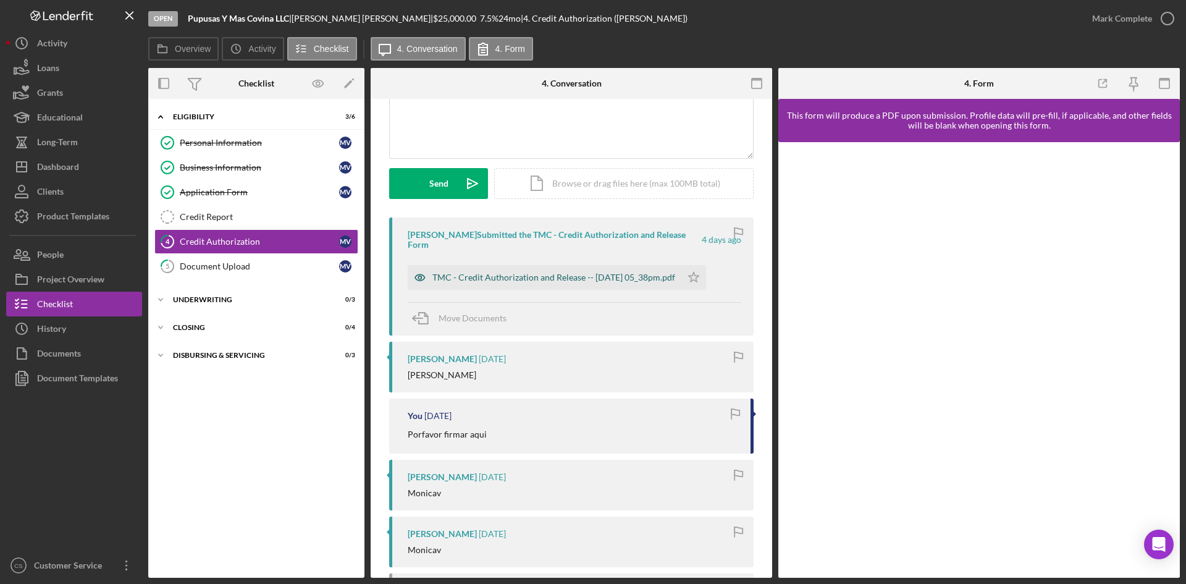
click at [553, 283] on div "TMC - Credit Authorization and Release -- [DATE] 05_38pm.pdf" at bounding box center [545, 277] width 274 height 25
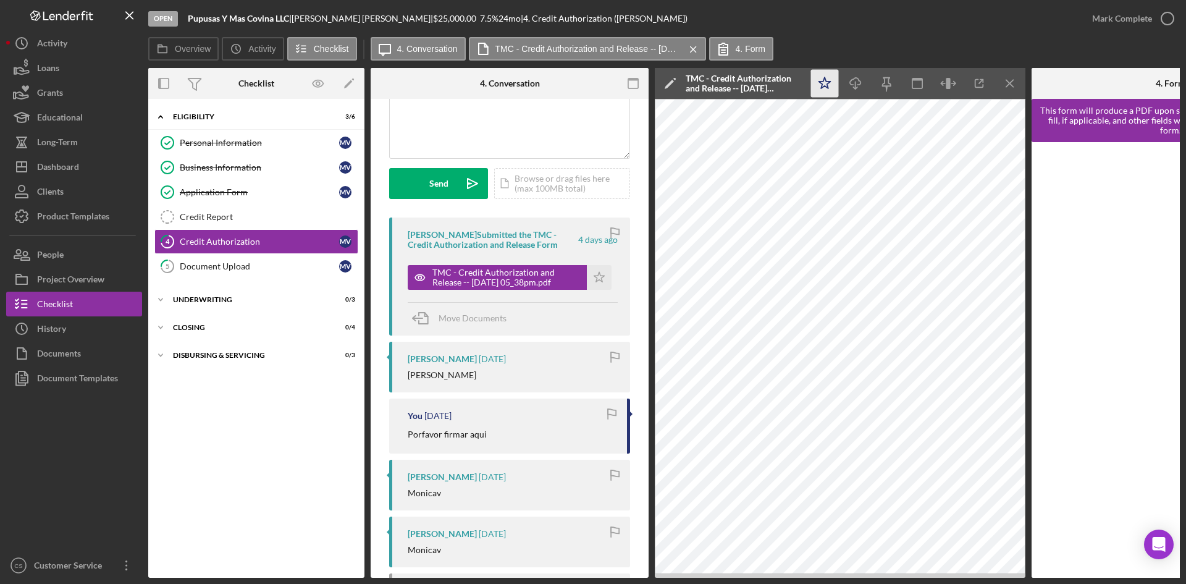
click at [815, 77] on icon "Icon/Star" at bounding box center [825, 84] width 28 height 28
click at [241, 269] on div "Document Upload" at bounding box center [259, 266] width 159 height 10
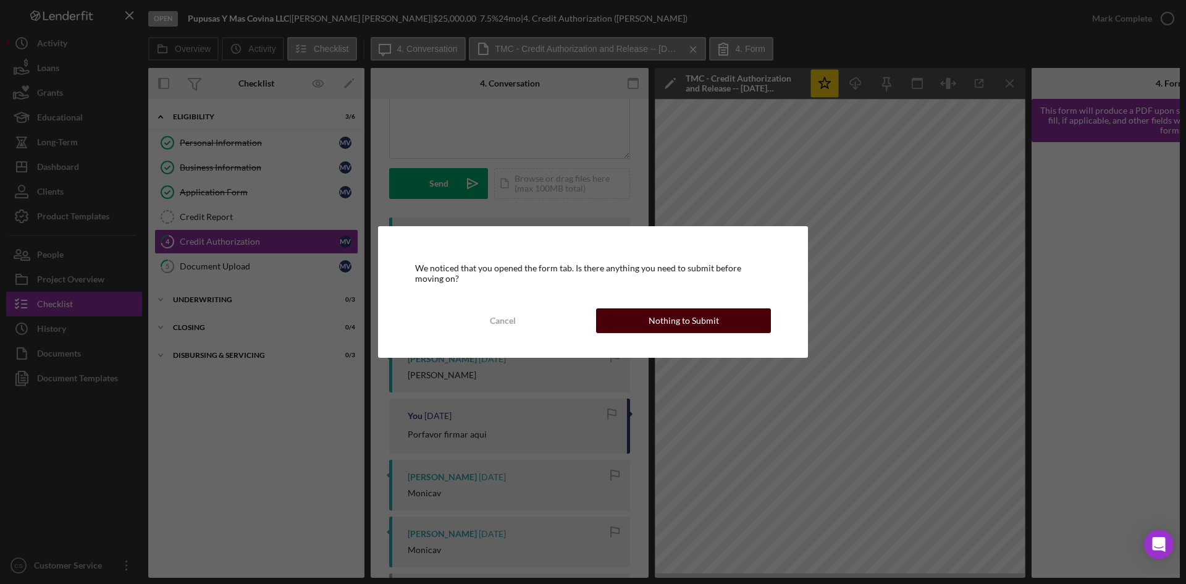
click at [721, 324] on button "Nothing to Submit" at bounding box center [683, 320] width 175 height 25
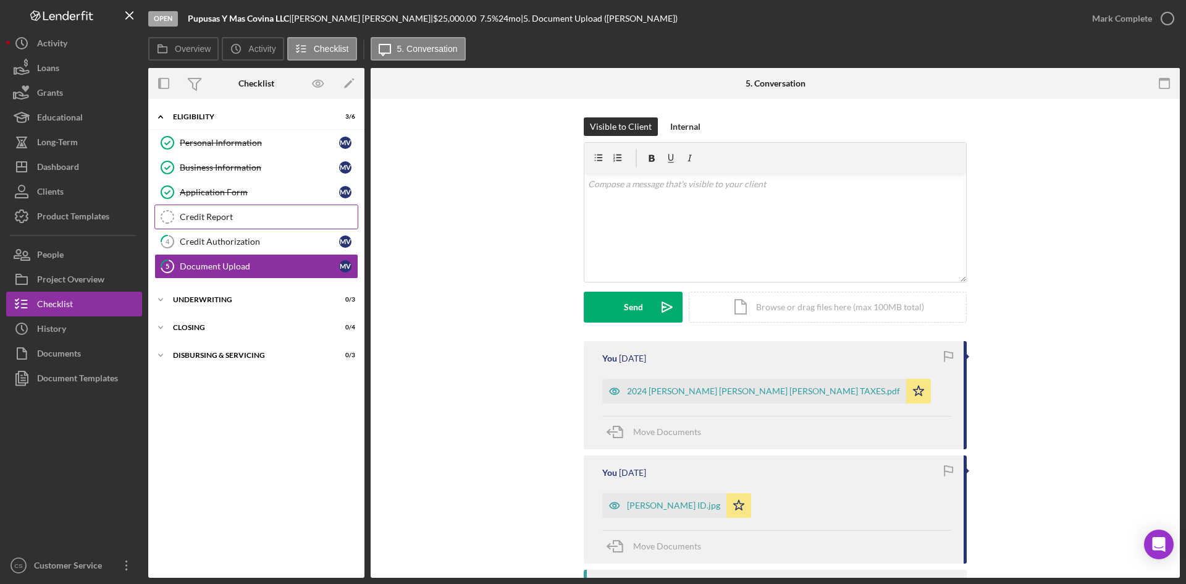
click at [246, 216] on div "Credit Report" at bounding box center [269, 217] width 178 height 10
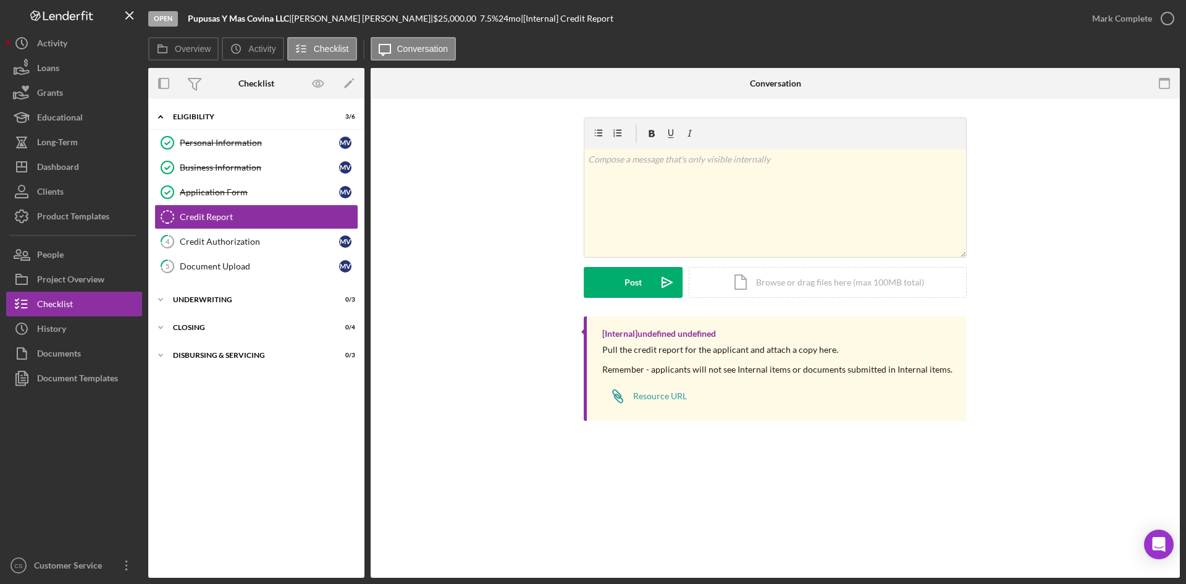
drag, startPoint x: 209, startPoint y: 265, endPoint x: 474, endPoint y: 294, distance: 266.6
click at [209, 265] on div "Document Upload" at bounding box center [259, 266] width 159 height 10
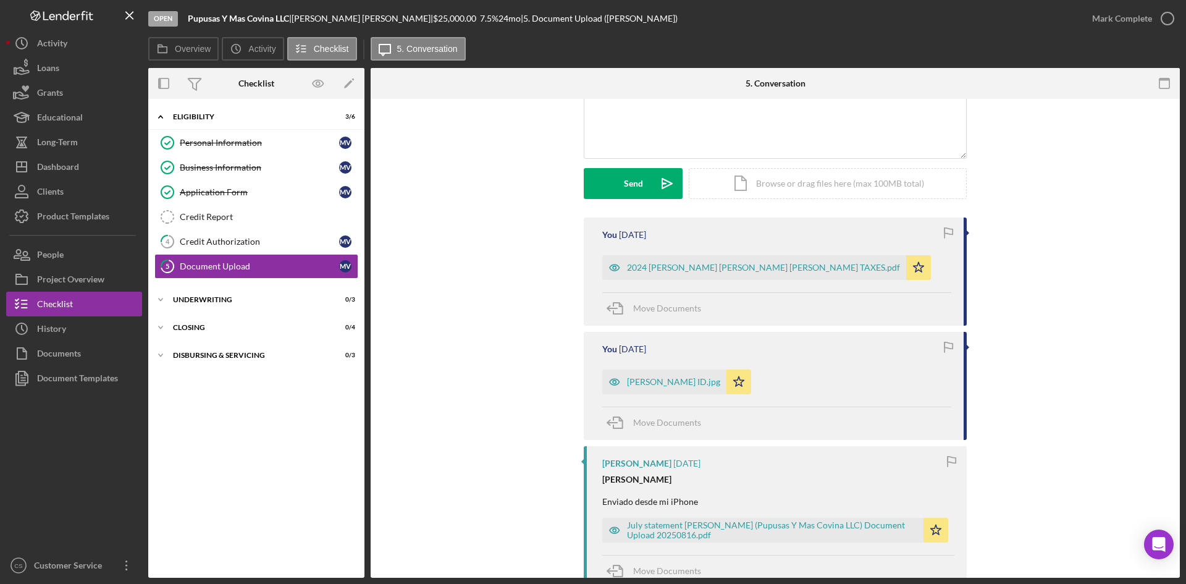
scroll to position [247, 0]
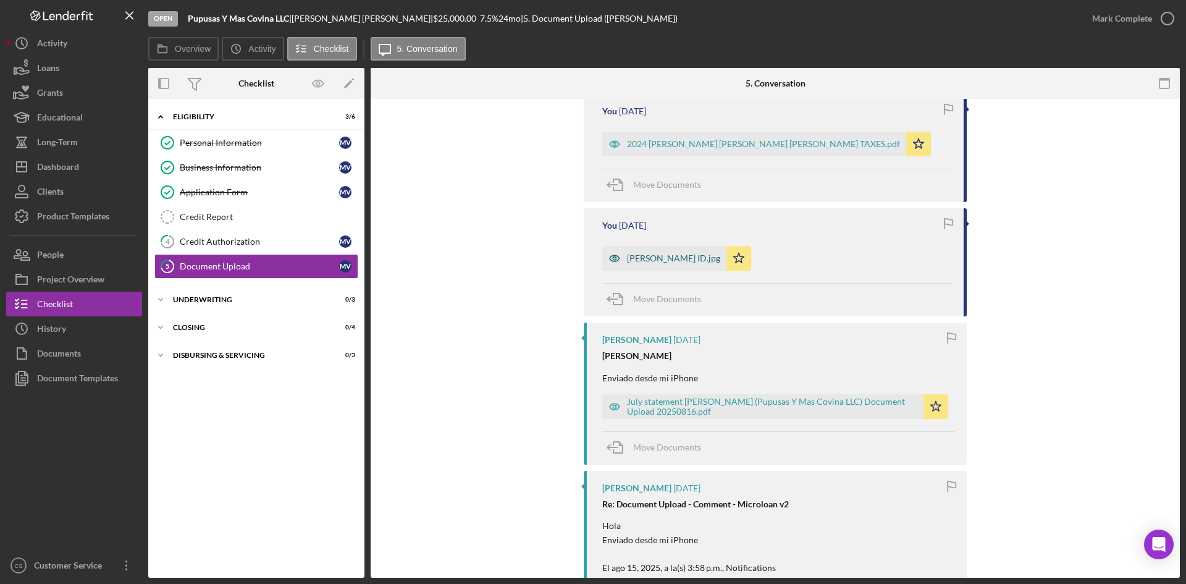
click at [654, 261] on div "[PERSON_NAME] ID.jpg" at bounding box center [673, 258] width 93 height 10
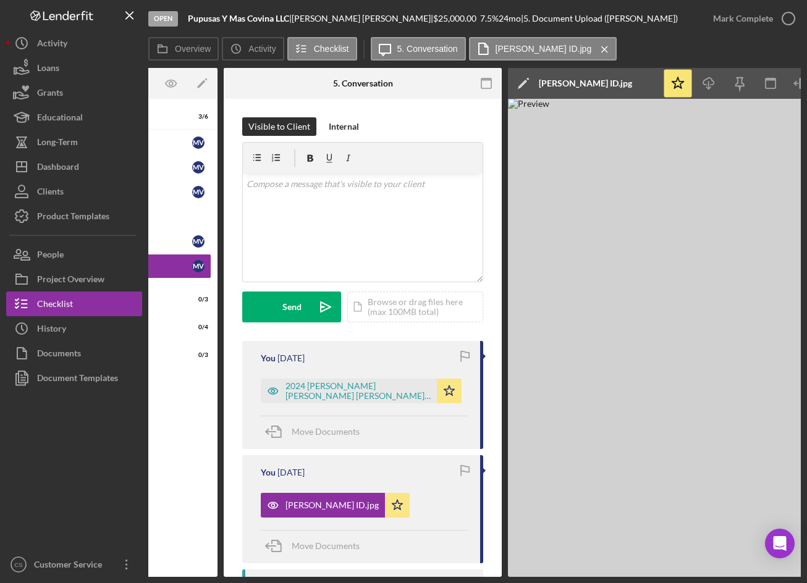
scroll to position [0, 0]
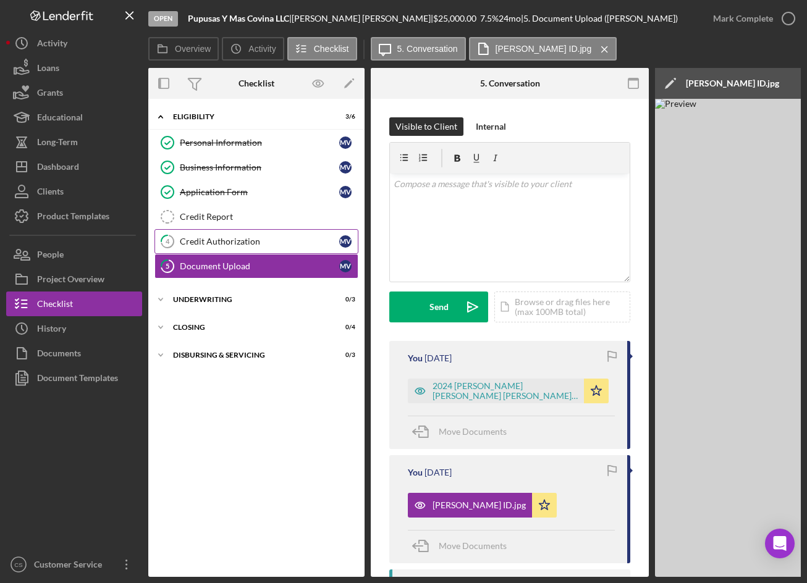
click at [254, 235] on link "4 Credit Authorization M V" at bounding box center [256, 241] width 204 height 25
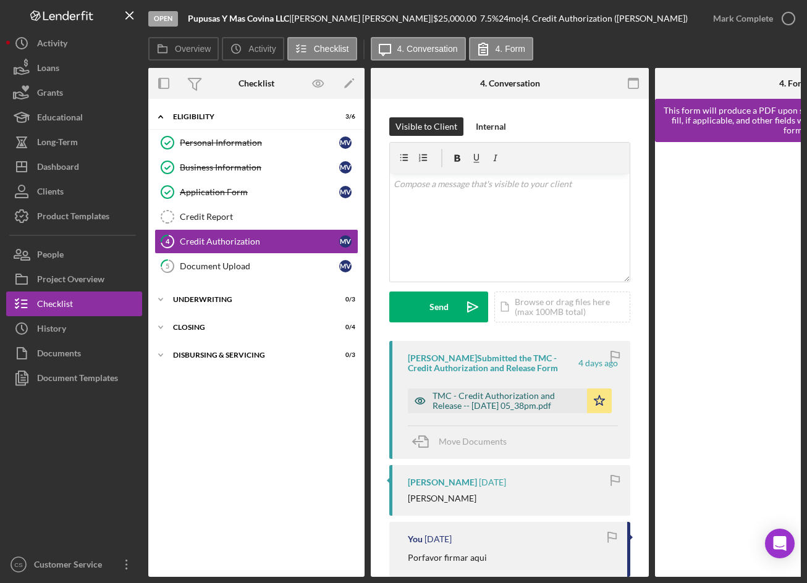
click at [511, 389] on div "TMC - Credit Authorization and Release -- [DATE] 05_38pm.pdf" at bounding box center [497, 401] width 179 height 25
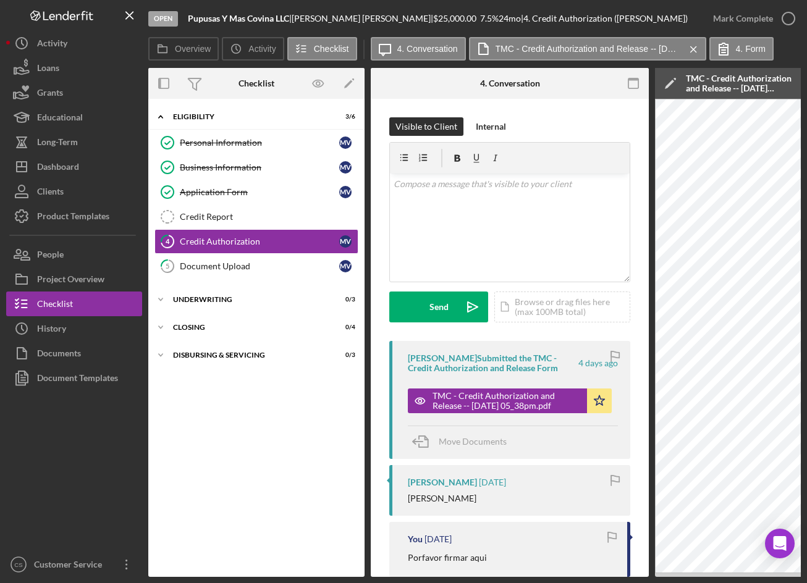
click at [497, 574] on div "Overview Internal Workflow Stage Open Icon/Dropdown Arrow Archive (can unarchiv…" at bounding box center [474, 322] width 652 height 509
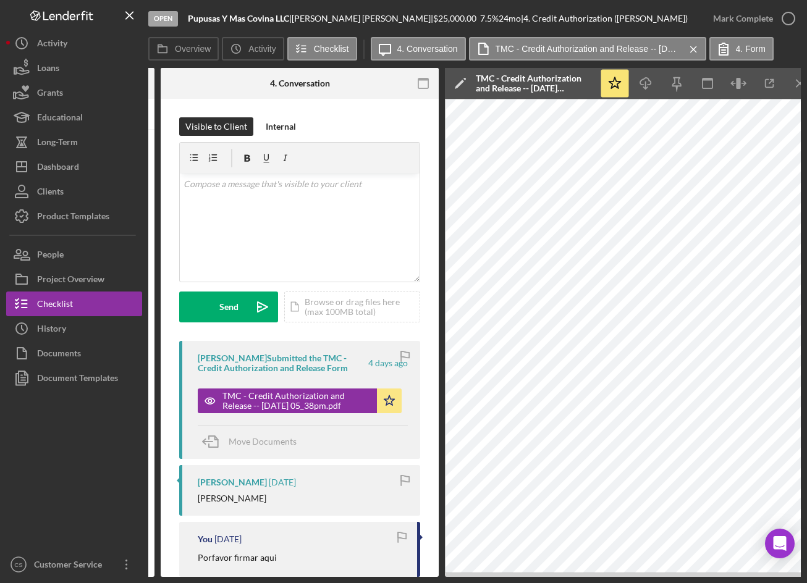
scroll to position [0, 211]
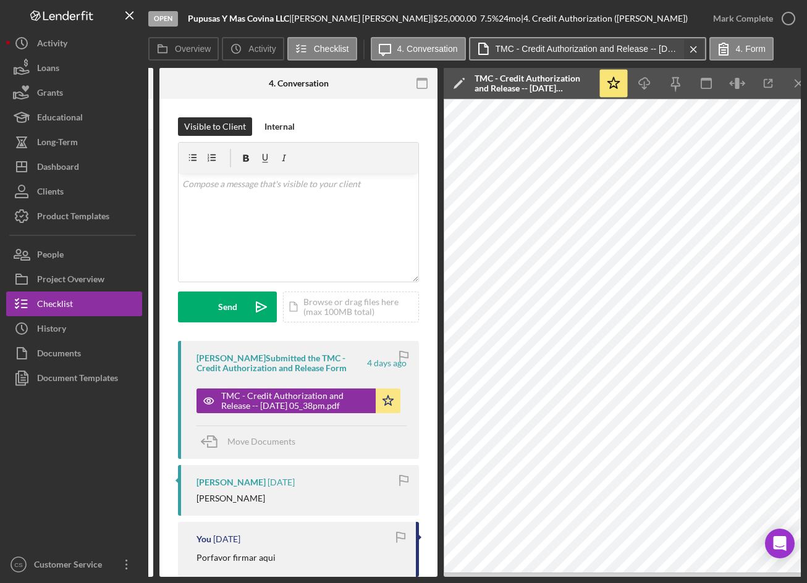
click at [691, 46] on line at bounding box center [694, 49] width 6 height 6
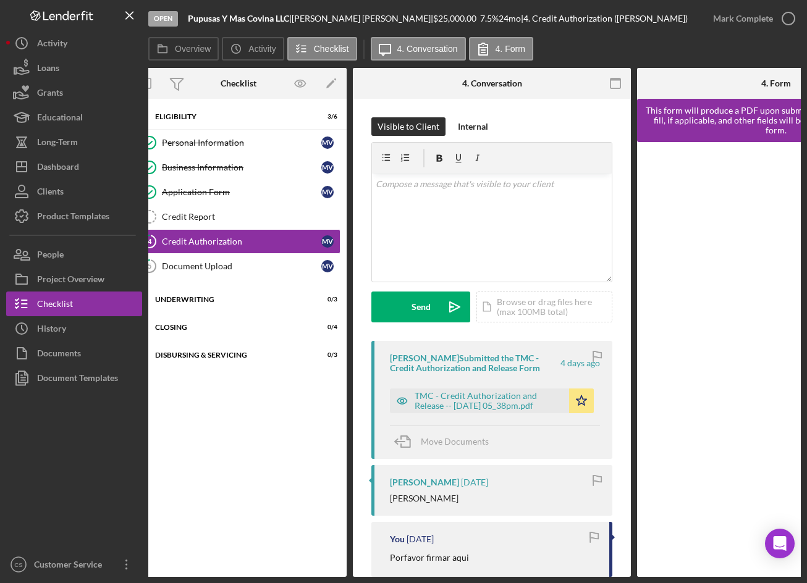
scroll to position [0, 0]
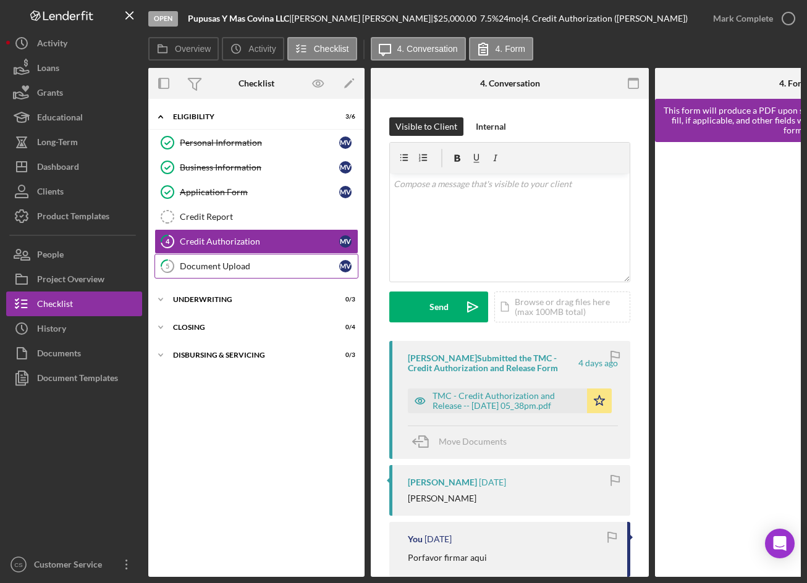
click at [240, 271] on div "Document Upload" at bounding box center [259, 266] width 159 height 10
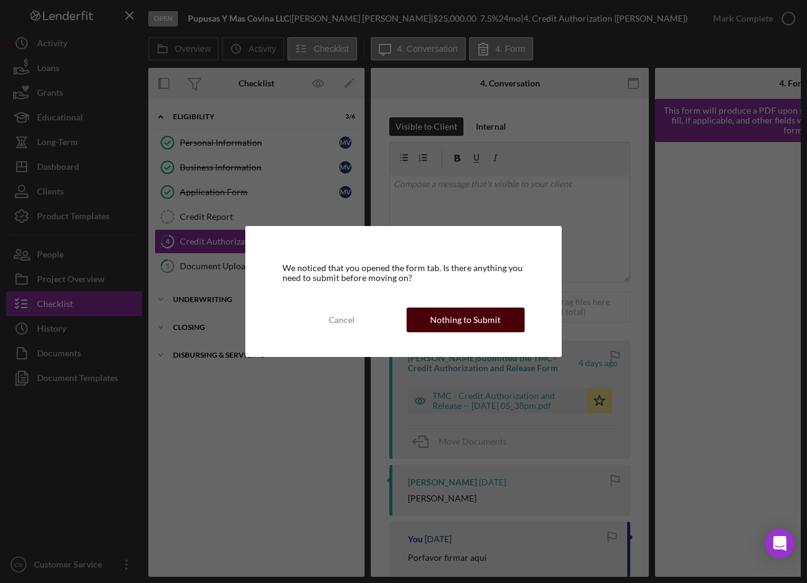
click at [463, 329] on div "Nothing to Submit" at bounding box center [465, 320] width 70 height 25
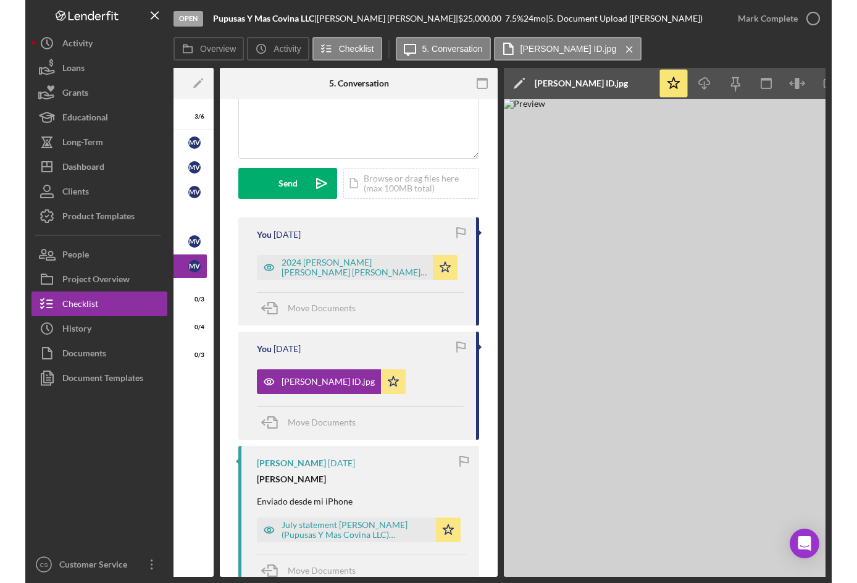
scroll to position [0, 182]
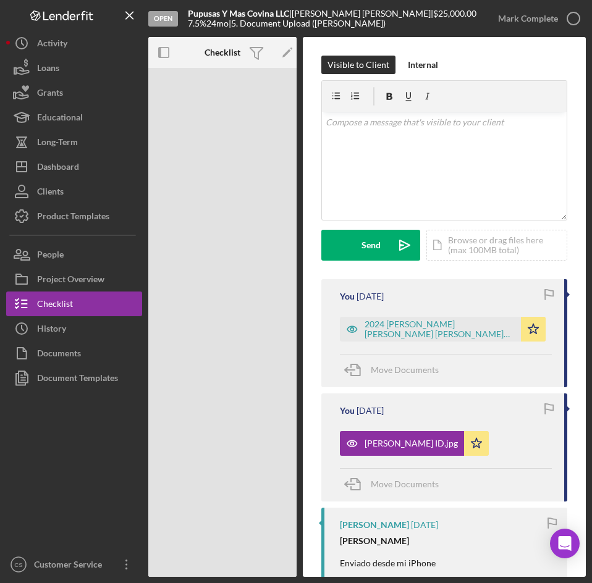
click at [203, 287] on div "Open Pupusas Y Mas Covina LLC | [PERSON_NAME] | $25,000.00 7.5 % 24 mo | 5. Doc…" at bounding box center [222, 322] width 148 height 509
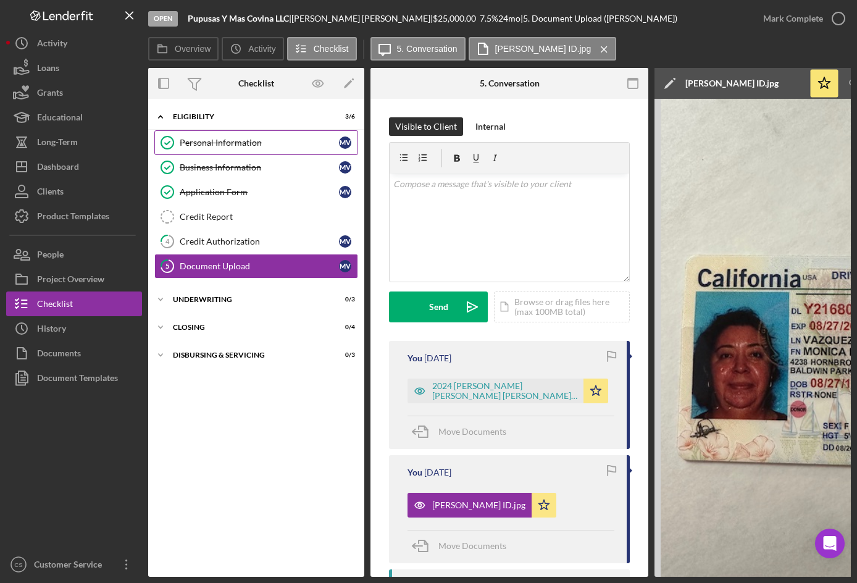
click at [256, 144] on div "Personal Information" at bounding box center [259, 143] width 159 height 10
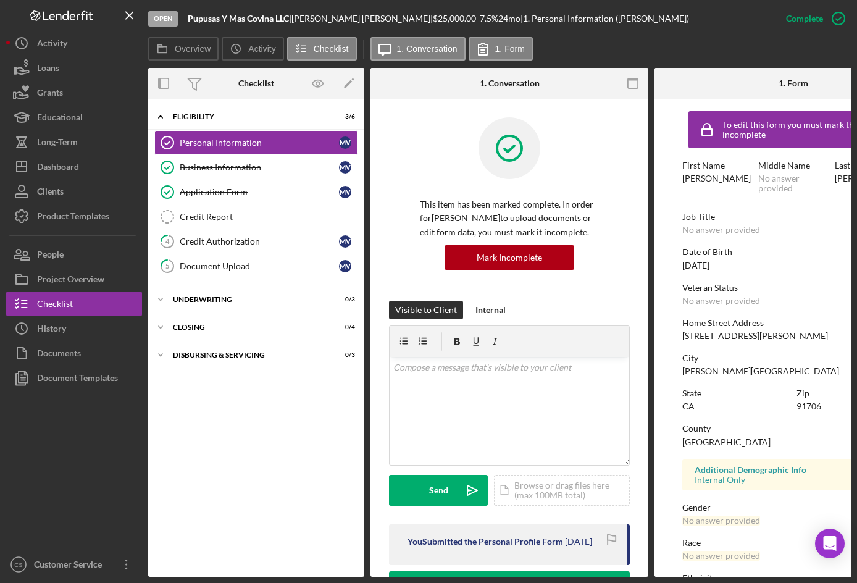
click at [513, 565] on div "You Submitted the Personal Profile Form [DATE]" at bounding box center [509, 544] width 241 height 41
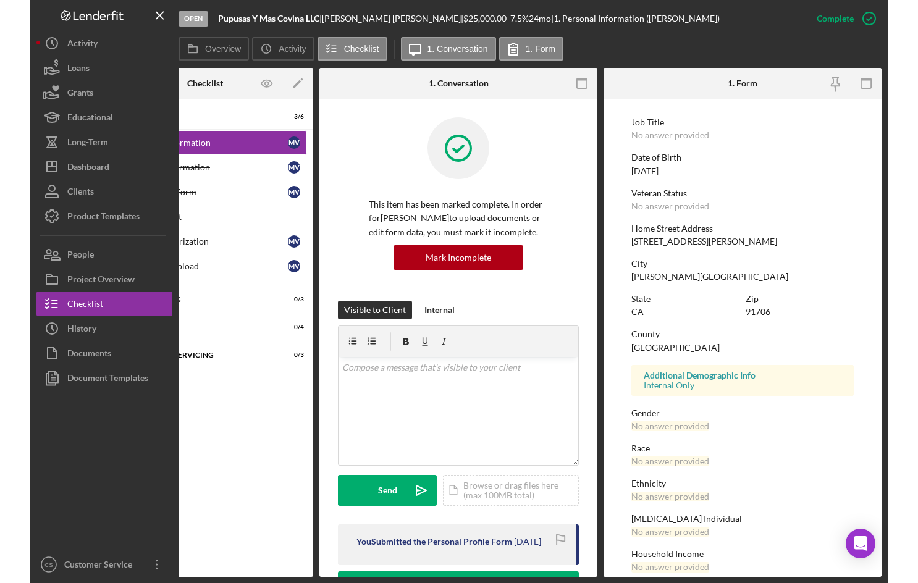
scroll to position [112, 0]
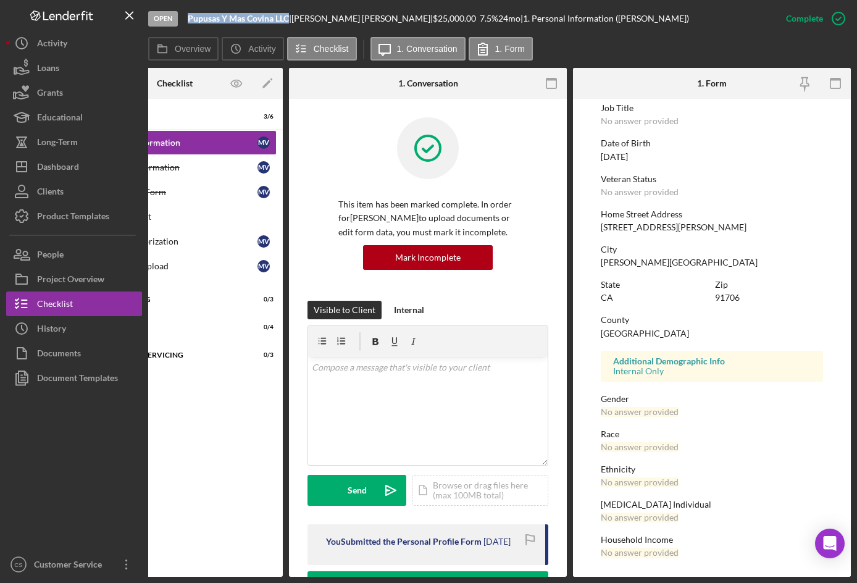
drag, startPoint x: 188, startPoint y: 18, endPoint x: 290, endPoint y: 27, distance: 102.9
click at [290, 27] on div "Open Pupusas Y Mas Covina LLC | [PERSON_NAME] | $25,000.00 7.5 % 24 mo | 1. Per…" at bounding box center [461, 18] width 626 height 37
copy b "Pupusas Y Mas Covina LLC"
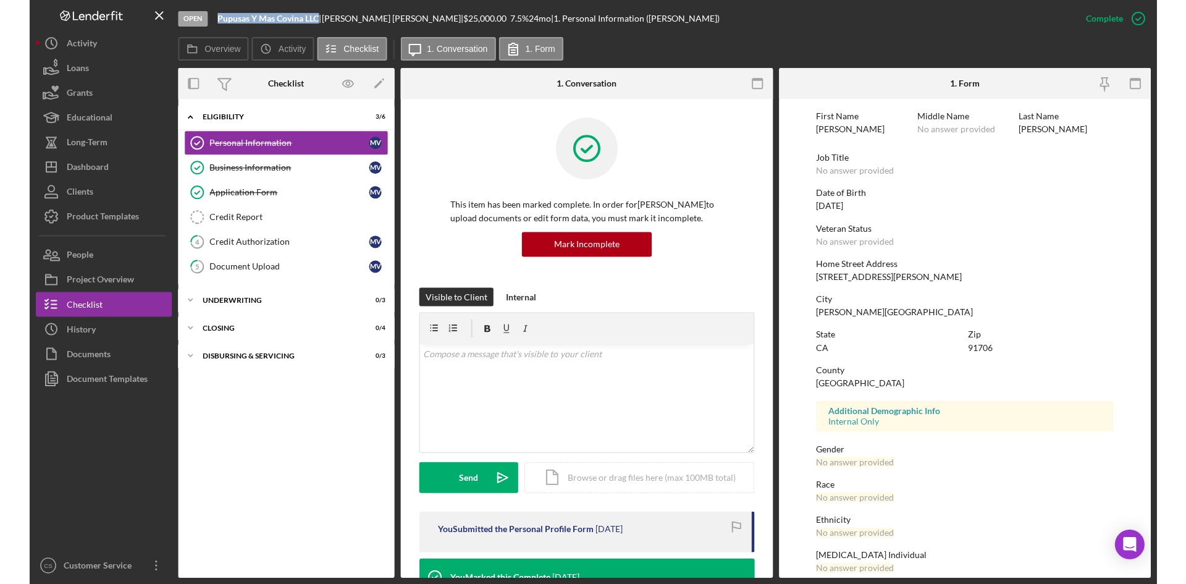
scroll to position [0, 0]
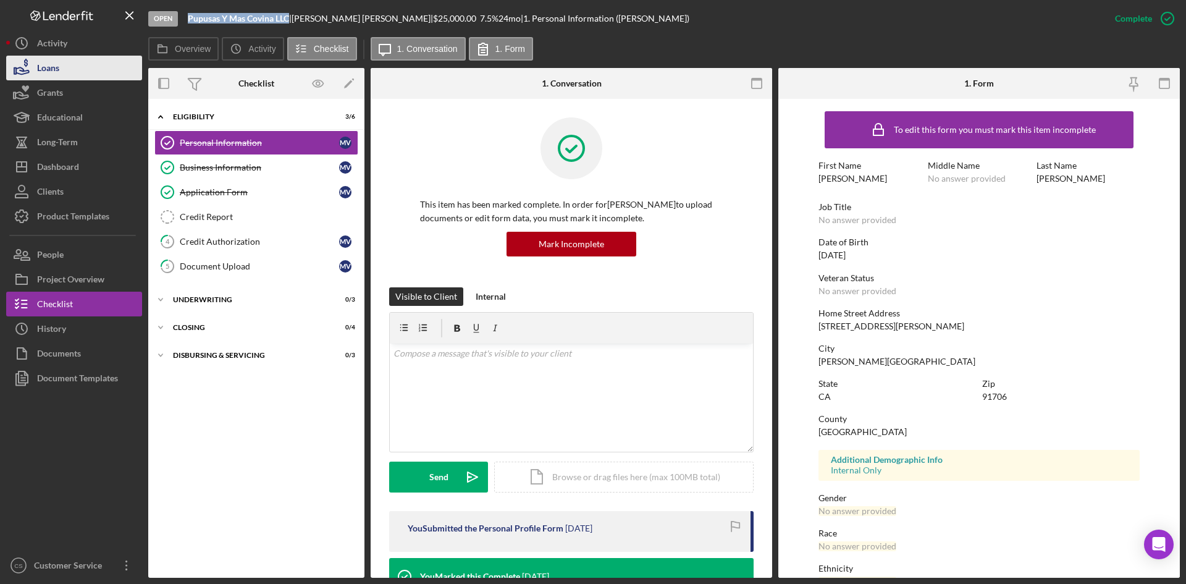
click at [91, 74] on button "Loans" at bounding box center [74, 68] width 136 height 25
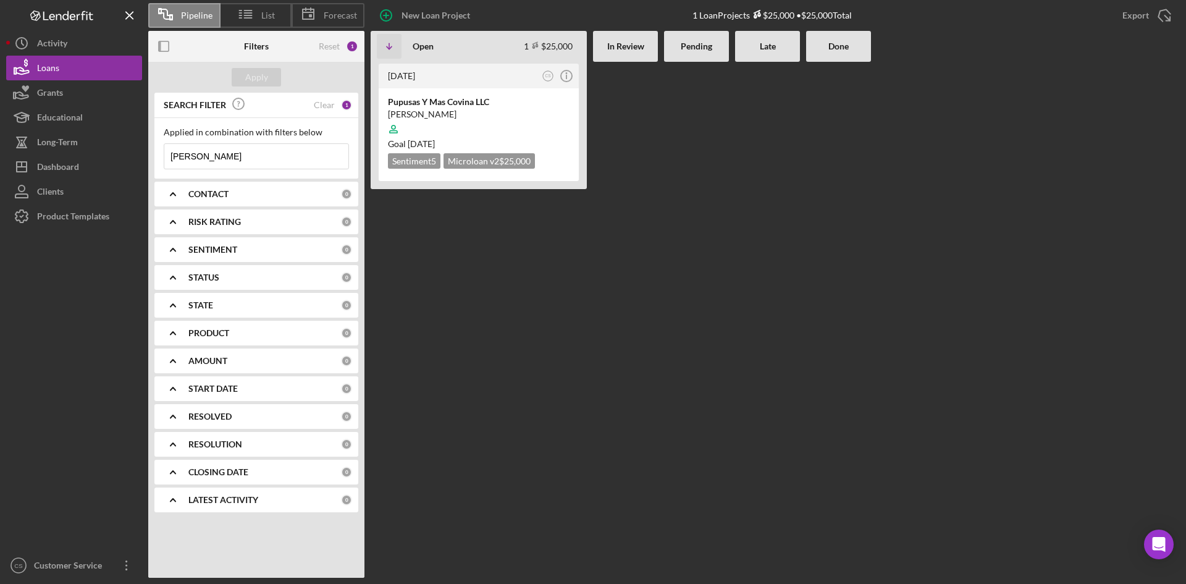
click at [242, 152] on input "[PERSON_NAME]" at bounding box center [256, 156] width 184 height 25
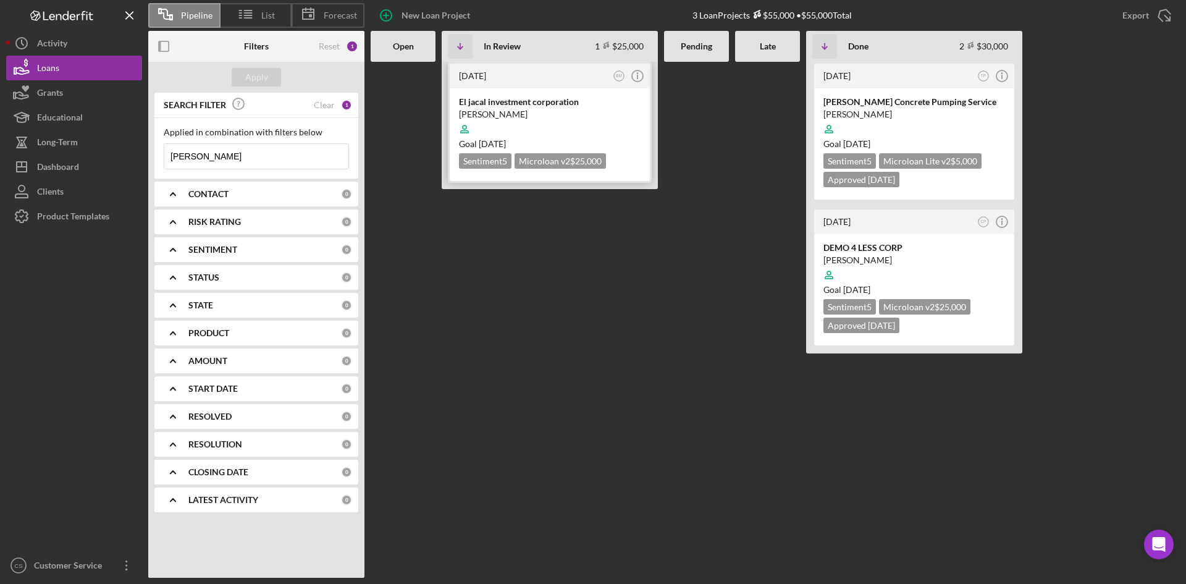
type input "[PERSON_NAME]"
click at [528, 106] on div "El jacal investment corporation" at bounding box center [550, 102] width 182 height 12
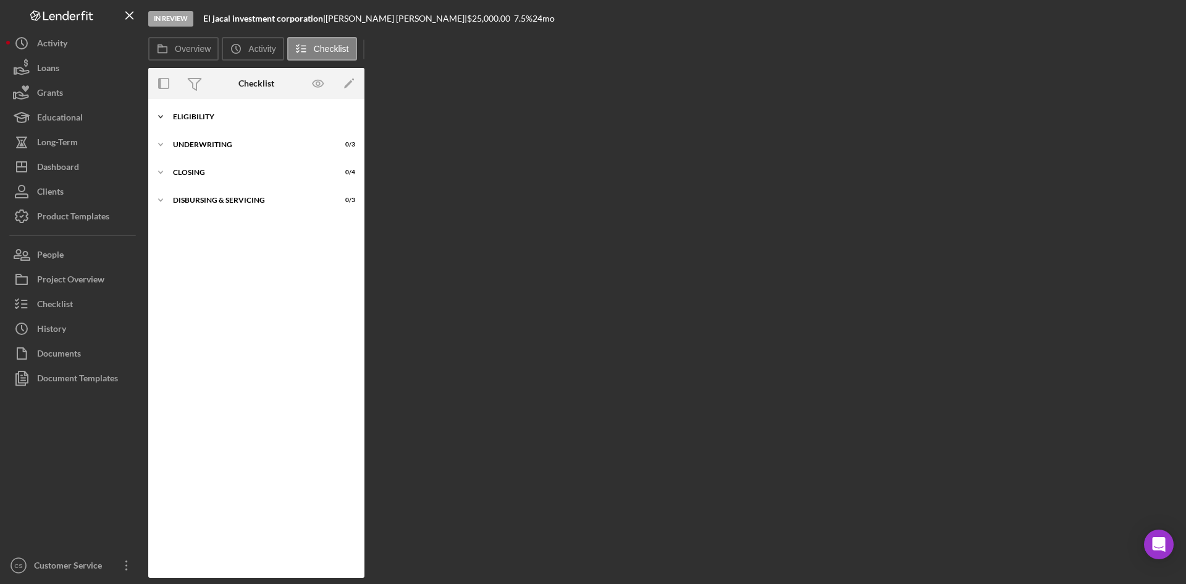
click at [196, 111] on div "Icon/Expander Eligibility 6 / 6" at bounding box center [256, 116] width 216 height 25
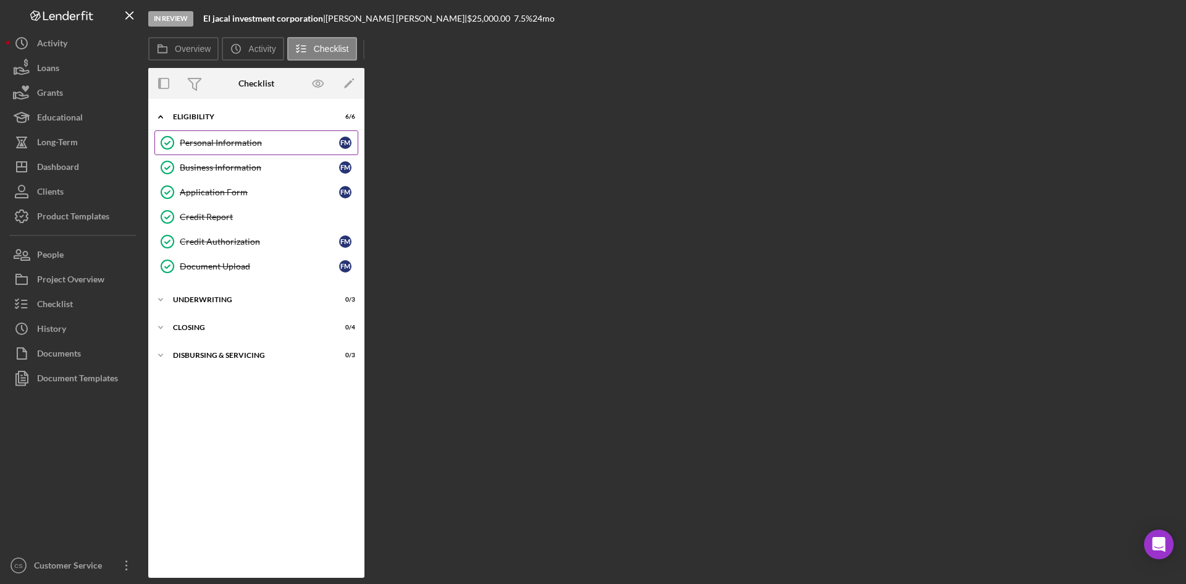
click at [239, 147] on div "Personal Information" at bounding box center [259, 143] width 159 height 10
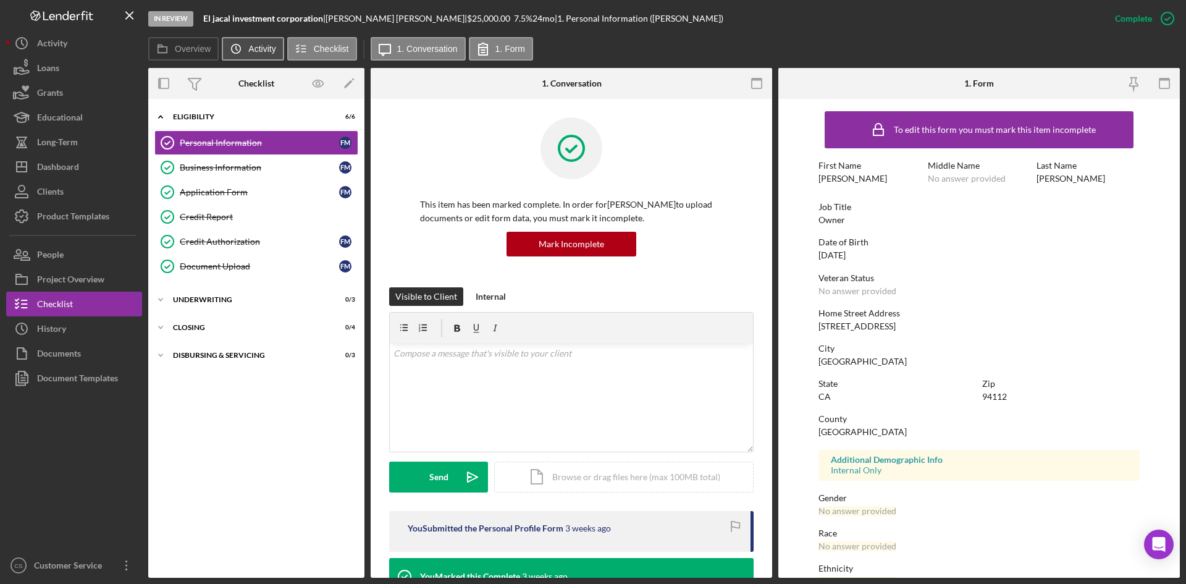
click at [266, 53] on label "Activity" at bounding box center [261, 49] width 27 height 10
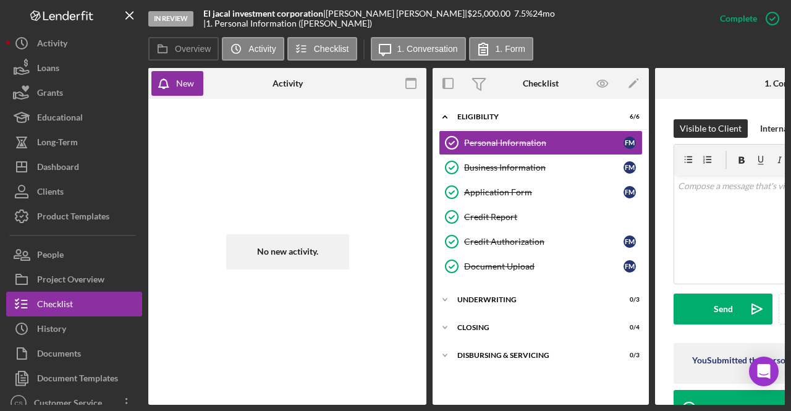
scroll to position [182, 0]
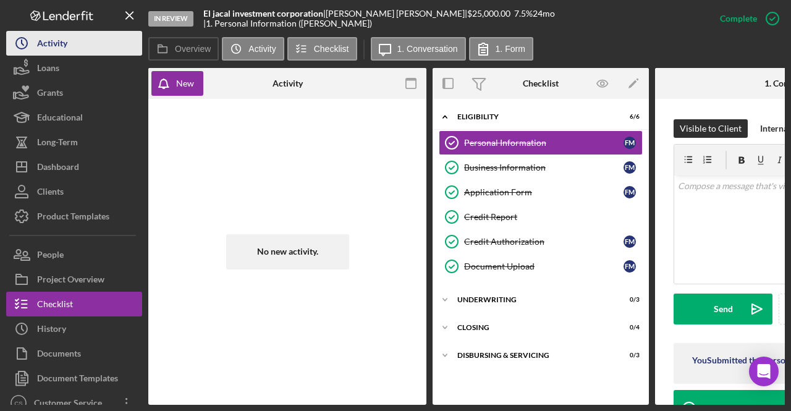
click at [57, 40] on div "Activity" at bounding box center [52, 45] width 30 height 28
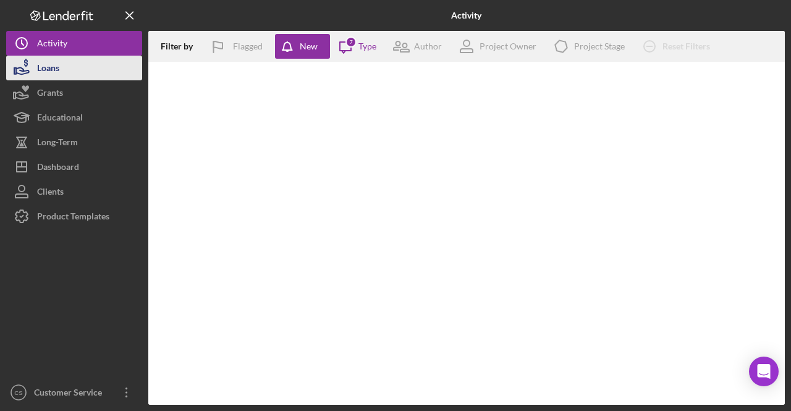
click at [54, 65] on div "Loans" at bounding box center [48, 70] width 22 height 28
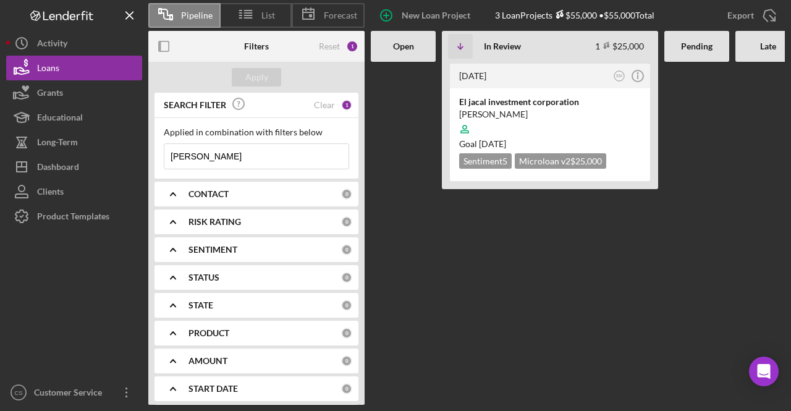
click at [185, 159] on input "[PERSON_NAME]" at bounding box center [256, 156] width 184 height 25
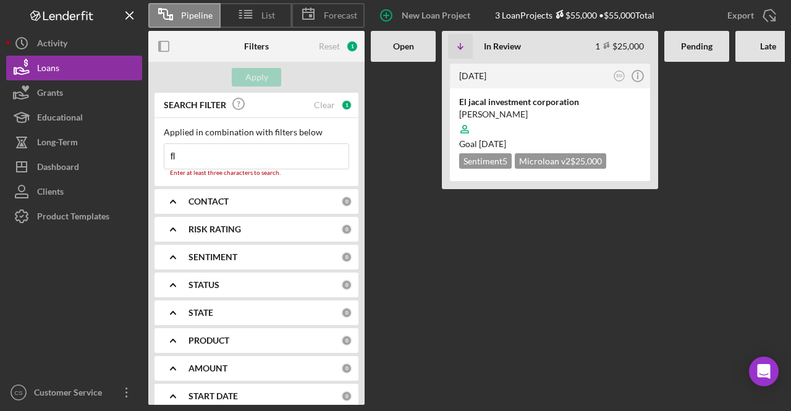
type input "f"
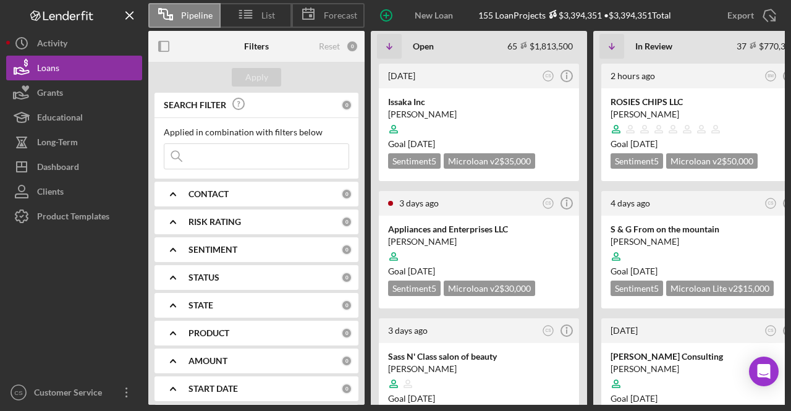
drag, startPoint x: 0, startPoint y: 68, endPoint x: 22, endPoint y: 274, distance: 207.5
drag, startPoint x: 22, startPoint y: 274, endPoint x: 22, endPoint y: 281, distance: 6.8
drag, startPoint x: 22, startPoint y: 281, endPoint x: 549, endPoint y: 383, distance: 536.1
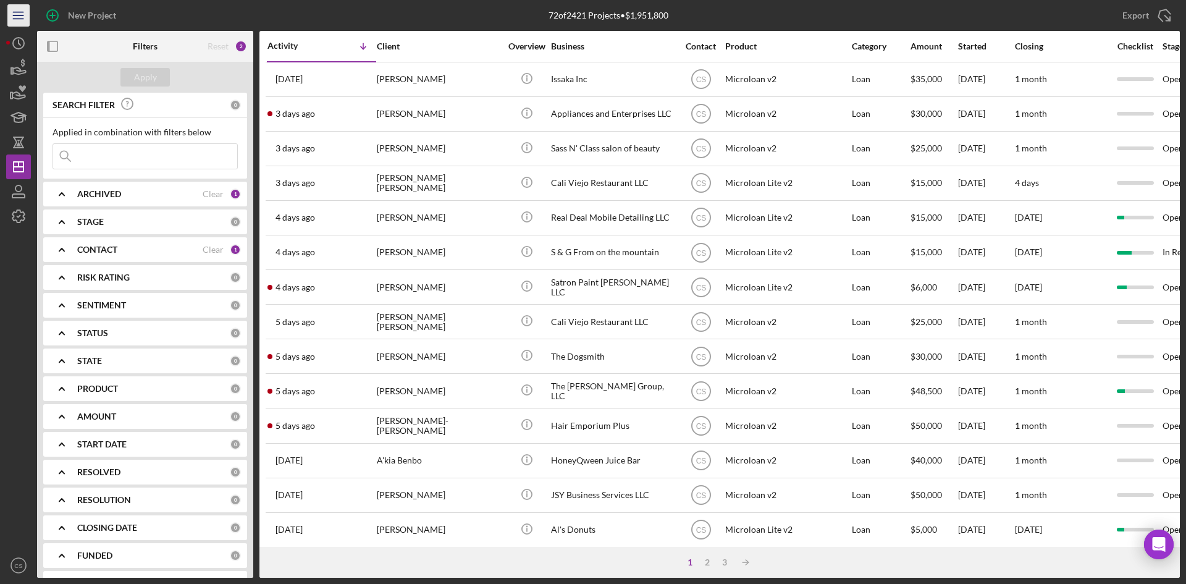
click at [19, 11] on icon "Icon/Menu" at bounding box center [19, 16] width 28 height 28
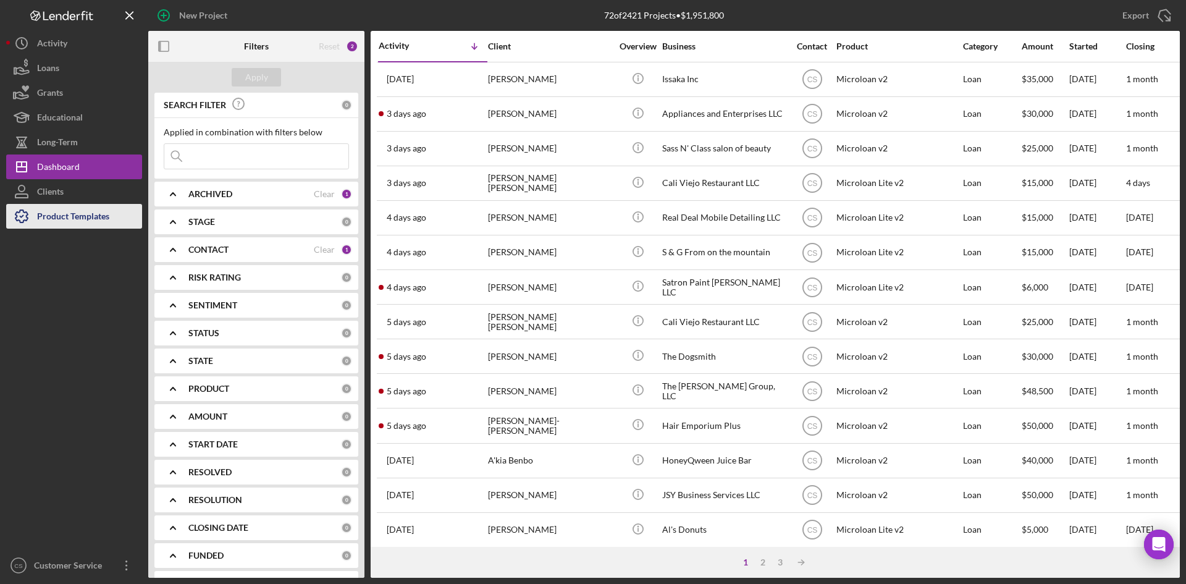
click at [62, 221] on div "Product Templates" at bounding box center [73, 218] width 72 height 28
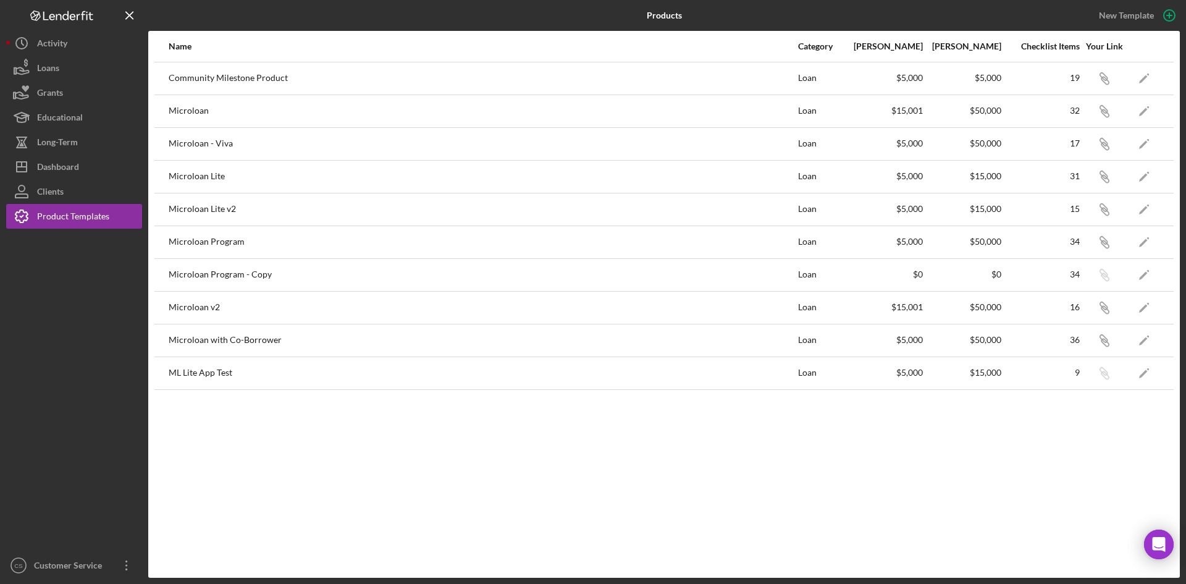
click at [227, 343] on div "Microloan with Co-Borrower" at bounding box center [483, 340] width 628 height 31
click at [1142, 341] on polygon "button" at bounding box center [1143, 341] width 9 height 9
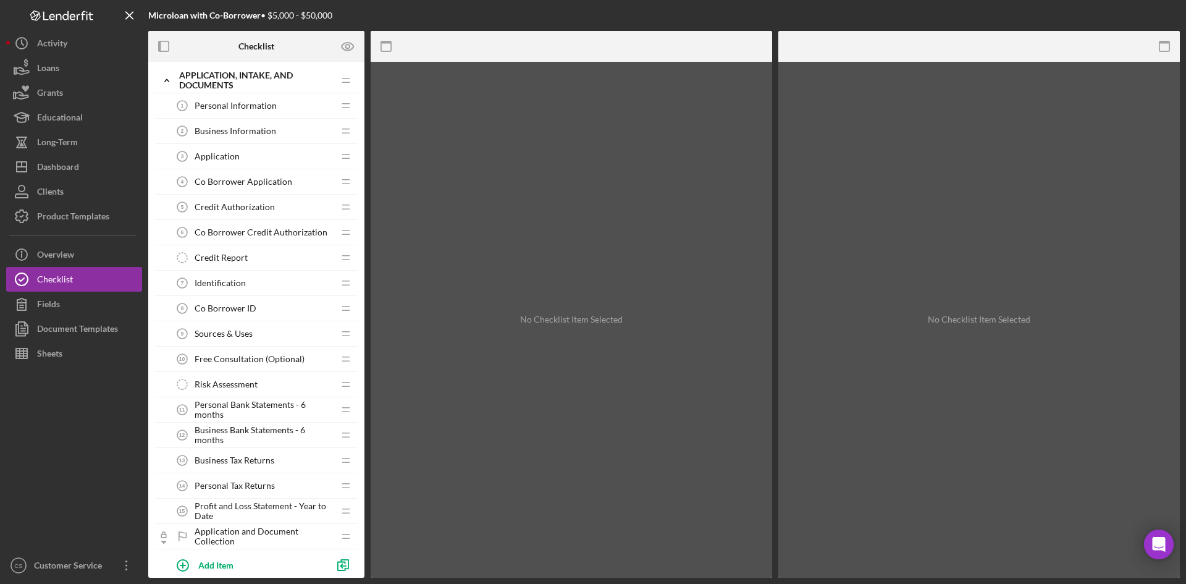
click at [247, 186] on span "Co Borrower Application" at bounding box center [244, 182] width 98 height 10
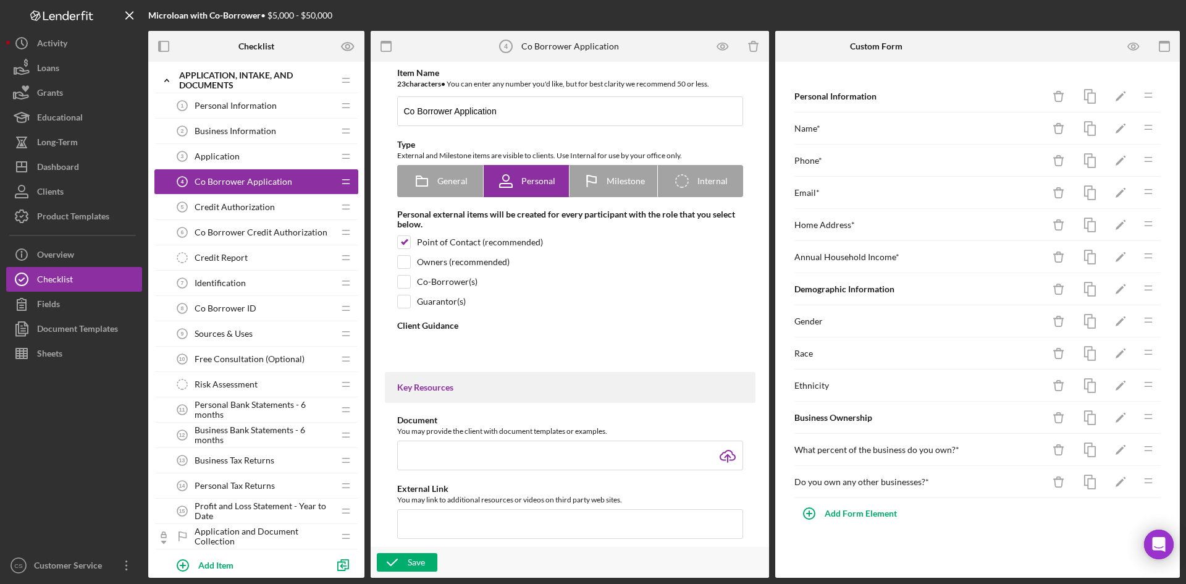
type textarea "<div>Please fill out the application using the Co-Borrower information.</div>"
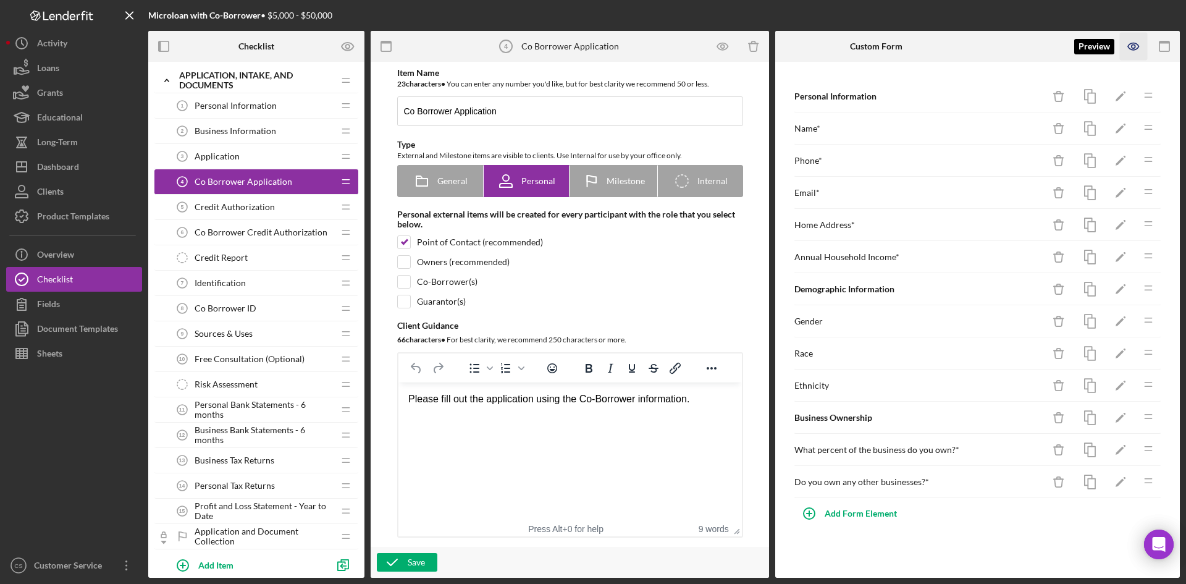
click at [1131, 40] on icon "button" at bounding box center [1134, 47] width 28 height 28
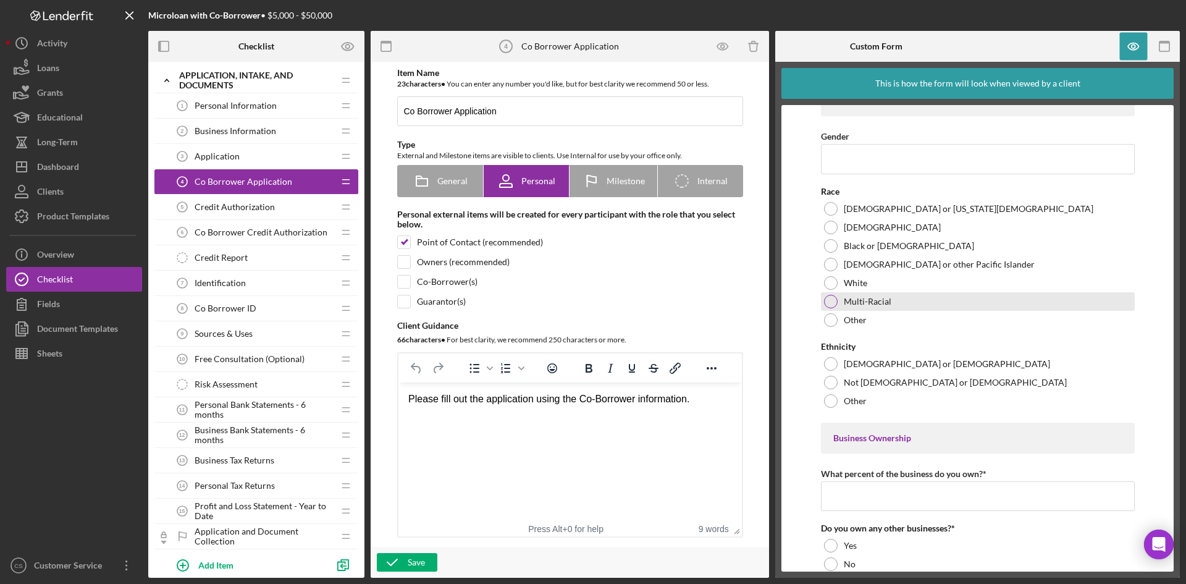
scroll to position [371, 0]
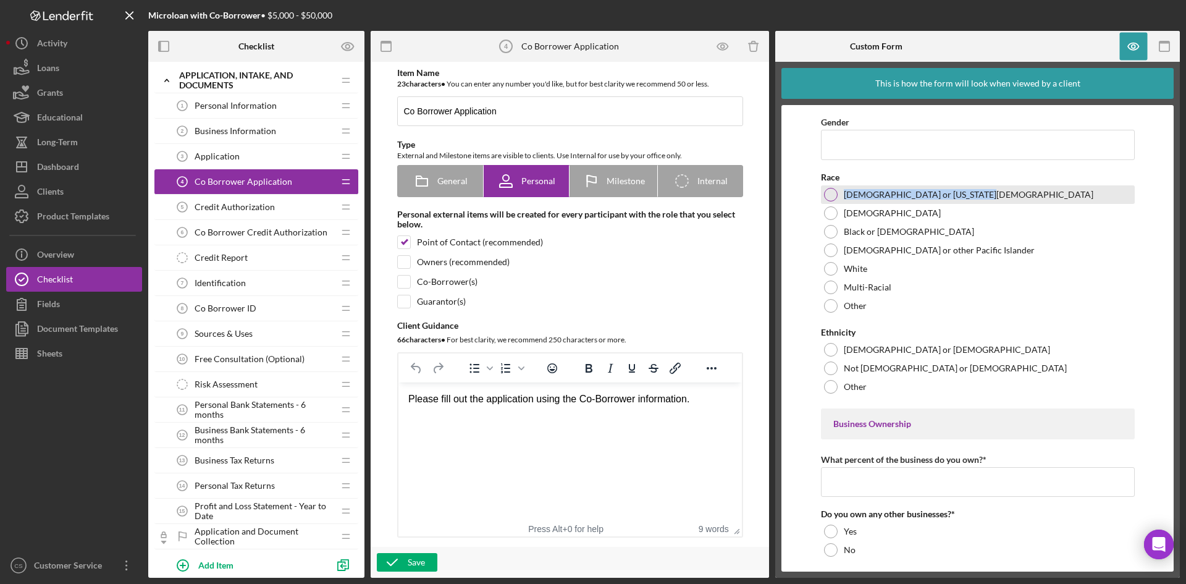
drag, startPoint x: 963, startPoint y: 192, endPoint x: 830, endPoint y: 195, distance: 132.8
click at [830, 195] on div "[DEMOGRAPHIC_DATA] or [US_STATE][DEMOGRAPHIC_DATA]" at bounding box center [978, 194] width 314 height 19
copy label "[DEMOGRAPHIC_DATA] or [US_STATE][DEMOGRAPHIC_DATA]"
click at [846, 209] on label "[DEMOGRAPHIC_DATA]" at bounding box center [892, 213] width 97 height 10
drag, startPoint x: 874, startPoint y: 213, endPoint x: 843, endPoint y: 213, distance: 30.9
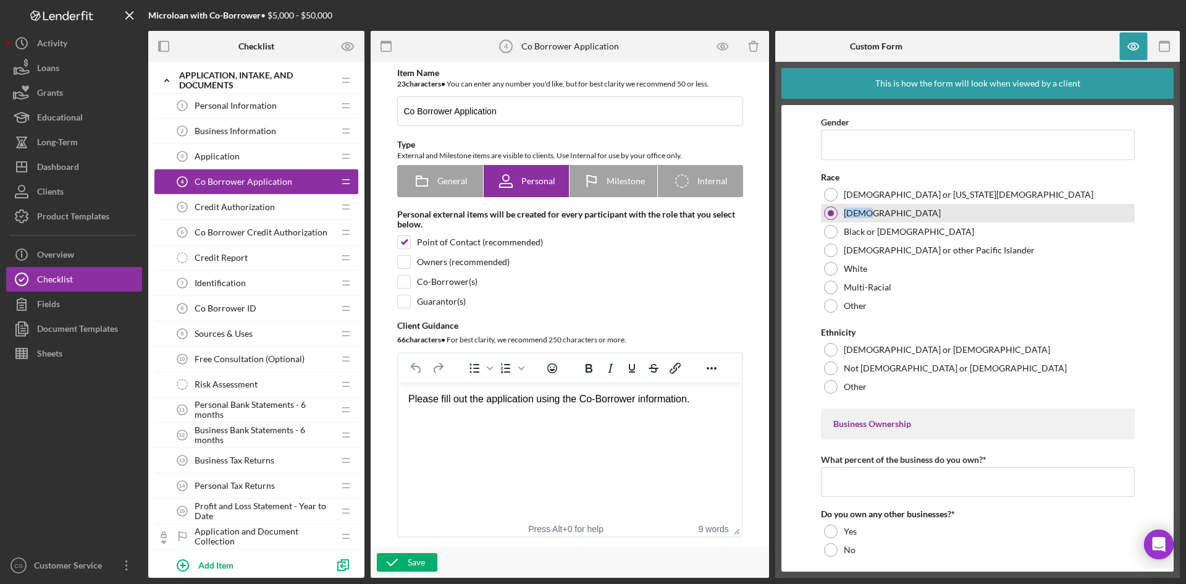
click at [843, 213] on div "[DEMOGRAPHIC_DATA]" at bounding box center [978, 213] width 314 height 19
copy label "[DEMOGRAPHIC_DATA]"
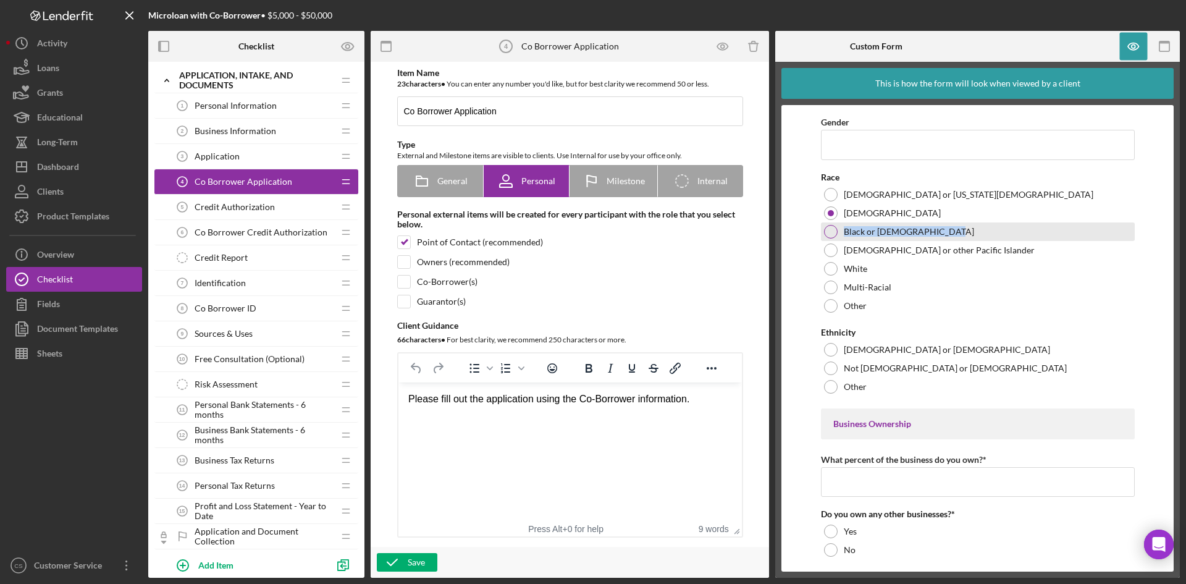
drag, startPoint x: 953, startPoint y: 231, endPoint x: 844, endPoint y: 234, distance: 108.8
click at [844, 234] on div "Black or [DEMOGRAPHIC_DATA]" at bounding box center [978, 231] width 314 height 19
copy label "Black or [DEMOGRAPHIC_DATA]"
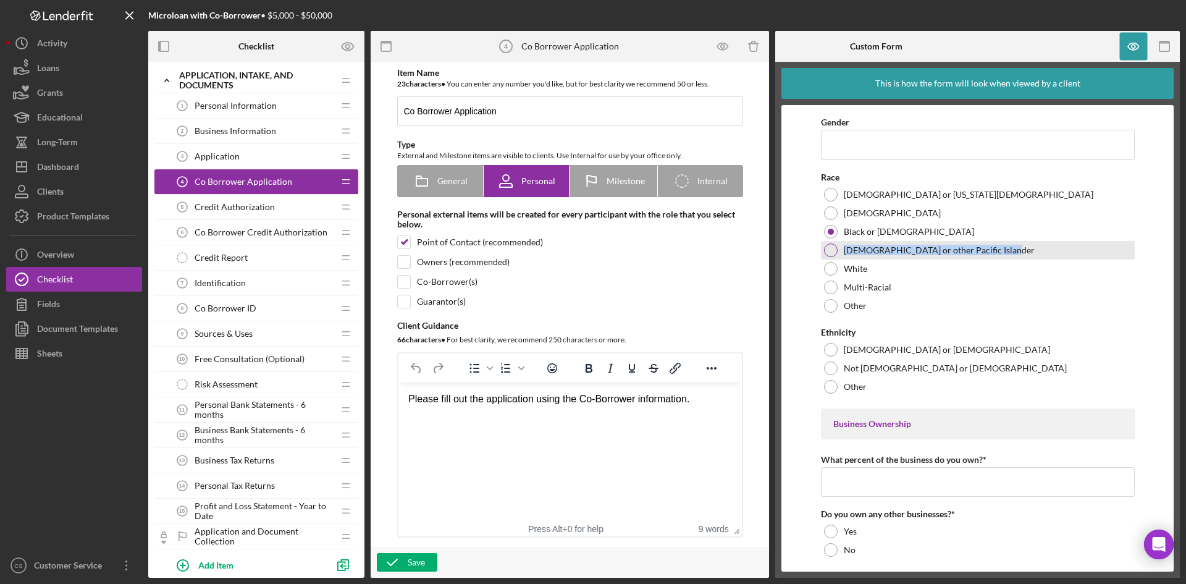
drag, startPoint x: 1009, startPoint y: 248, endPoint x: 842, endPoint y: 254, distance: 167.5
click at [842, 254] on div "[DEMOGRAPHIC_DATA] or other Pacific Islander" at bounding box center [978, 250] width 314 height 19
copy label "[DEMOGRAPHIC_DATA] or other Pacific Islander"
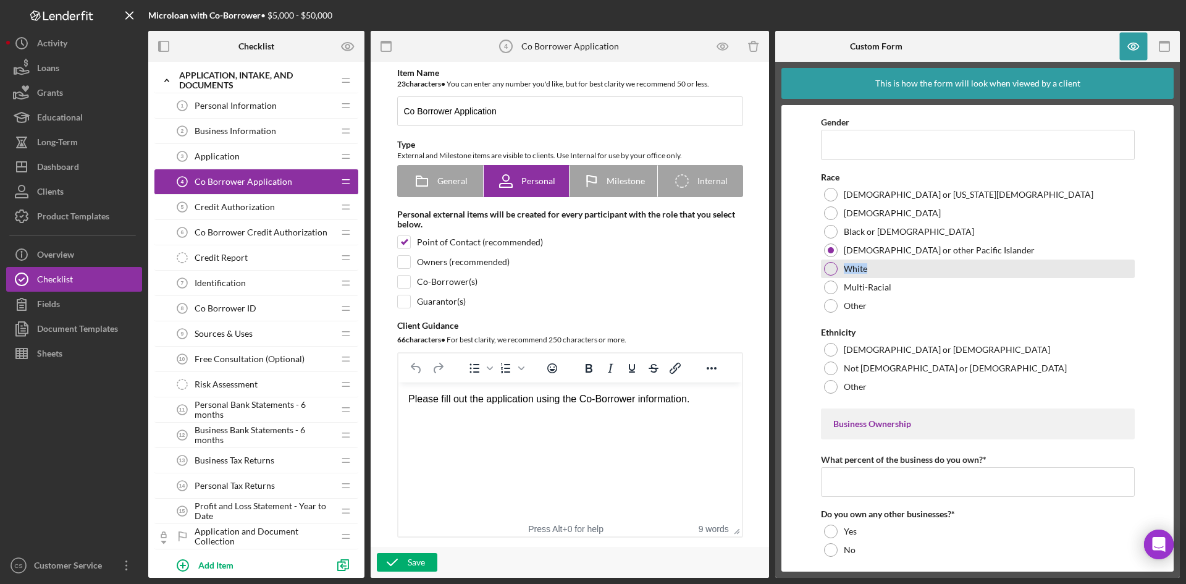
drag, startPoint x: 888, startPoint y: 265, endPoint x: 838, endPoint y: 268, distance: 50.1
click at [838, 268] on div "White" at bounding box center [978, 268] width 314 height 19
copy label "White"
click at [939, 285] on div "Multi-Racial" at bounding box center [978, 287] width 314 height 19
drag, startPoint x: 913, startPoint y: 286, endPoint x: 843, endPoint y: 290, distance: 69.9
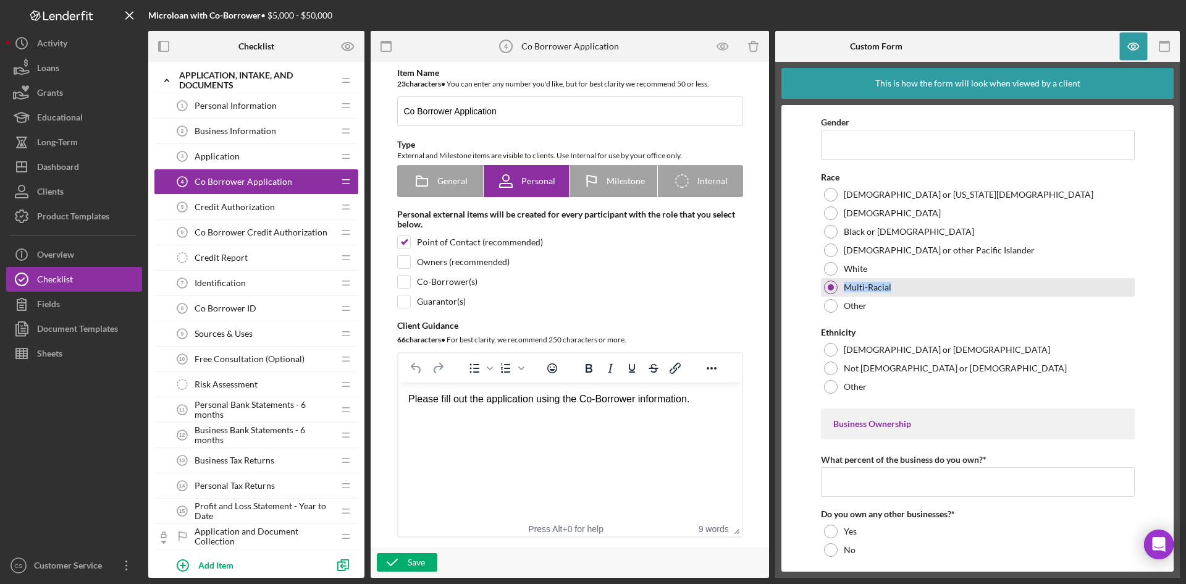
click at [843, 290] on div "Multi-Racial" at bounding box center [978, 287] width 314 height 19
copy label "Multi-Racial"
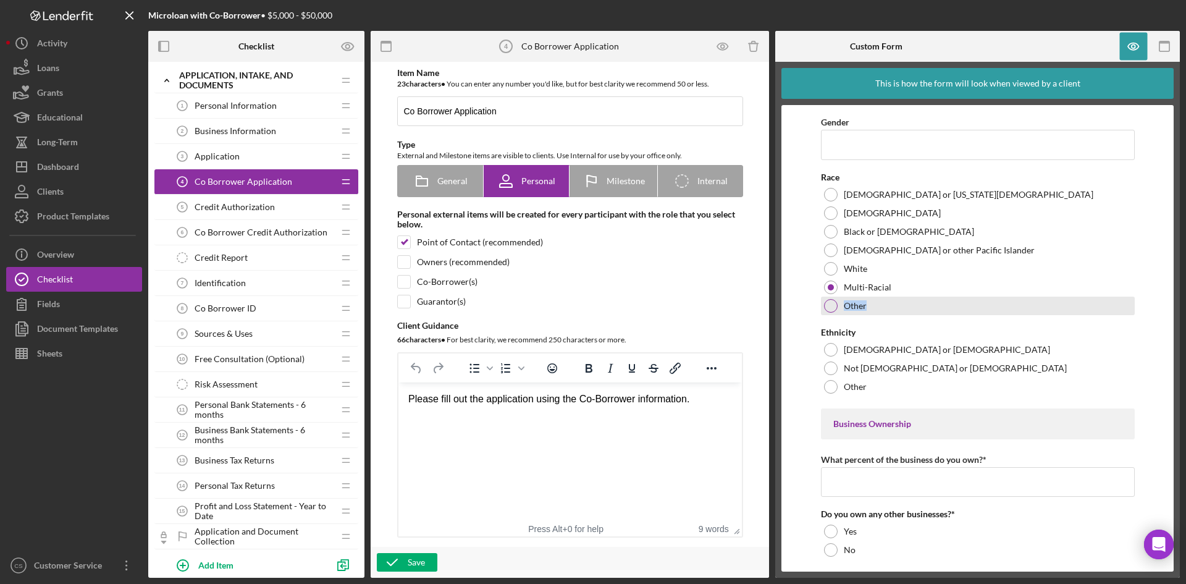
drag, startPoint x: 919, startPoint y: 306, endPoint x: 843, endPoint y: 306, distance: 76.0
click at [843, 306] on div "Other" at bounding box center [978, 306] width 314 height 19
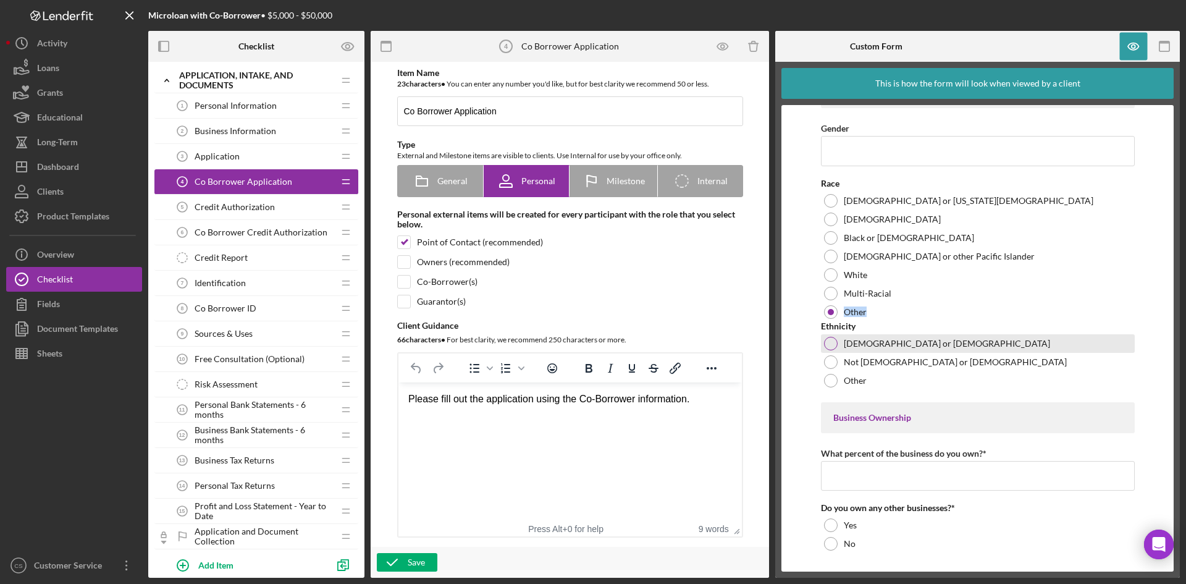
copy label "Other"
drag, startPoint x: 939, startPoint y: 342, endPoint x: 844, endPoint y: 347, distance: 95.3
click at [844, 347] on div "[DEMOGRAPHIC_DATA] or [DEMOGRAPHIC_DATA]" at bounding box center [978, 343] width 314 height 19
copy label "[DEMOGRAPHIC_DATA] or [DEMOGRAPHIC_DATA]"
drag, startPoint x: 936, startPoint y: 360, endPoint x: 843, endPoint y: 366, distance: 93.5
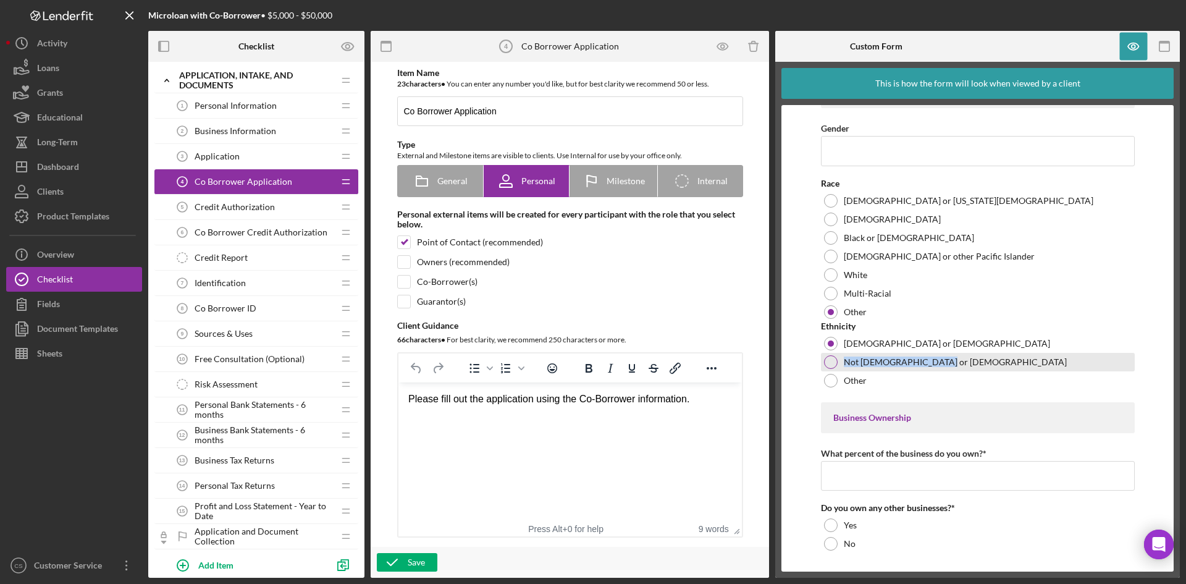
click at [843, 366] on div "Not [DEMOGRAPHIC_DATA] or [DEMOGRAPHIC_DATA]" at bounding box center [978, 362] width 314 height 19
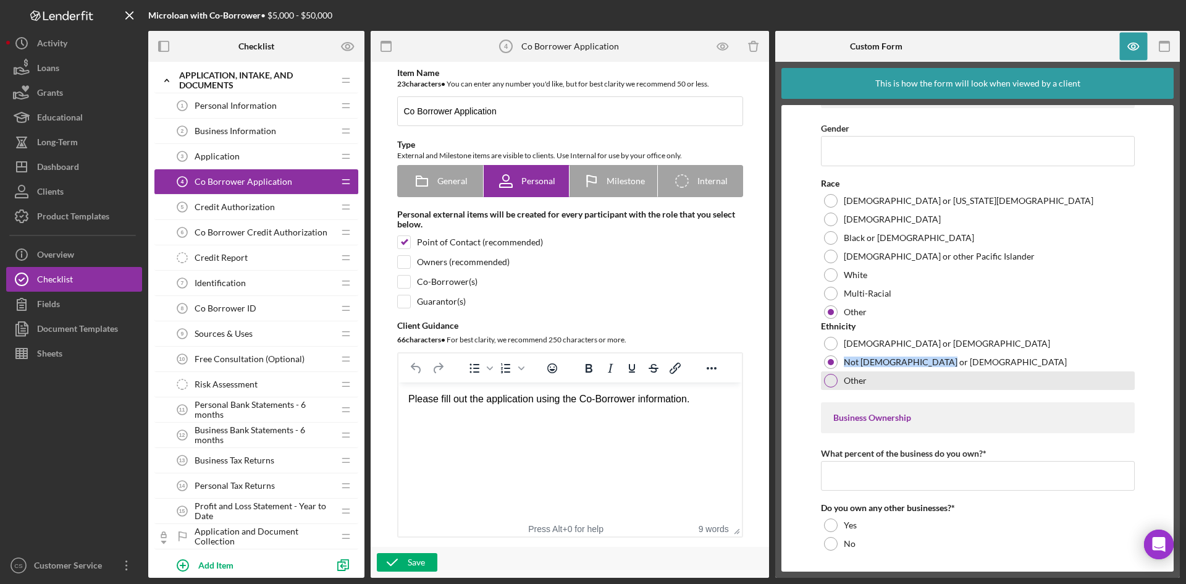
copy label "Not [DEMOGRAPHIC_DATA] or [DEMOGRAPHIC_DATA]"
drag, startPoint x: 887, startPoint y: 383, endPoint x: 836, endPoint y: 383, distance: 50.7
click at [836, 383] on div "Other" at bounding box center [978, 380] width 314 height 19
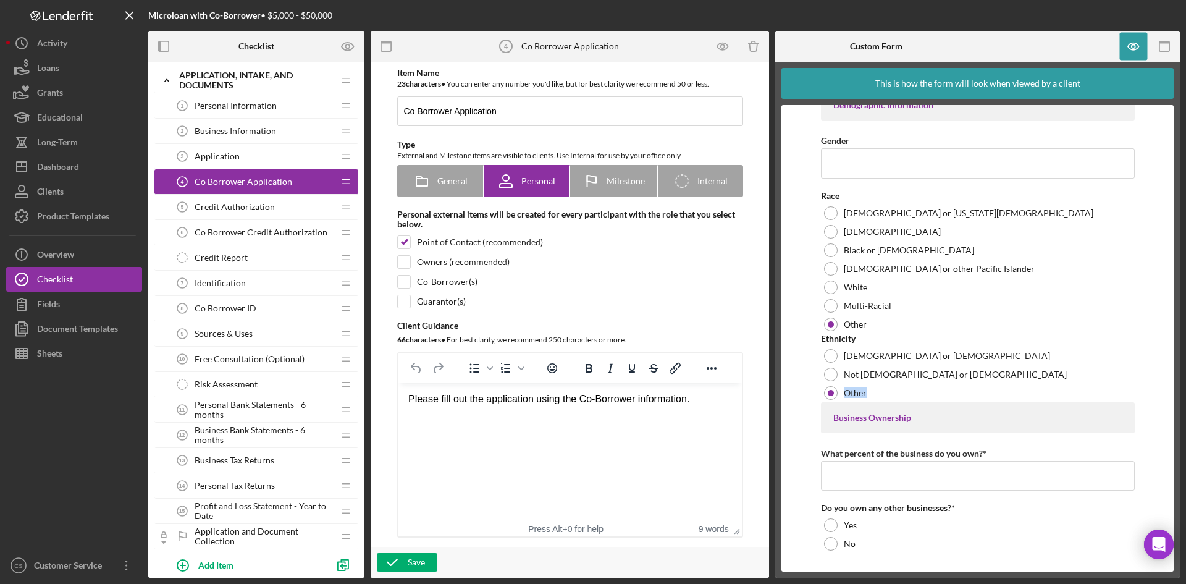
copy label "Other"
